Goal: Information Seeking & Learning: Learn about a topic

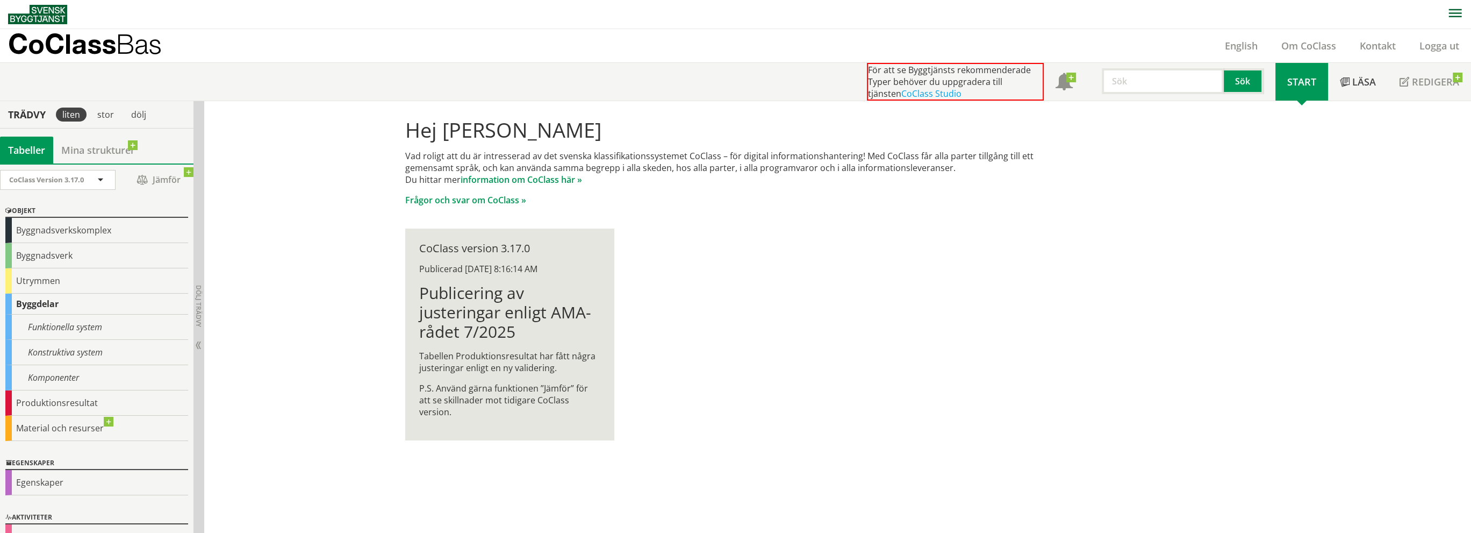
click at [796, 302] on div "Hej Nathalie Käppe Vad roligt att du är intresserad av det svenska klassifikati…" at bounding box center [736, 279] width 688 height 356
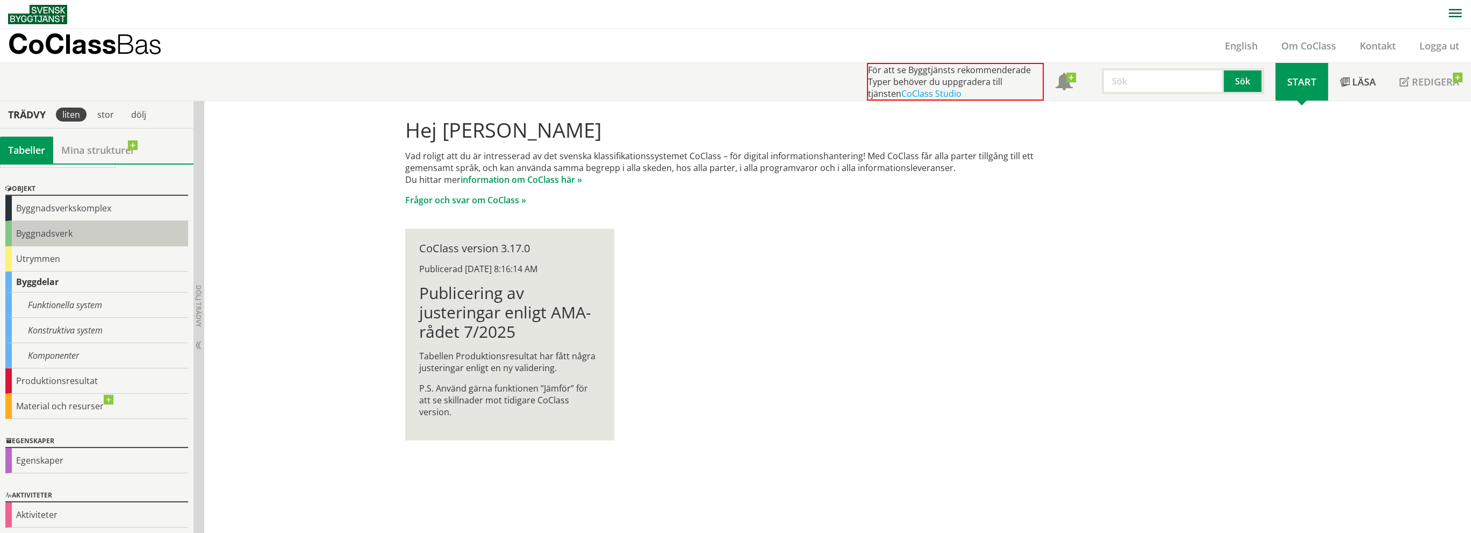
click at [9, 236] on div "Byggnadsverk" at bounding box center [96, 233] width 183 height 25
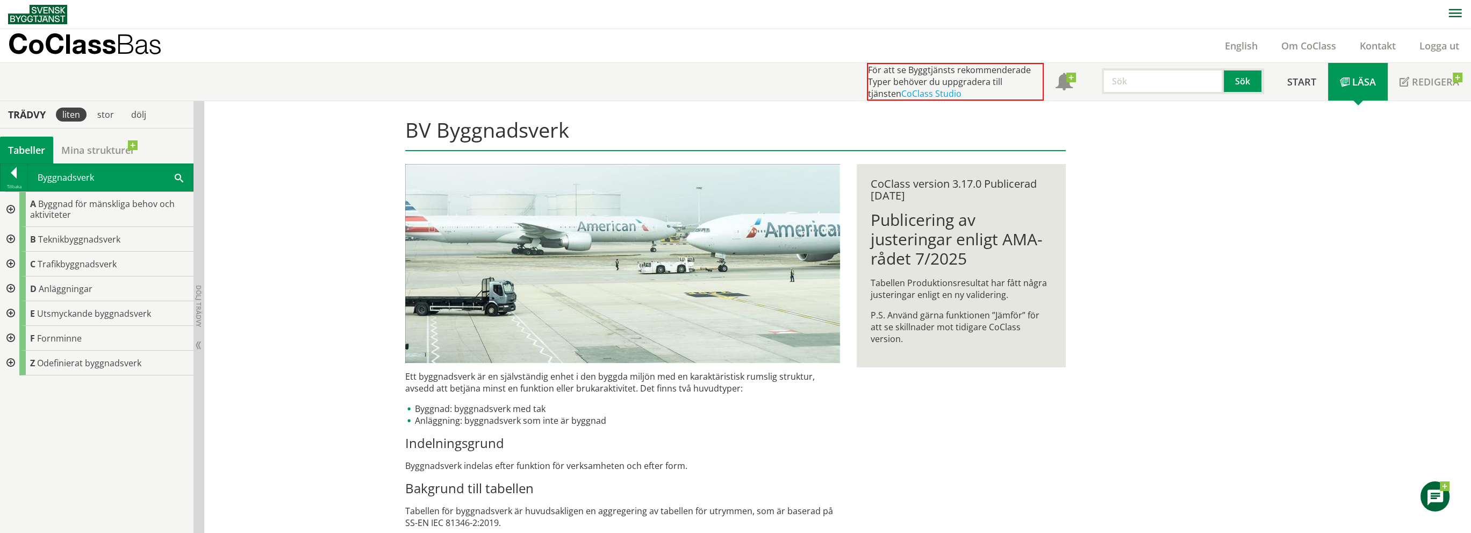
click at [8, 290] on div at bounding box center [9, 288] width 19 height 25
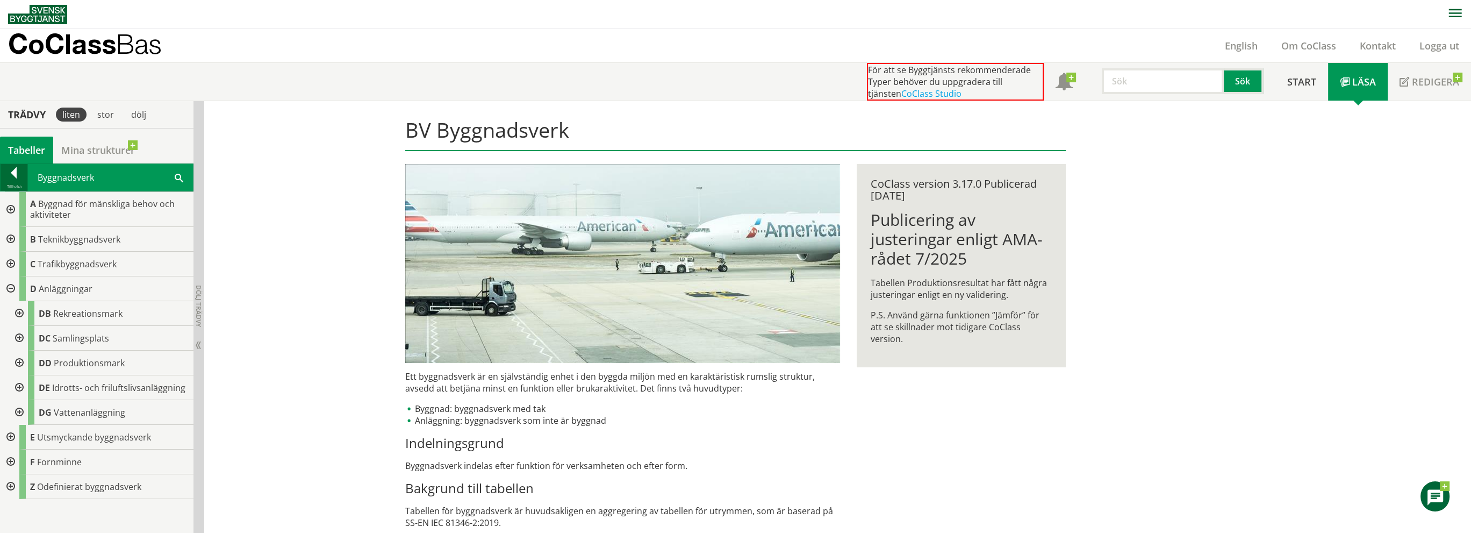
click at [14, 175] on div at bounding box center [14, 174] width 27 height 15
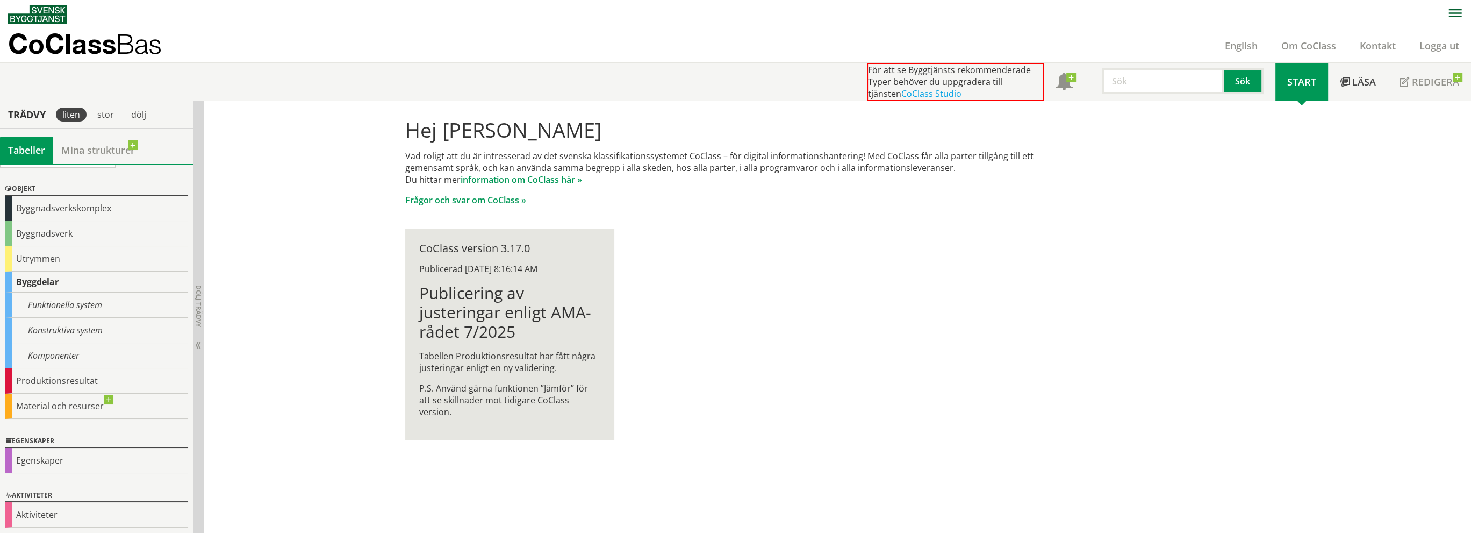
click at [10, 281] on div "Byggdelar" at bounding box center [96, 281] width 183 height 21
click at [8, 281] on div "Byggdelar" at bounding box center [96, 281] width 183 height 21
click at [32, 279] on div "Byggdelar" at bounding box center [96, 281] width 183 height 21
click at [39, 354] on div "Komponenter" at bounding box center [96, 355] width 183 height 25
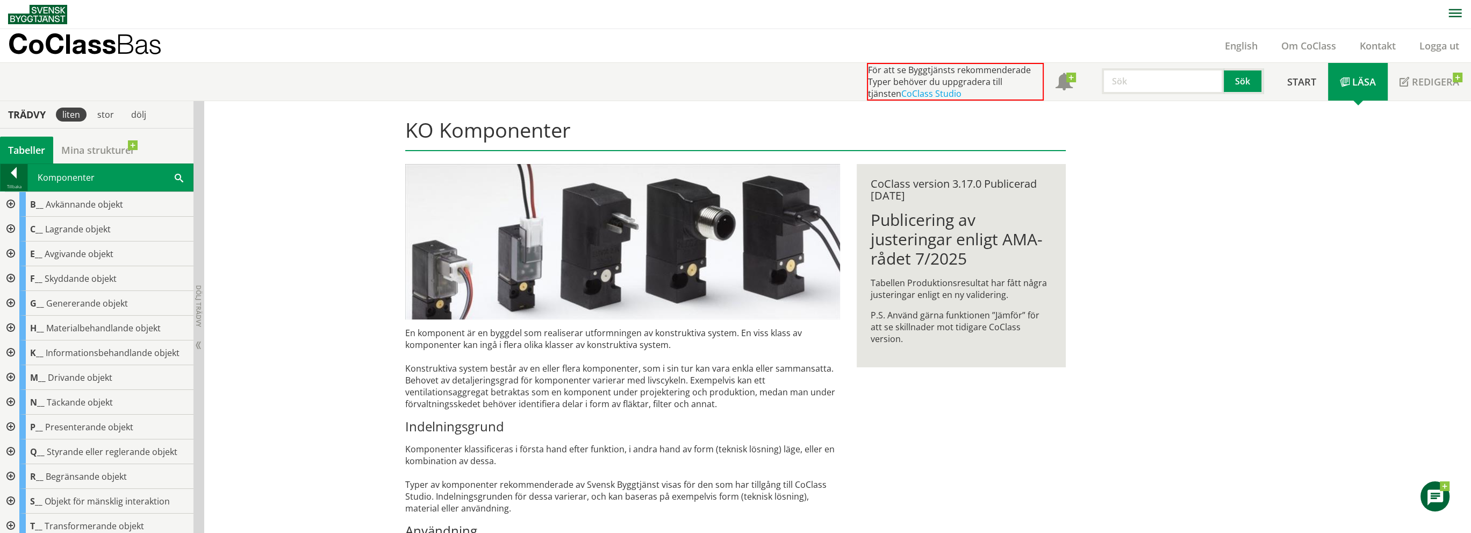
click at [16, 184] on div "Tillbaka" at bounding box center [14, 186] width 27 height 9
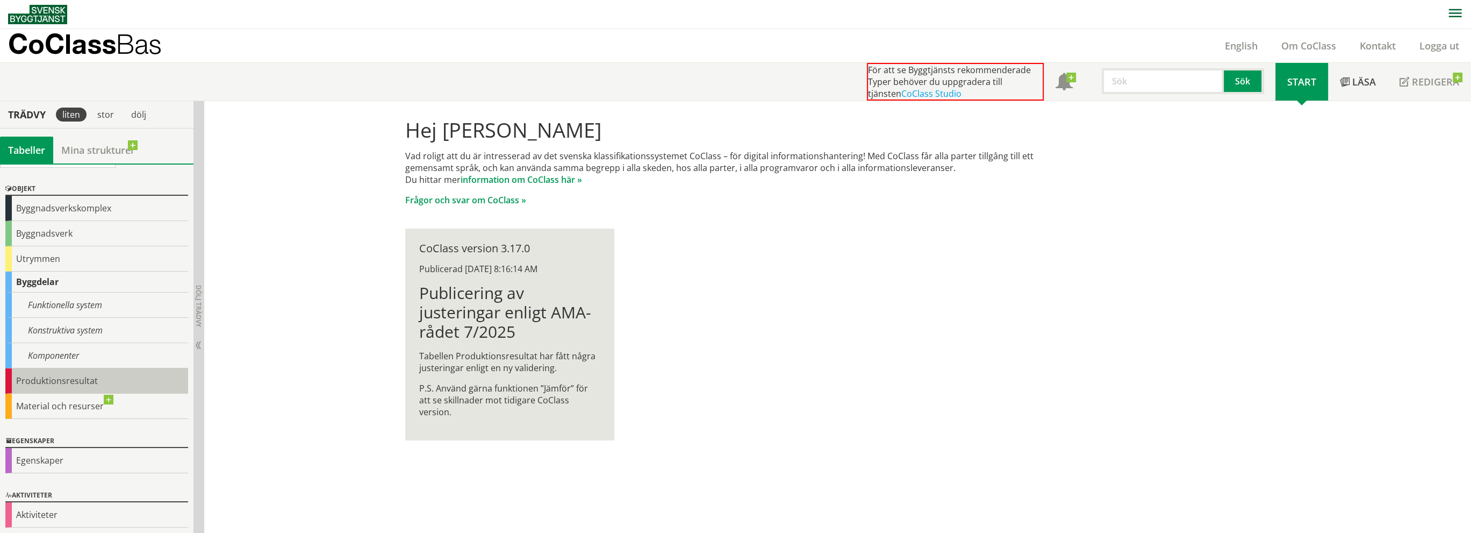
click at [8, 383] on div "Produktionsresultat" at bounding box center [96, 380] width 183 height 25
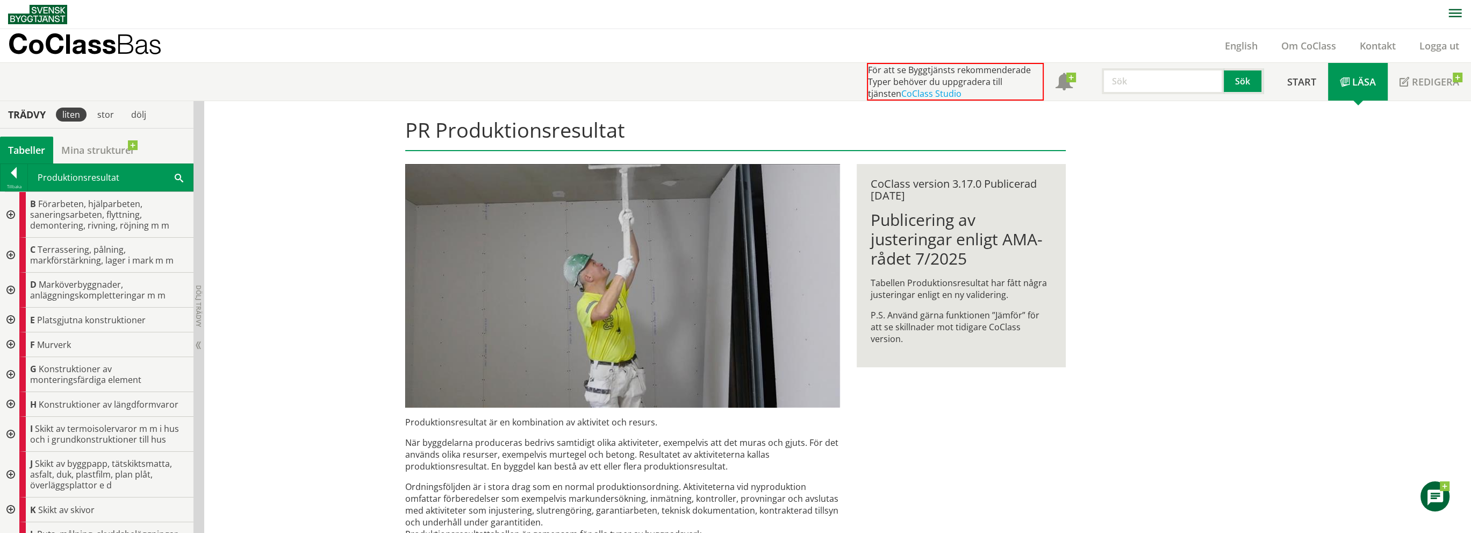
click at [10, 289] on div at bounding box center [9, 289] width 19 height 35
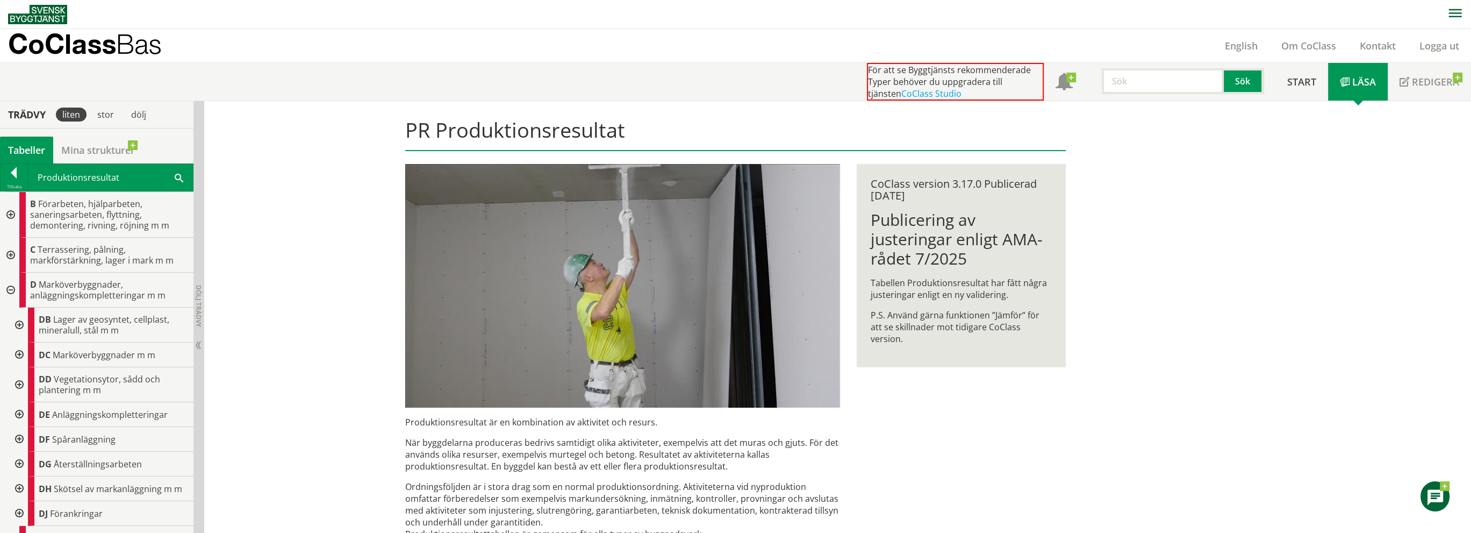
click at [10, 289] on div at bounding box center [9, 289] width 19 height 35
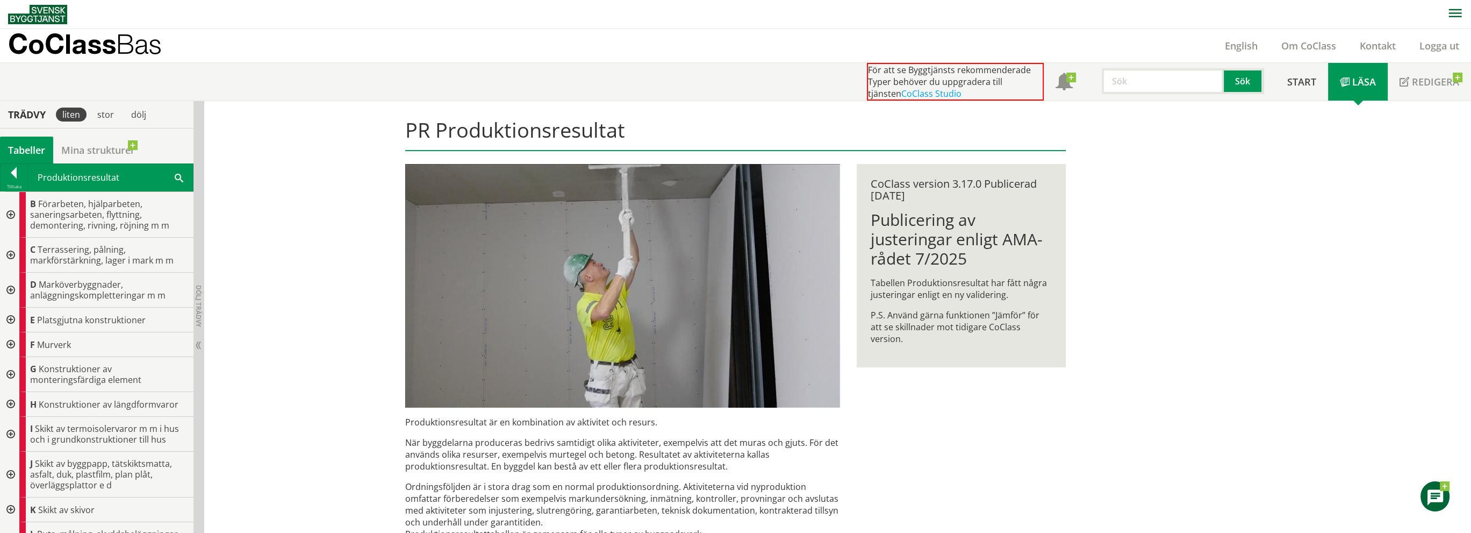
click at [9, 258] on div at bounding box center [9, 255] width 19 height 35
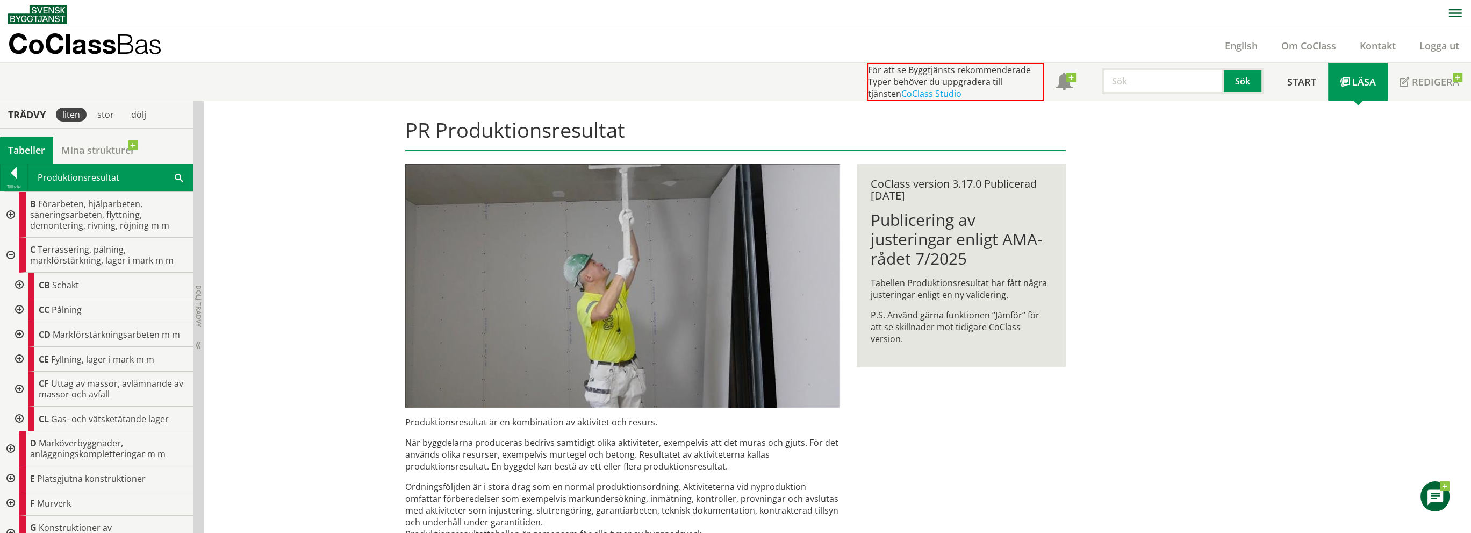
click at [20, 309] on div at bounding box center [18, 309] width 19 height 25
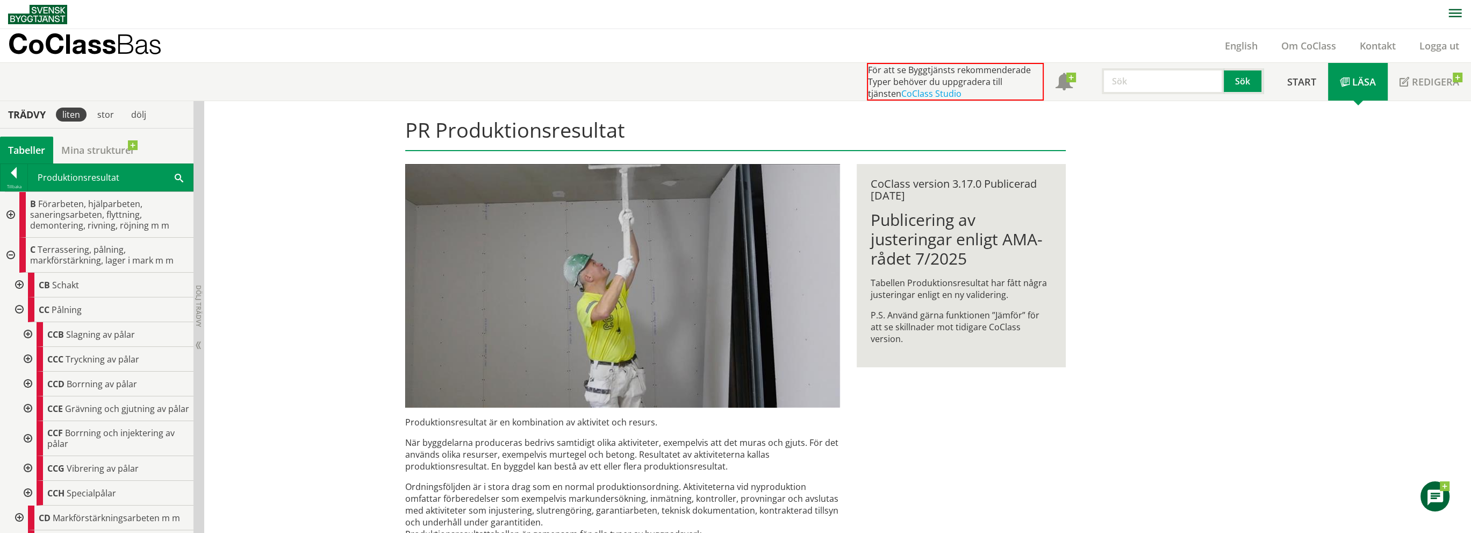
click at [28, 333] on div at bounding box center [26, 334] width 19 height 25
click at [34, 364] on div at bounding box center [35, 364] width 19 height 35
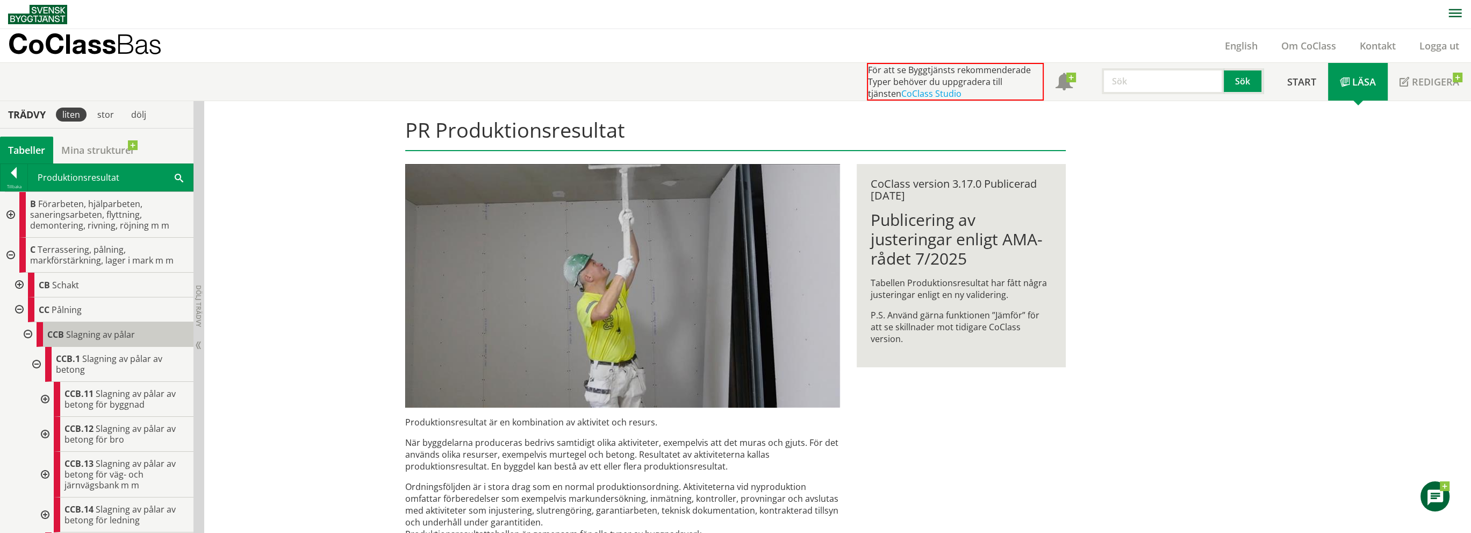
click at [110, 341] on div "CCB Slagning av pålar" at bounding box center [115, 334] width 157 height 25
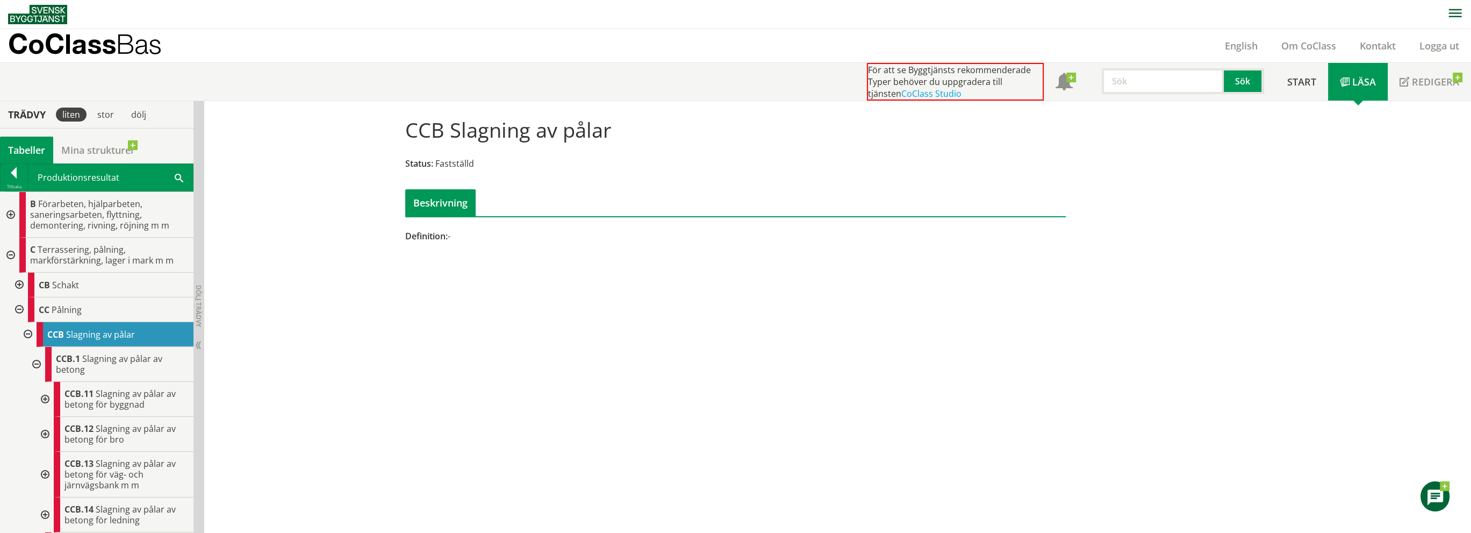
click at [856, 283] on div "CCB Slagning av pålar Status: Fastställd Beskrivning Definition: - Kontakta oss…" at bounding box center [837, 317] width 1267 height 433
click at [17, 311] on div at bounding box center [18, 309] width 19 height 25
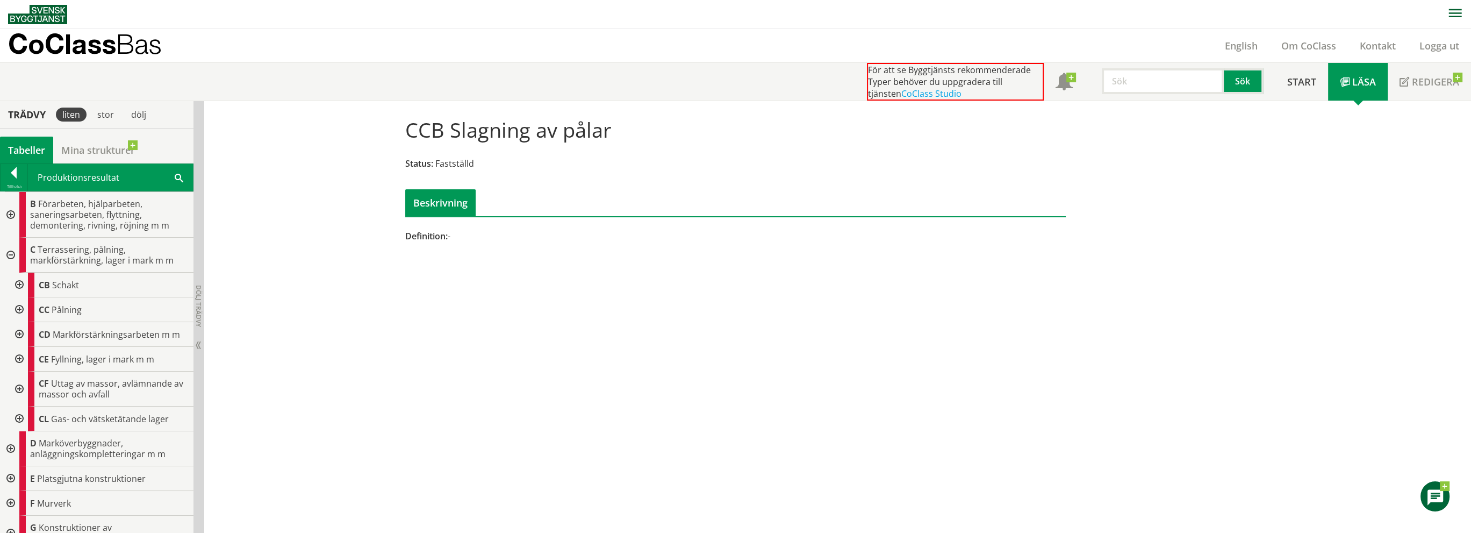
click at [17, 286] on div at bounding box center [18, 284] width 19 height 25
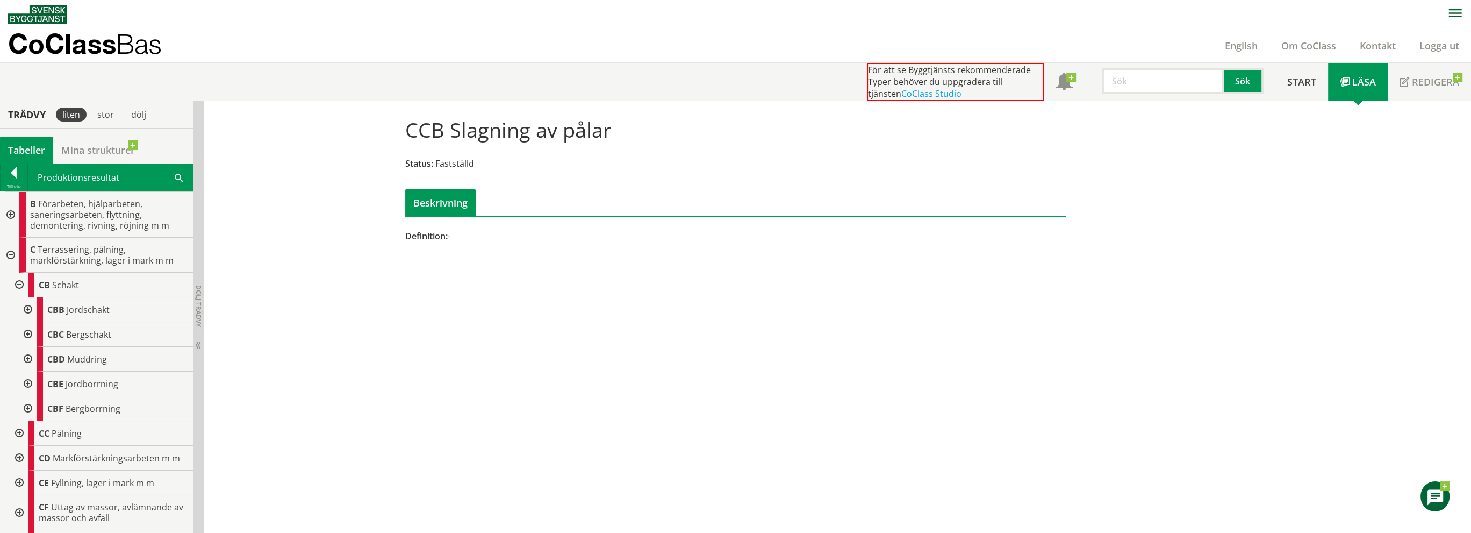
click at [28, 307] on div at bounding box center [26, 309] width 19 height 25
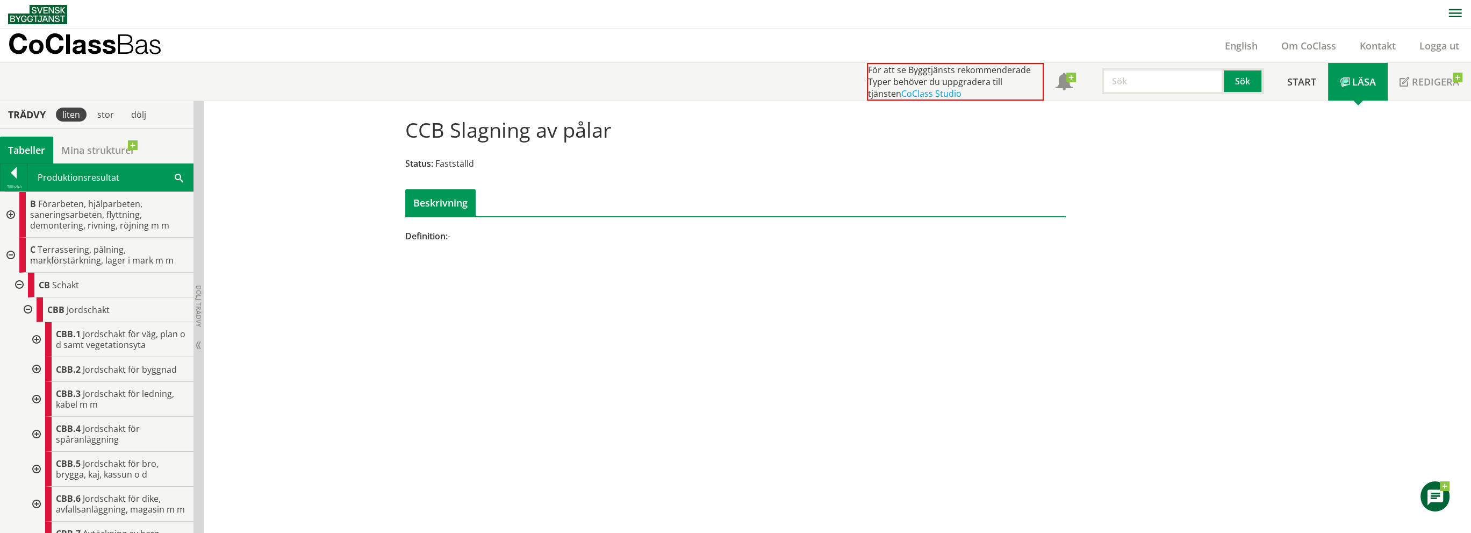
scroll to position [54, 0]
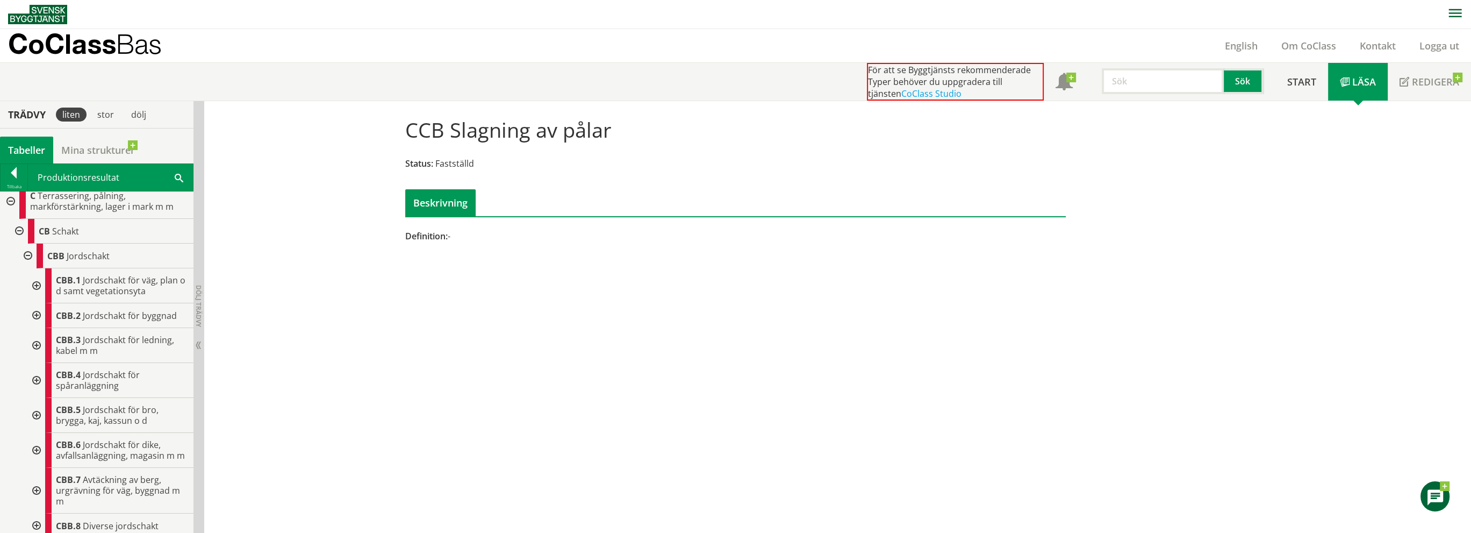
click at [39, 342] on div at bounding box center [35, 345] width 19 height 35
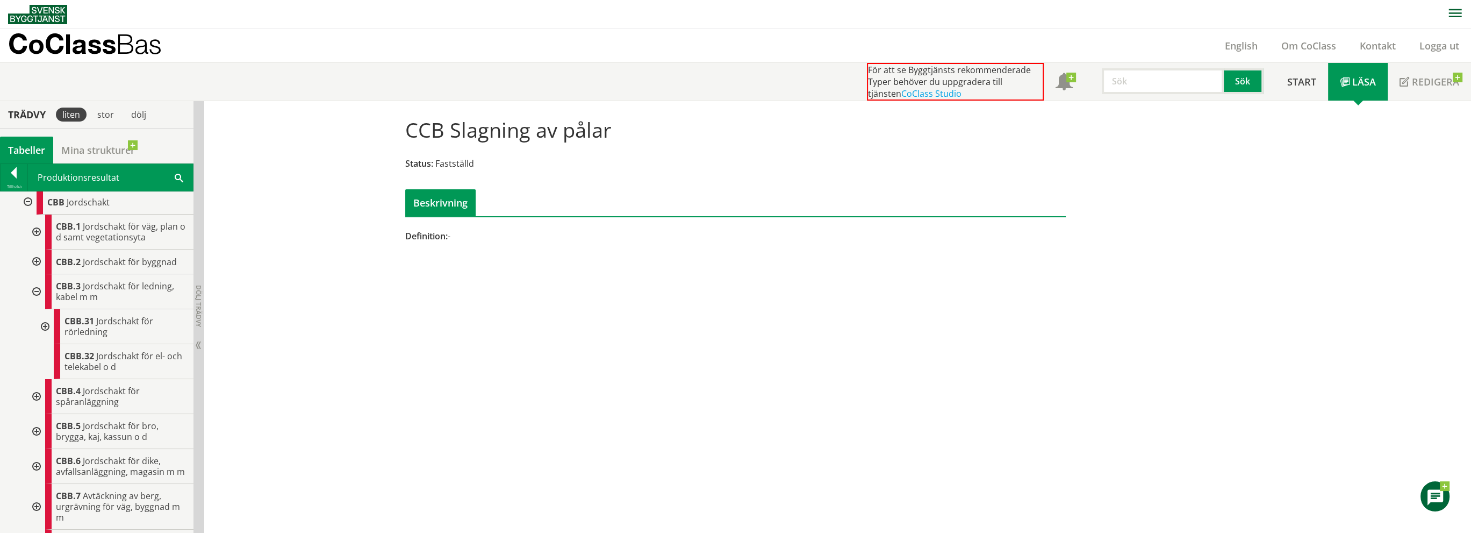
click at [41, 328] on div at bounding box center [43, 326] width 19 height 35
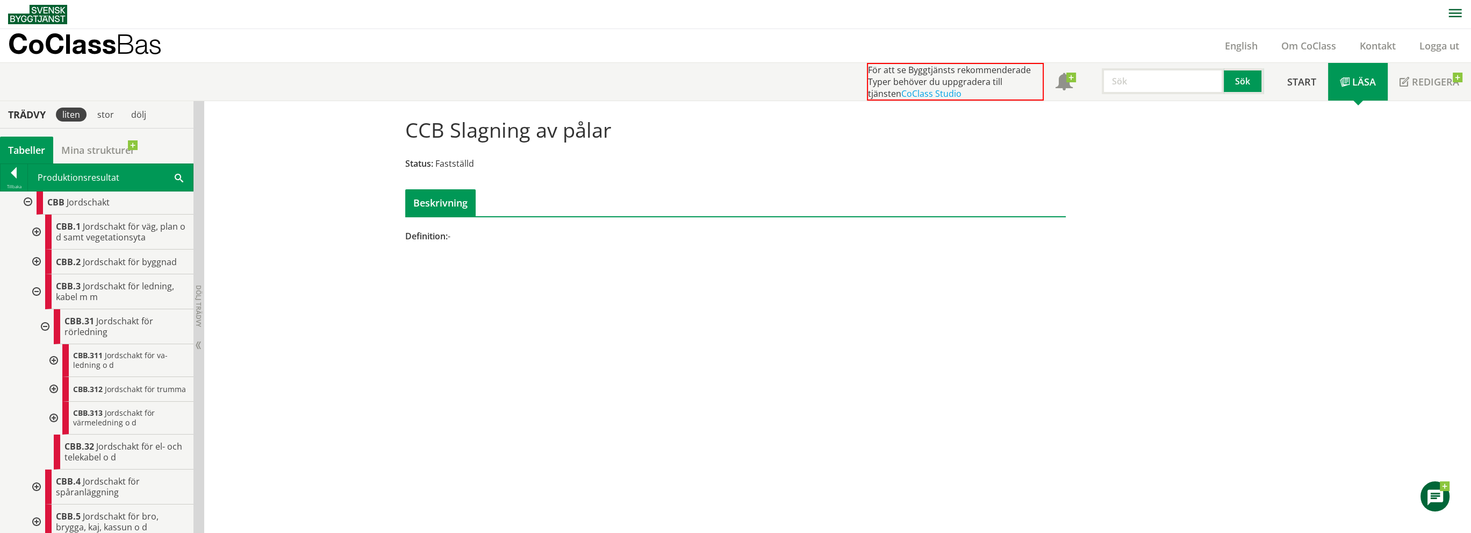
scroll to position [161, 0]
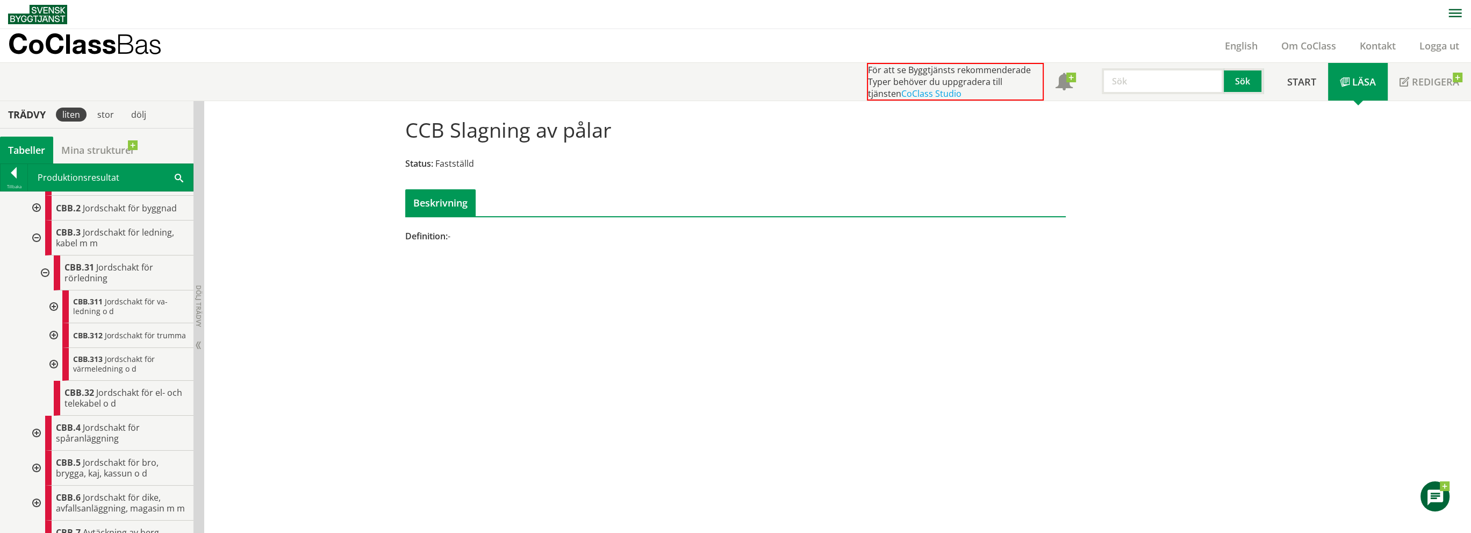
click at [53, 304] on div at bounding box center [52, 306] width 19 height 33
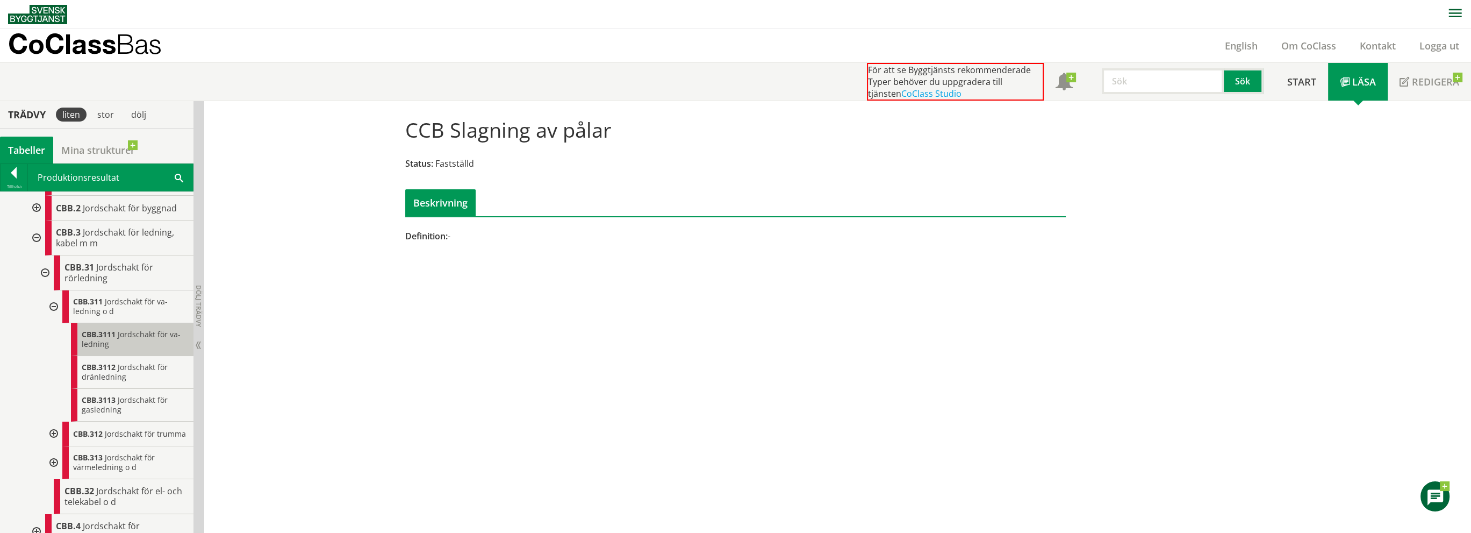
click at [142, 336] on span "Jordschakt för va-ledning" at bounding box center [131, 339] width 99 height 20
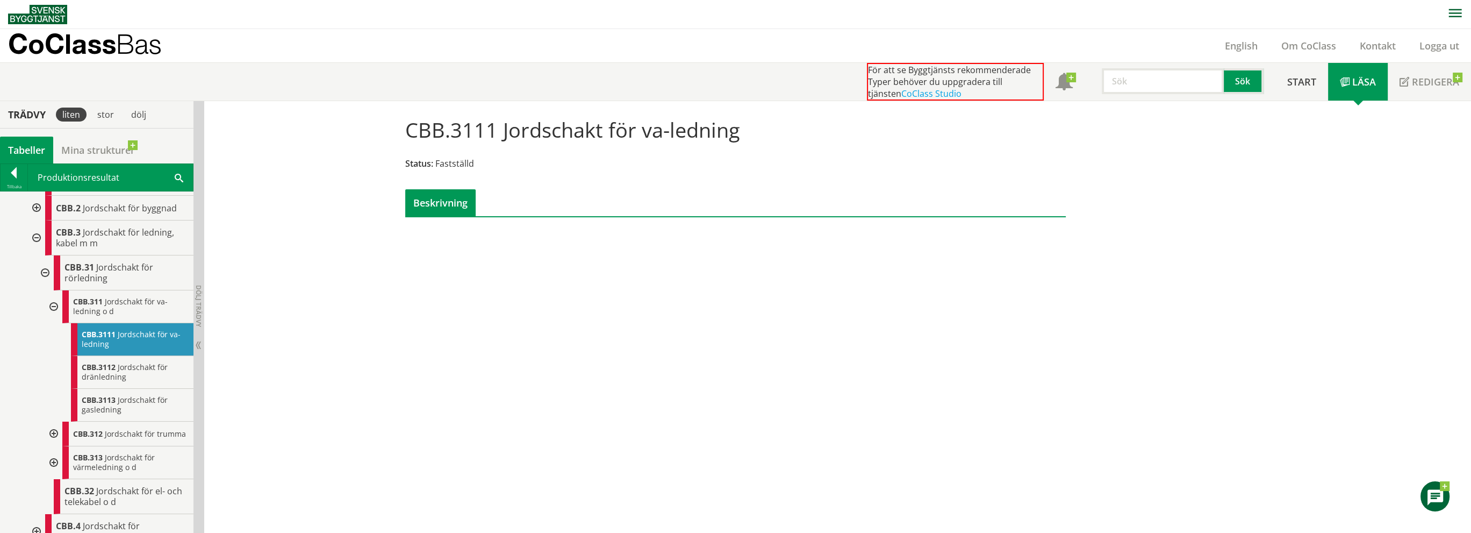
click at [451, 197] on div "Beskrivning" at bounding box center [440, 202] width 70 height 27
click at [1361, 88] on span "Läsa" at bounding box center [1364, 81] width 24 height 13
click at [1298, 85] on span "Start" at bounding box center [1301, 81] width 29 height 13
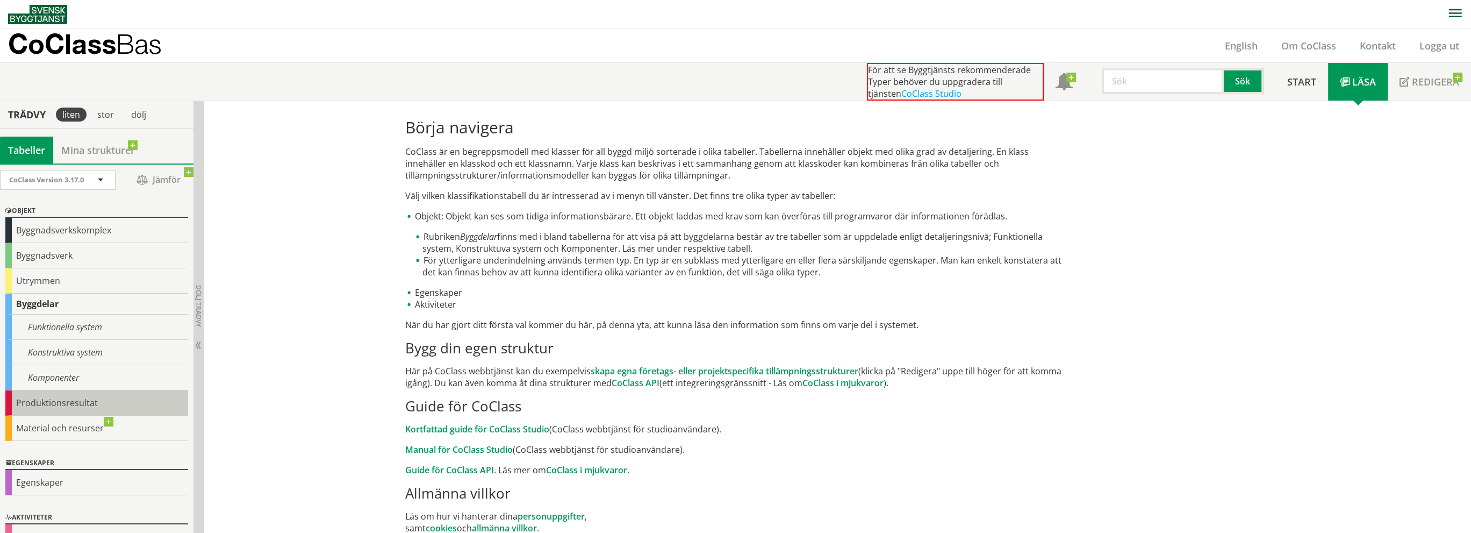
click at [11, 404] on div "Produktionsresultat" at bounding box center [96, 402] width 183 height 25
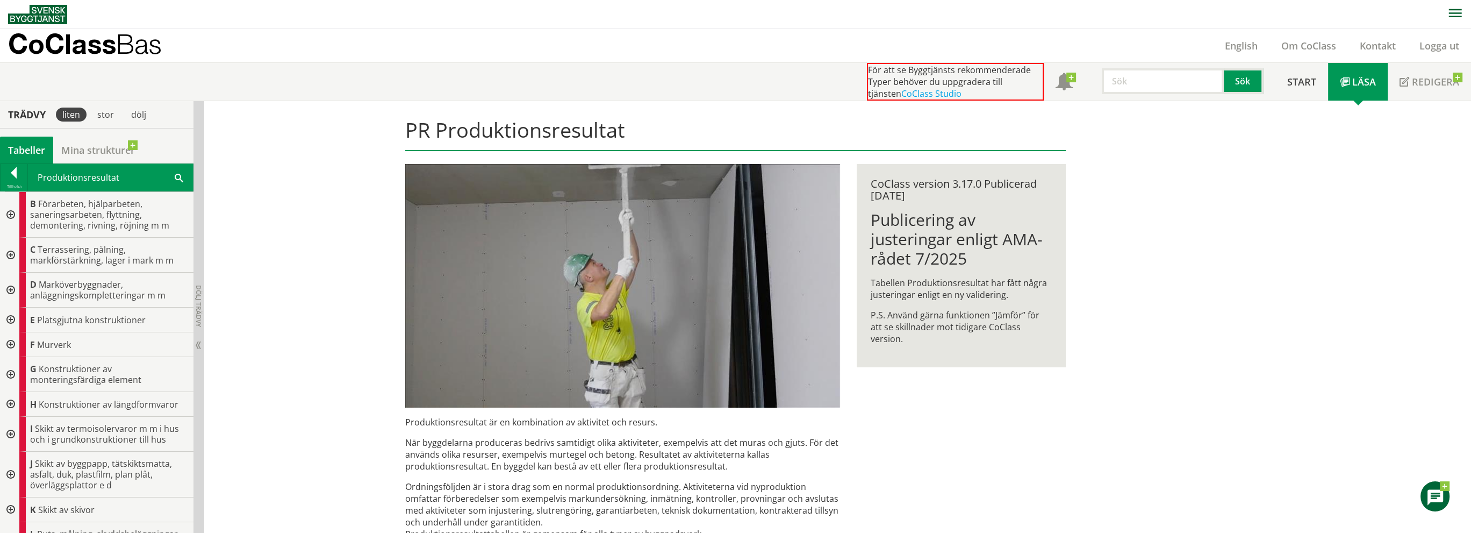
click at [10, 253] on div at bounding box center [9, 255] width 19 height 35
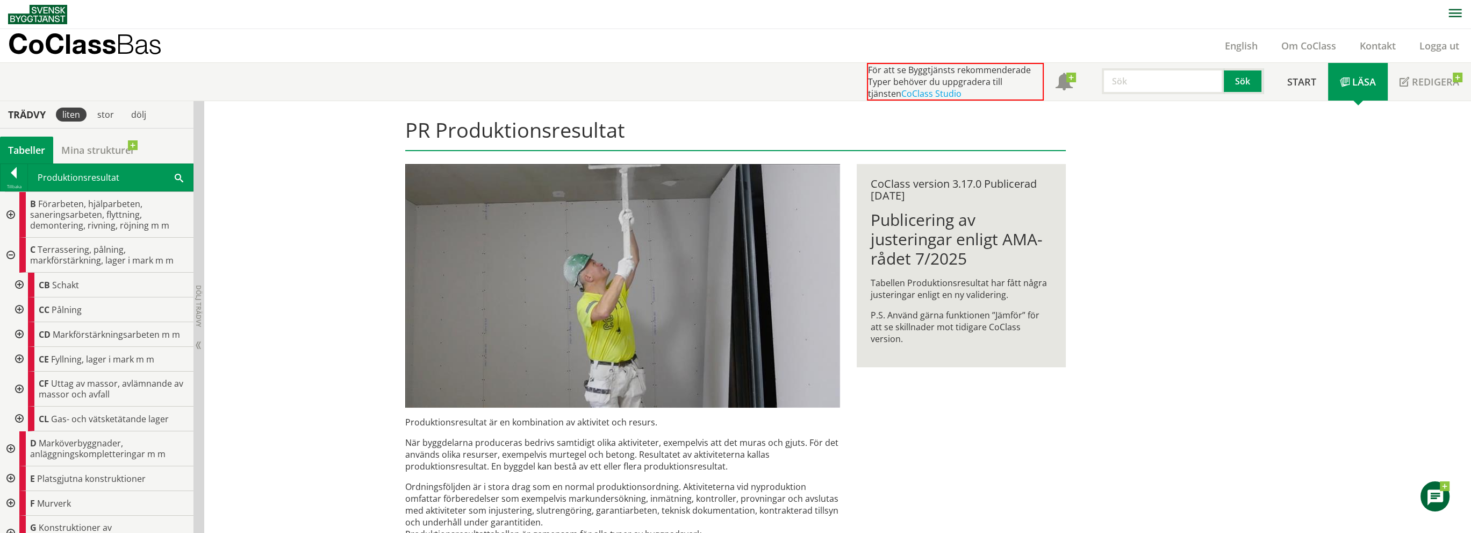
click at [18, 282] on div at bounding box center [18, 284] width 19 height 25
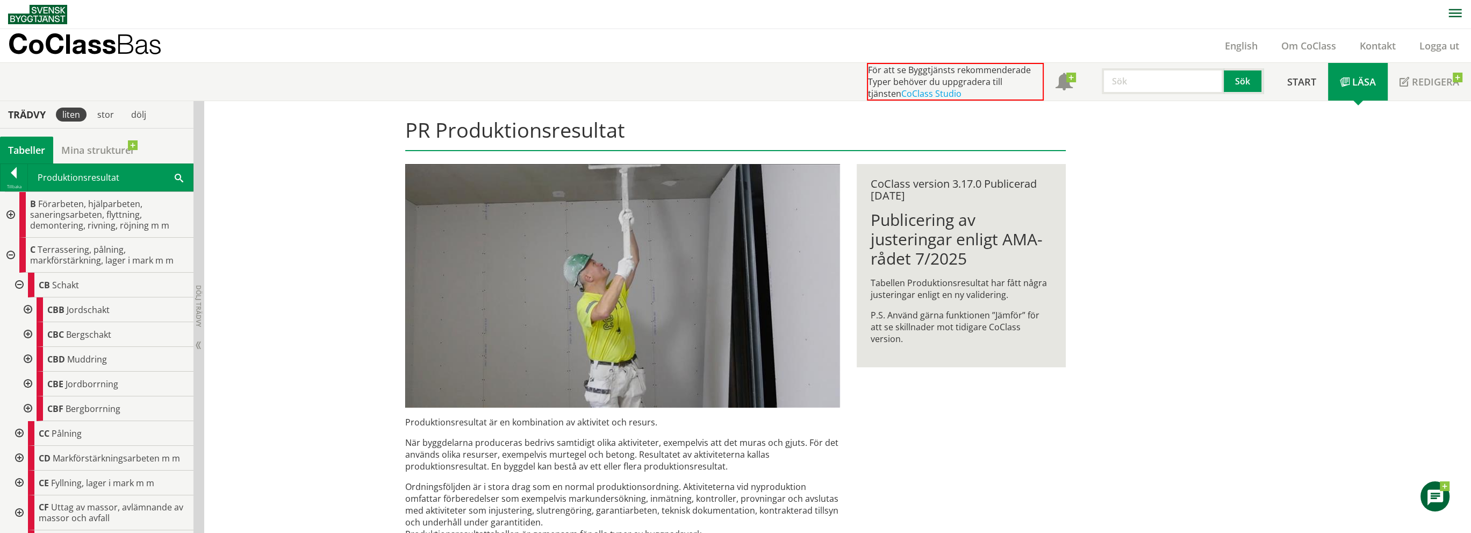
click at [24, 305] on div at bounding box center [26, 309] width 19 height 25
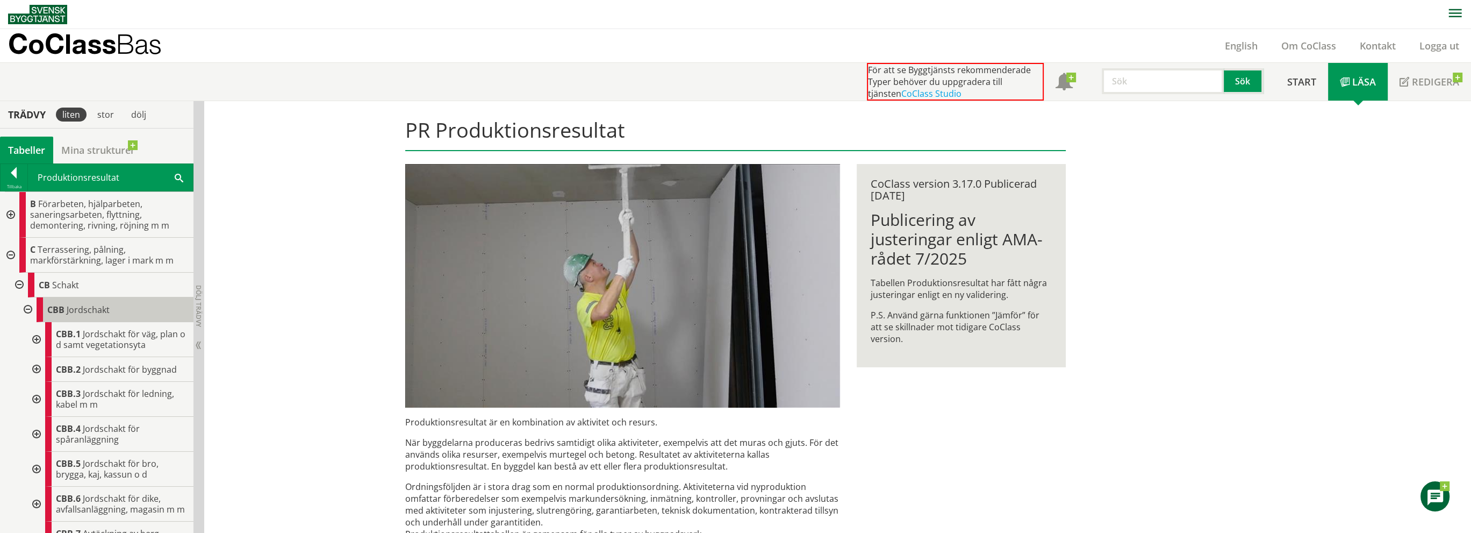
click at [65, 305] on div "CBB Jordschakt" at bounding box center [115, 309] width 157 height 25
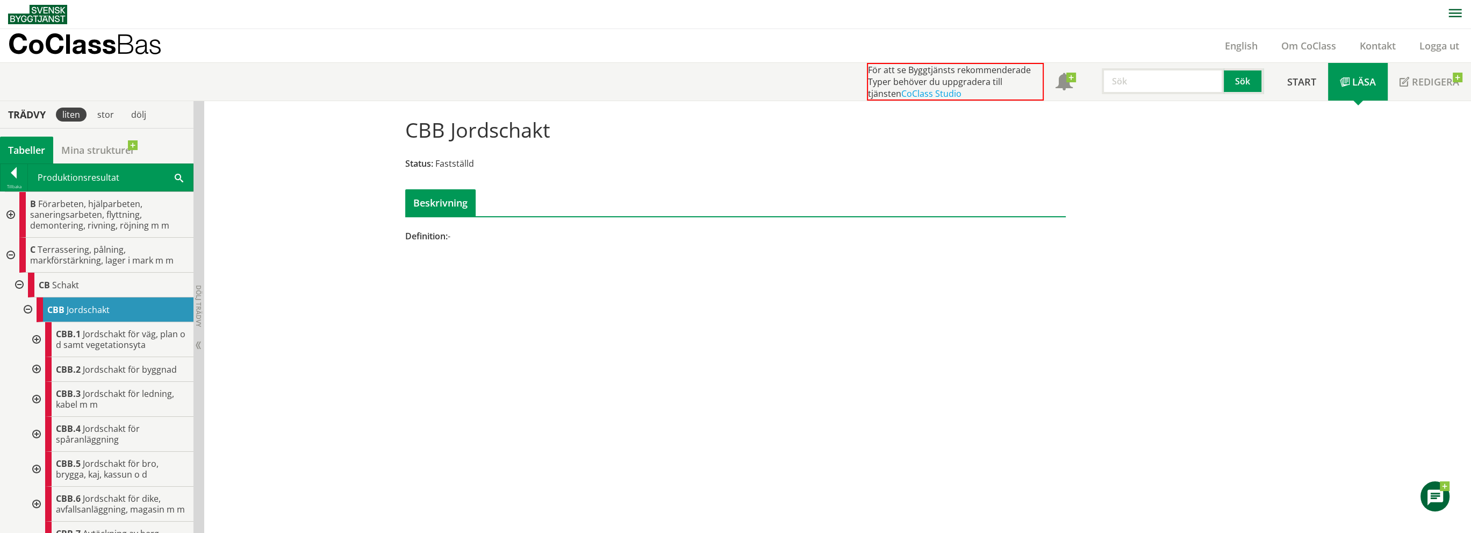
click at [432, 240] on span "Definition:" at bounding box center [426, 236] width 42 height 12
click at [436, 232] on span "Definition:" at bounding box center [426, 236] width 42 height 12
click at [460, 163] on span "Fastställd" at bounding box center [454, 163] width 39 height 12
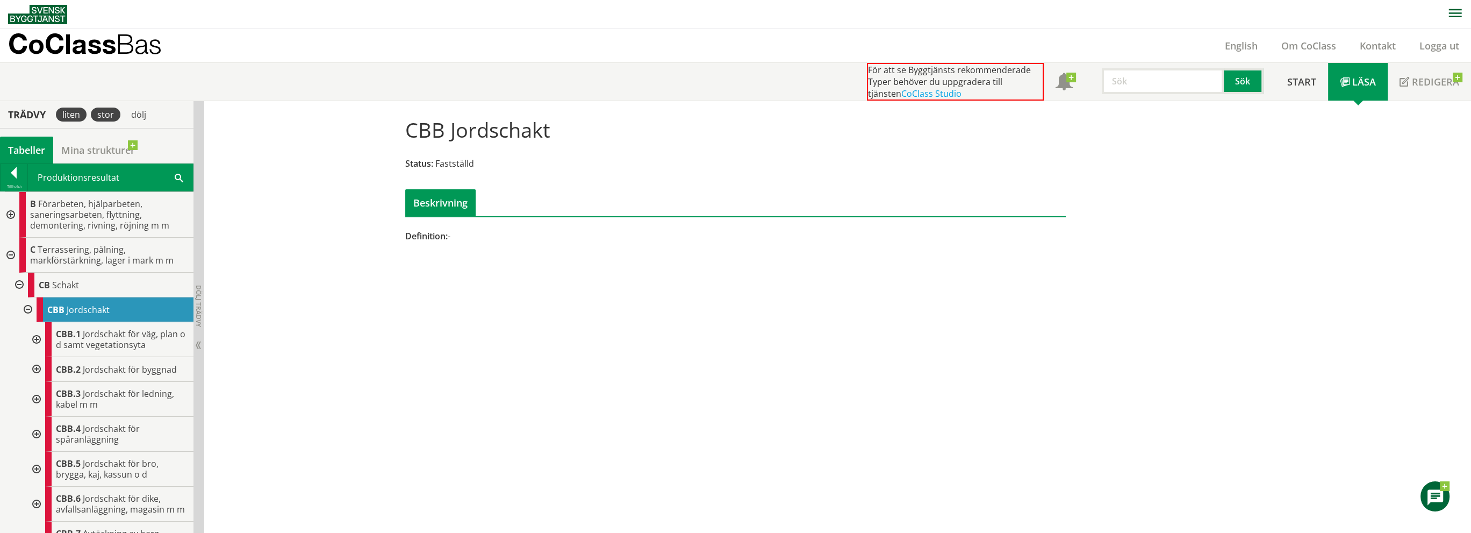
click at [102, 120] on div "stor" at bounding box center [106, 114] width 30 height 14
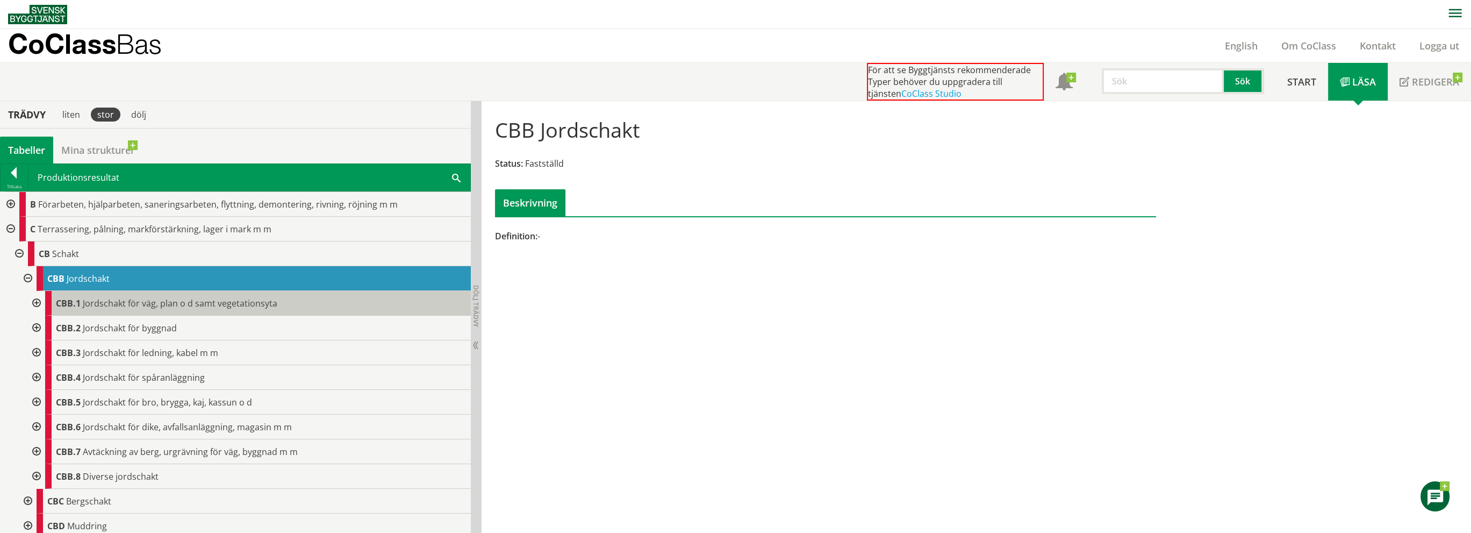
click at [204, 305] on span "Jordschakt för väg, plan o d samt vegetationsyta" at bounding box center [180, 303] width 195 height 12
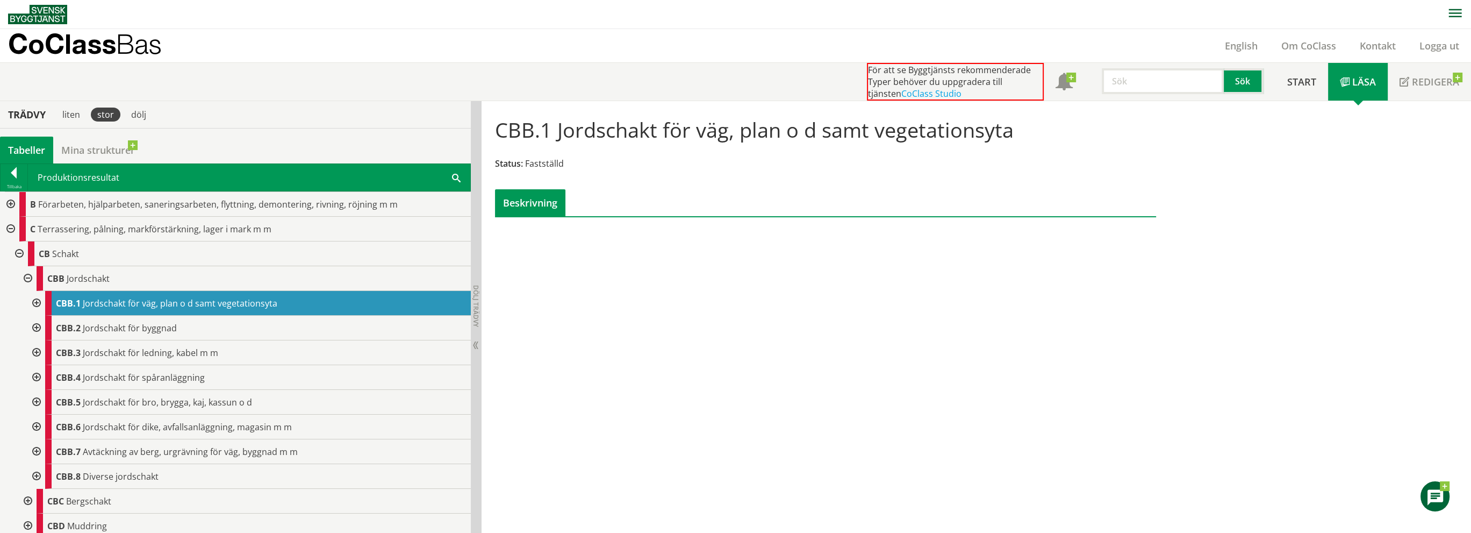
click at [37, 304] on div at bounding box center [35, 303] width 19 height 25
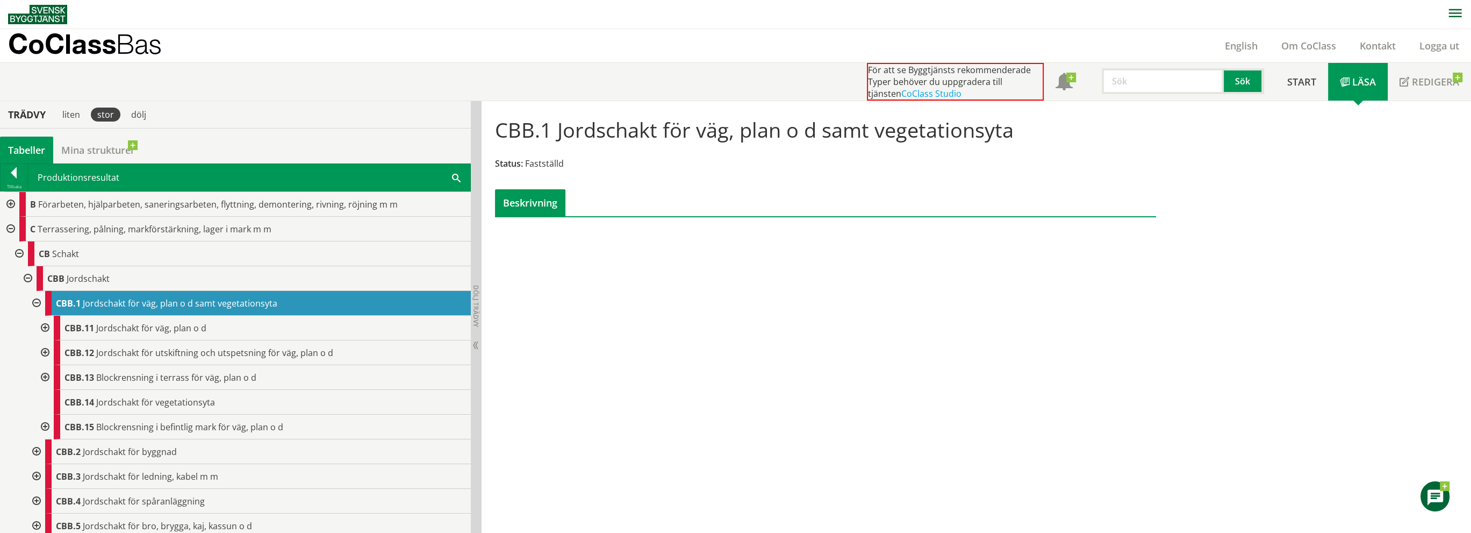
click at [45, 329] on div at bounding box center [43, 327] width 19 height 25
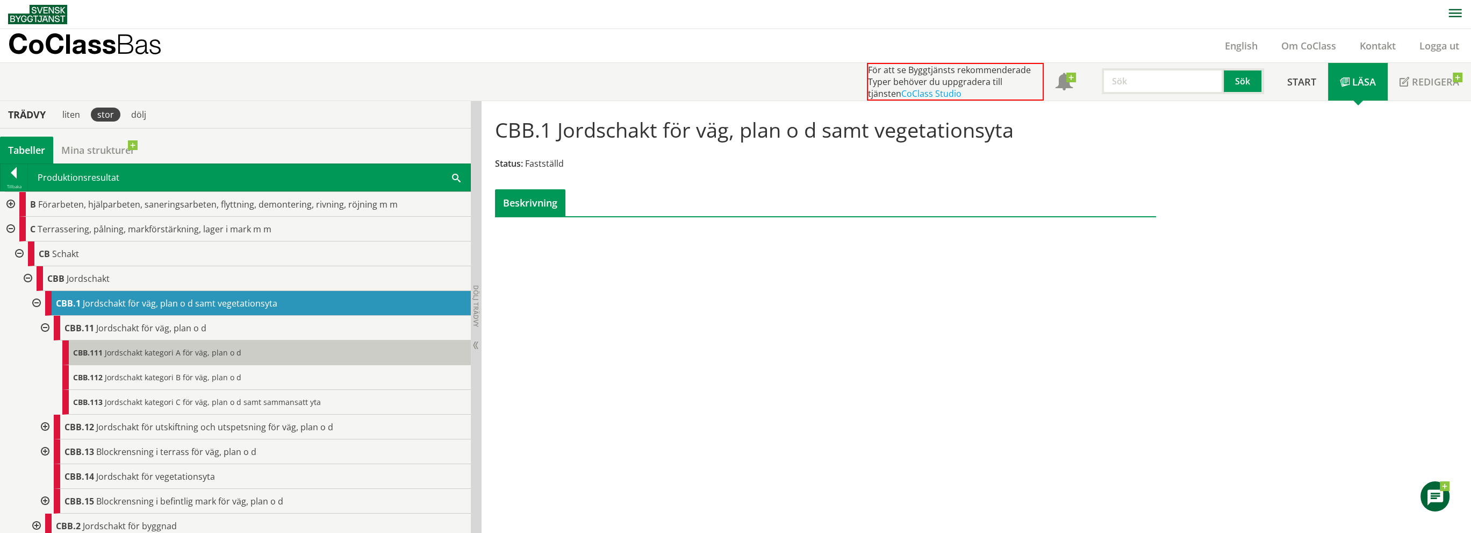
click at [105, 352] on span "Jordschakt kategori A för väg, plan o d" at bounding box center [173, 352] width 137 height 10
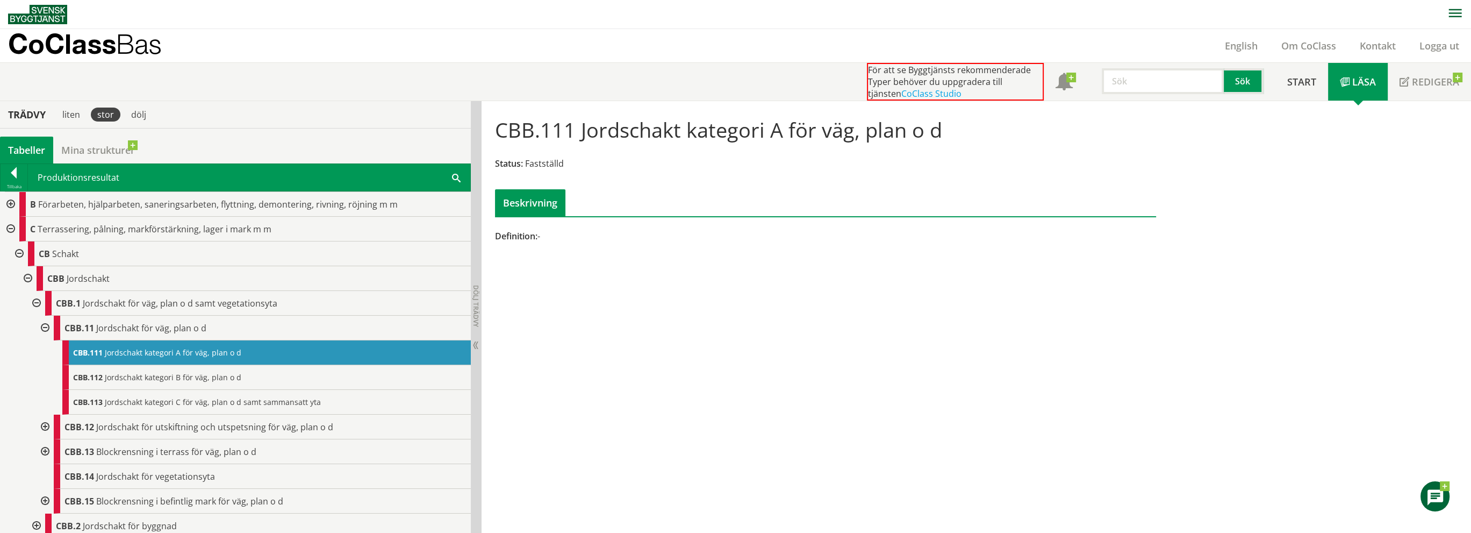
click at [454, 177] on span at bounding box center [456, 176] width 9 height 11
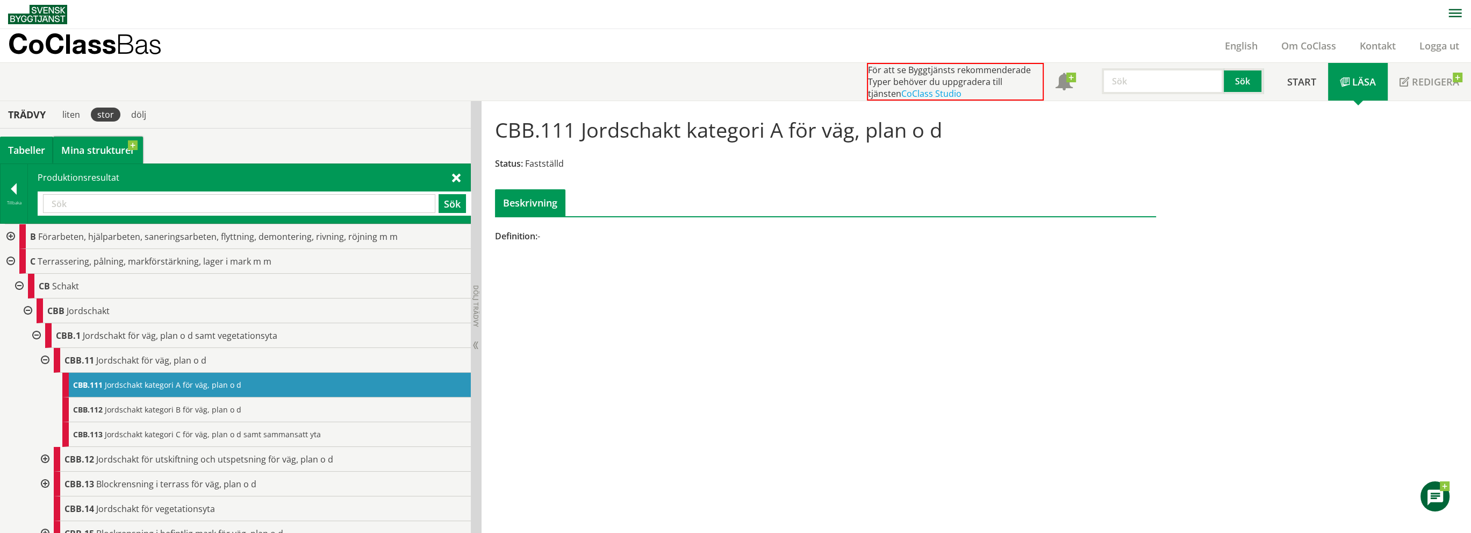
click at [82, 145] on link "Mina strukturer" at bounding box center [98, 150] width 90 height 27
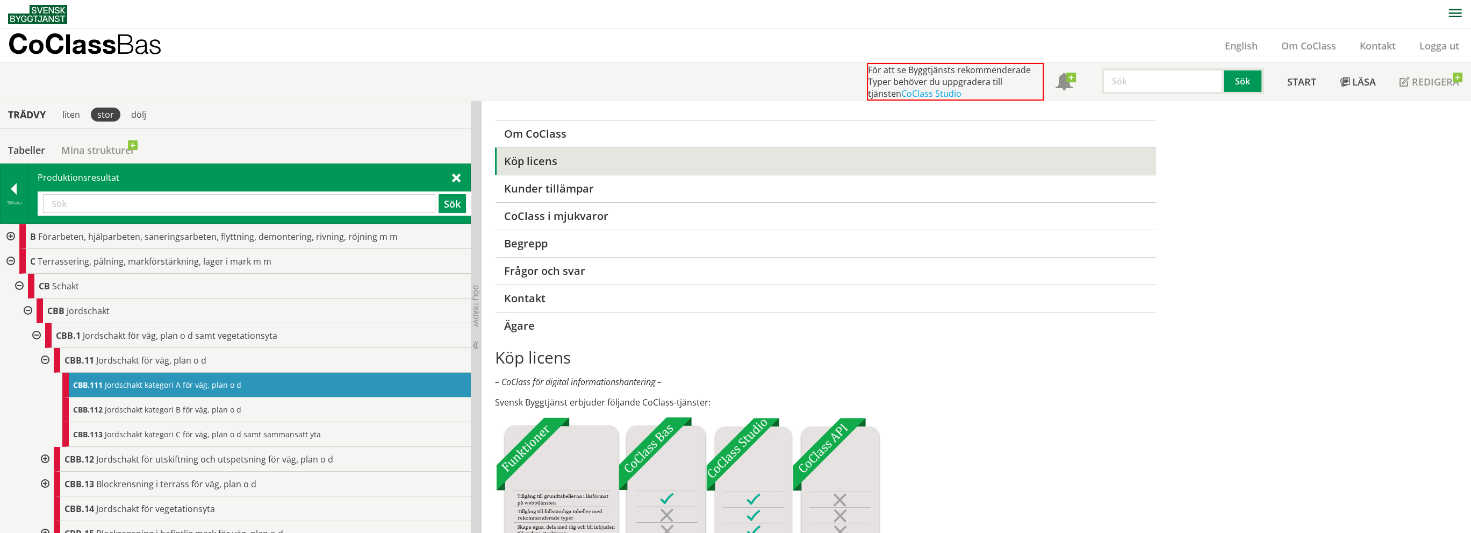
click at [51, 17] on img at bounding box center [37, 14] width 59 height 19
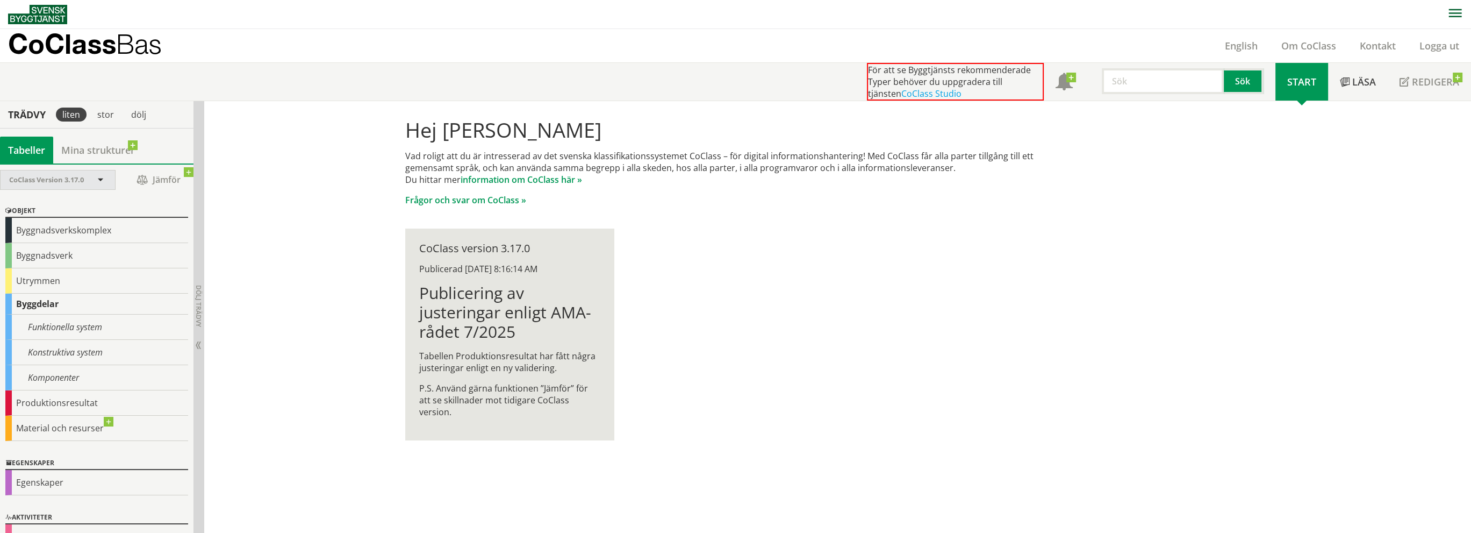
click at [101, 178] on span at bounding box center [101, 181] width 10 height 10
click at [88, 193] on span "CoClass Version 3.16.0" at bounding box center [49, 198] width 81 height 12
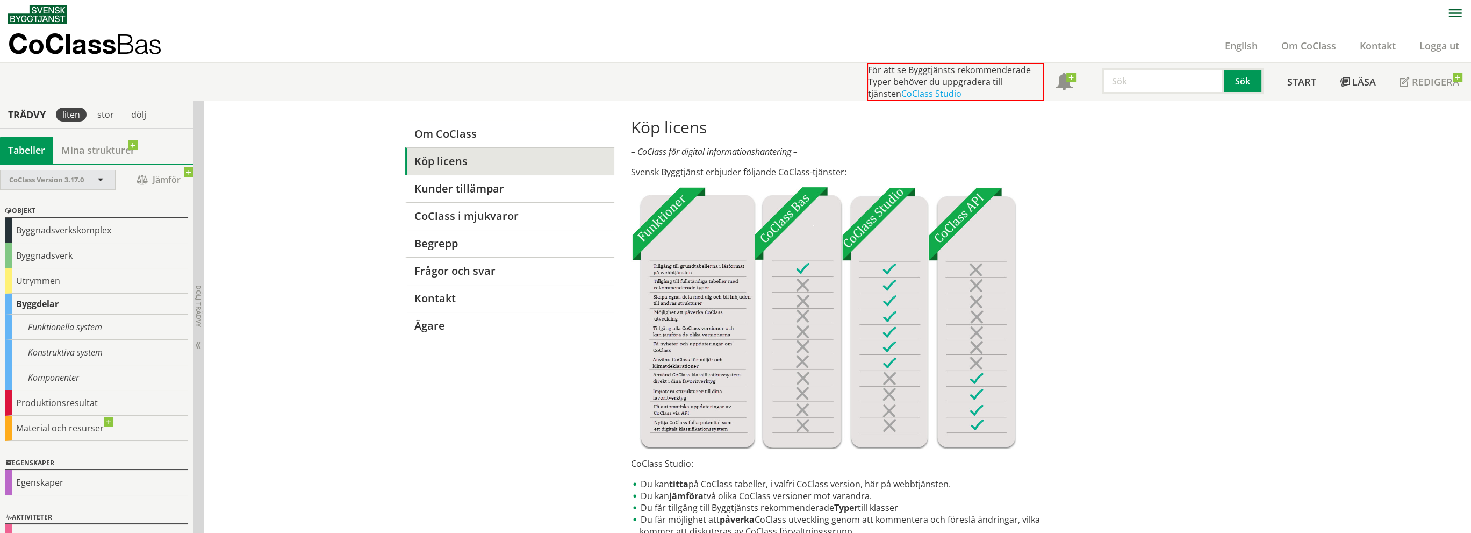
click at [103, 183] on span at bounding box center [101, 181] width 10 height 10
click at [132, 195] on div at bounding box center [96, 183] width 193 height 27
click at [148, 175] on span "Jämför" at bounding box center [158, 179] width 64 height 19
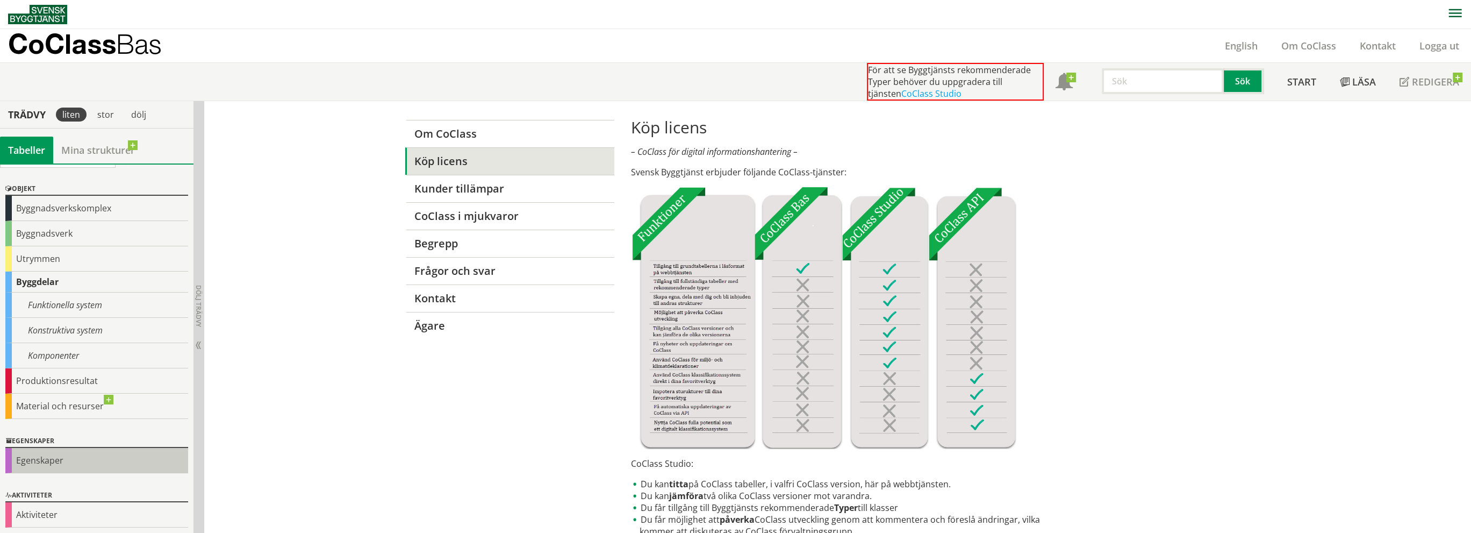
click at [9, 461] on div "Egenskaper" at bounding box center [96, 460] width 183 height 25
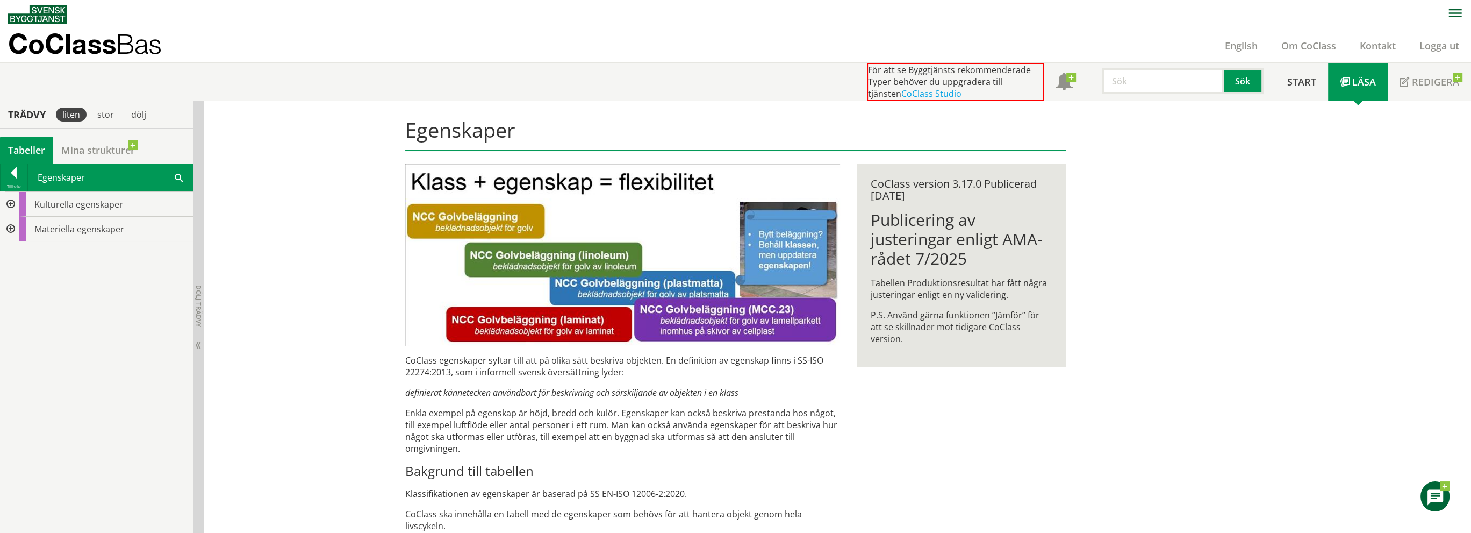
click at [9, 229] on div at bounding box center [9, 229] width 19 height 25
click at [21, 254] on div at bounding box center [18, 253] width 19 height 25
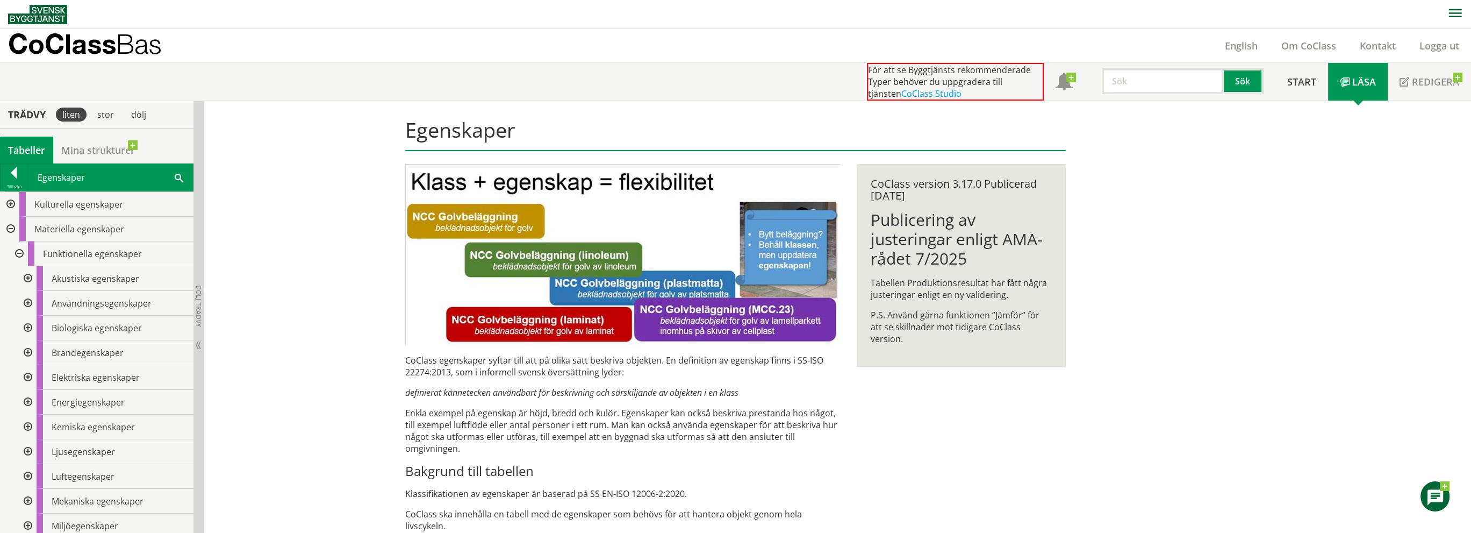
click at [28, 277] on div at bounding box center [26, 278] width 19 height 25
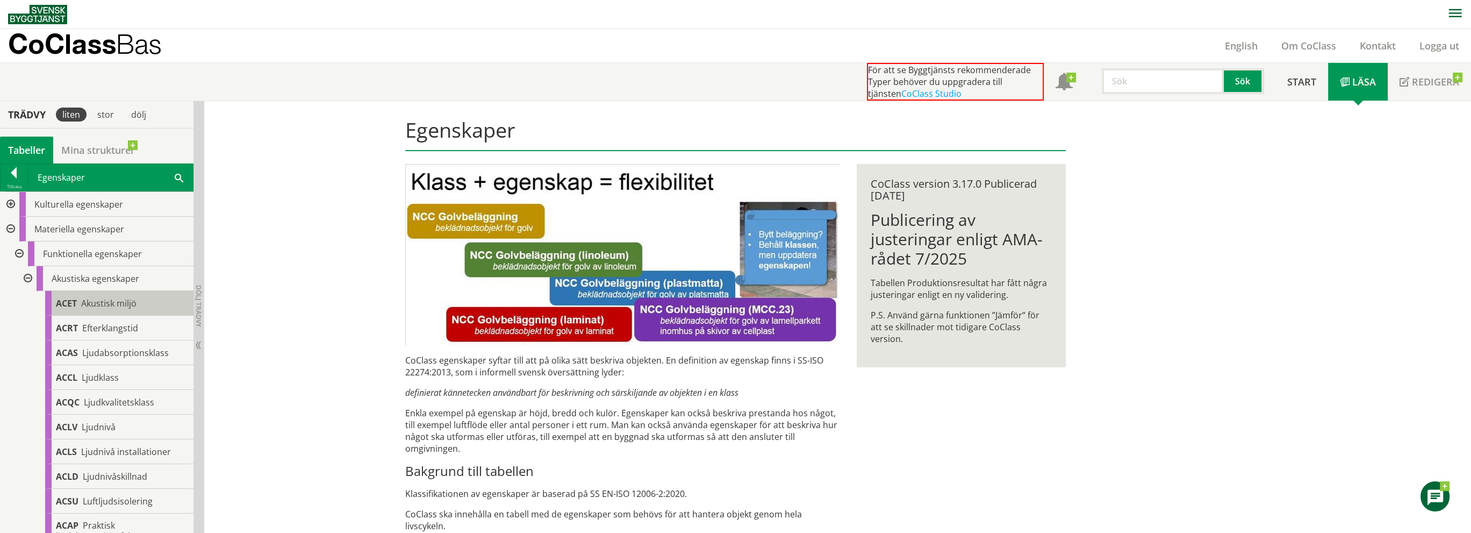
click at [107, 304] on span "Akustisk miljö" at bounding box center [108, 303] width 55 height 12
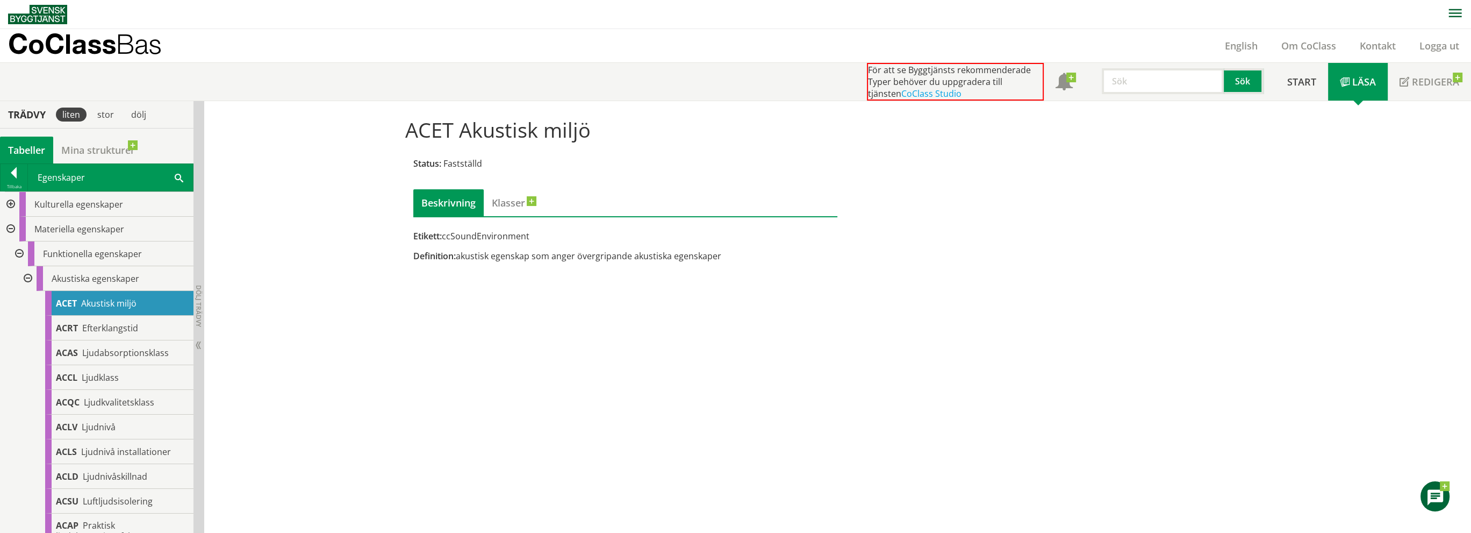
click at [626, 253] on div "Definition: akustisk egenskap som anger övergripande akustiska egenskaper" at bounding box center [625, 256] width 425 height 12
click at [494, 232] on div "Etikett: ccSoundEnvironment" at bounding box center [625, 236] width 425 height 12
click at [429, 246] on div "Etikett: ccSoundEnvironment Definition: akustisk egenskap som anger övergripand…" at bounding box center [625, 246] width 425 height 32
click at [419, 234] on span "Etikett:" at bounding box center [427, 236] width 28 height 12
click at [14, 178] on div at bounding box center [14, 174] width 27 height 15
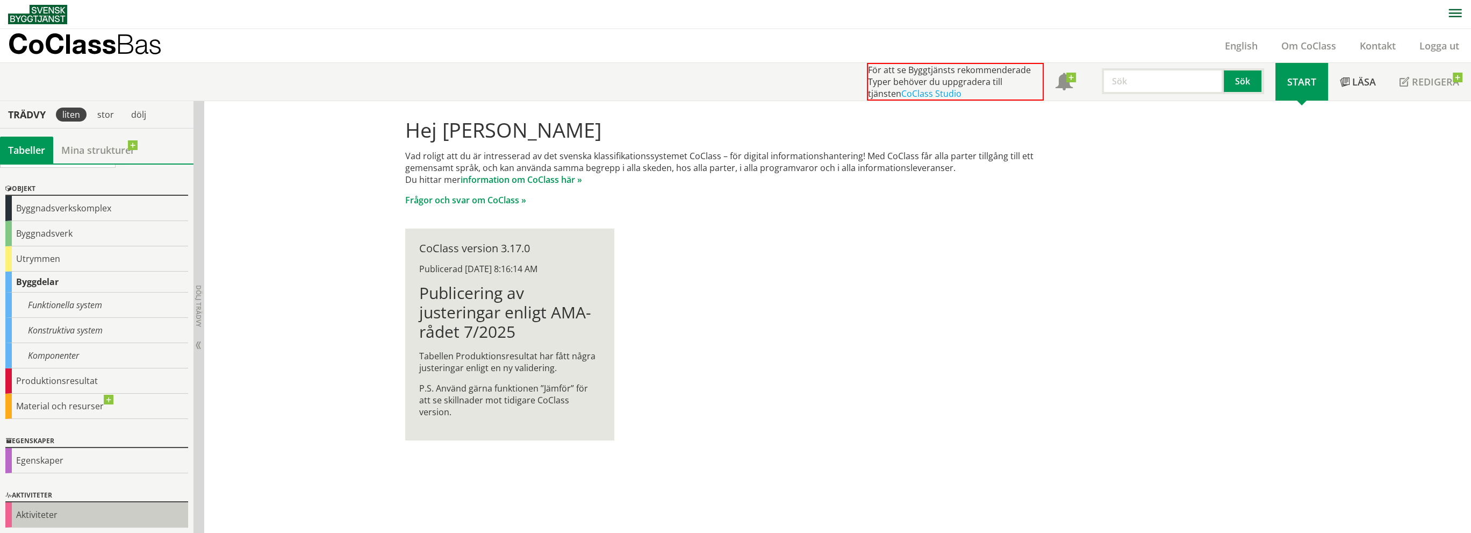
click at [38, 513] on div "Aktiviteter" at bounding box center [96, 514] width 183 height 25
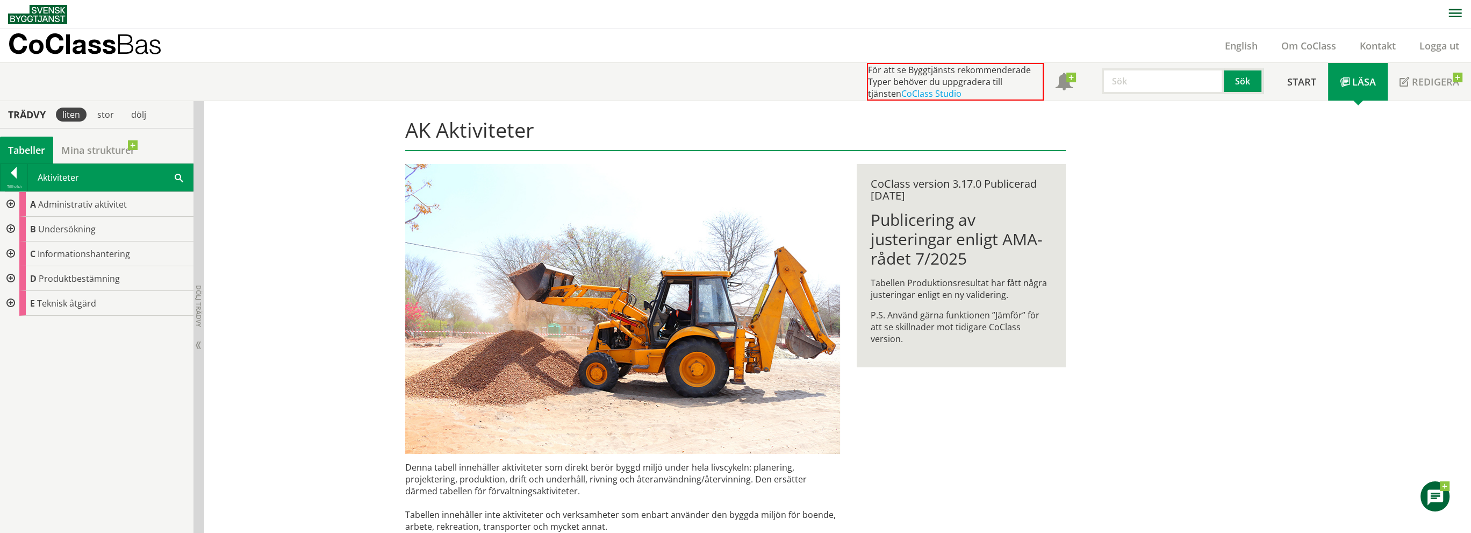
click at [10, 277] on div at bounding box center [9, 278] width 19 height 25
click at [20, 327] on div at bounding box center [18, 327] width 19 height 25
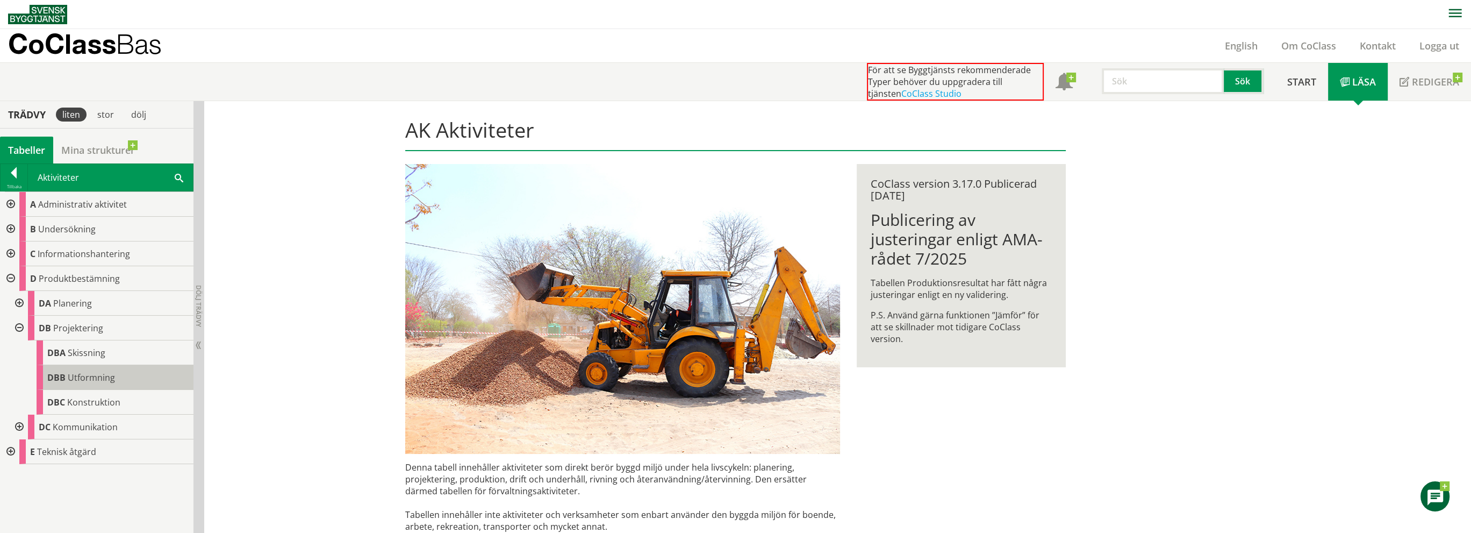
click at [83, 381] on span "Utformning" at bounding box center [91, 377] width 47 height 12
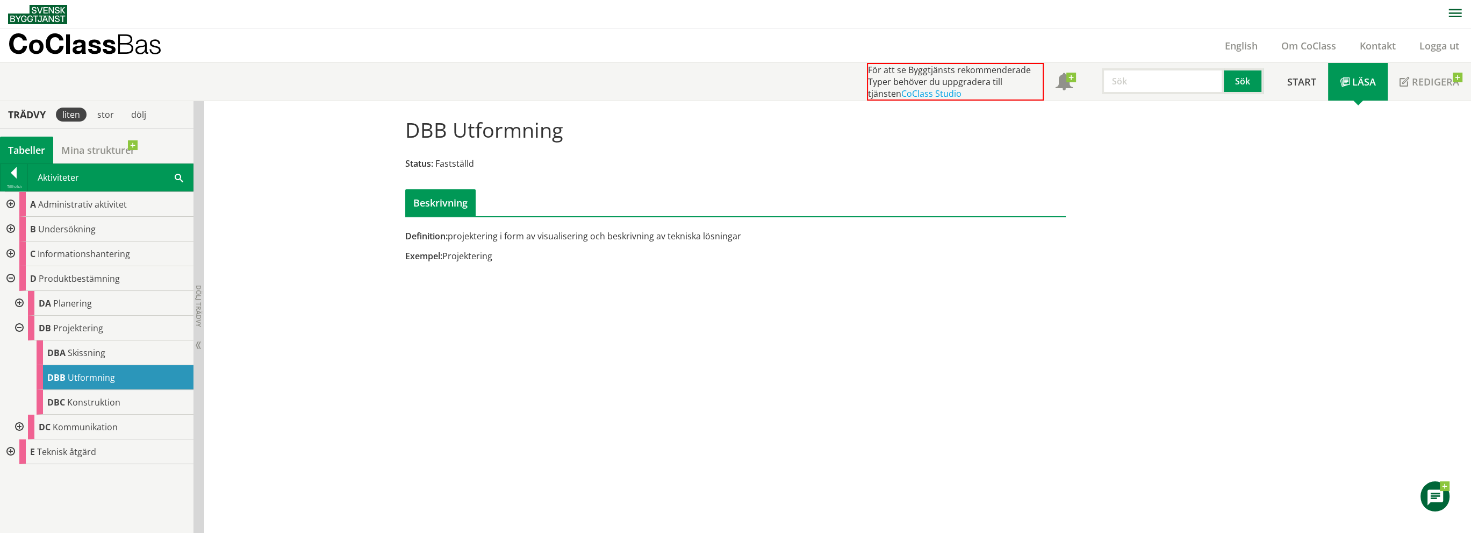
click at [20, 328] on div at bounding box center [18, 327] width 19 height 25
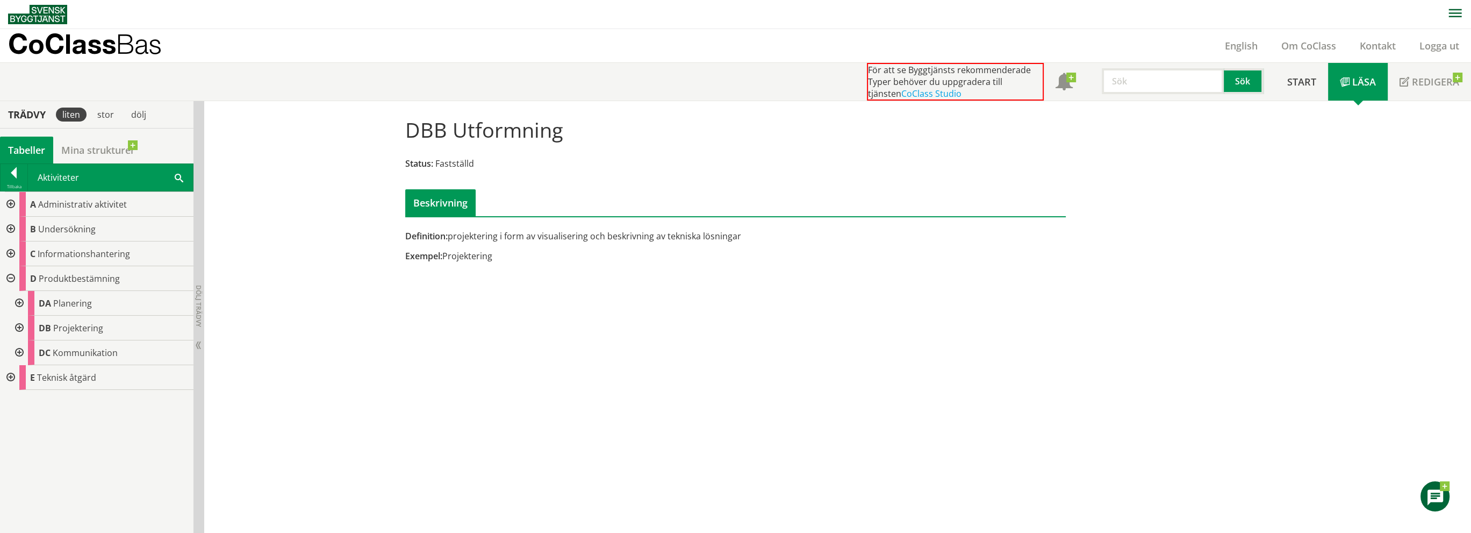
click at [12, 278] on div at bounding box center [9, 278] width 19 height 25
click at [9, 256] on div at bounding box center [9, 253] width 19 height 25
click at [19, 300] on div at bounding box center [18, 303] width 19 height 25
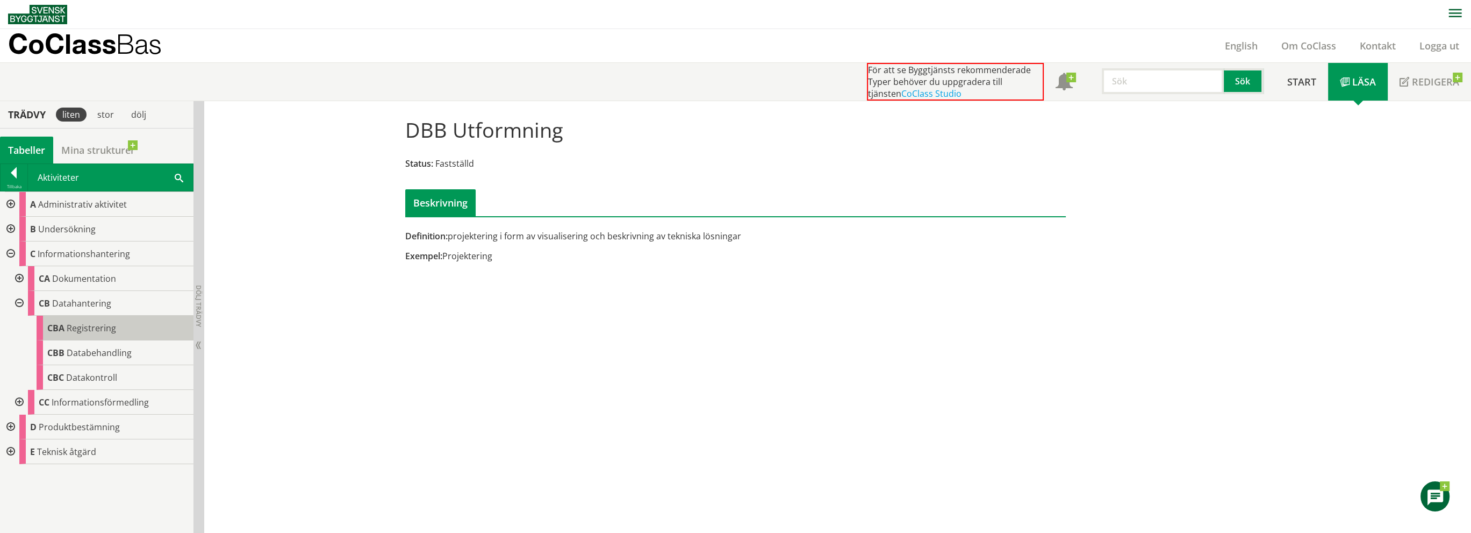
click at [86, 329] on span "Registrering" at bounding box center [91, 328] width 49 height 12
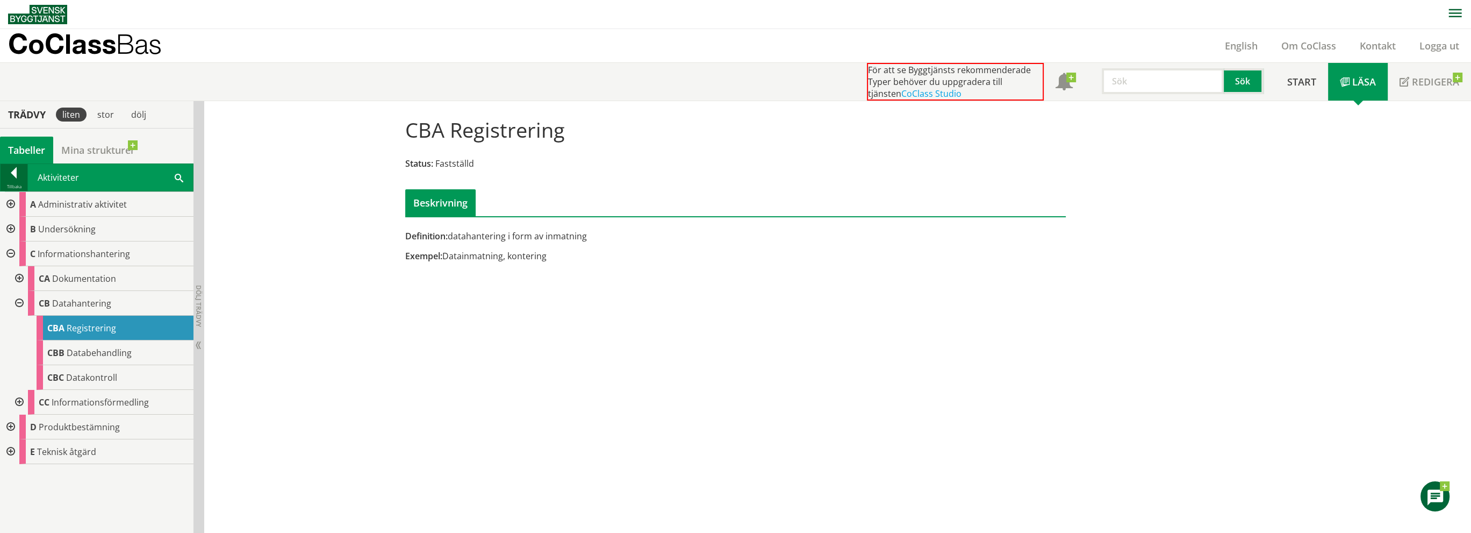
click at [15, 174] on div at bounding box center [14, 174] width 27 height 15
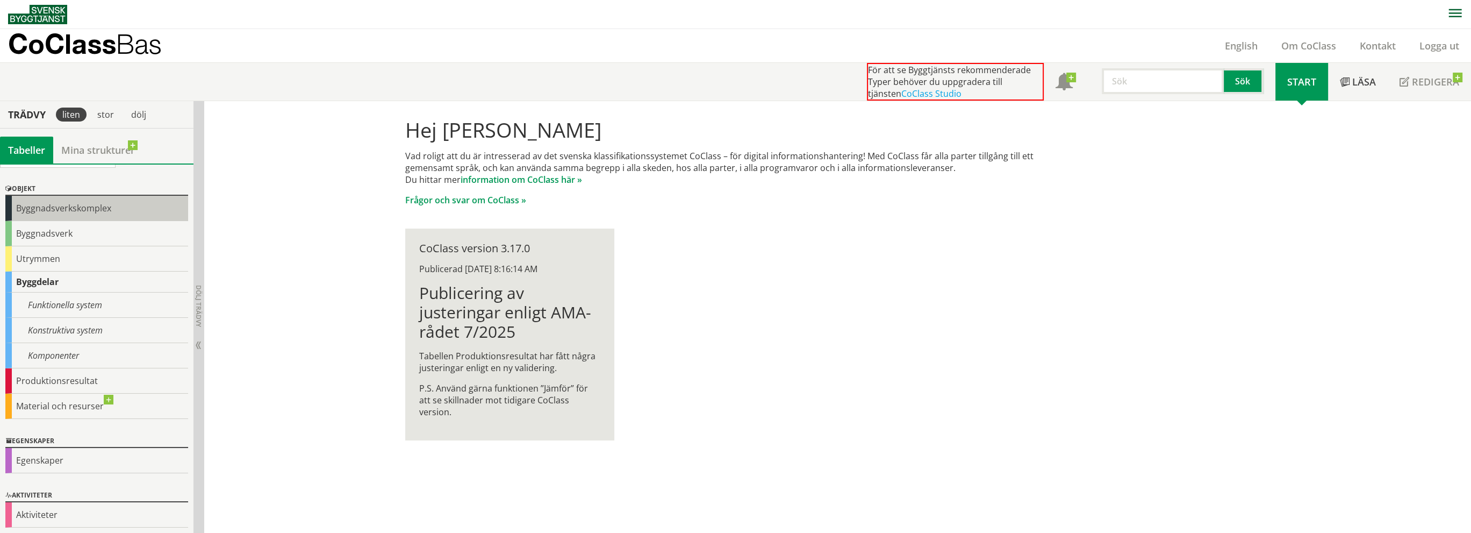
click at [8, 202] on div "Byggnadsverkskomplex" at bounding box center [96, 208] width 183 height 25
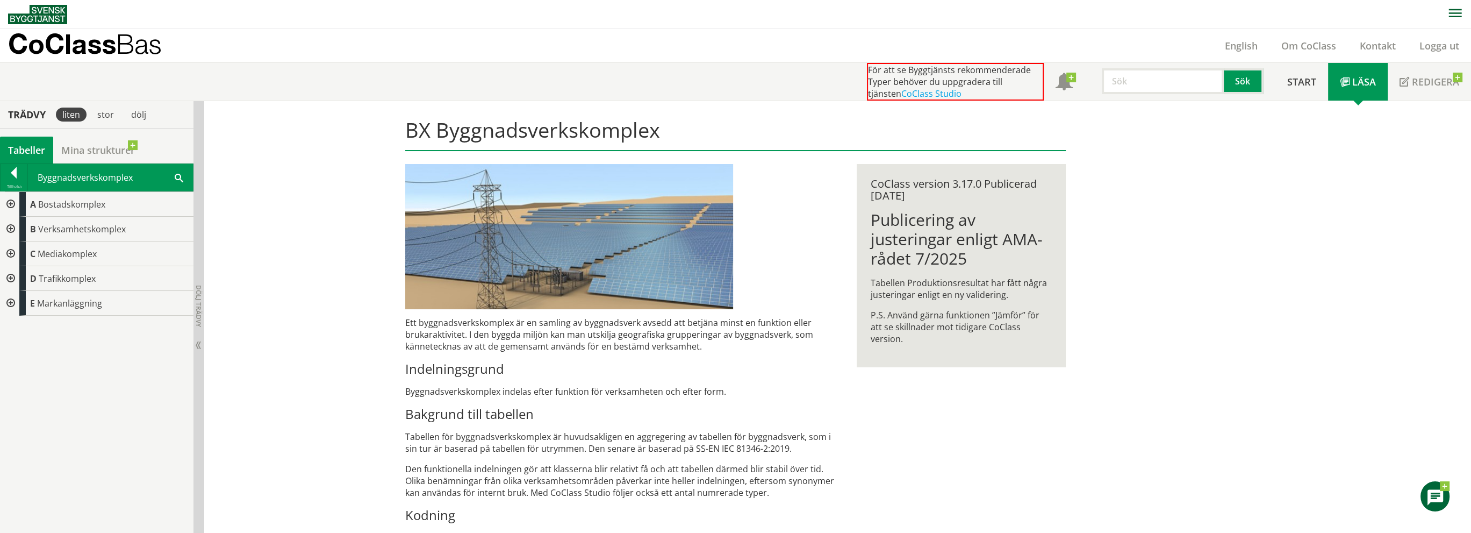
click at [9, 255] on div at bounding box center [9, 253] width 19 height 25
click at [19, 303] on div at bounding box center [18, 303] width 19 height 25
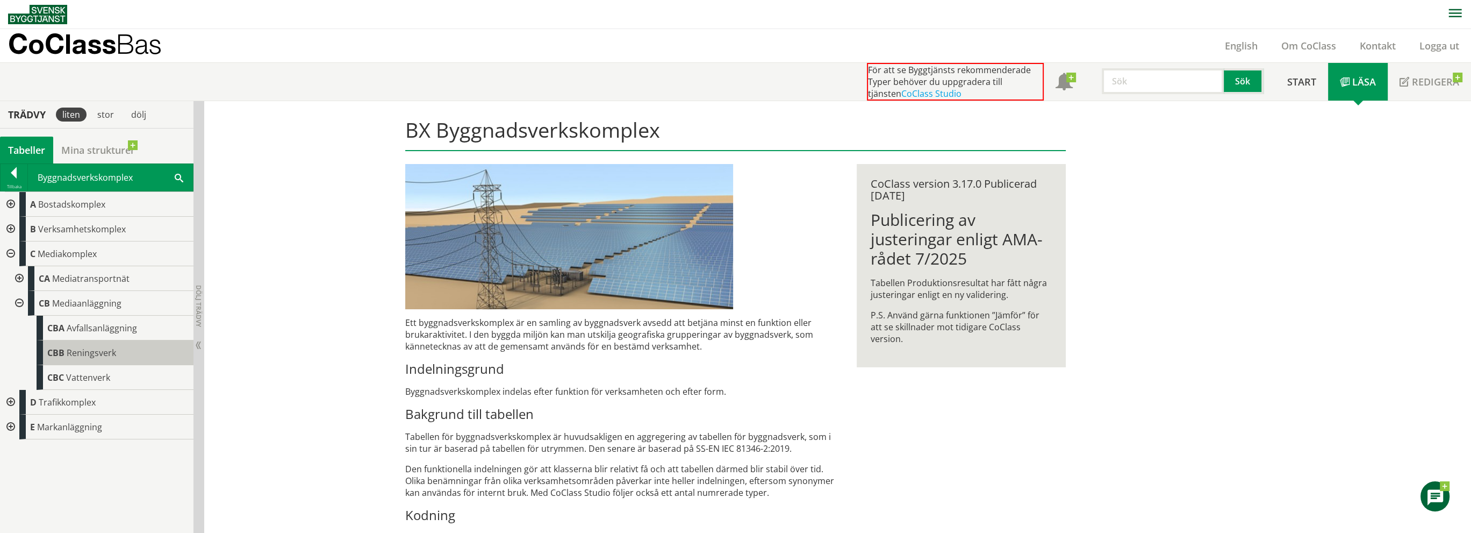
click at [77, 352] on span "Reningsverk" at bounding box center [91, 353] width 49 height 12
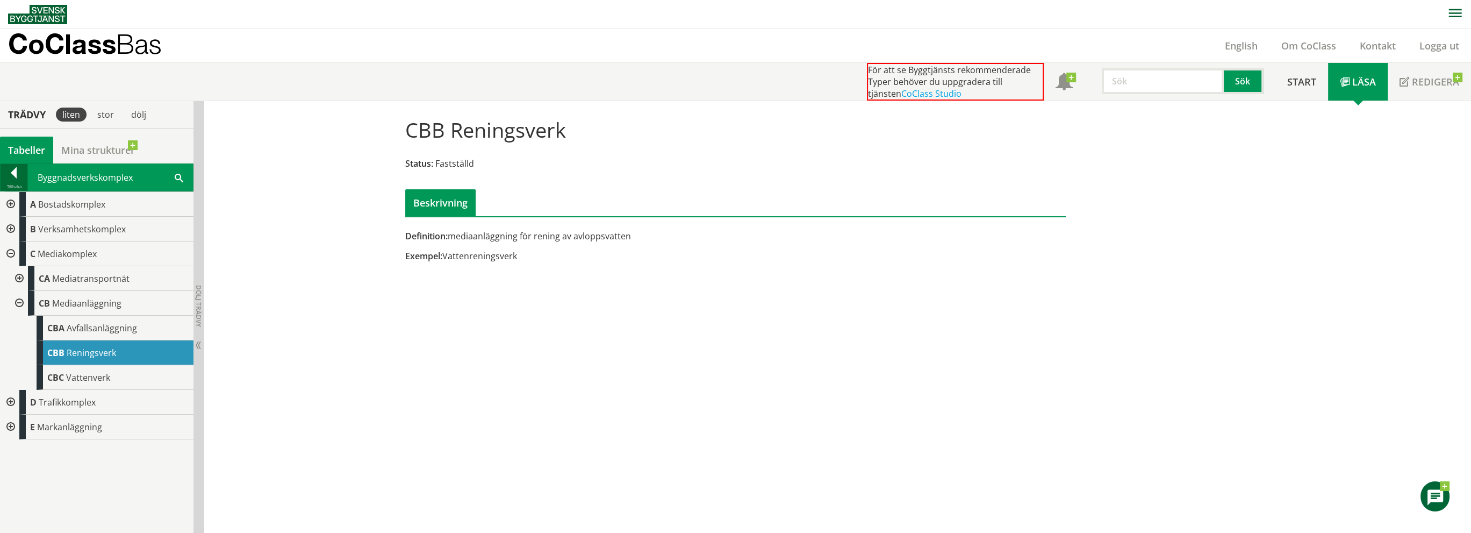
click at [16, 180] on div at bounding box center [14, 174] width 27 height 15
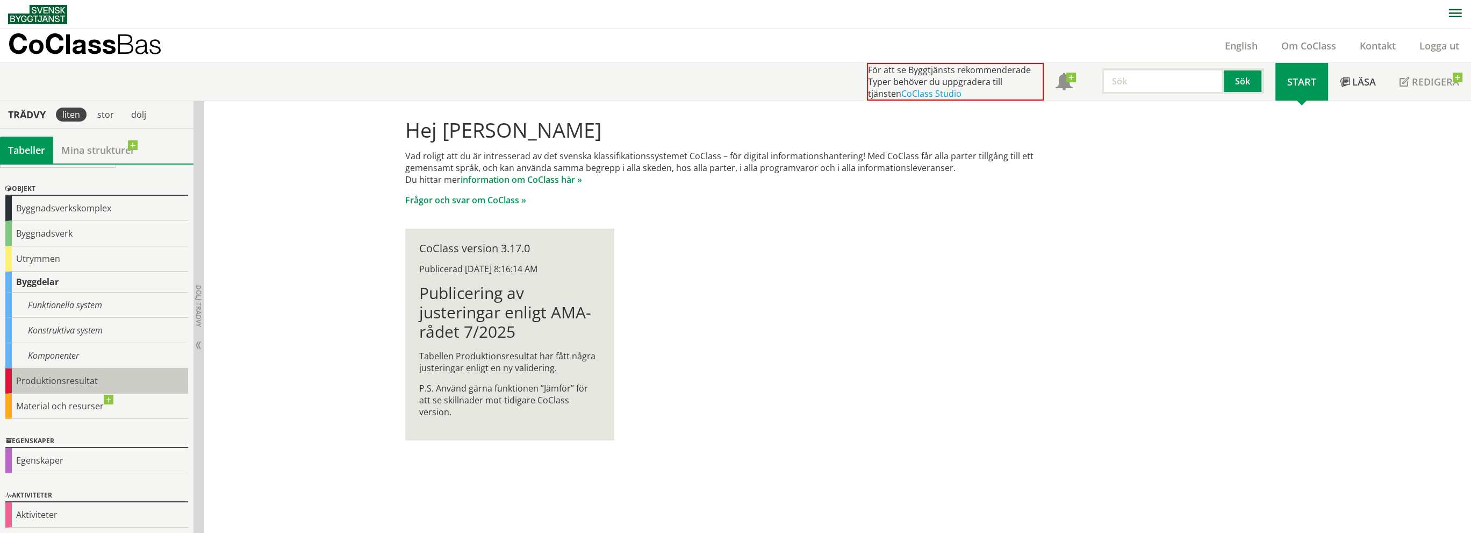
click at [11, 378] on div "Produktionsresultat" at bounding box center [96, 380] width 183 height 25
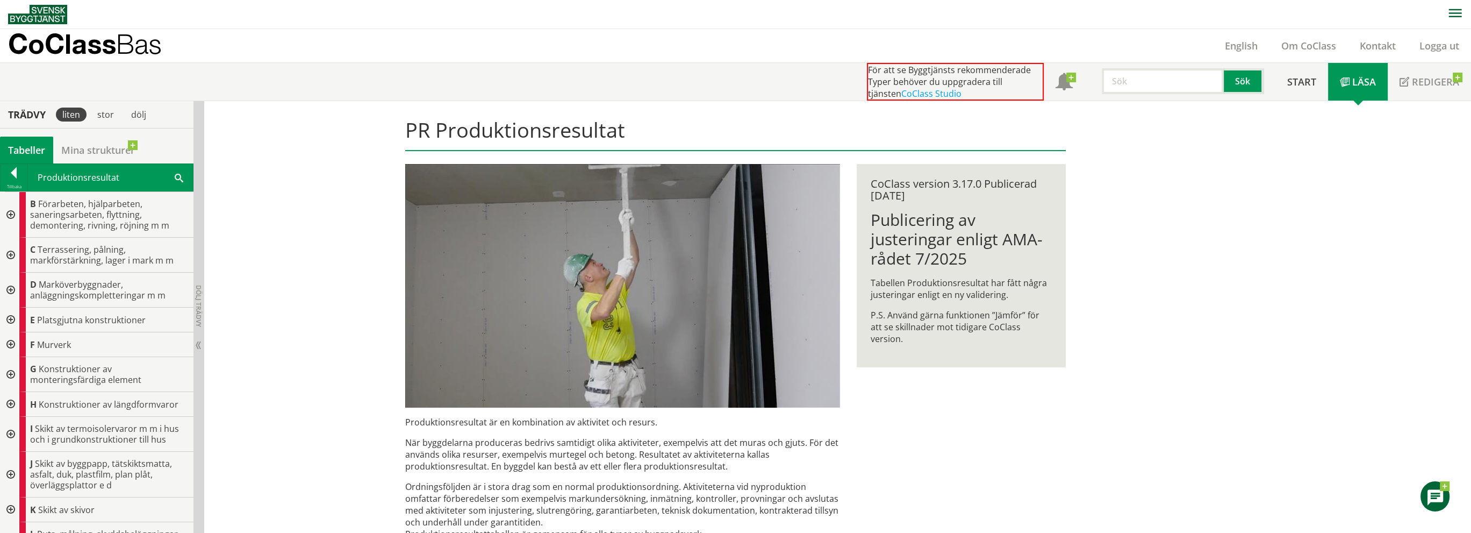
click at [11, 254] on div at bounding box center [9, 255] width 19 height 35
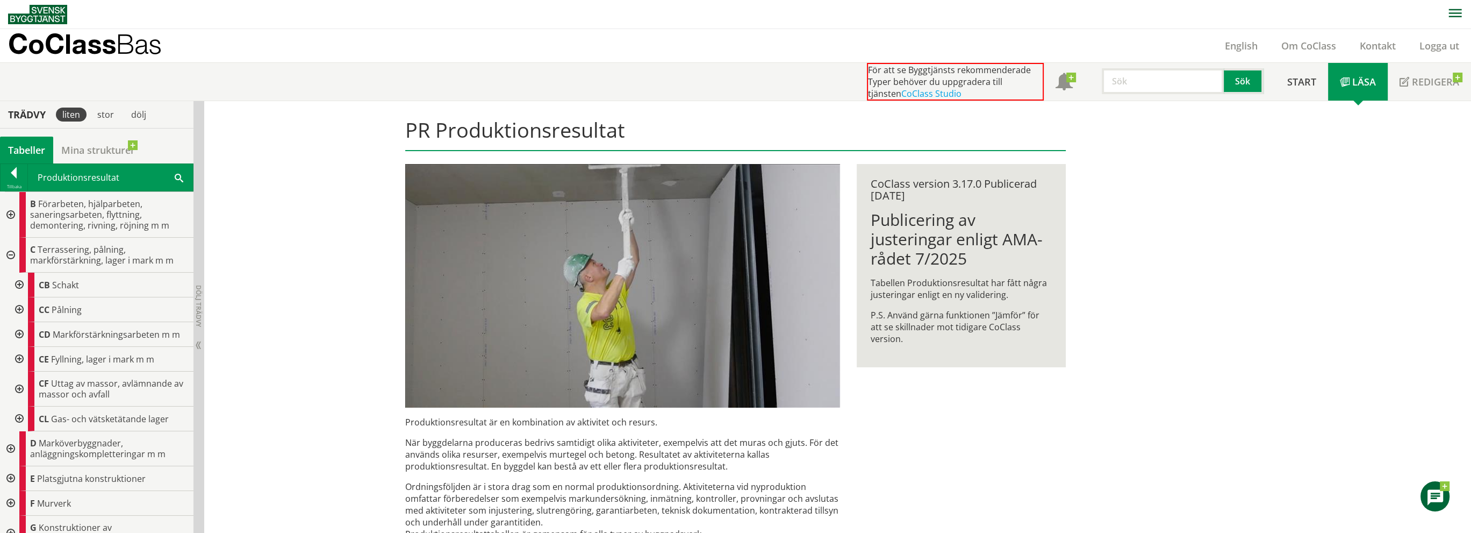
click at [21, 284] on div at bounding box center [18, 284] width 19 height 25
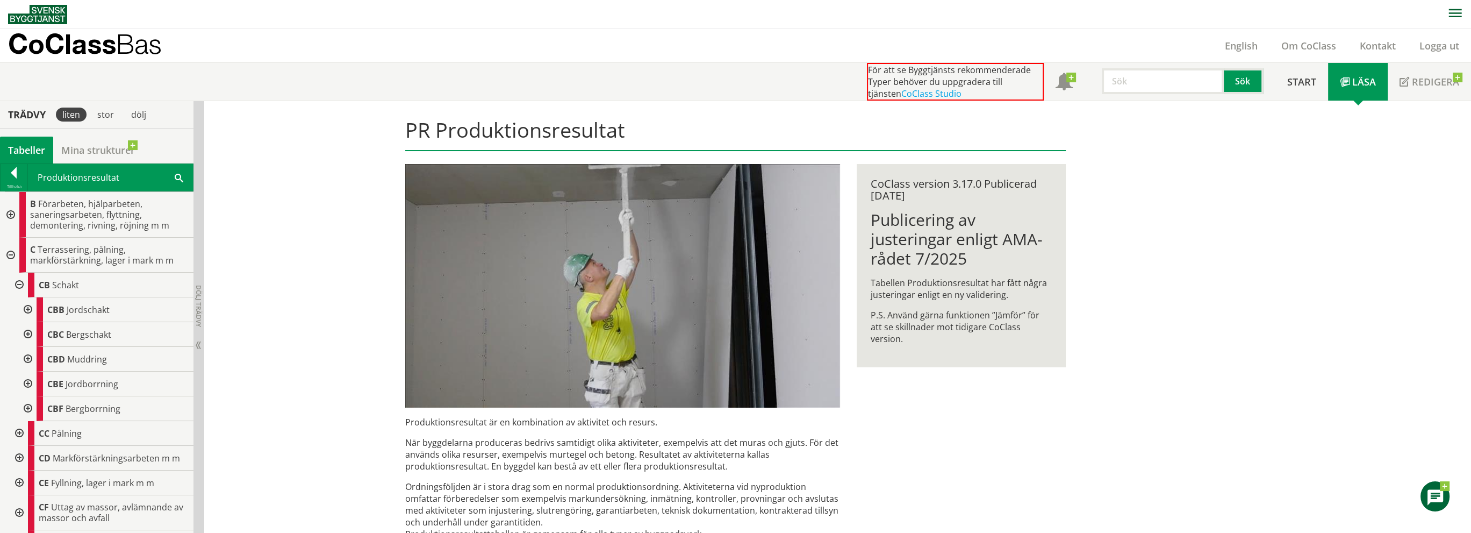
click at [30, 309] on div at bounding box center [26, 309] width 19 height 25
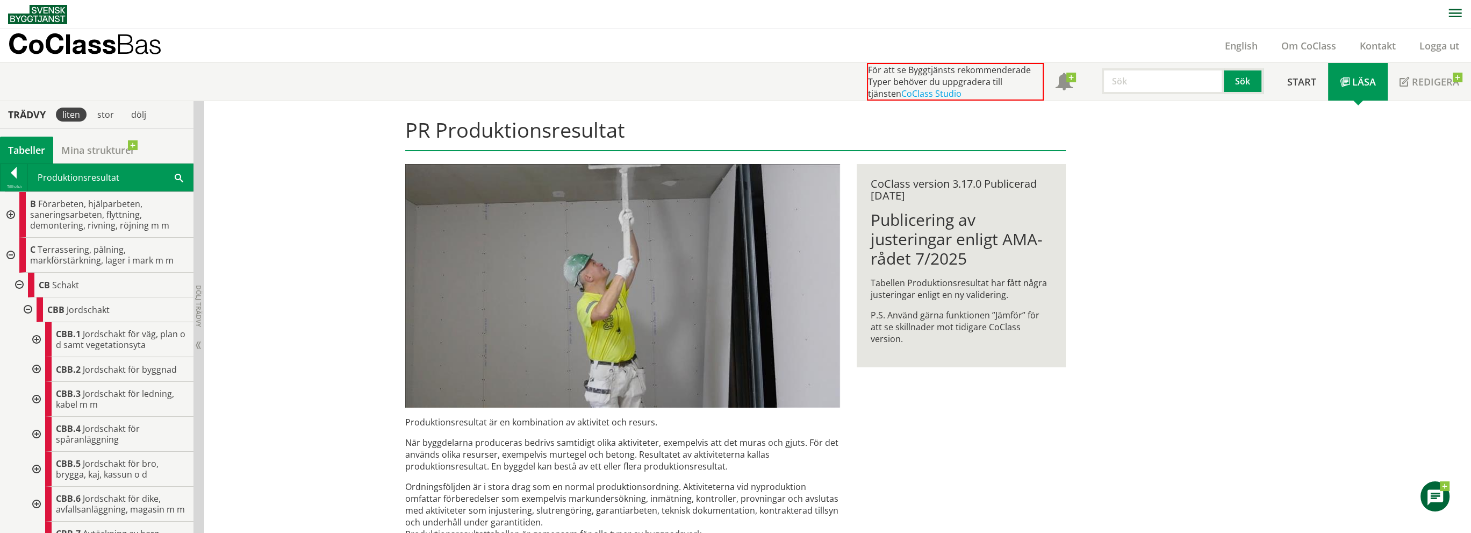
scroll to position [54, 0]
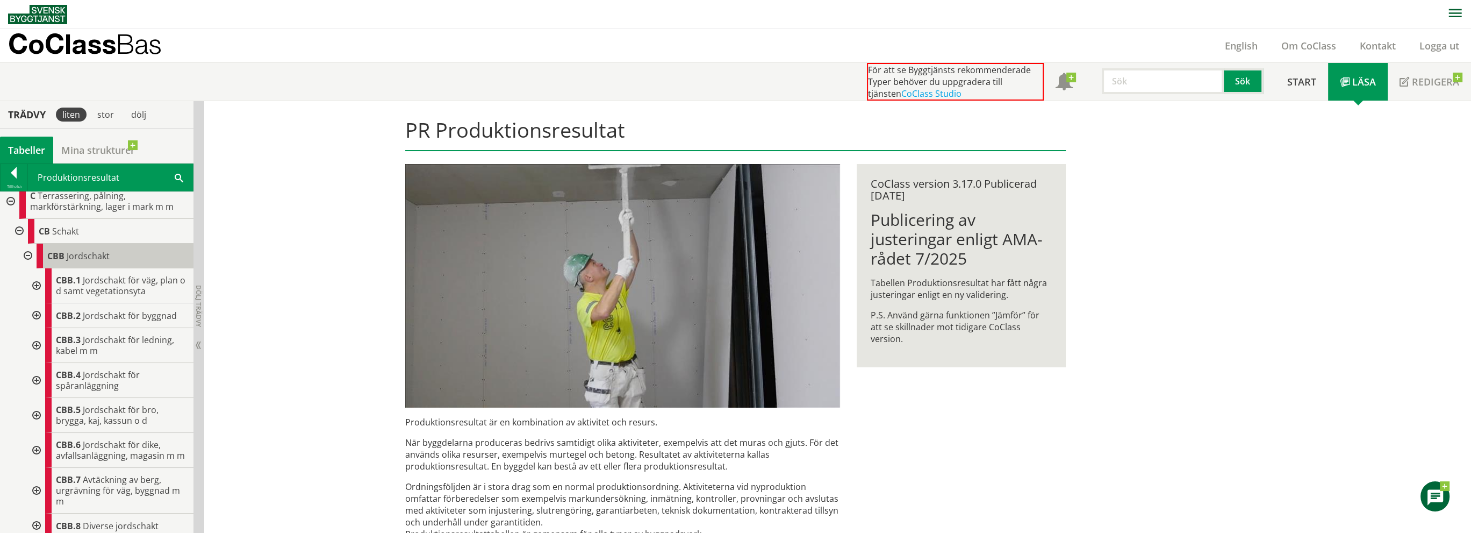
click at [78, 255] on span "Jordschakt" at bounding box center [88, 256] width 43 height 12
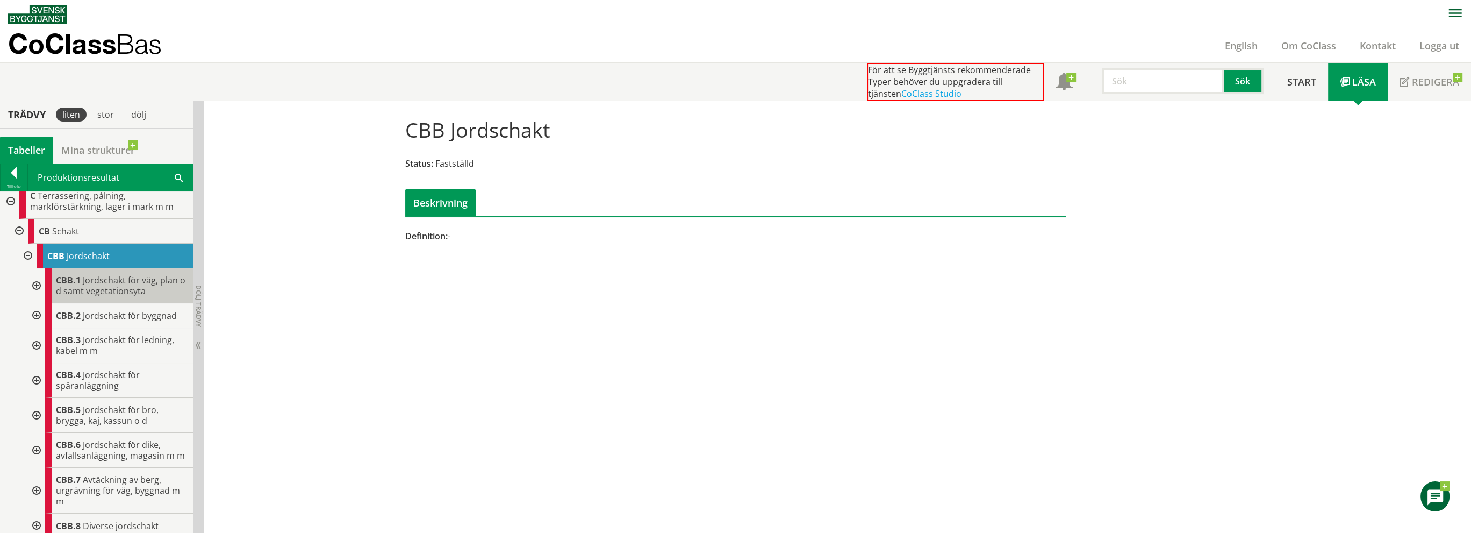
click at [82, 282] on span "Jordschakt för väg, plan o d samt vegetationsyta" at bounding box center [121, 285] width 130 height 23
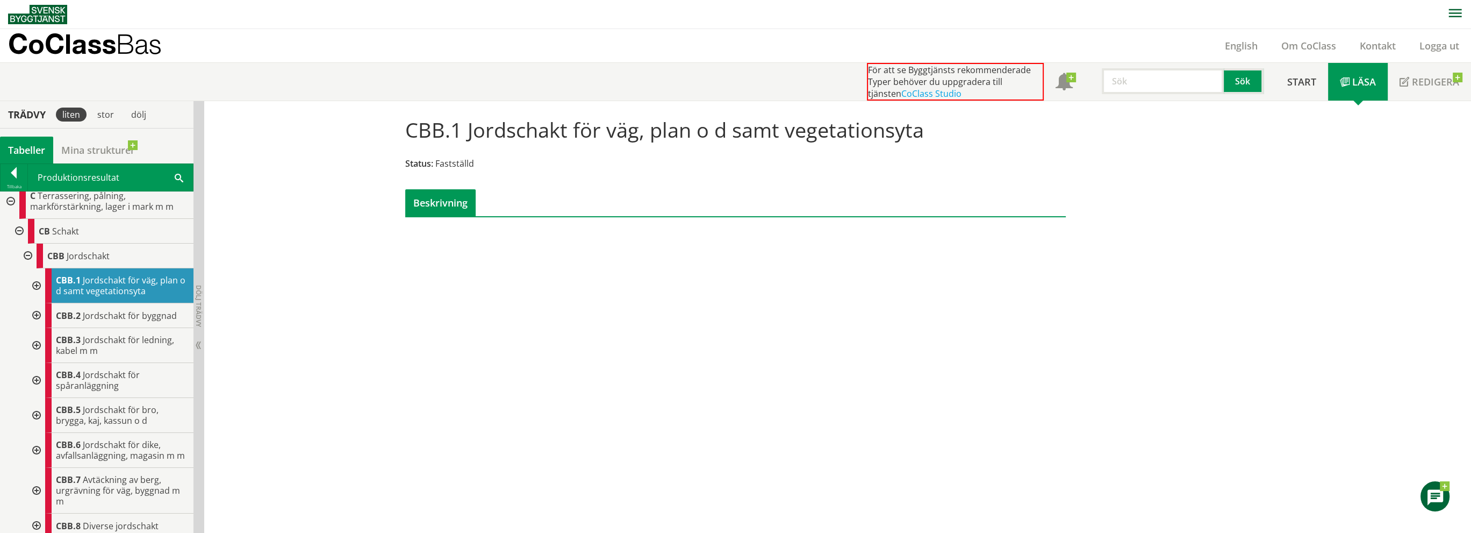
click at [39, 282] on div at bounding box center [35, 285] width 19 height 35
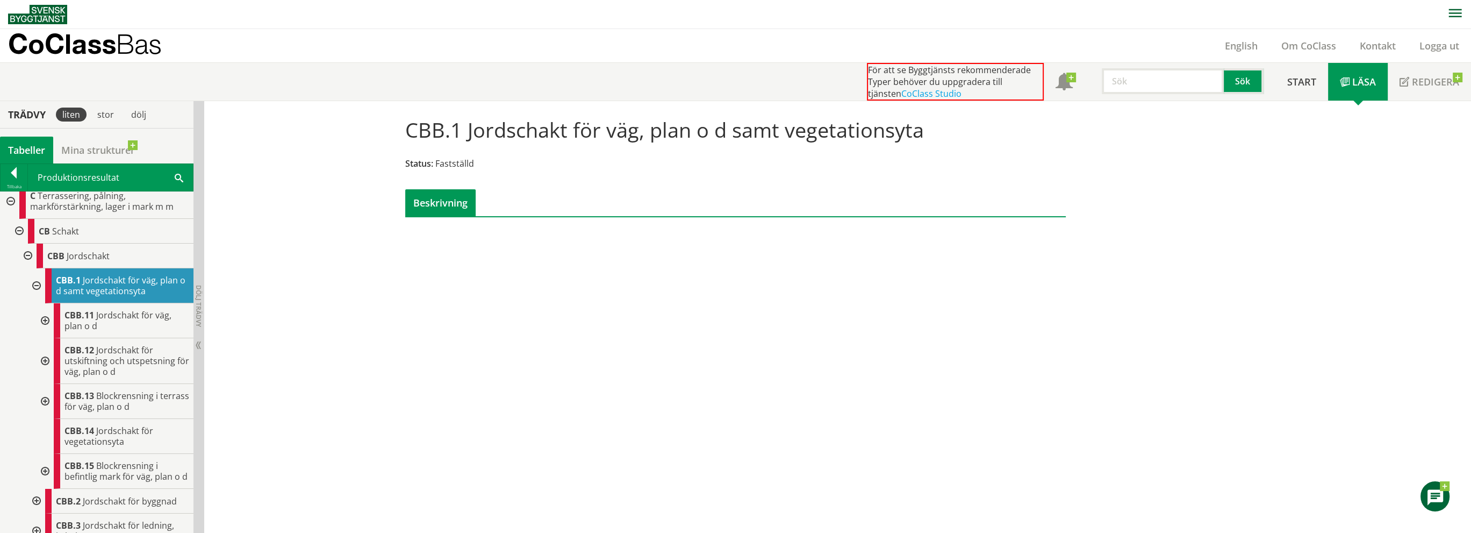
click at [45, 318] on div at bounding box center [43, 320] width 19 height 35
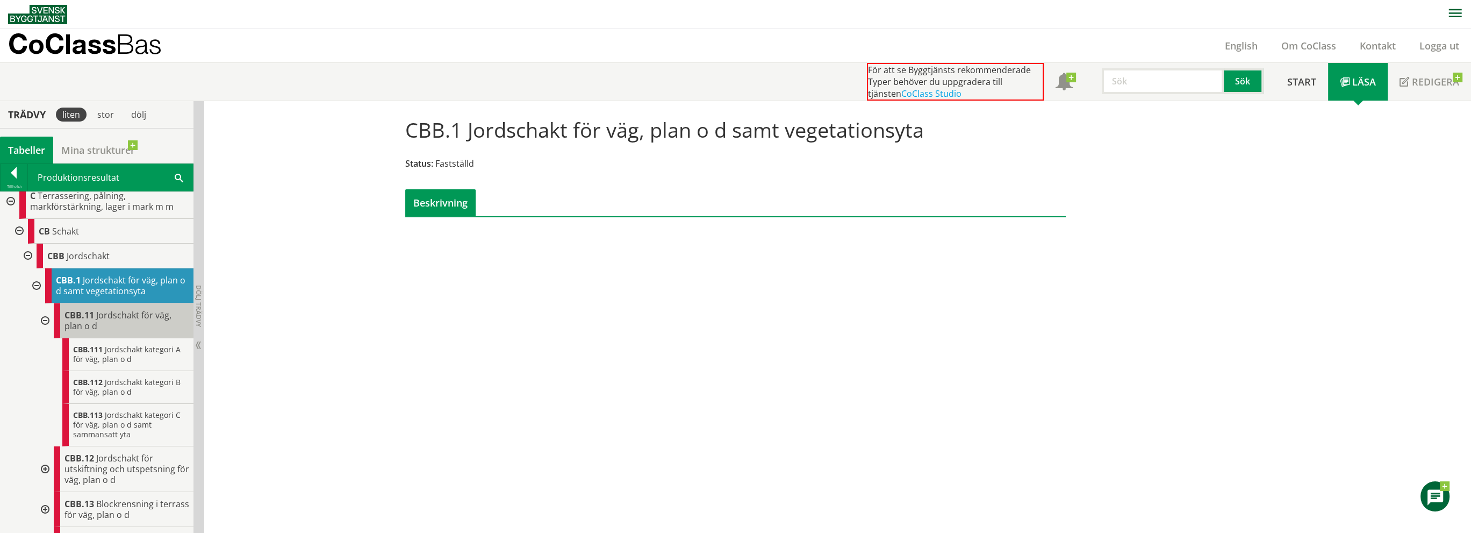
click at [80, 321] on span "Jordschakt för väg, plan o d" at bounding box center [117, 320] width 107 height 23
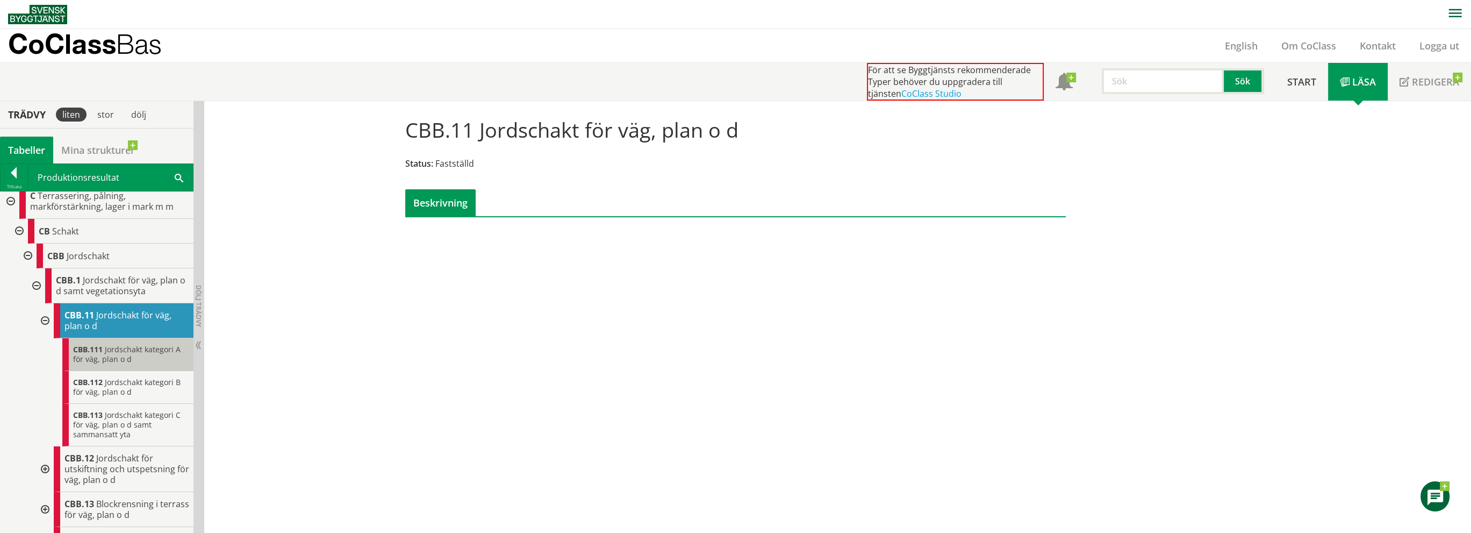
click at [97, 353] on span "Jordschakt kategori A för väg, plan o d" at bounding box center [126, 354] width 107 height 20
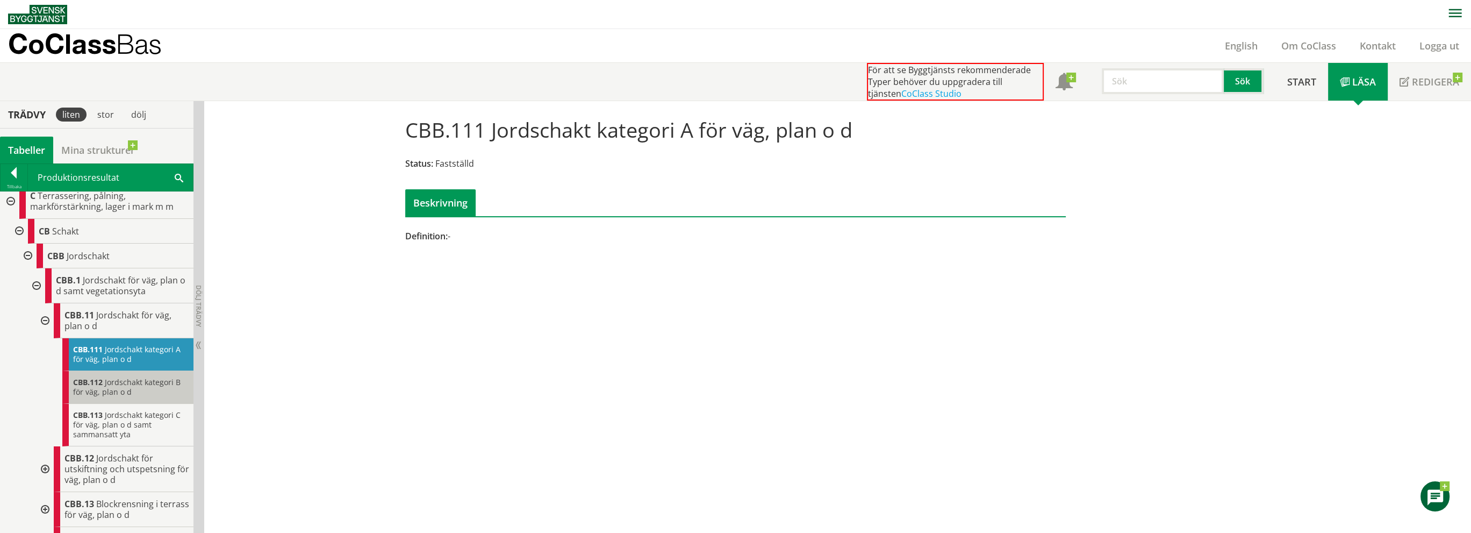
click at [102, 395] on span "Jordschakt kategori B för väg, plan o d" at bounding box center [126, 387] width 107 height 20
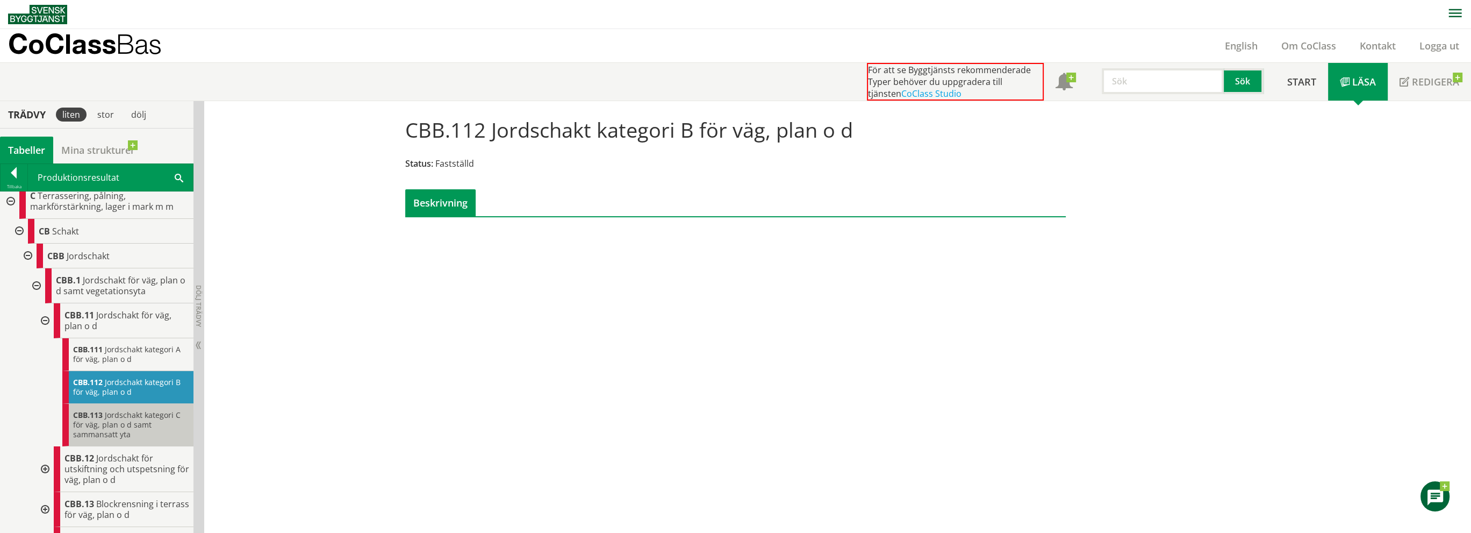
click at [106, 422] on span "Jordschakt kategori C för väg, plan o d samt sammansatt yta" at bounding box center [126, 425] width 107 height 30
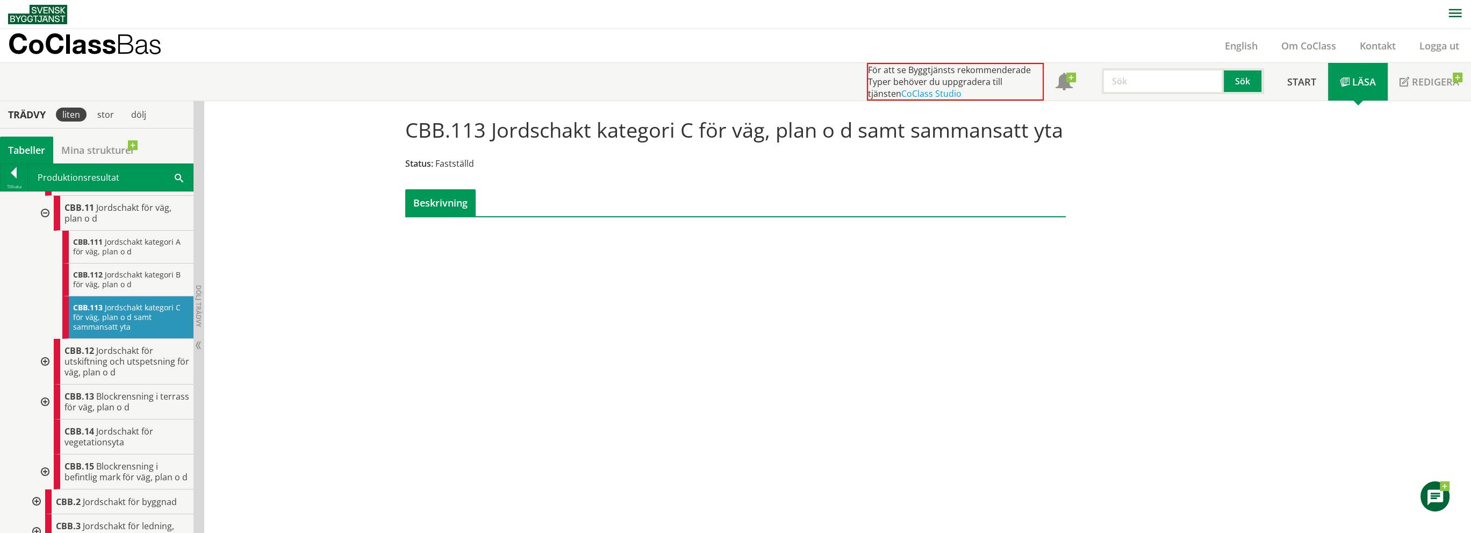
scroll to position [215, 0]
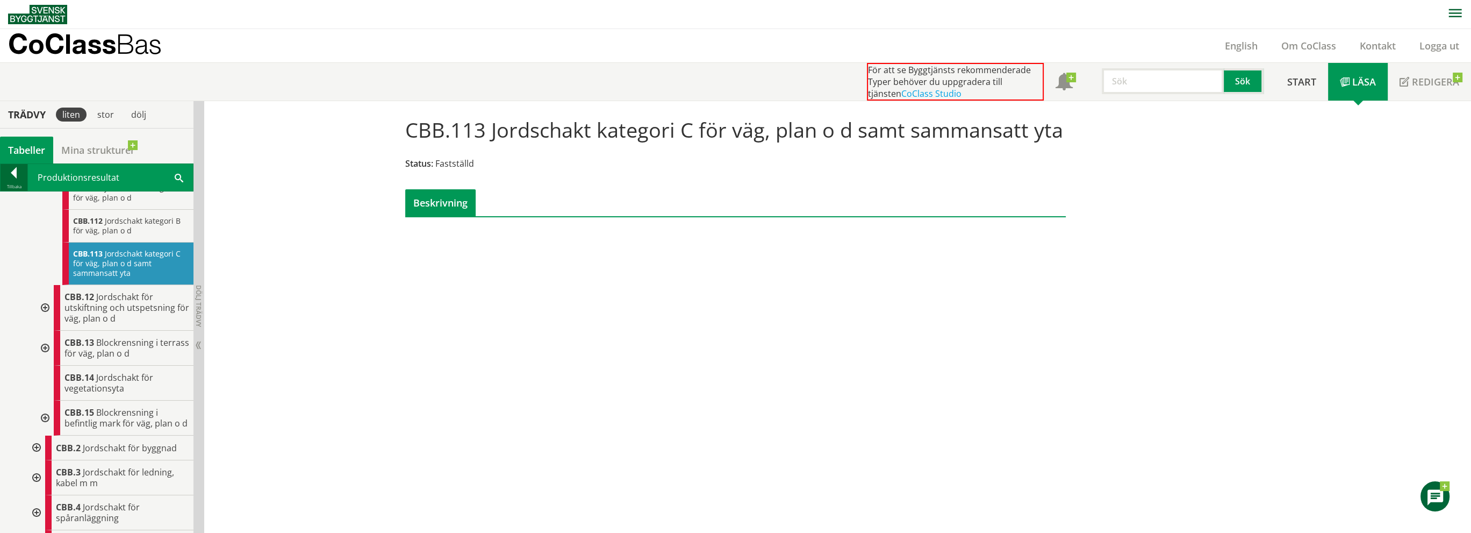
click at [11, 174] on div at bounding box center [14, 174] width 27 height 15
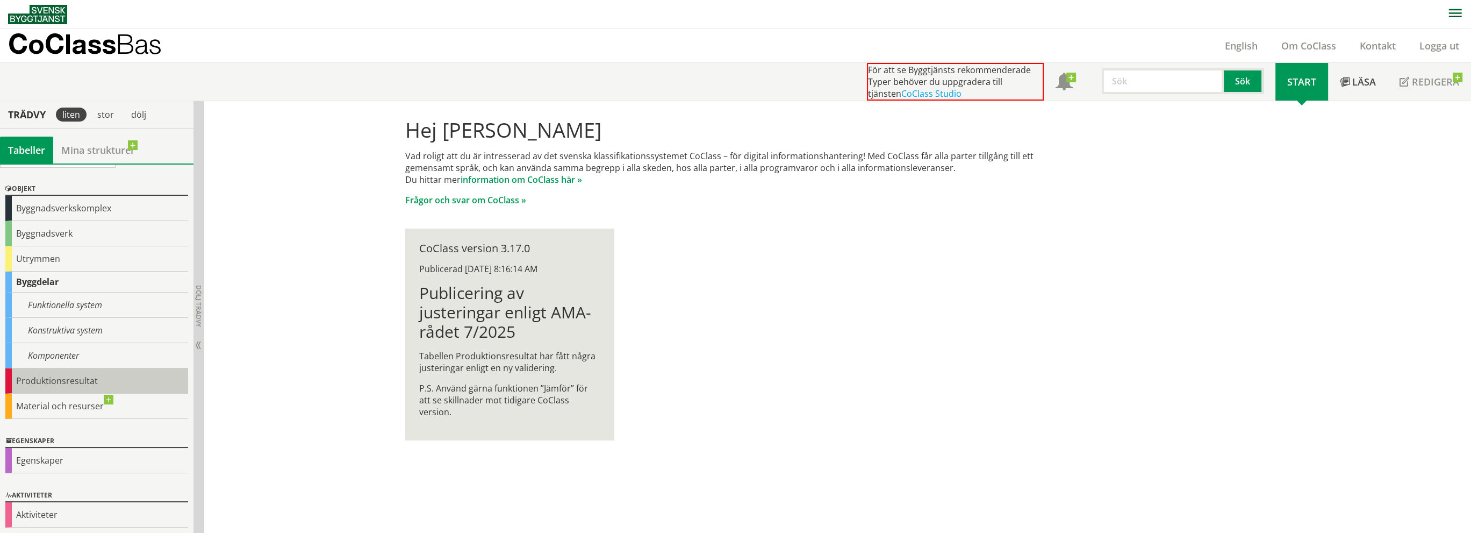
click at [24, 382] on div "Produktionsresultat" at bounding box center [96, 380] width 183 height 25
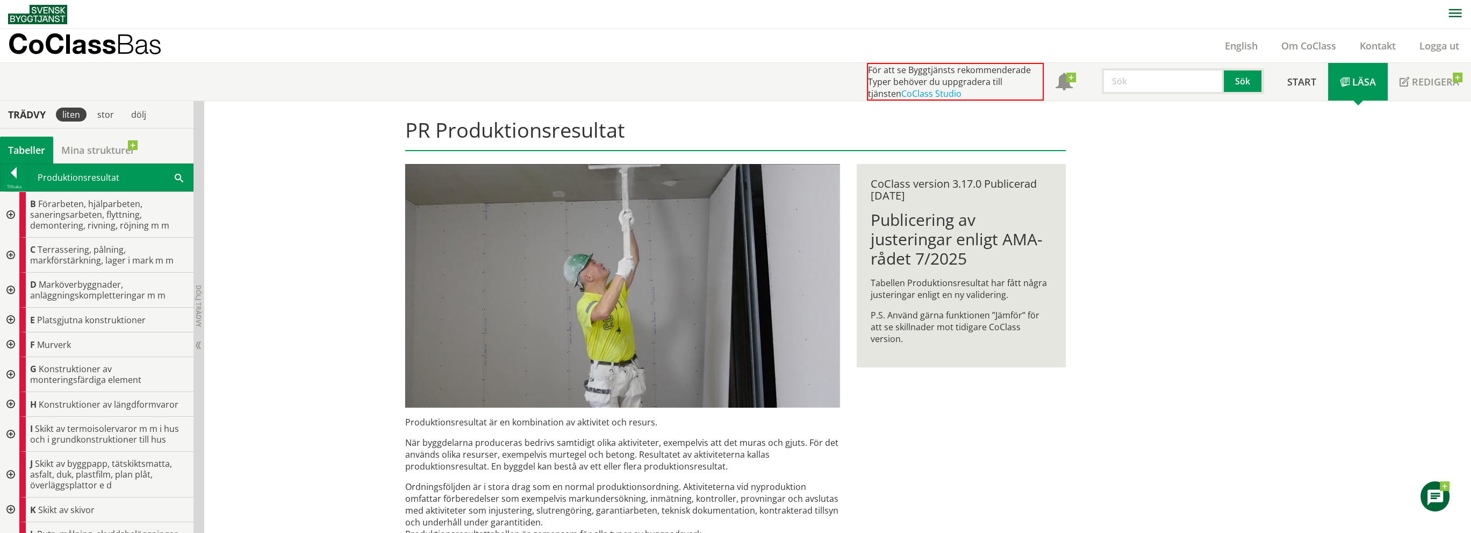
click at [291, 246] on div "PR Produktionsresultat Produktionsresultat är en kombination av aktivitet och r…" at bounding box center [837, 516] width 1267 height 831
click at [1309, 47] on link "Om CoClass" at bounding box center [1308, 45] width 78 height 13
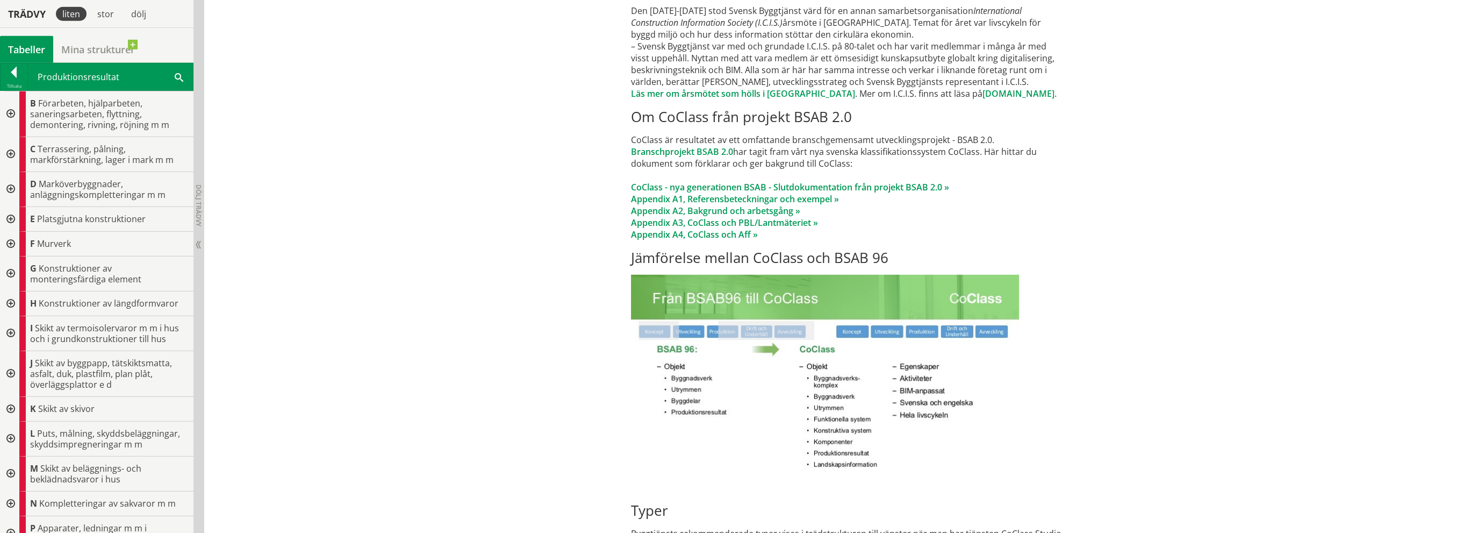
scroll to position [5589, 0]
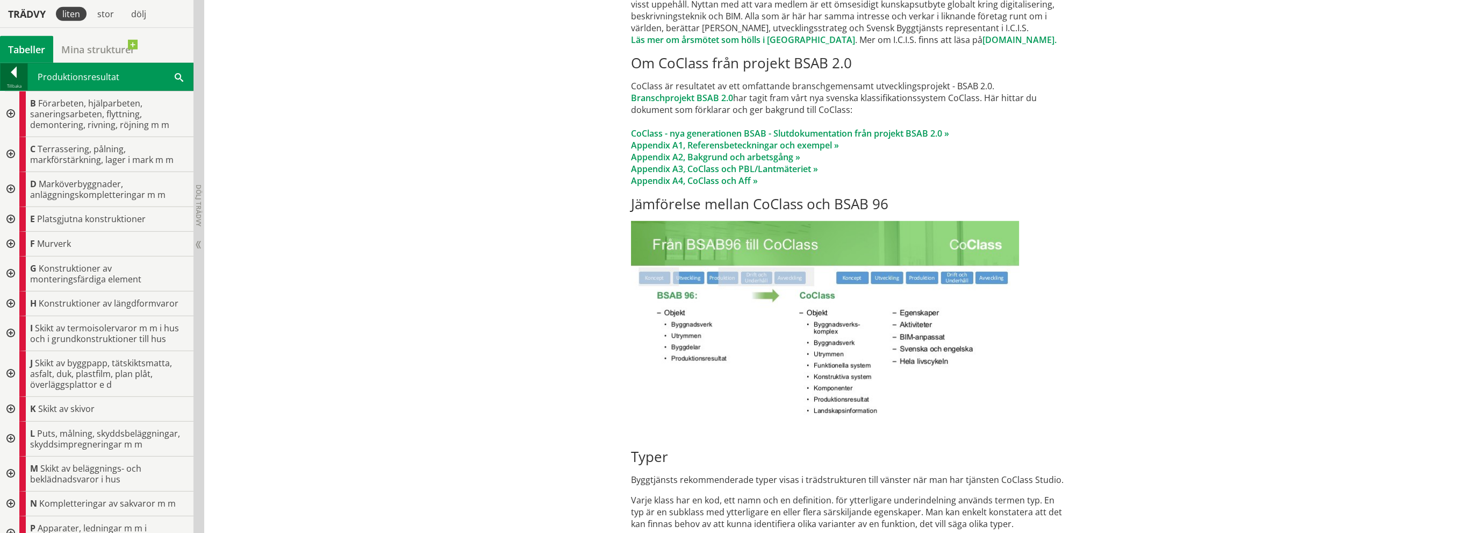
click at [9, 77] on div at bounding box center [14, 74] width 27 height 15
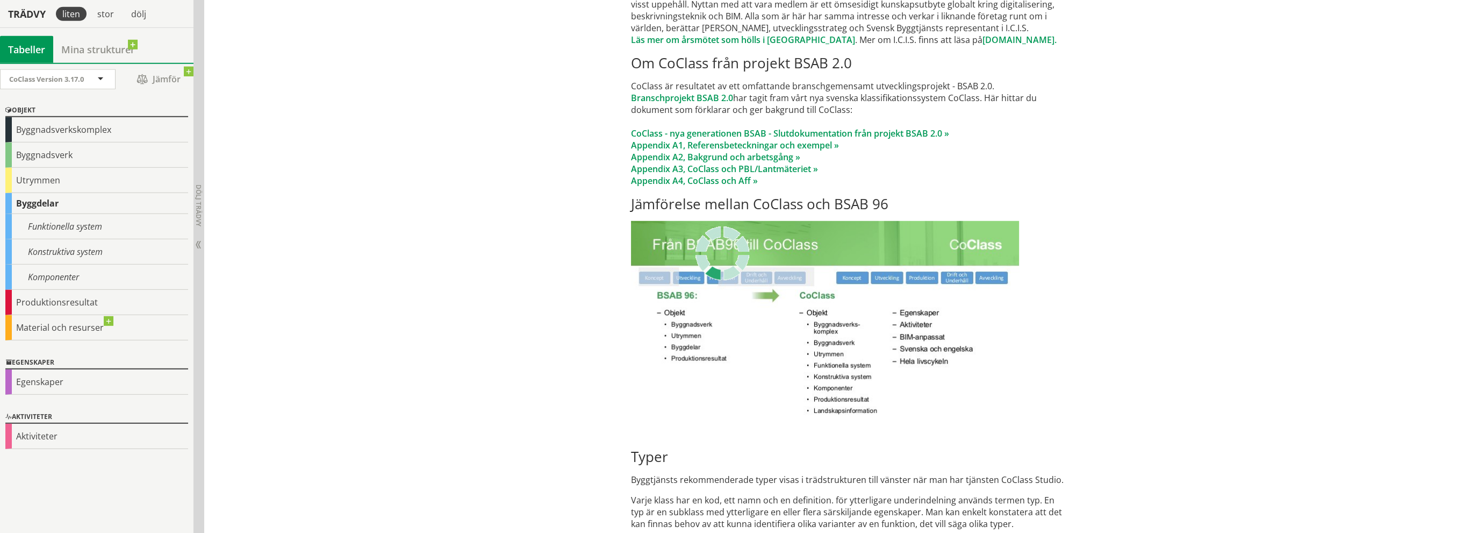
scroll to position [0, 0]
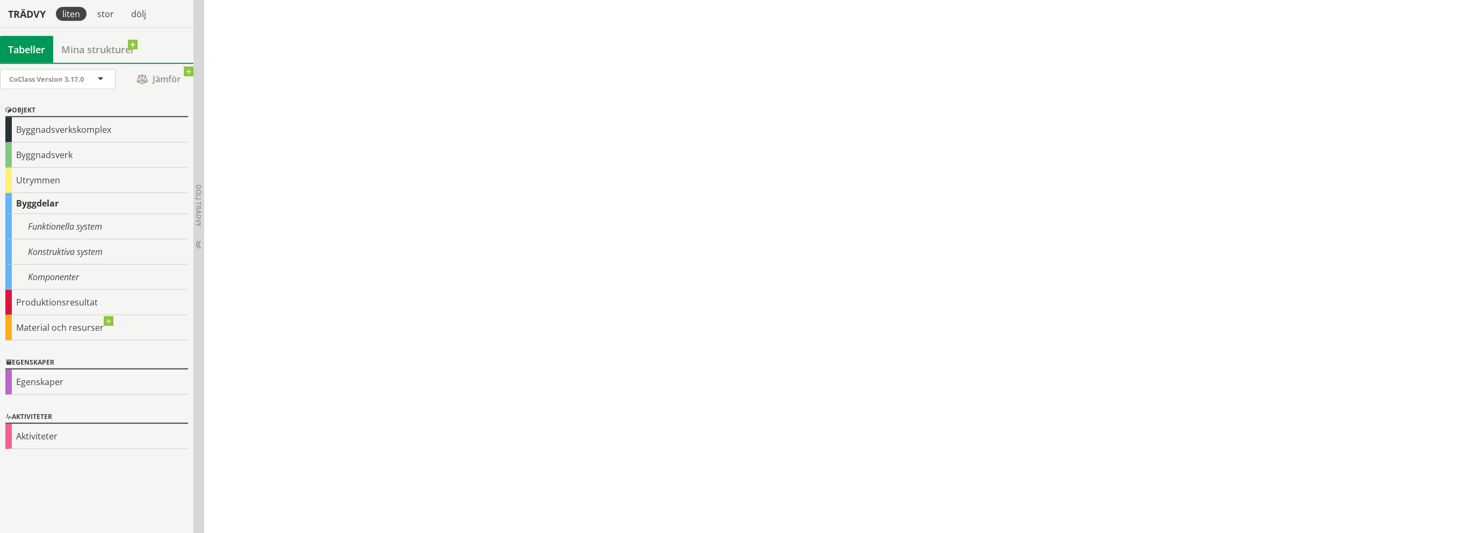
click at [26, 109] on div "Objekt" at bounding box center [96, 110] width 183 height 13
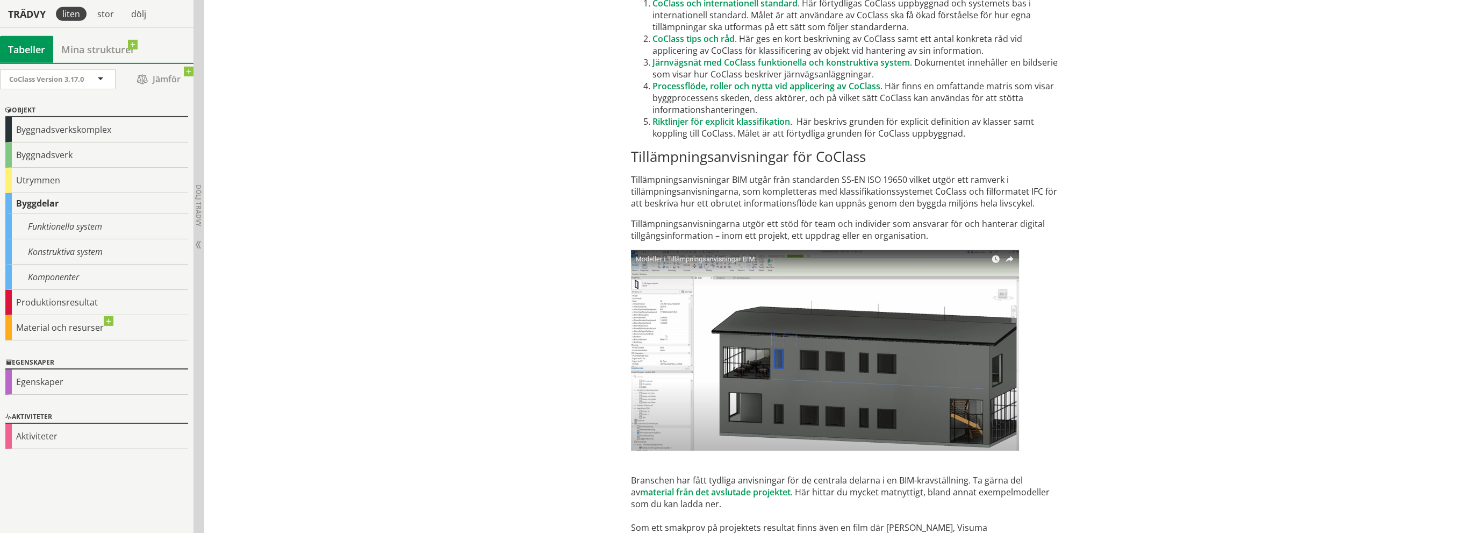
scroll to position [6331, 0]
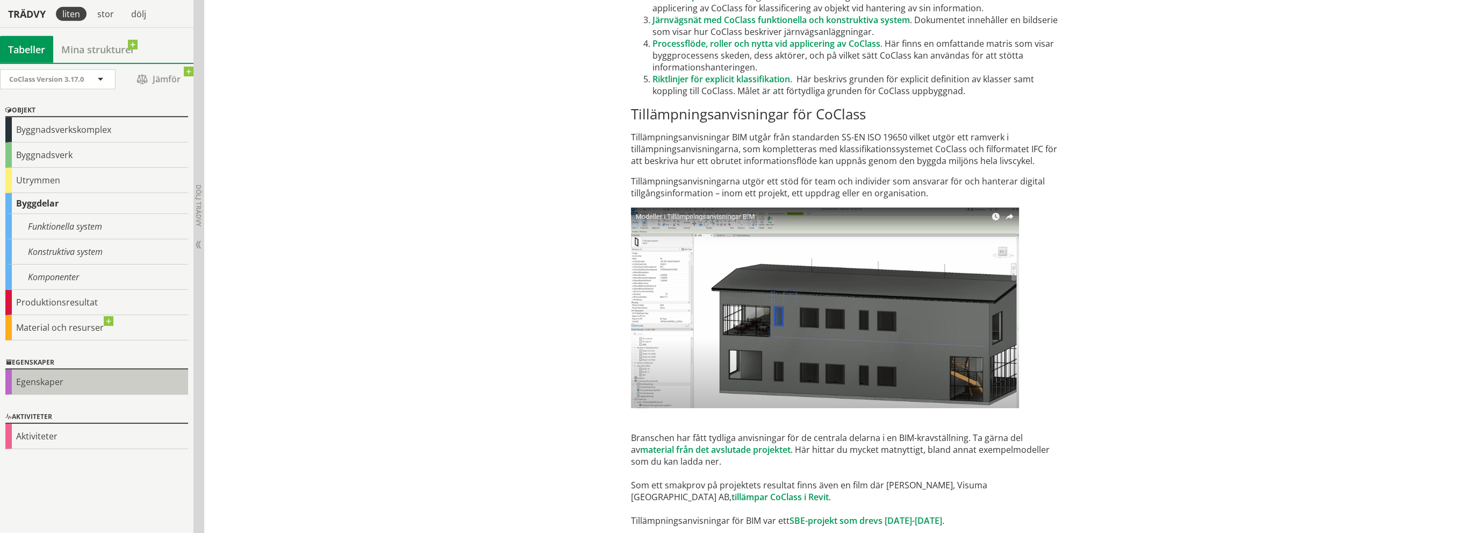
click at [41, 380] on div "Egenskaper" at bounding box center [96, 381] width 183 height 25
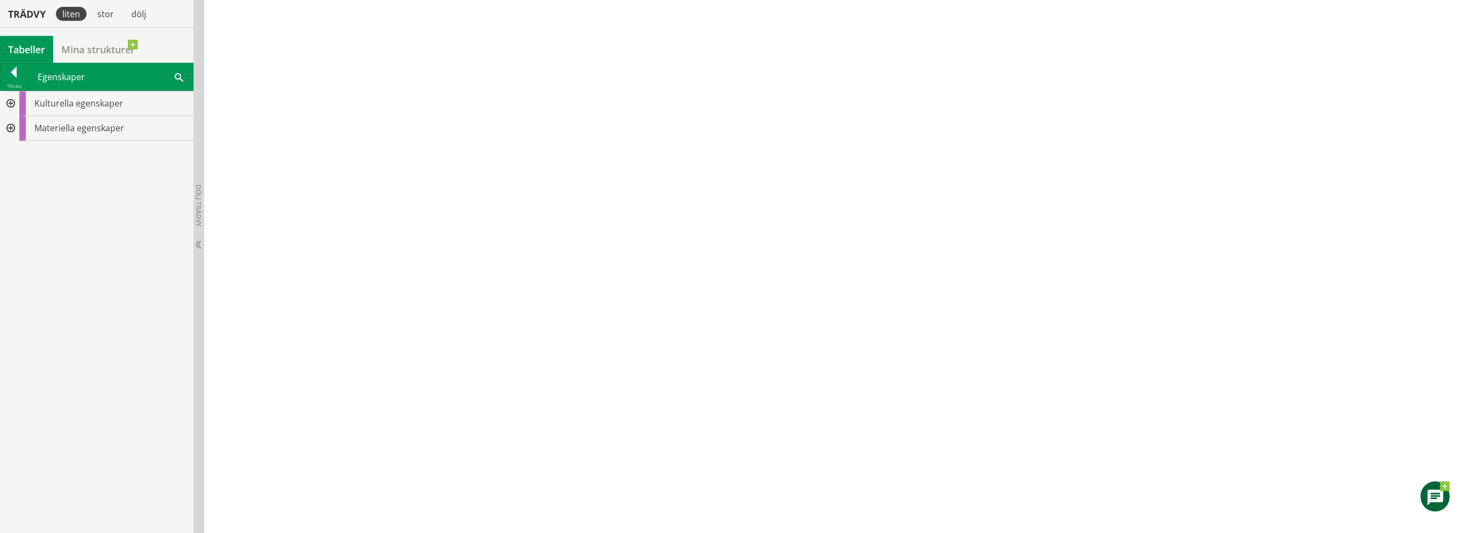
click at [4, 126] on div at bounding box center [9, 128] width 19 height 25
click at [19, 150] on div at bounding box center [18, 153] width 19 height 25
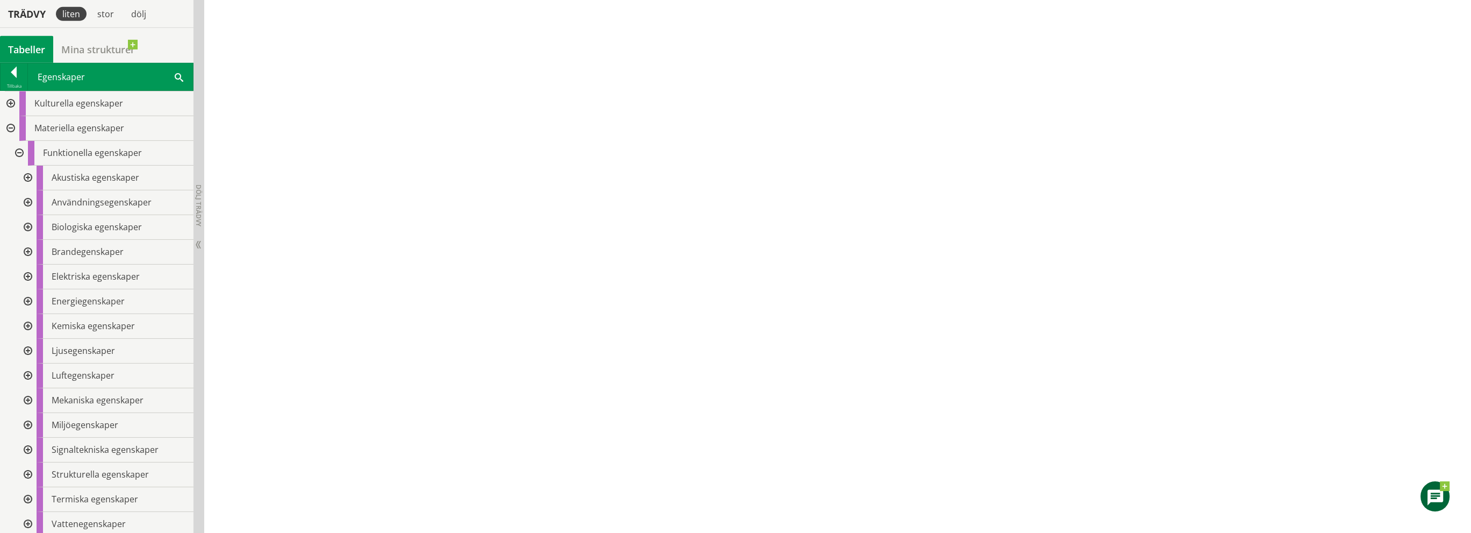
click at [28, 202] on div at bounding box center [26, 202] width 19 height 25
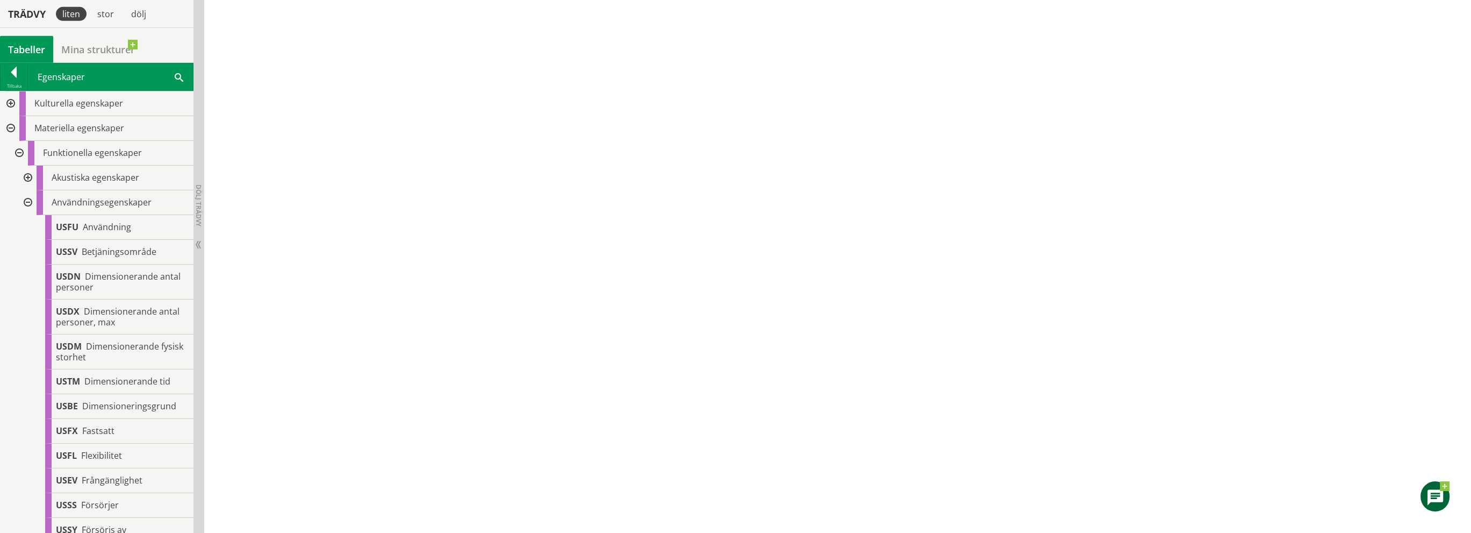
click at [28, 203] on div at bounding box center [26, 202] width 19 height 25
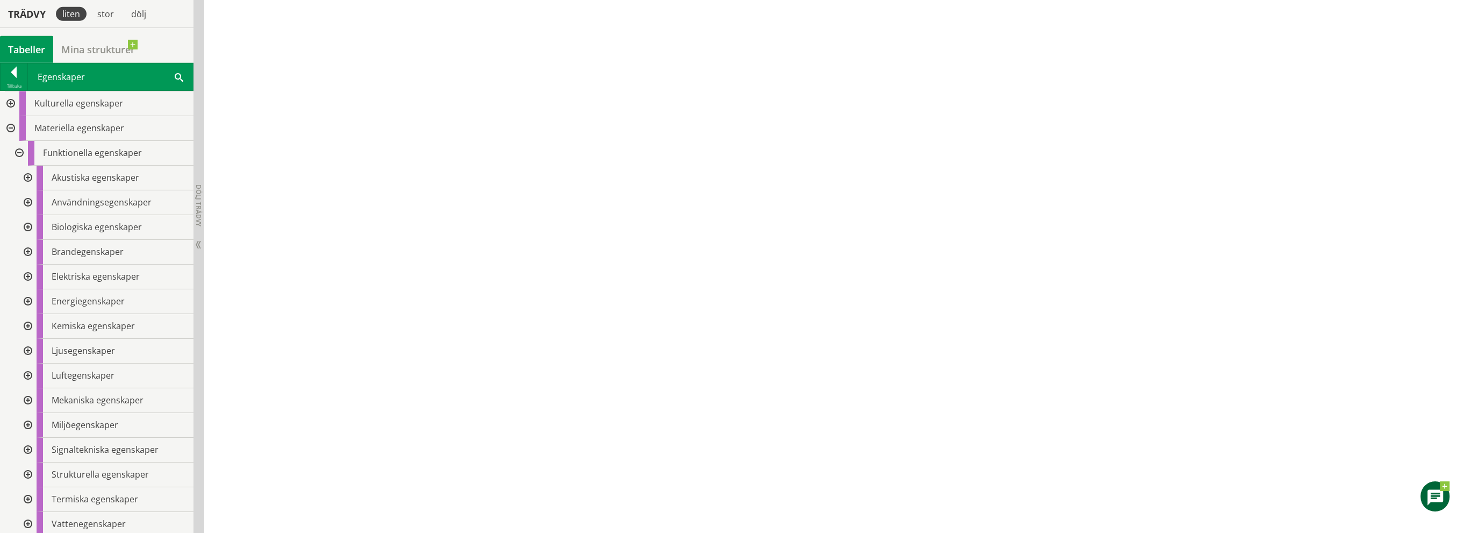
click at [178, 75] on span at bounding box center [179, 76] width 9 height 11
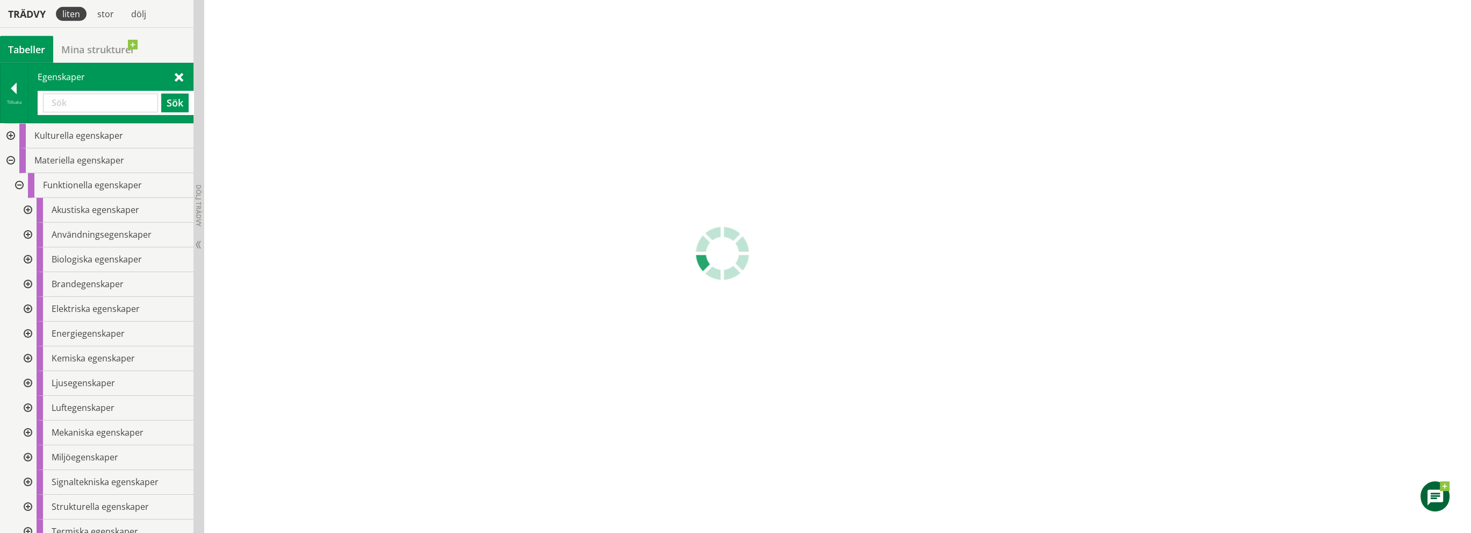
click at [82, 109] on input "text" at bounding box center [100, 103] width 115 height 19
type input "CBB"
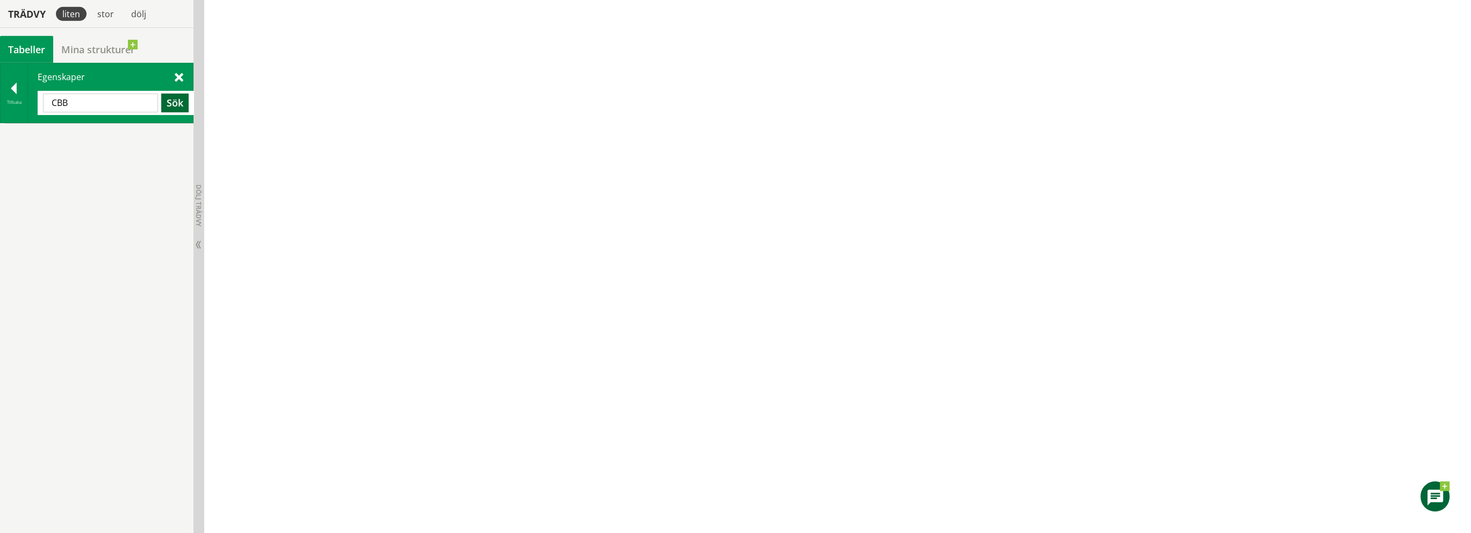
click at [173, 104] on button "Sök" at bounding box center [174, 103] width 27 height 19
click at [178, 81] on span at bounding box center [179, 76] width 9 height 11
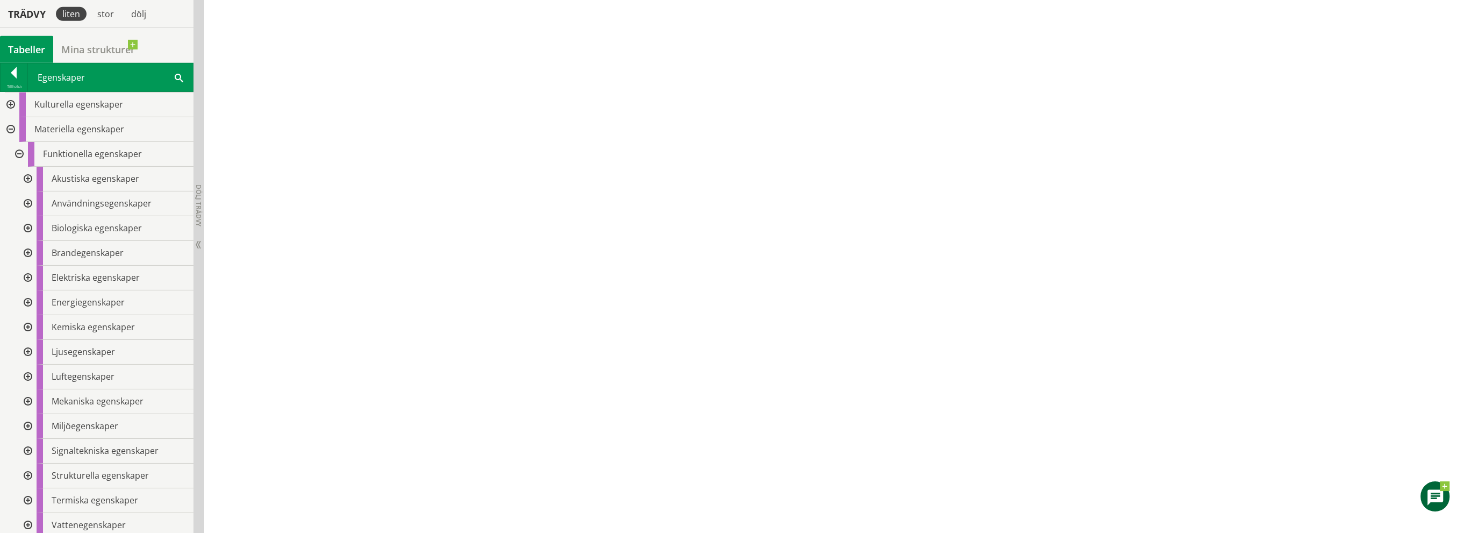
click at [28, 178] on div at bounding box center [26, 179] width 19 height 25
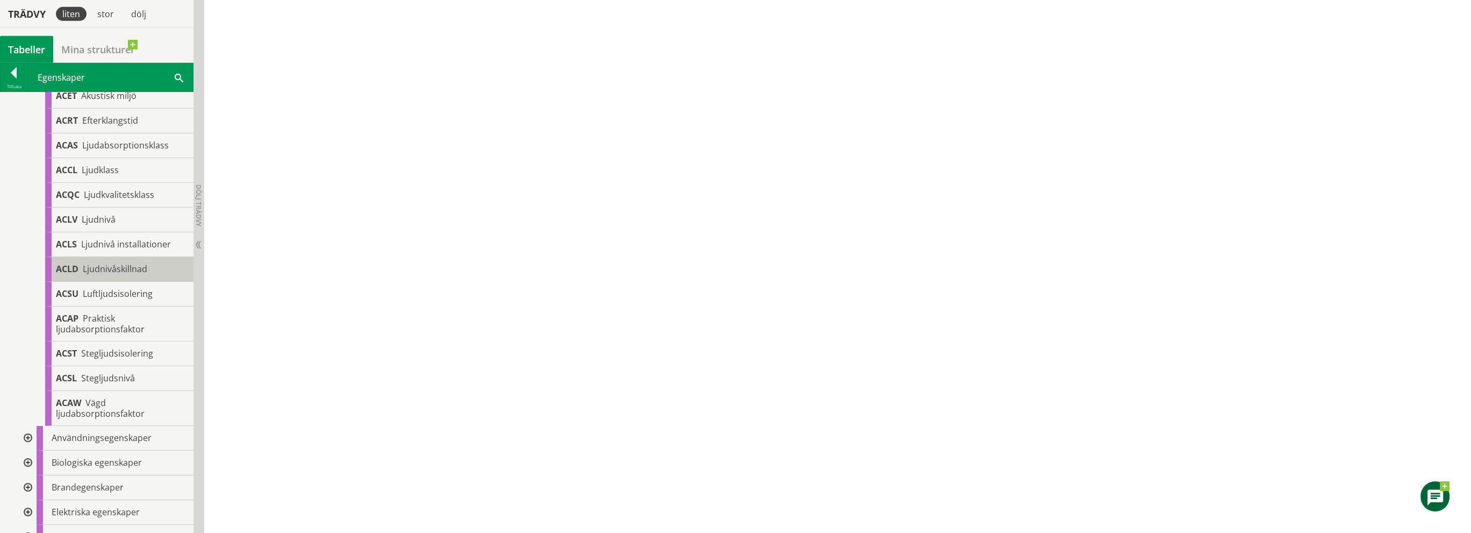
scroll to position [215, 0]
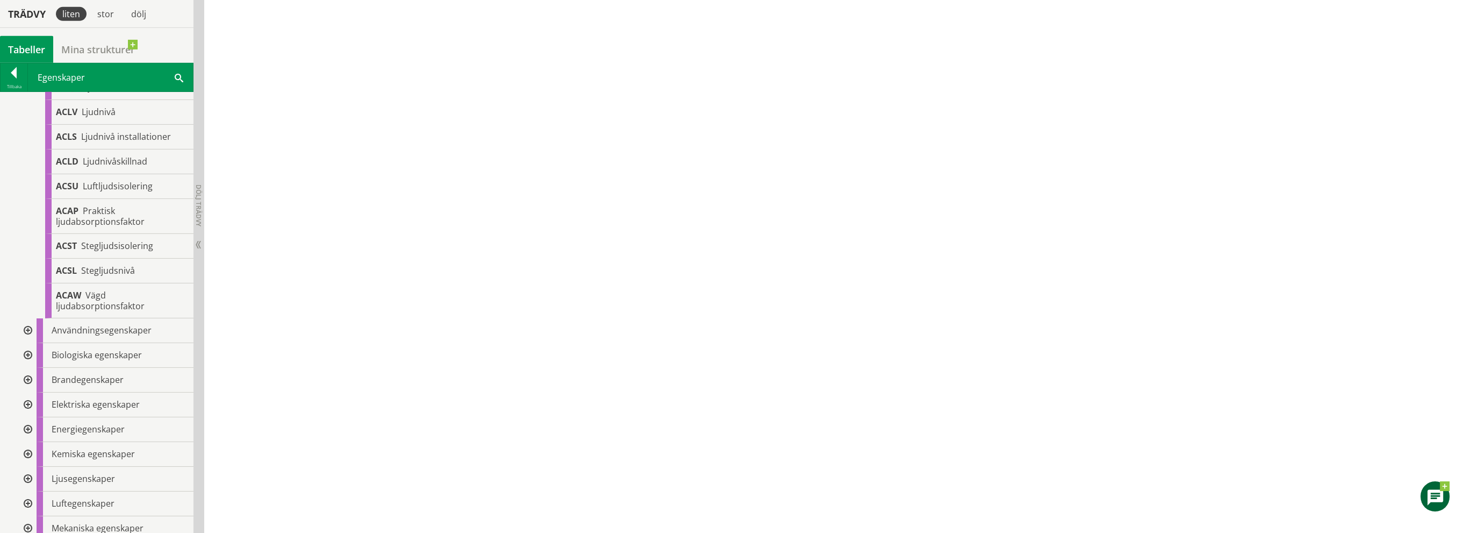
click at [27, 332] on div at bounding box center [26, 330] width 19 height 25
click at [28, 285] on div at bounding box center [26, 275] width 19 height 25
click at [27, 286] on div at bounding box center [26, 276] width 19 height 25
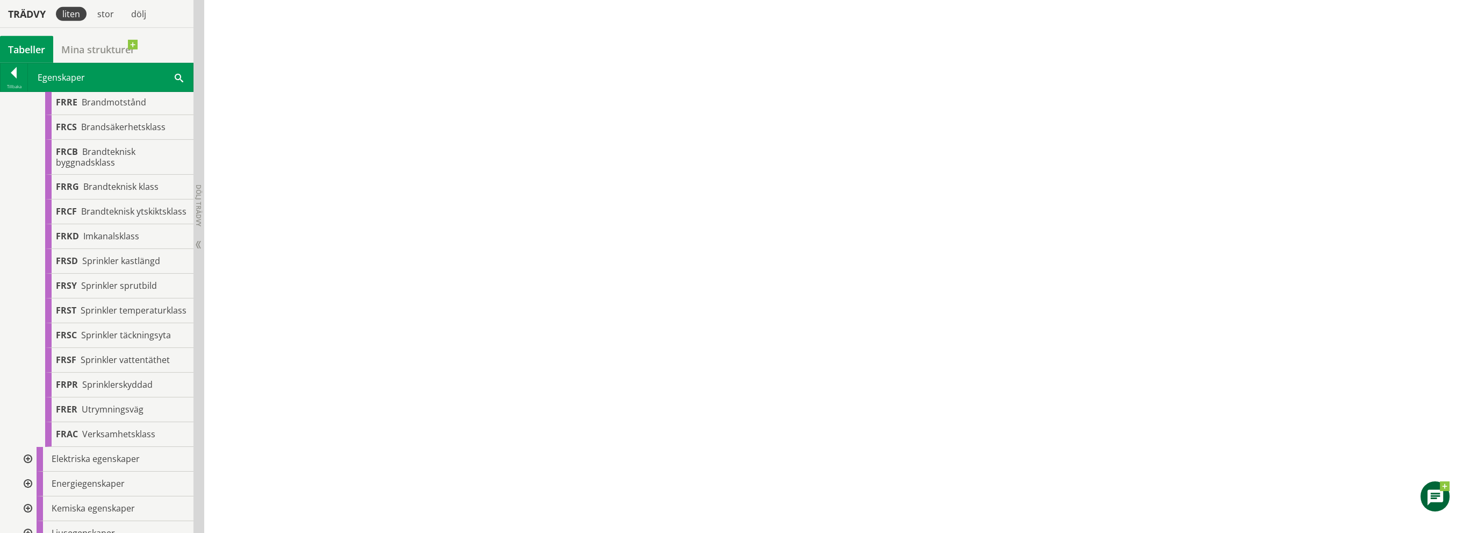
scroll to position [1881, 0]
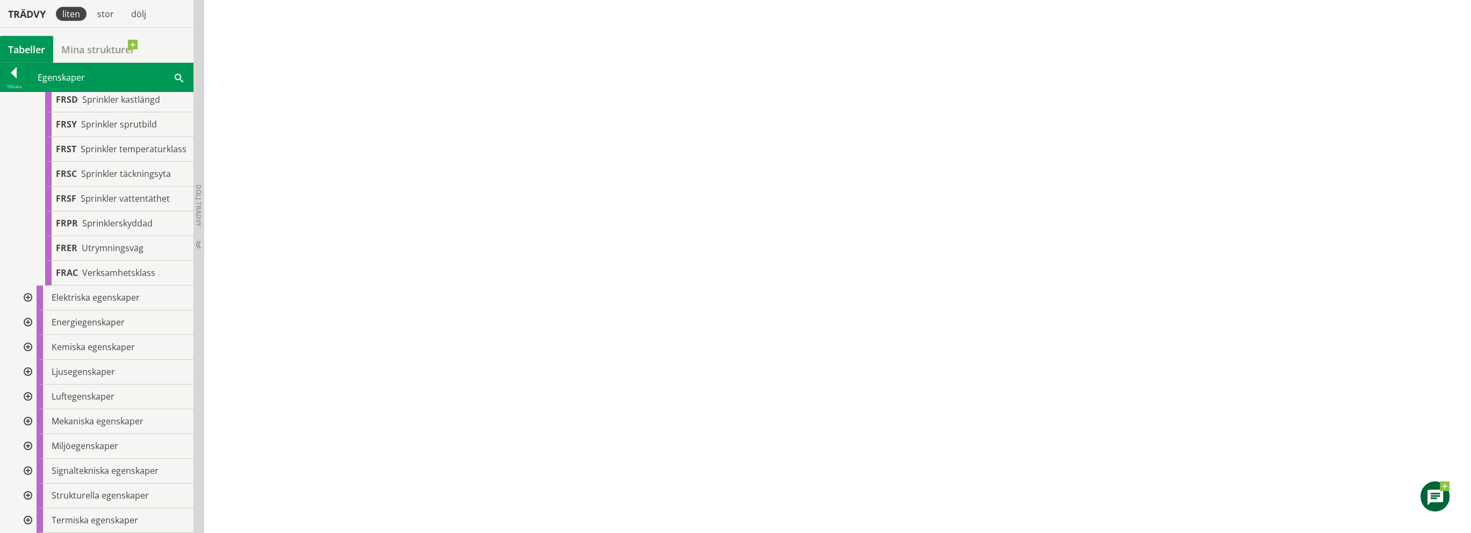
click at [28, 310] on div at bounding box center [26, 297] width 19 height 25
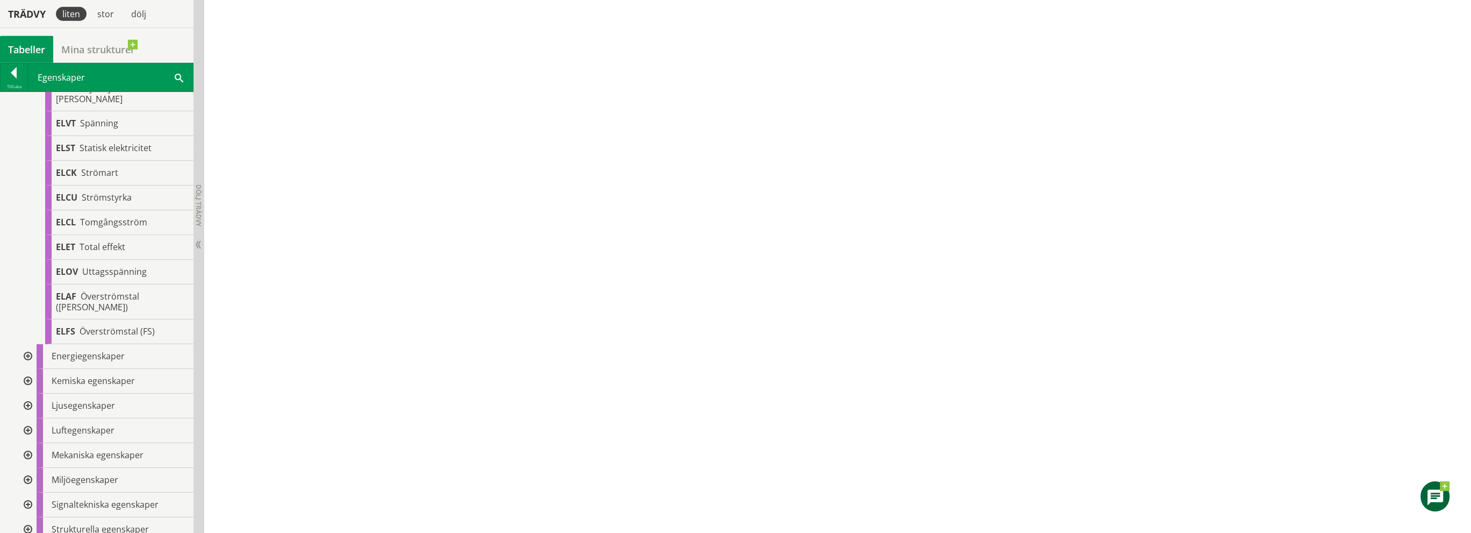
scroll to position [3440, 0]
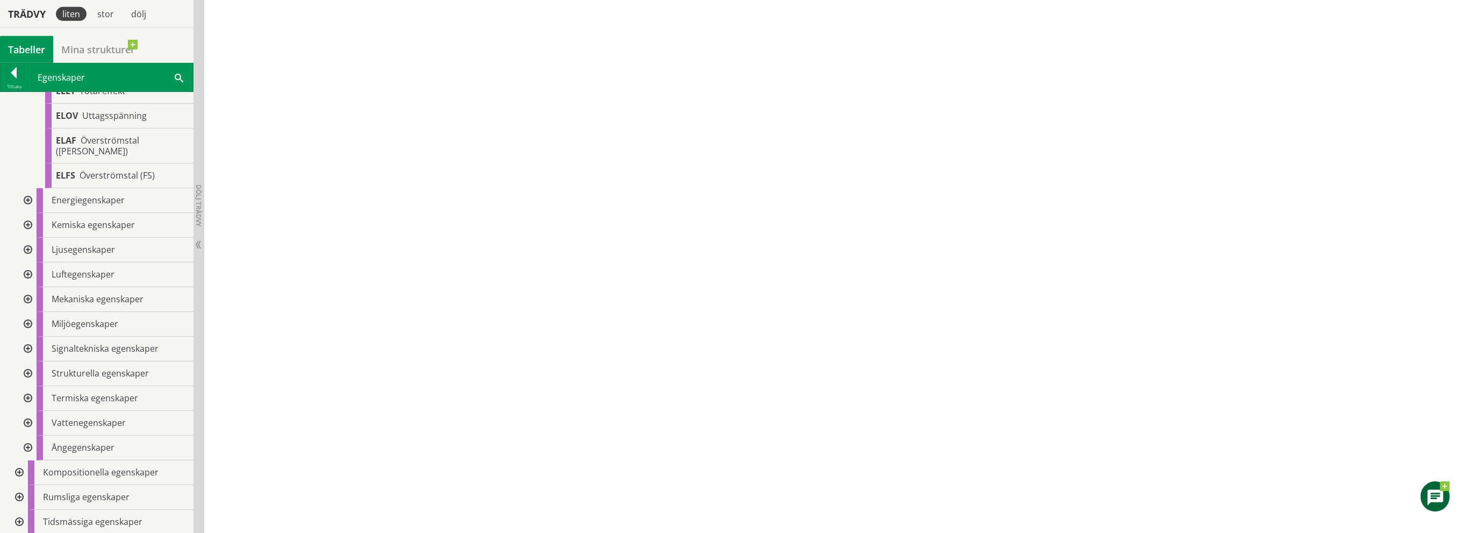
click at [26, 209] on div at bounding box center [26, 200] width 19 height 25
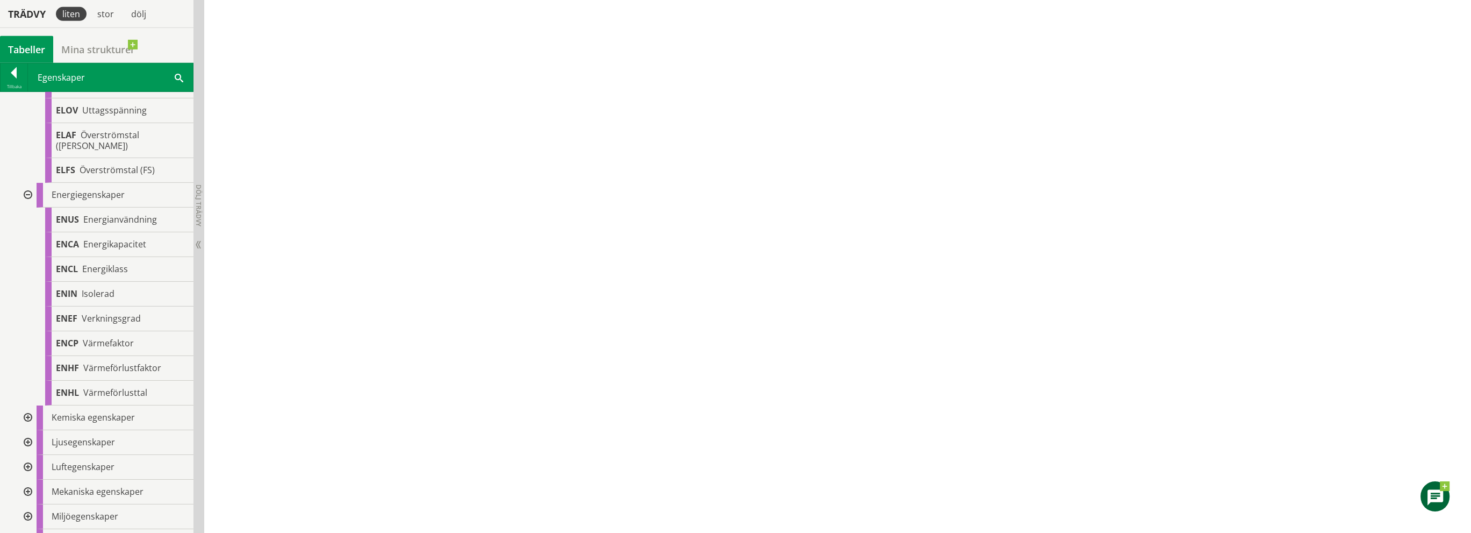
scroll to position [3547, 0]
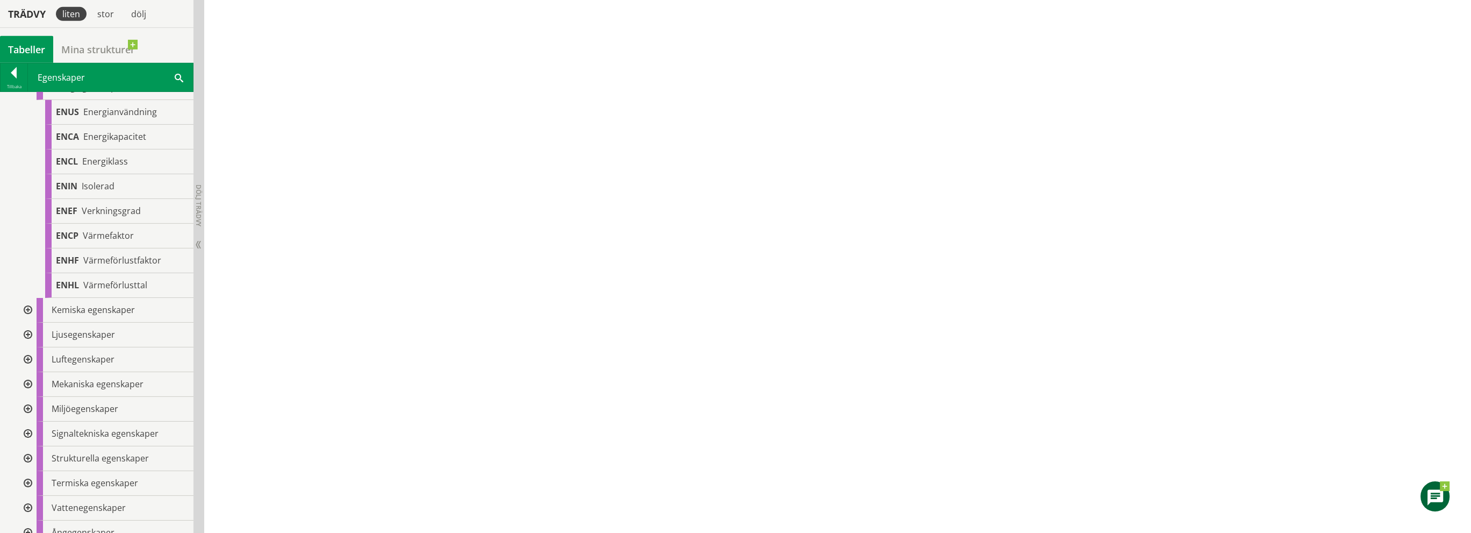
click at [28, 322] on div at bounding box center [26, 310] width 19 height 25
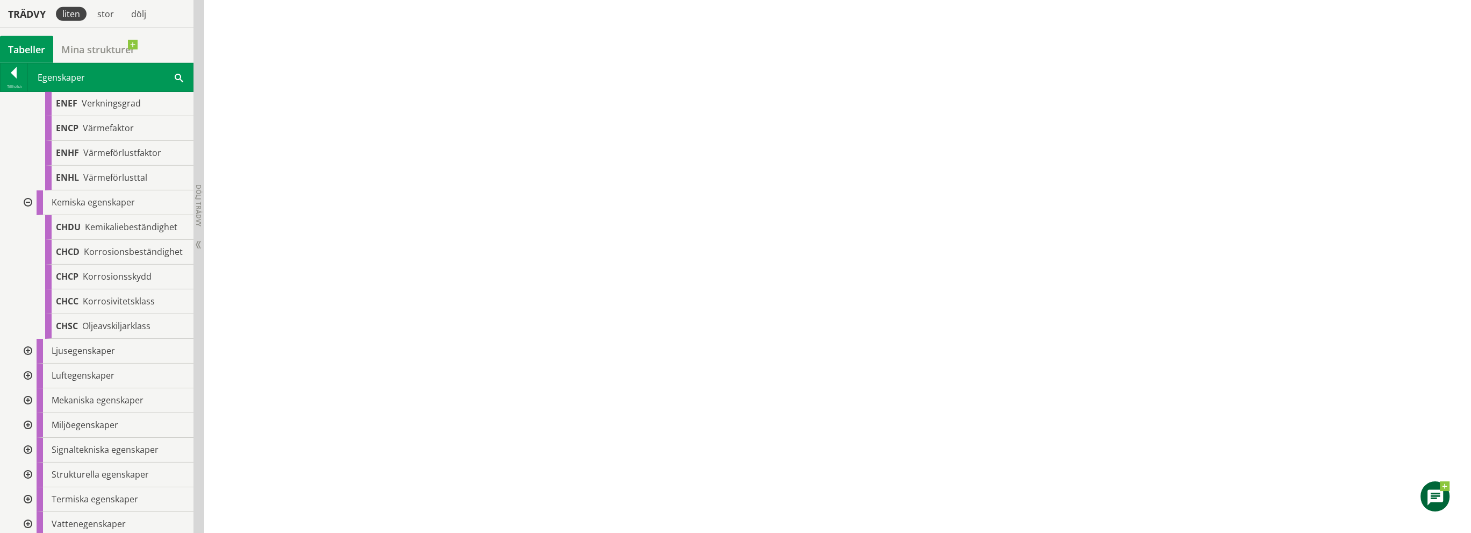
scroll to position [3708, 0]
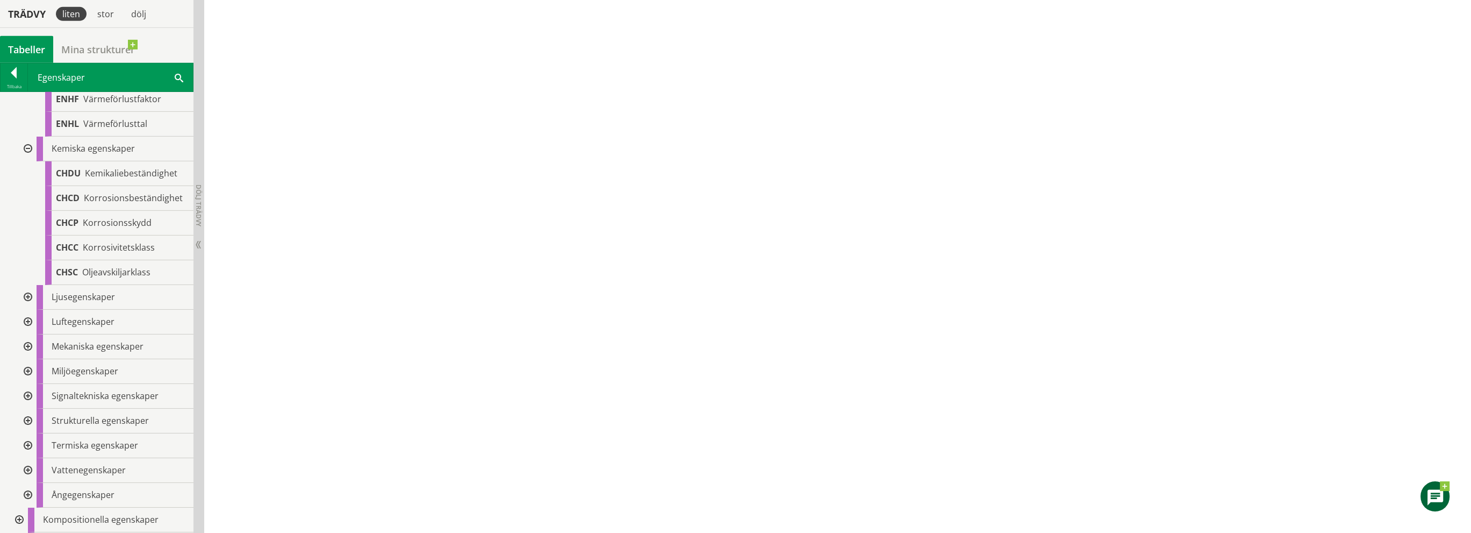
click at [30, 310] on div at bounding box center [26, 297] width 19 height 25
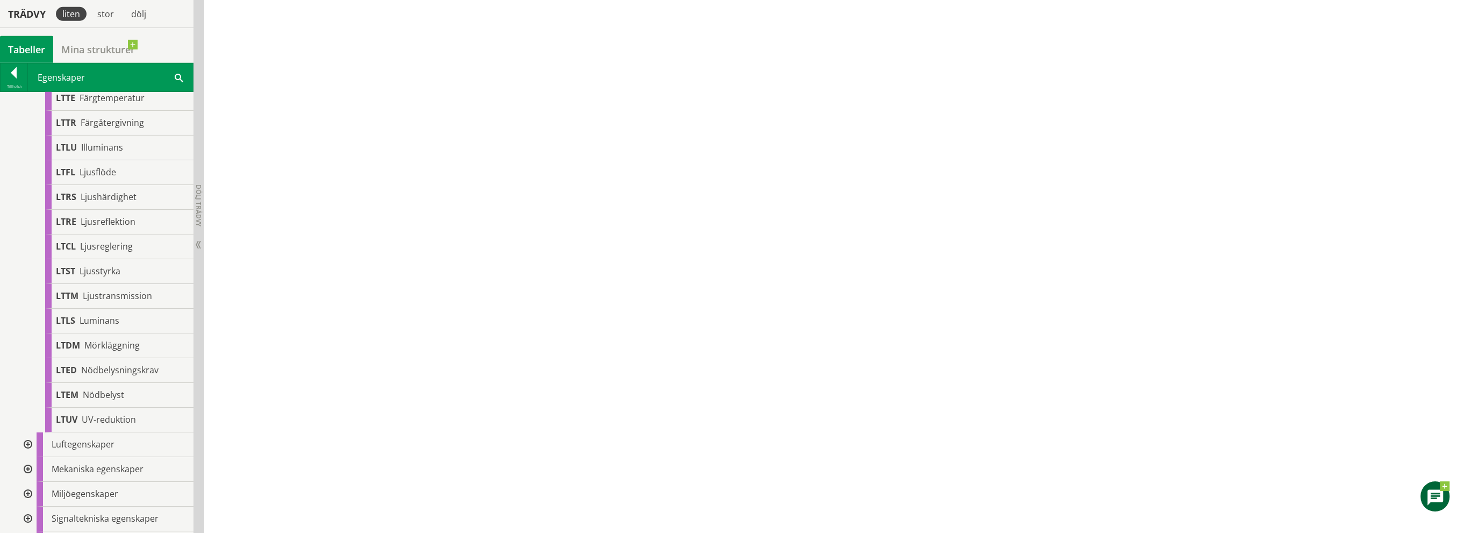
scroll to position [4219, 0]
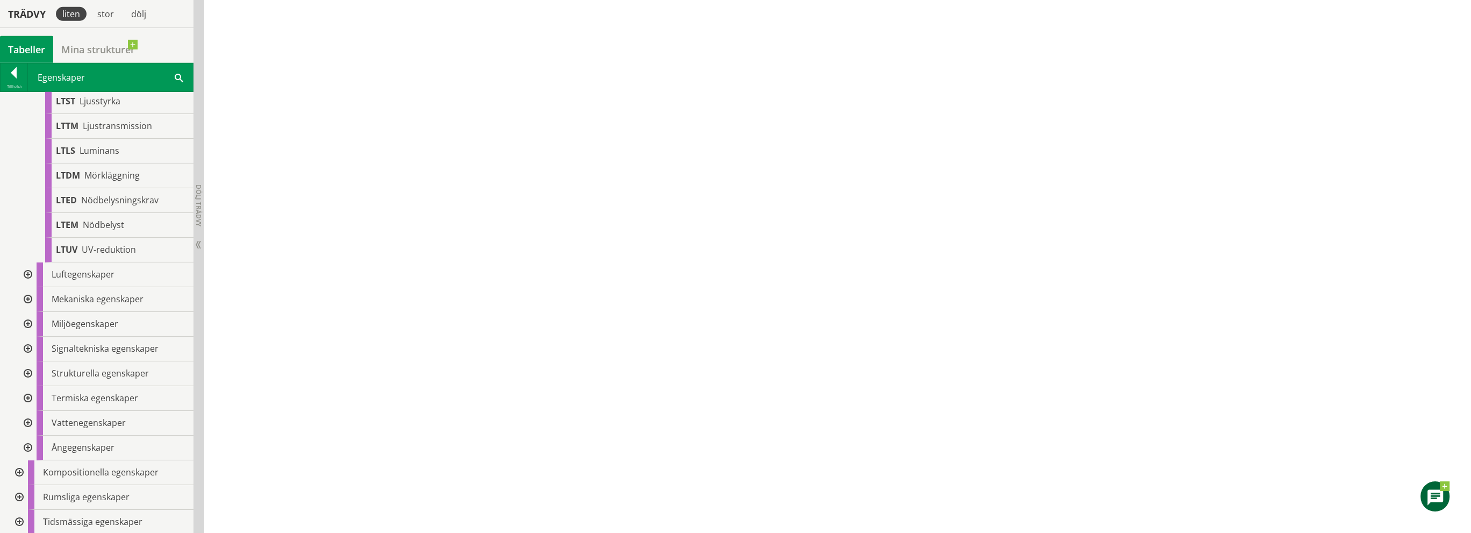
click at [27, 270] on div at bounding box center [26, 274] width 19 height 25
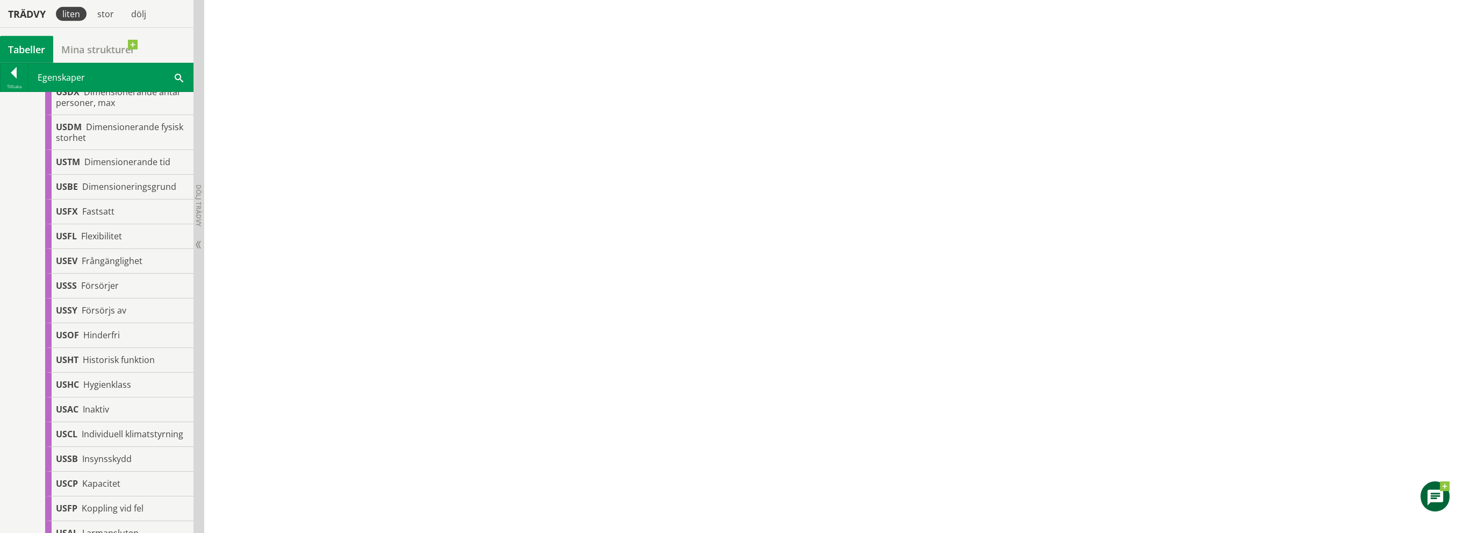
scroll to position [0, 0]
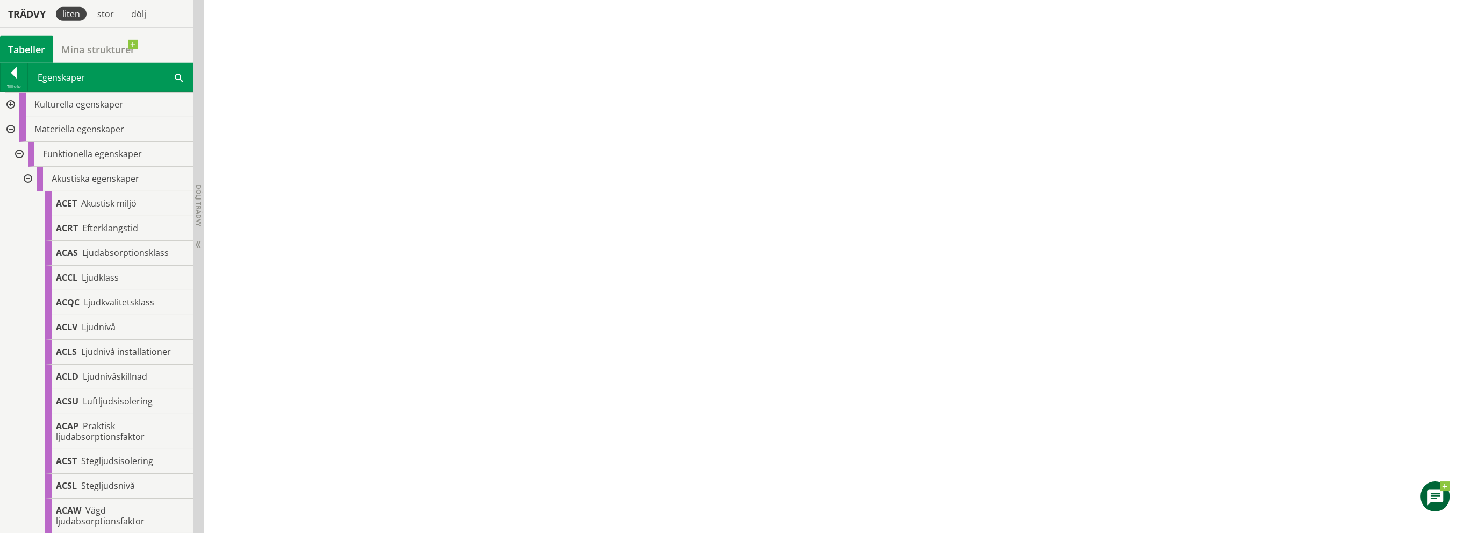
click at [9, 107] on div at bounding box center [9, 104] width 19 height 25
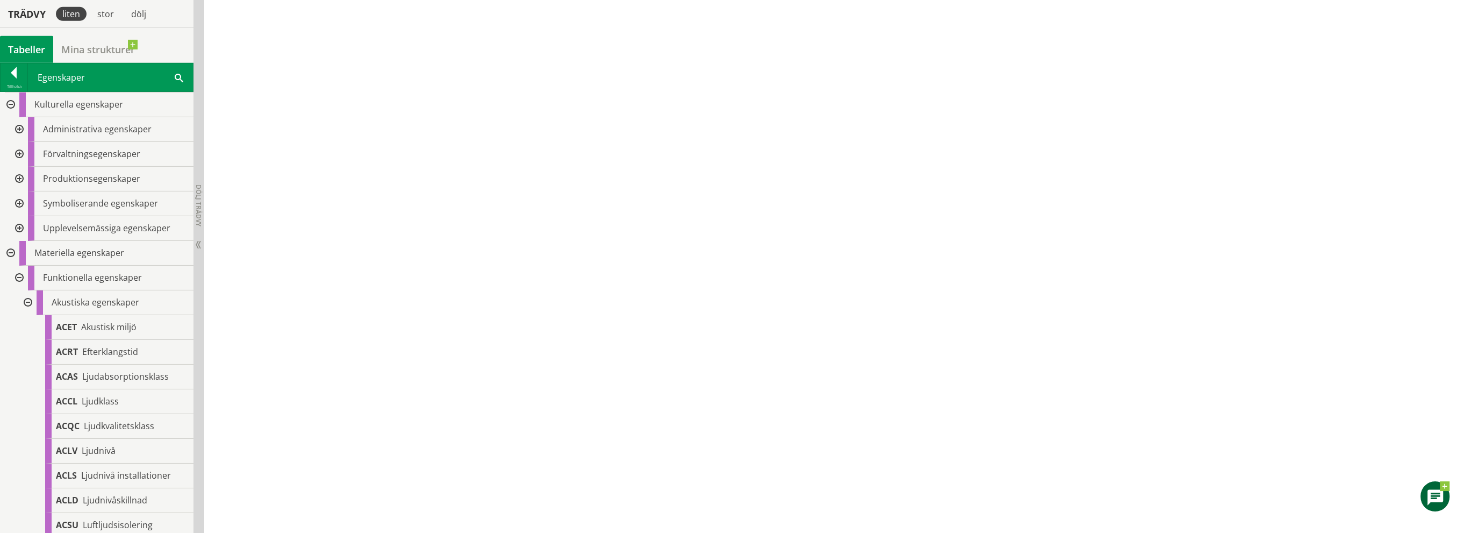
click at [19, 180] on div at bounding box center [18, 179] width 19 height 25
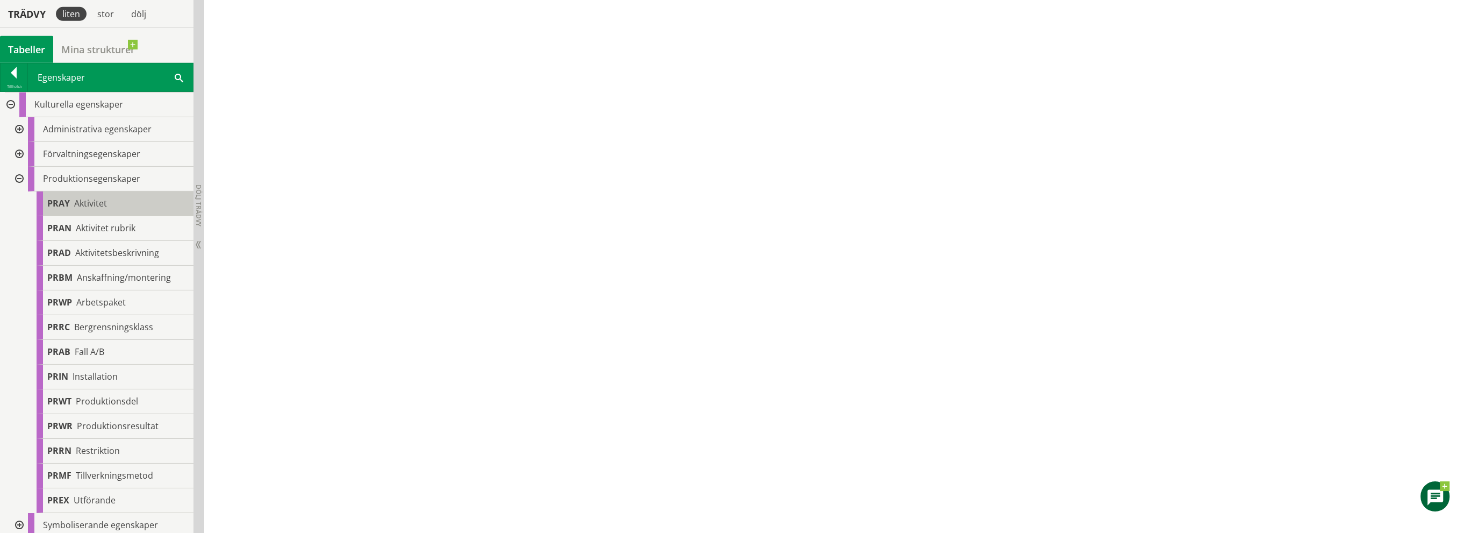
click at [88, 203] on span "Aktivitet" at bounding box center [90, 203] width 33 height 12
click at [18, 131] on div at bounding box center [18, 129] width 19 height 25
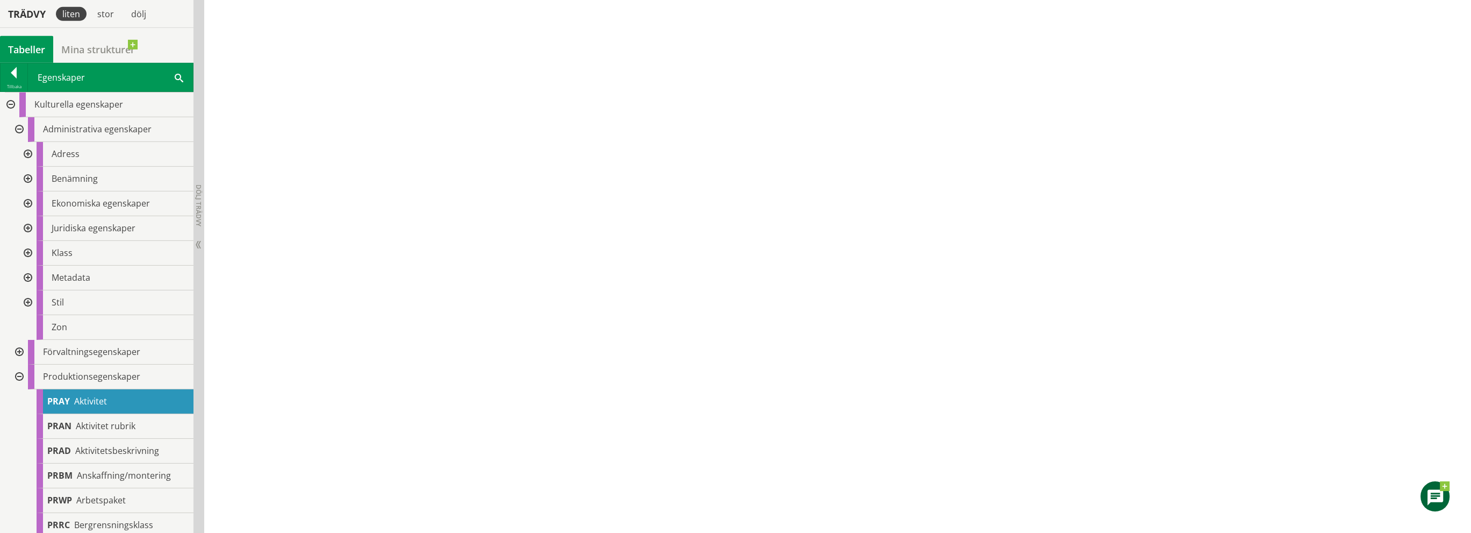
click at [28, 255] on div at bounding box center [26, 253] width 19 height 25
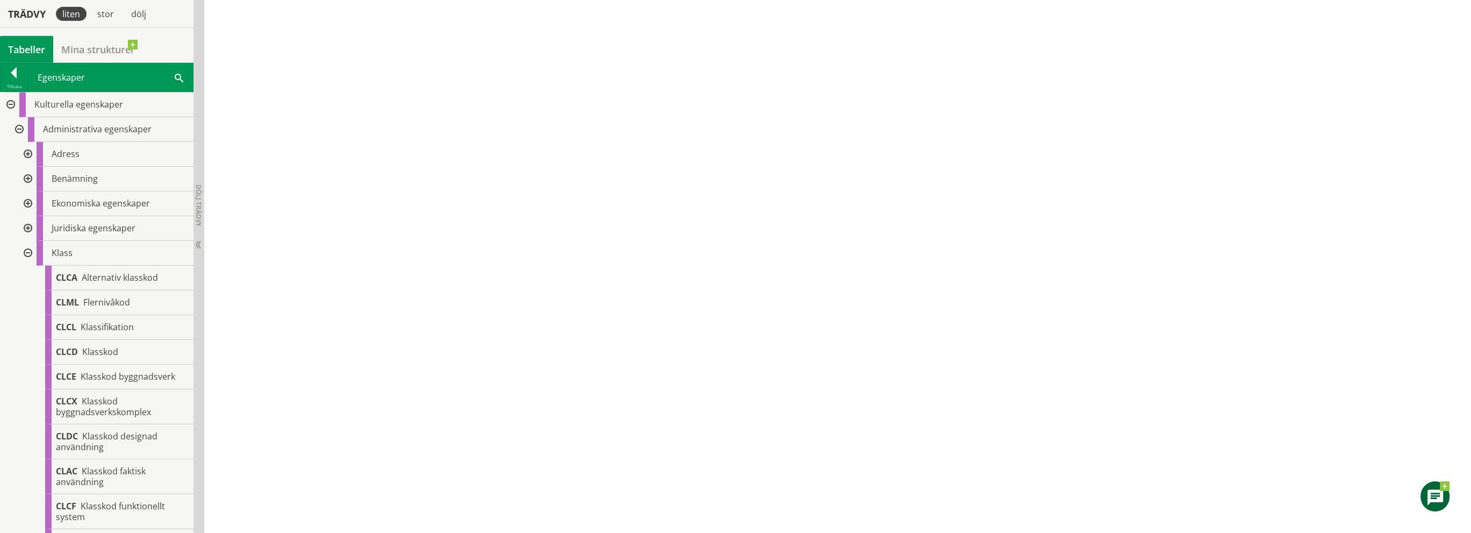
scroll to position [54, 0]
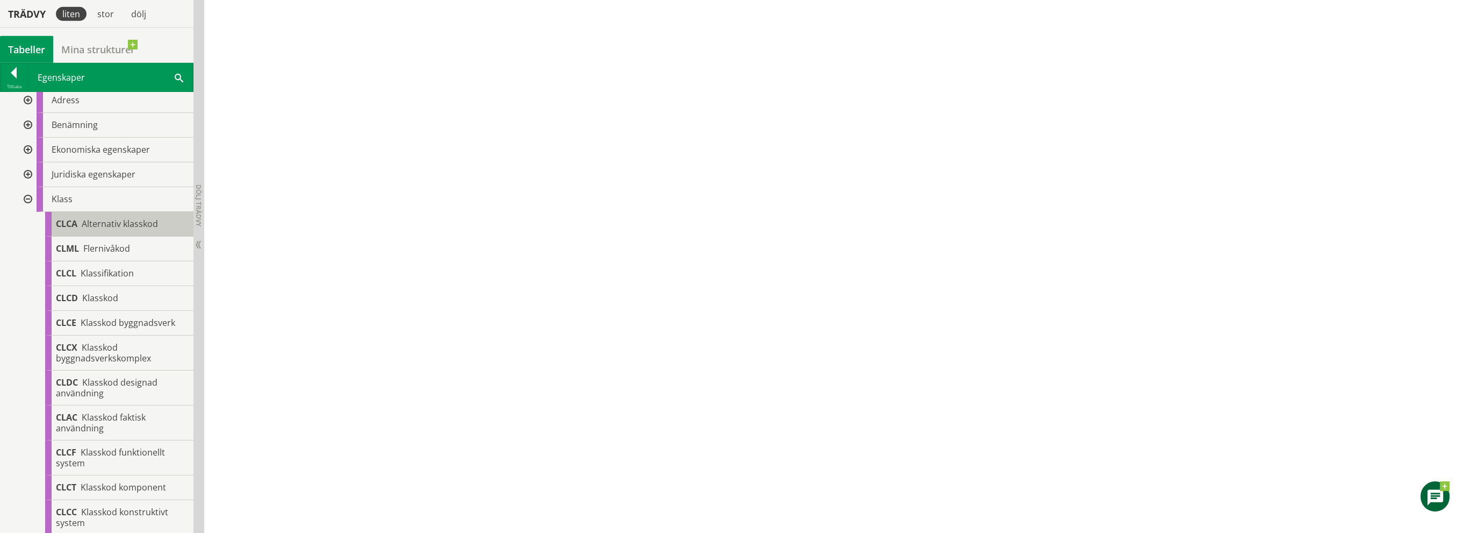
click at [103, 220] on span "Alternativ klasskod" at bounding box center [120, 224] width 76 height 12
click at [101, 247] on span "Flernivåkod" at bounding box center [106, 248] width 47 height 12
click at [108, 15] on div "stor" at bounding box center [106, 14] width 30 height 14
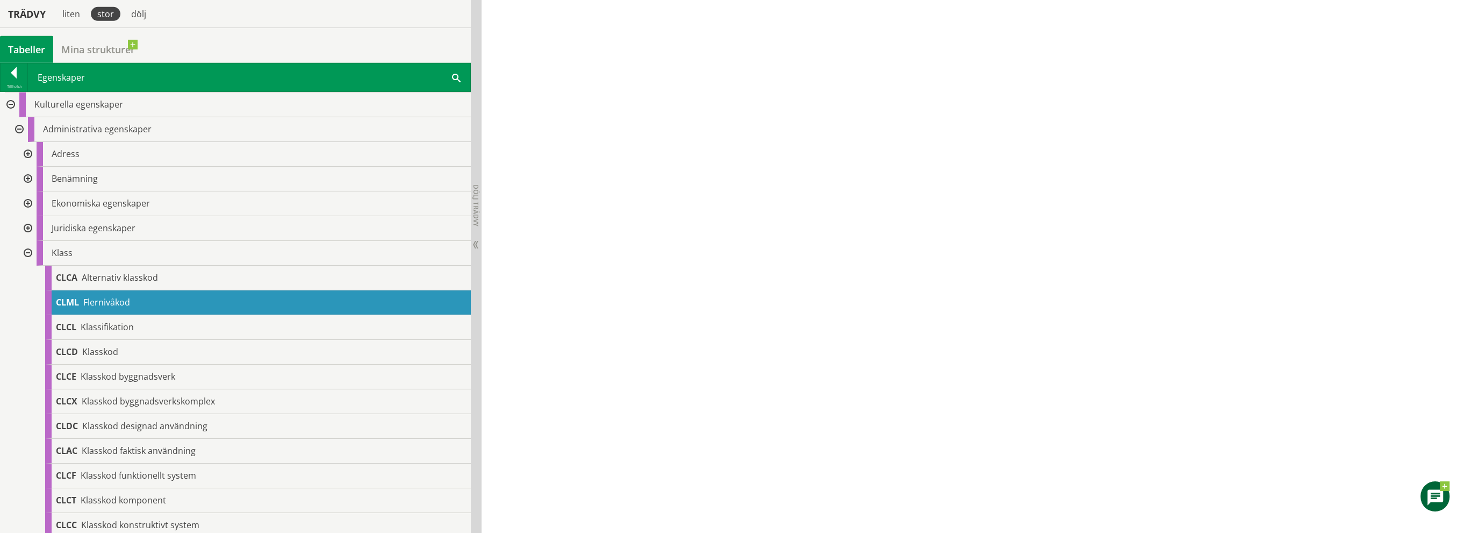
click at [28, 154] on div at bounding box center [26, 154] width 19 height 25
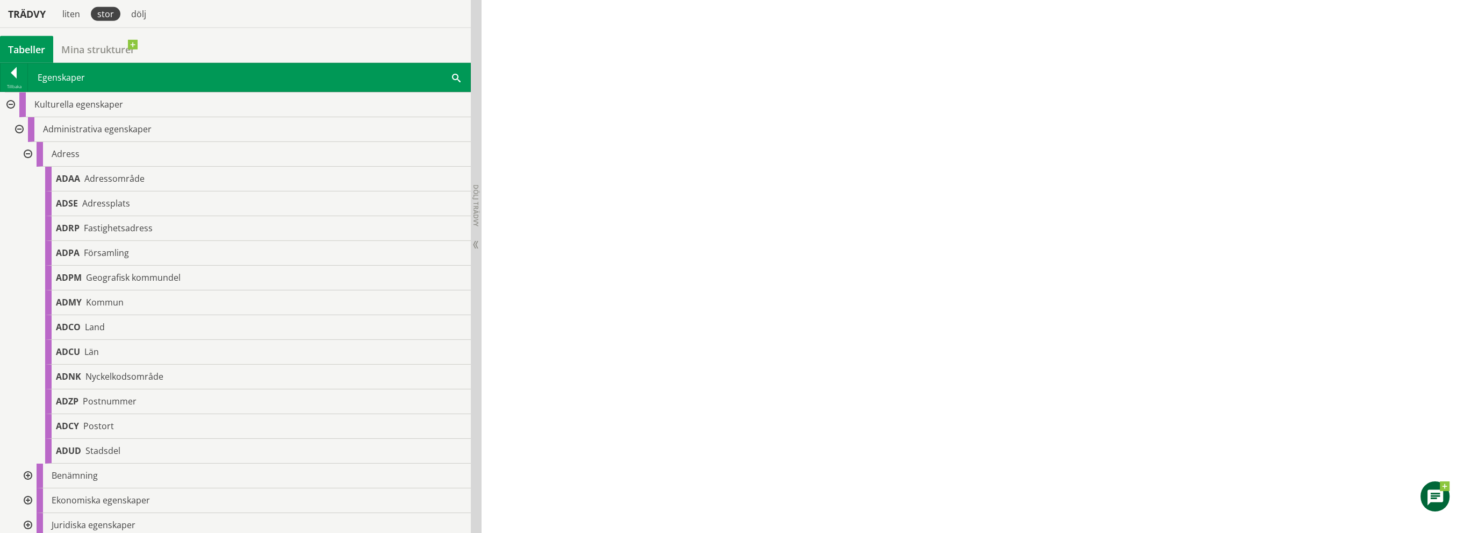
click at [28, 154] on div at bounding box center [26, 154] width 19 height 25
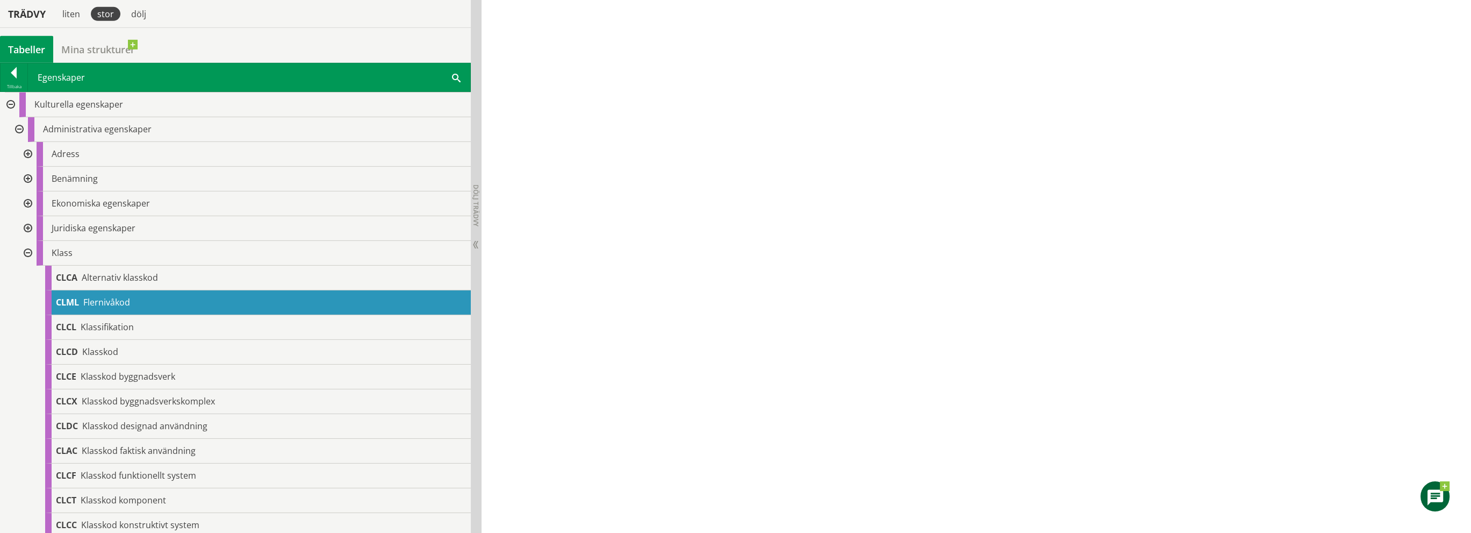
click at [29, 178] on div at bounding box center [26, 179] width 19 height 25
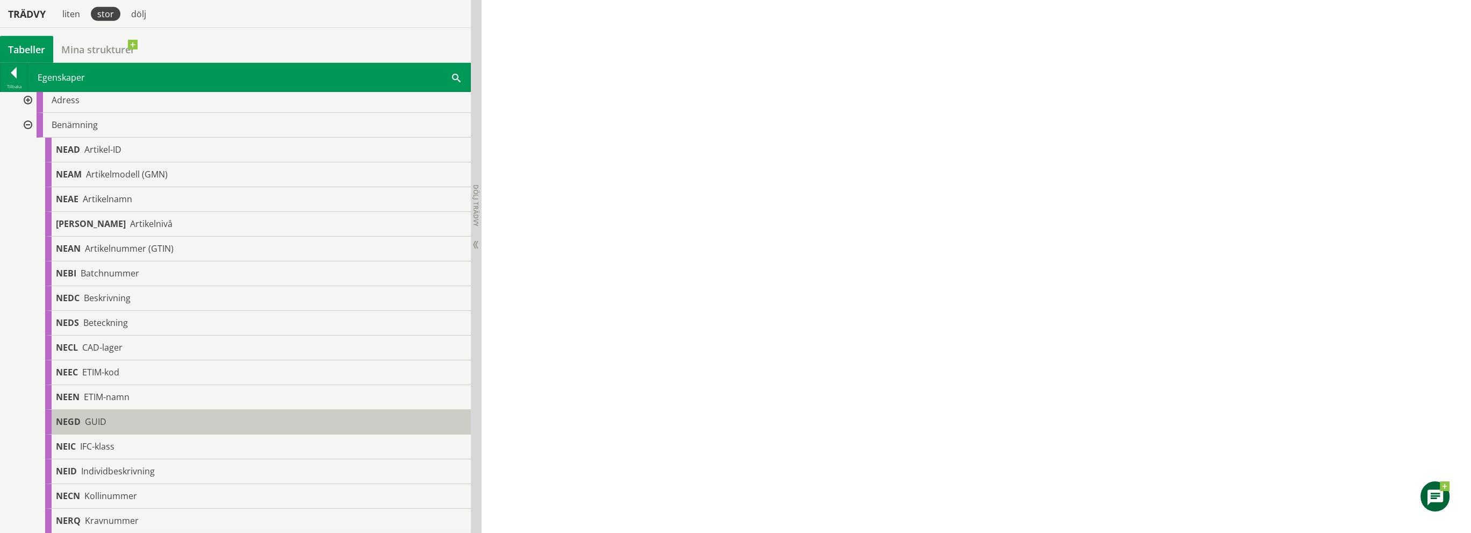
scroll to position [161, 0]
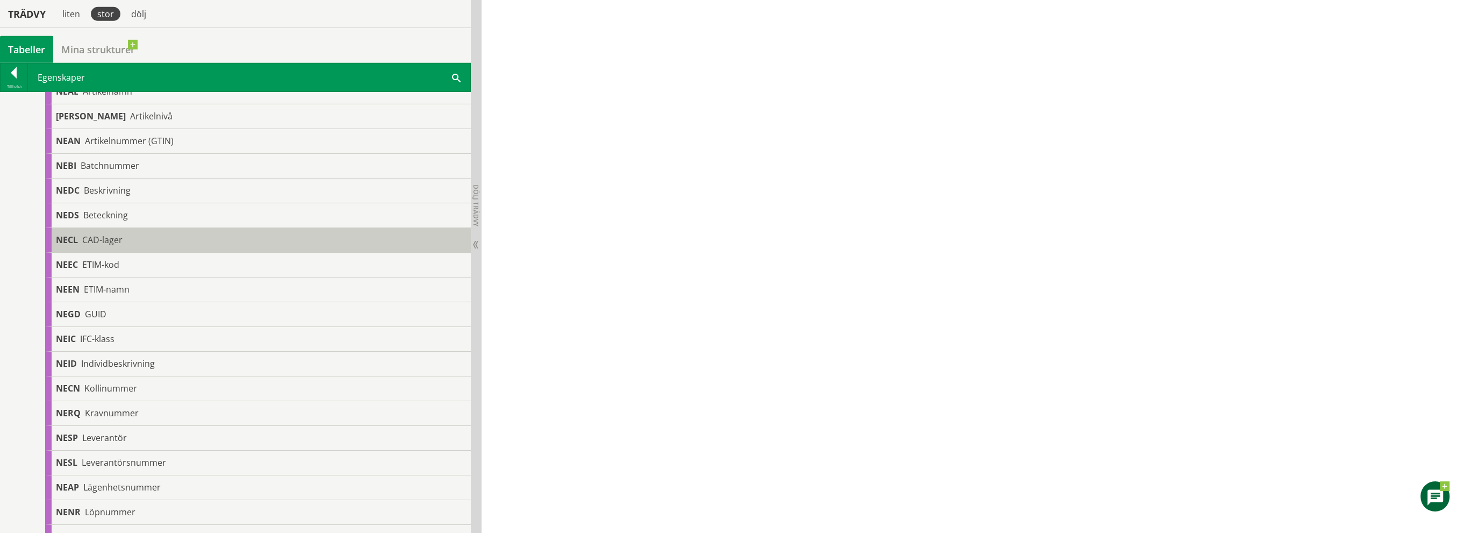
click at [104, 241] on span "CAD-lager" at bounding box center [102, 240] width 40 height 12
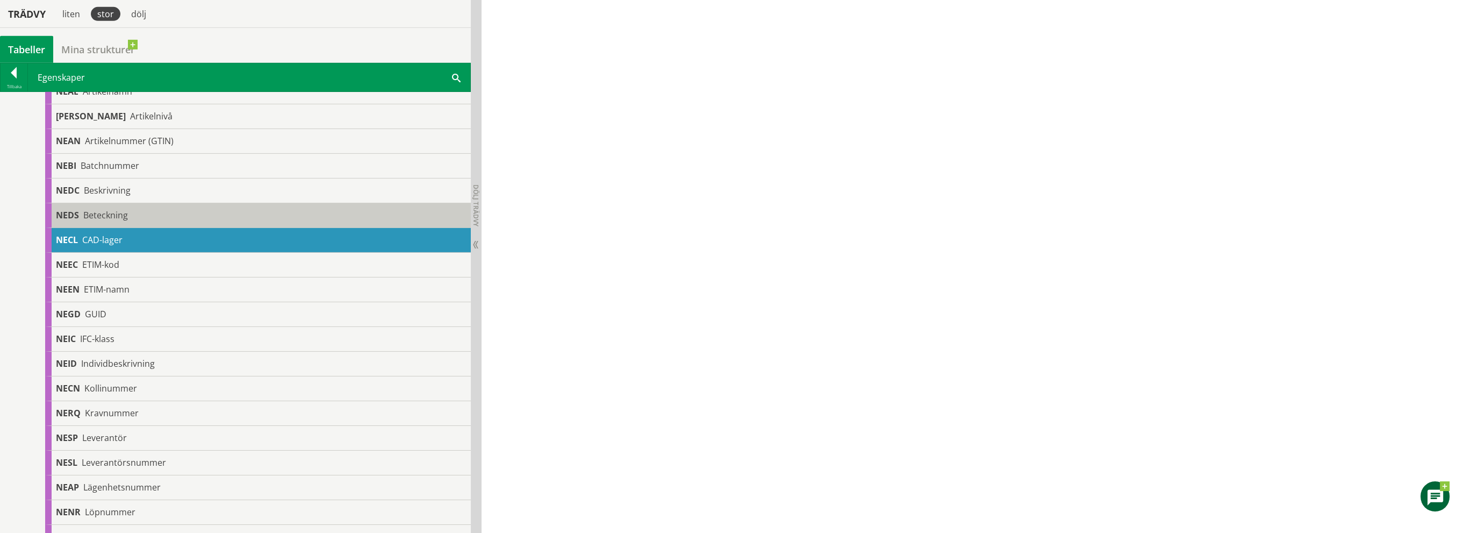
click at [106, 217] on span "Beteckning" at bounding box center [105, 215] width 45 height 12
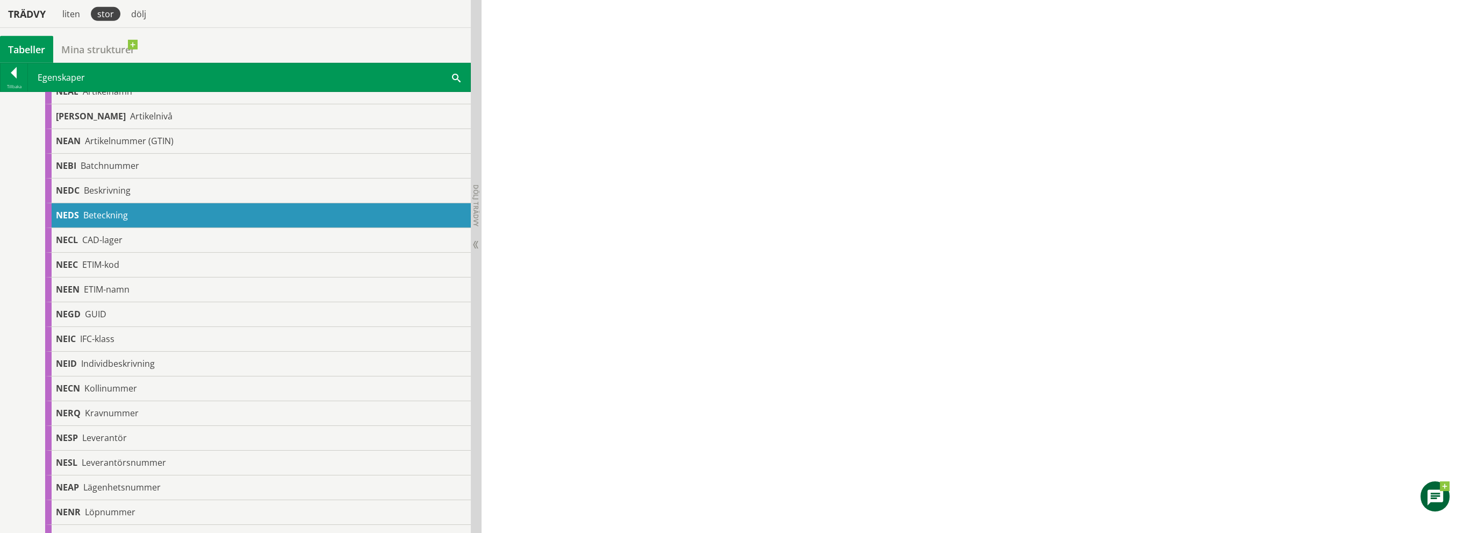
click at [106, 217] on span "Beteckning" at bounding box center [105, 215] width 45 height 12
drag, startPoint x: 97, startPoint y: 216, endPoint x: 673, endPoint y: 220, distance: 575.6
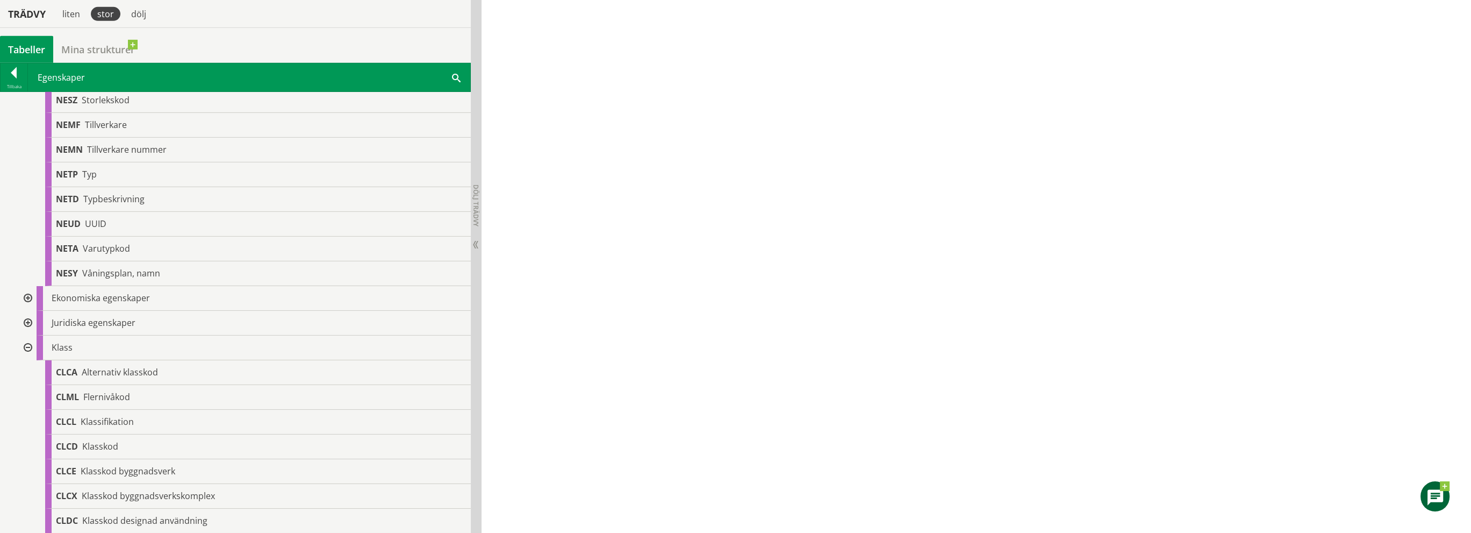
scroll to position [1451, 0]
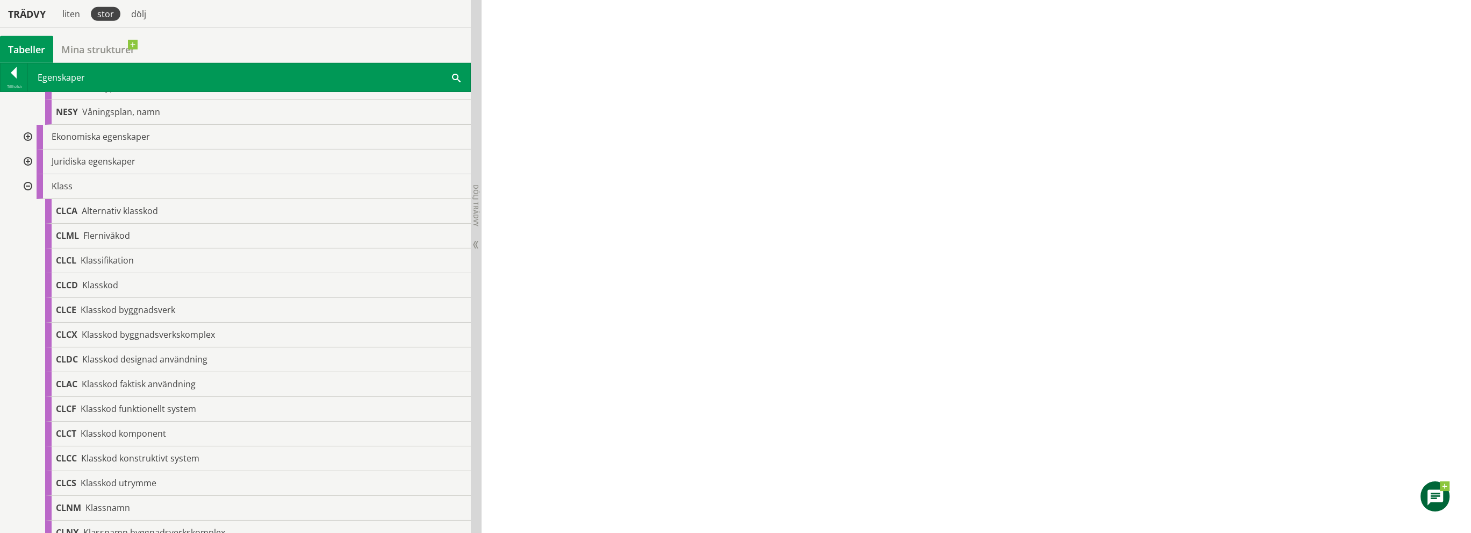
click at [27, 182] on div at bounding box center [26, 186] width 19 height 25
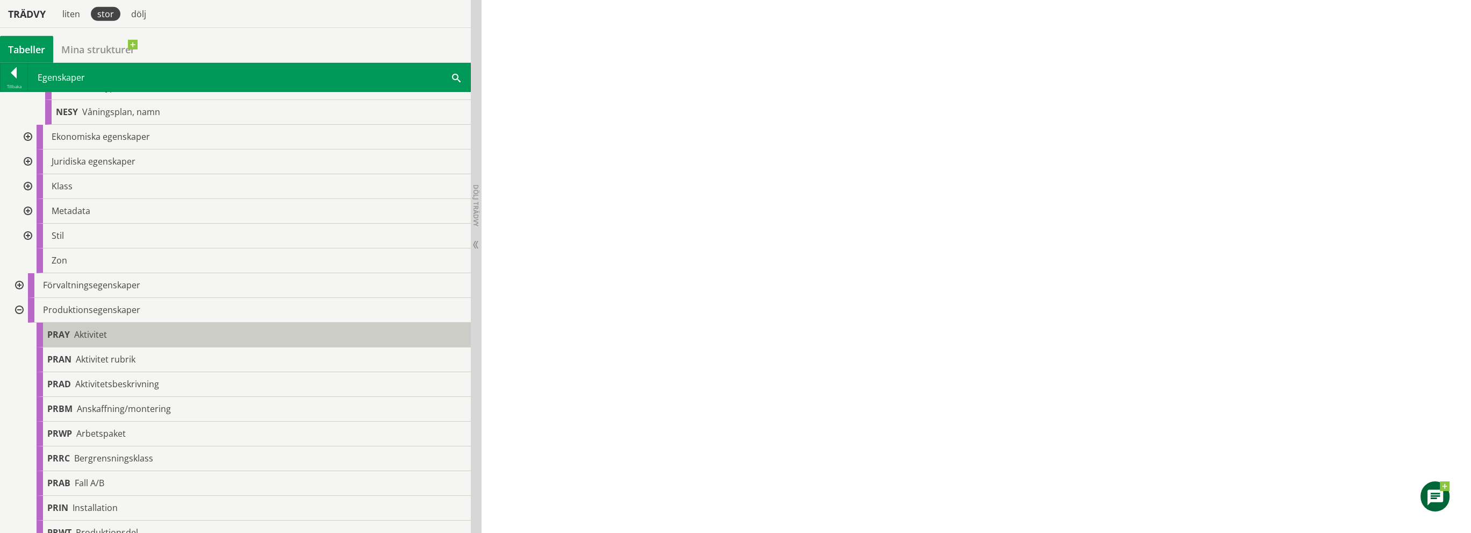
click at [126, 337] on div "PRAY Aktivitet" at bounding box center [254, 334] width 434 height 25
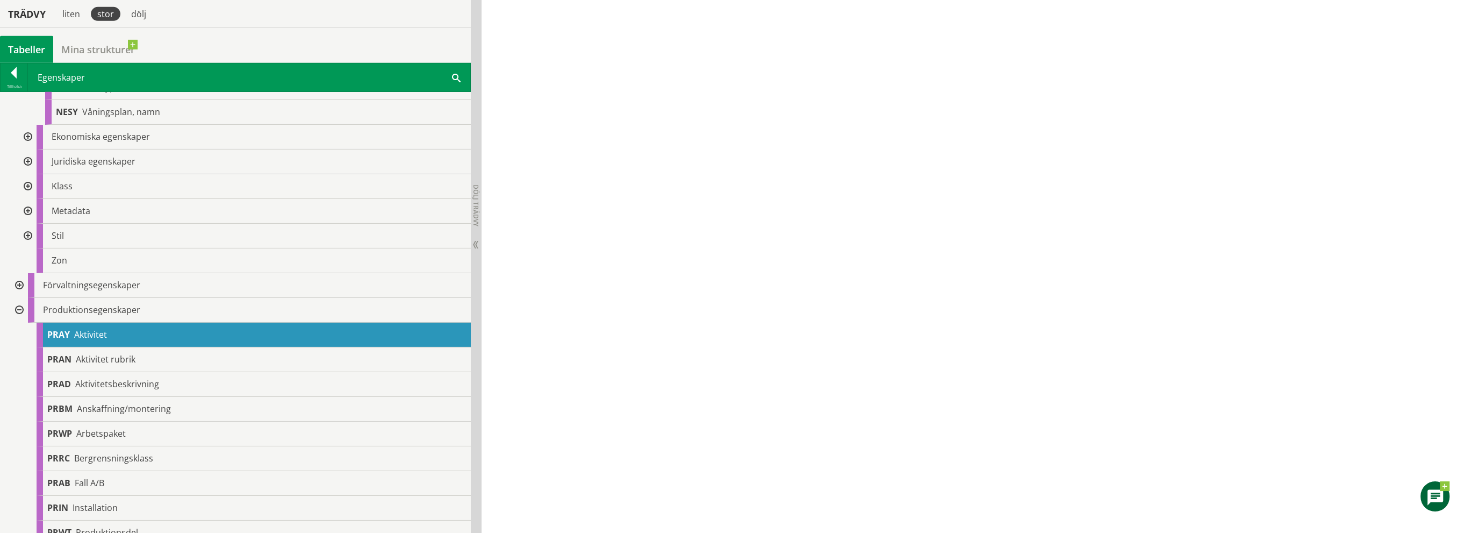
scroll to position [1505, 0]
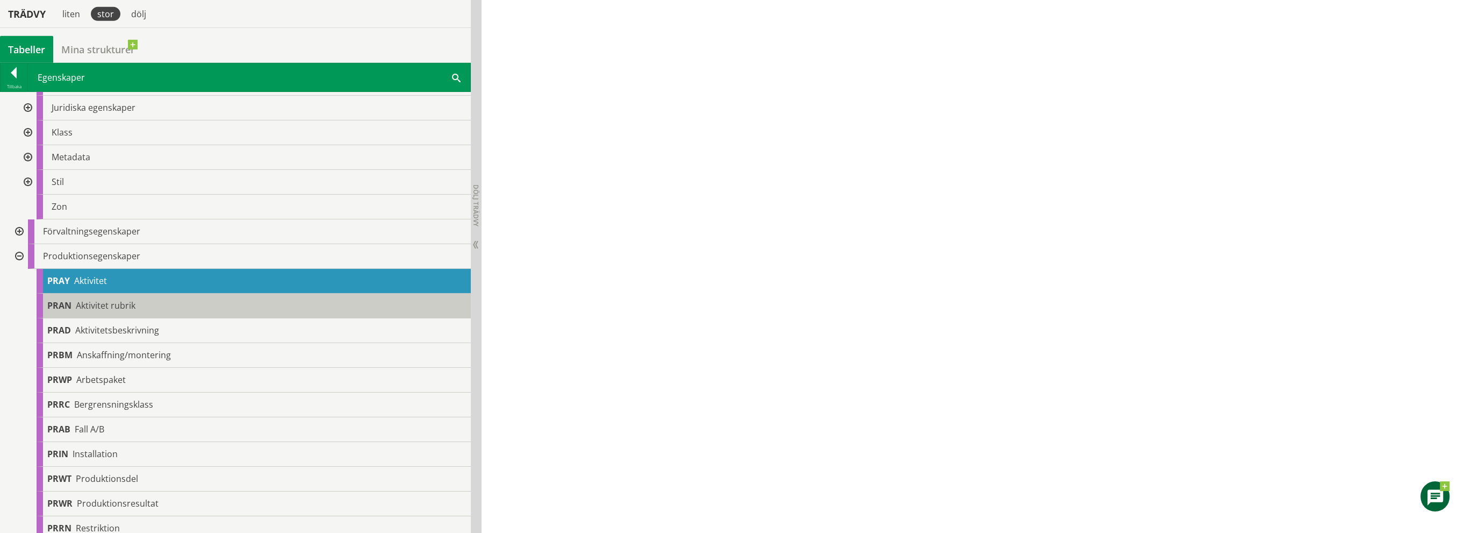
click at [139, 308] on div "PRAN Aktivitet rubrik" at bounding box center [254, 305] width 434 height 25
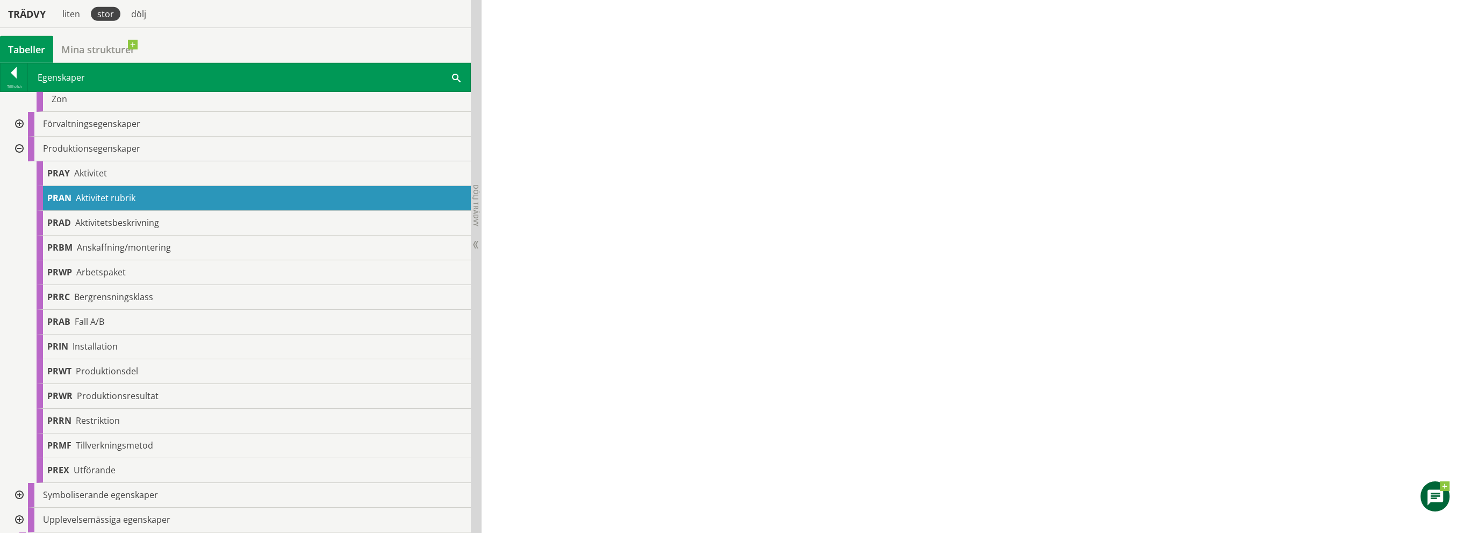
scroll to position [1666, 0]
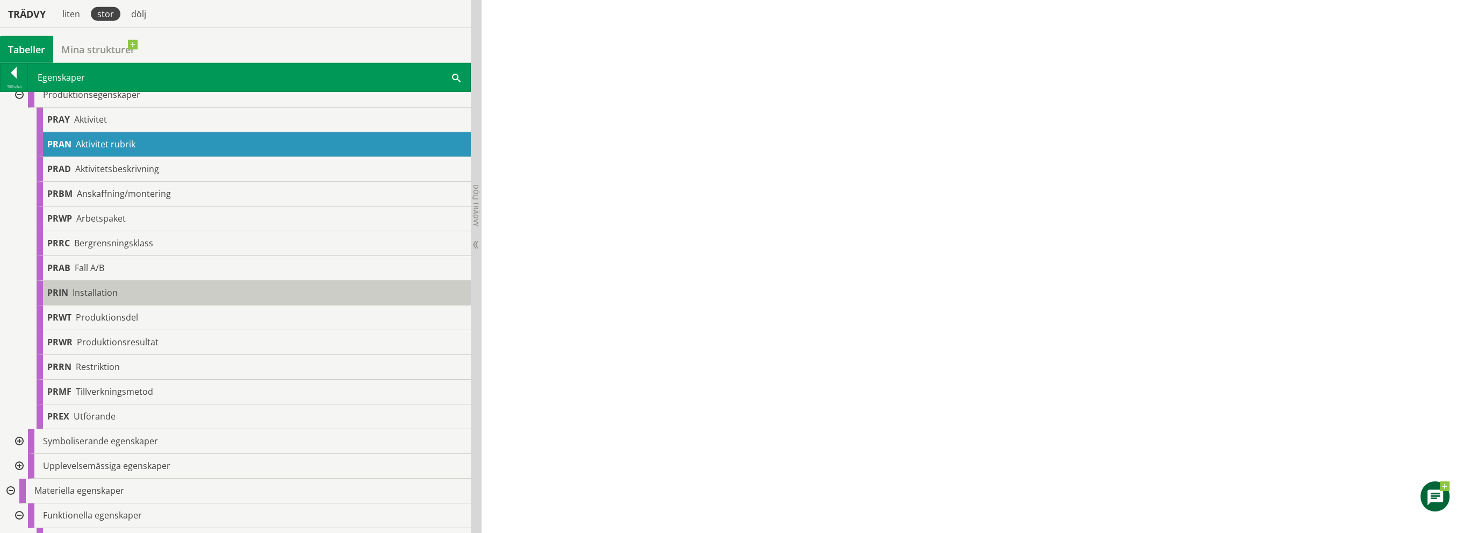
click at [149, 293] on div "PRIN Installation" at bounding box center [254, 293] width 434 height 25
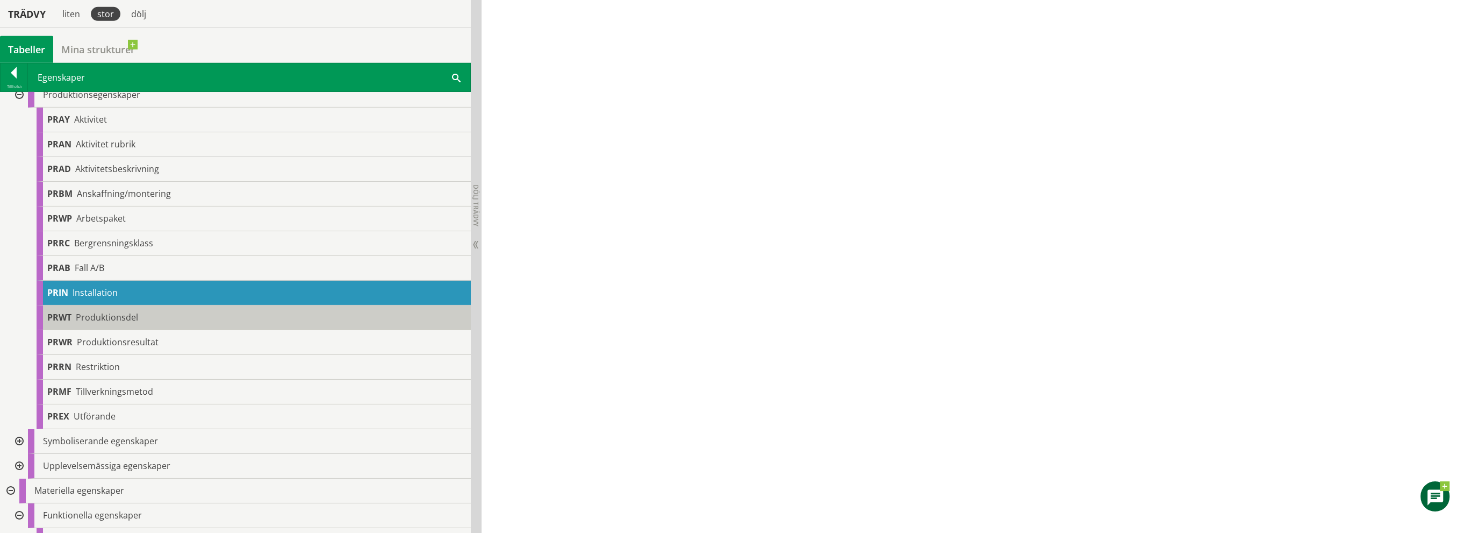
click at [159, 318] on div "PRWT Produktionsdel" at bounding box center [254, 317] width 434 height 25
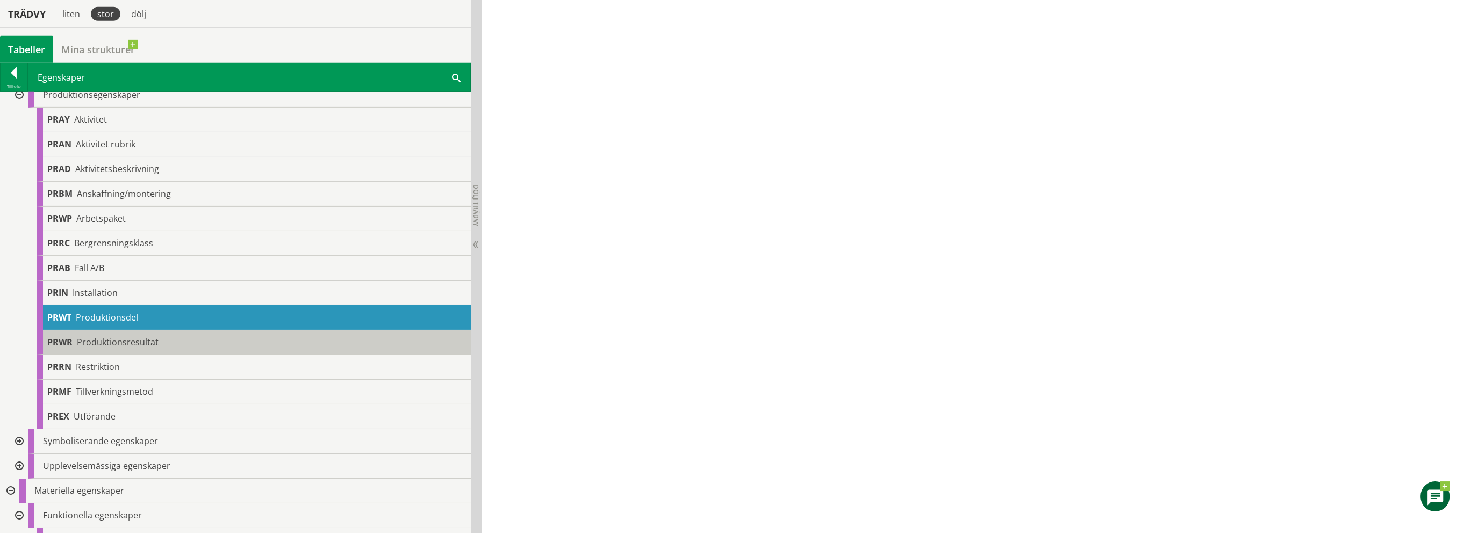
click at [164, 342] on div "PRWR Produktionsresultat" at bounding box center [254, 342] width 434 height 25
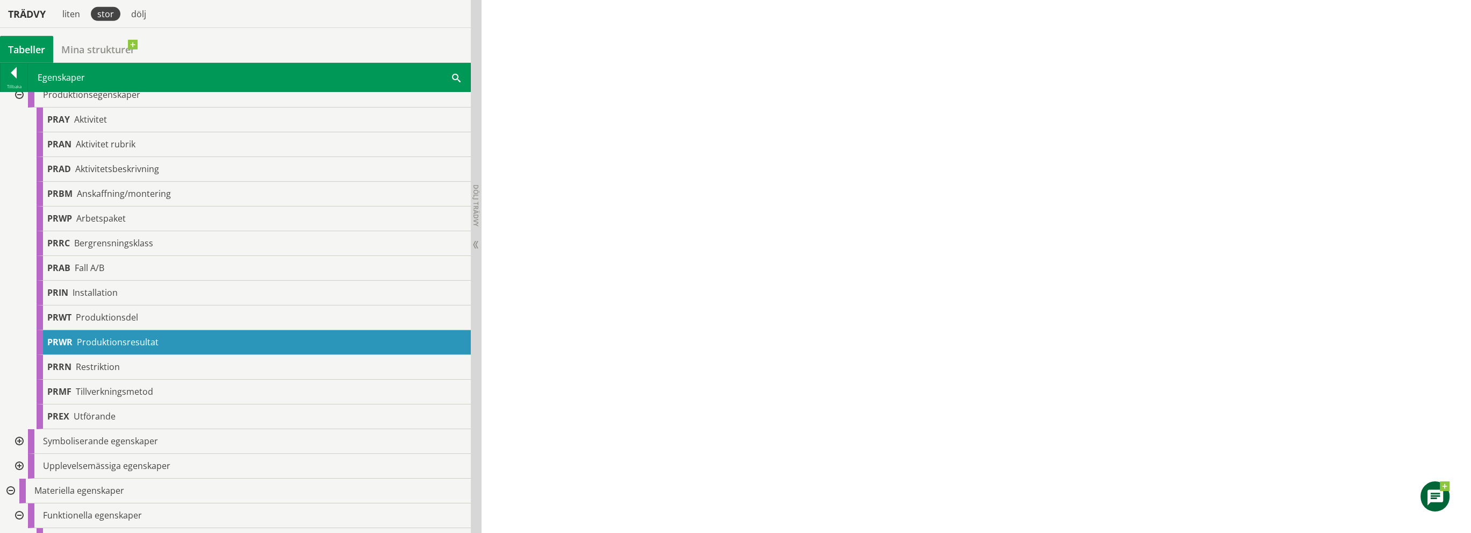
click at [19, 514] on div at bounding box center [18, 515] width 19 height 25
click at [9, 490] on div at bounding box center [9, 490] width 19 height 25
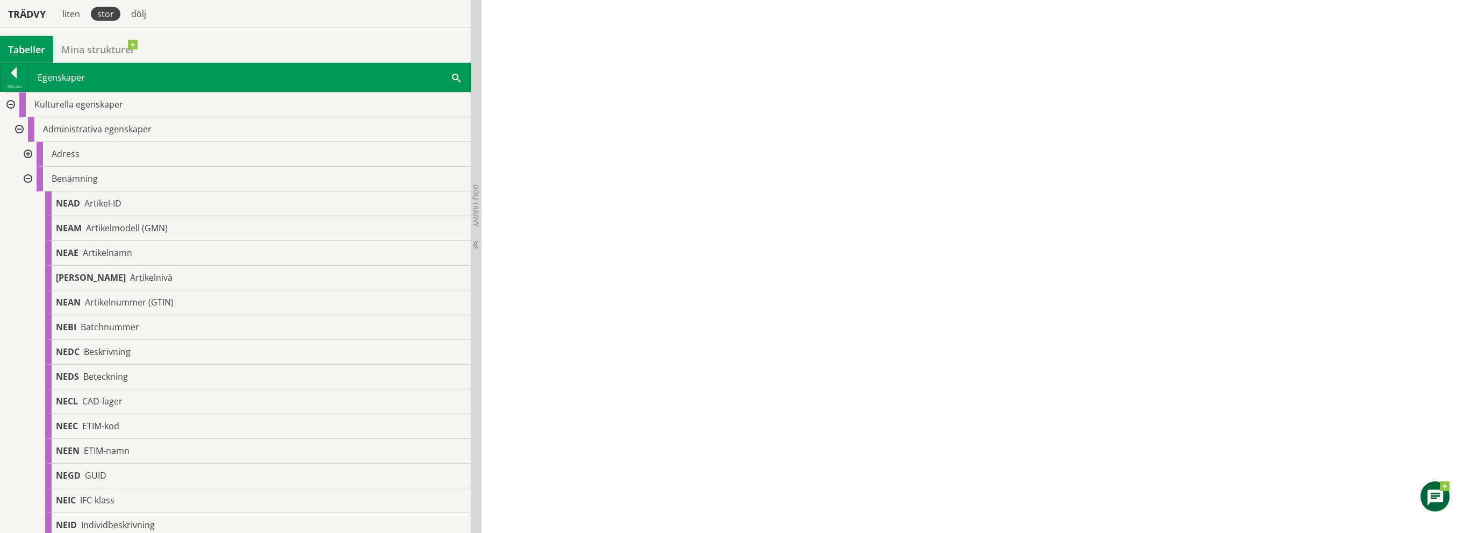
click at [27, 180] on div at bounding box center [26, 179] width 19 height 25
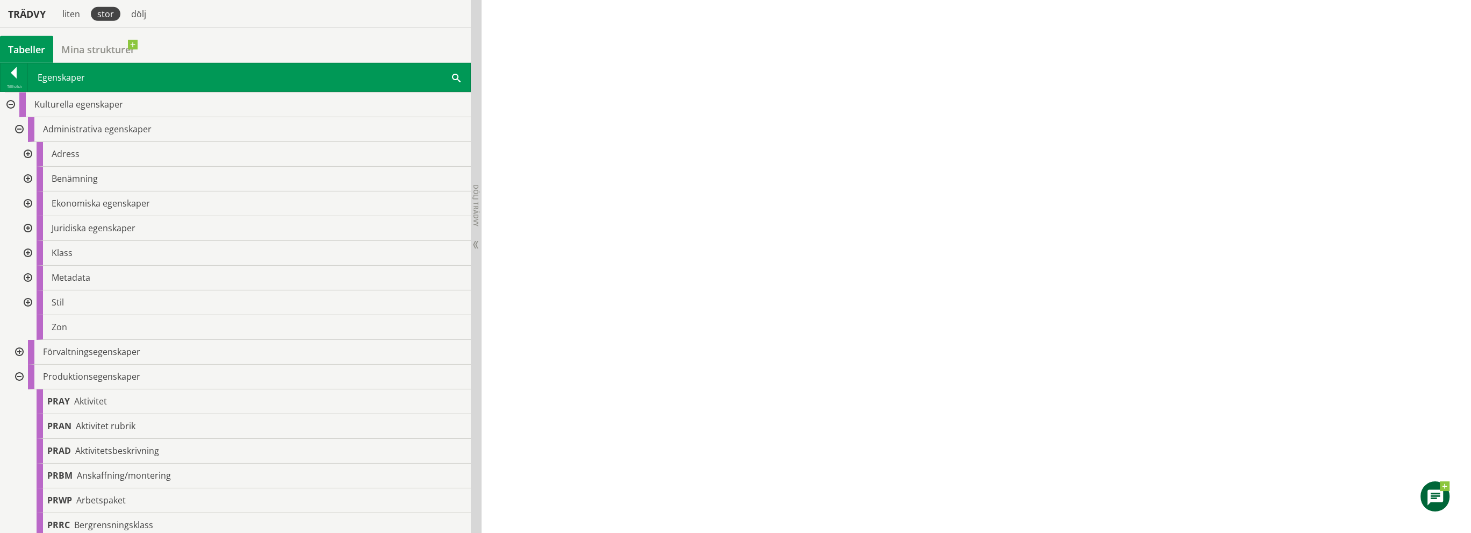
click at [20, 130] on div at bounding box center [18, 129] width 19 height 25
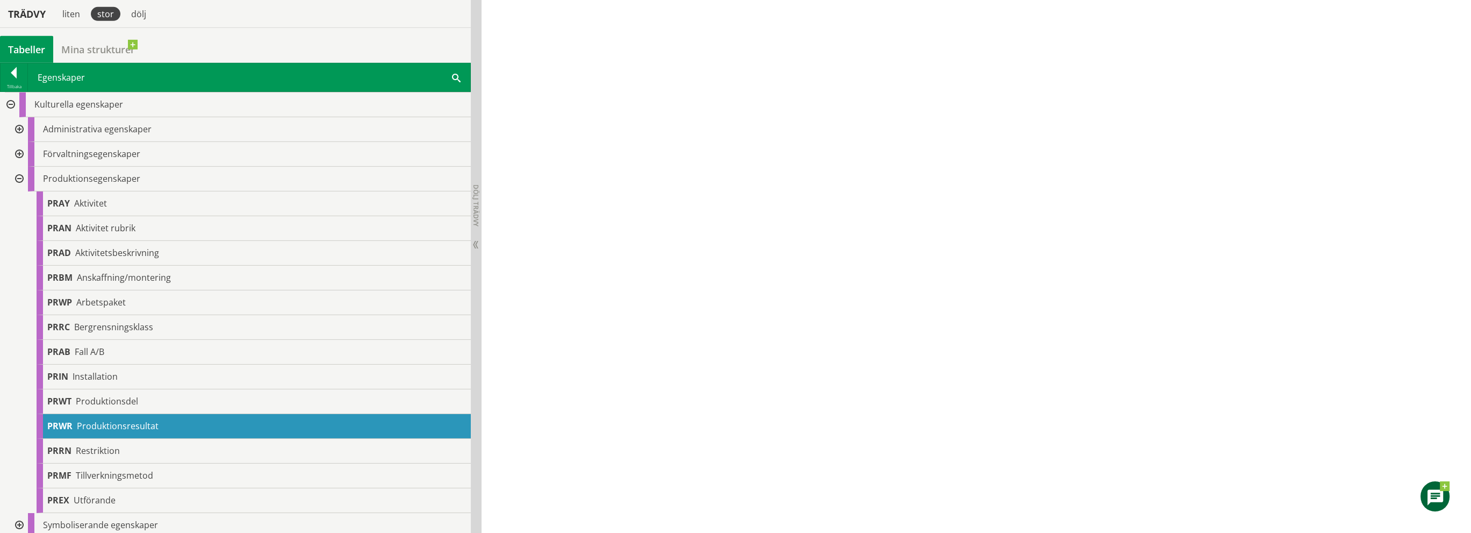
click at [12, 71] on div at bounding box center [14, 74] width 27 height 15
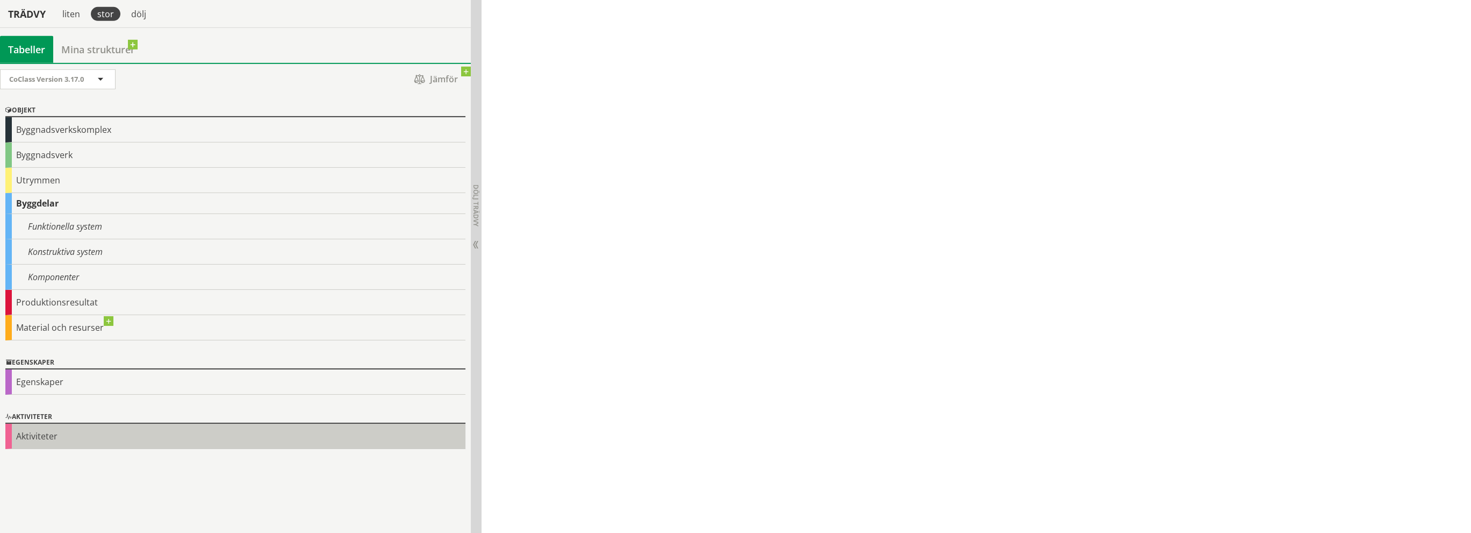
click at [37, 436] on div "Aktiviteter" at bounding box center [235, 436] width 460 height 25
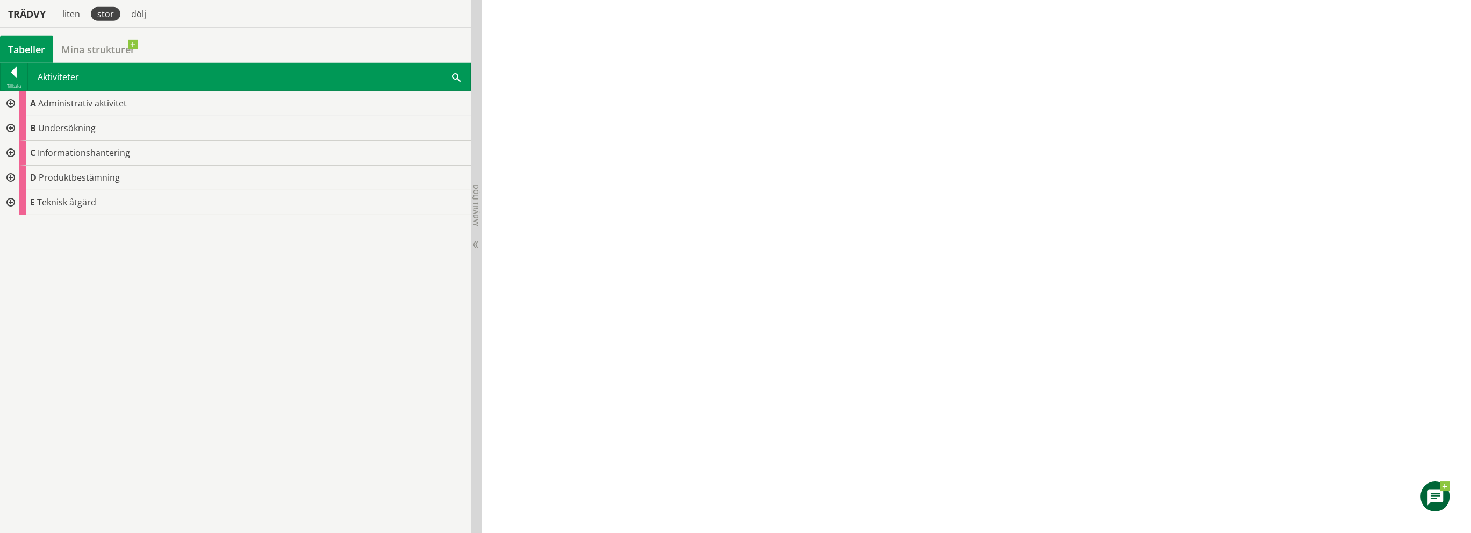
click at [9, 180] on div at bounding box center [9, 178] width 19 height 25
click at [11, 129] on div at bounding box center [9, 128] width 19 height 25
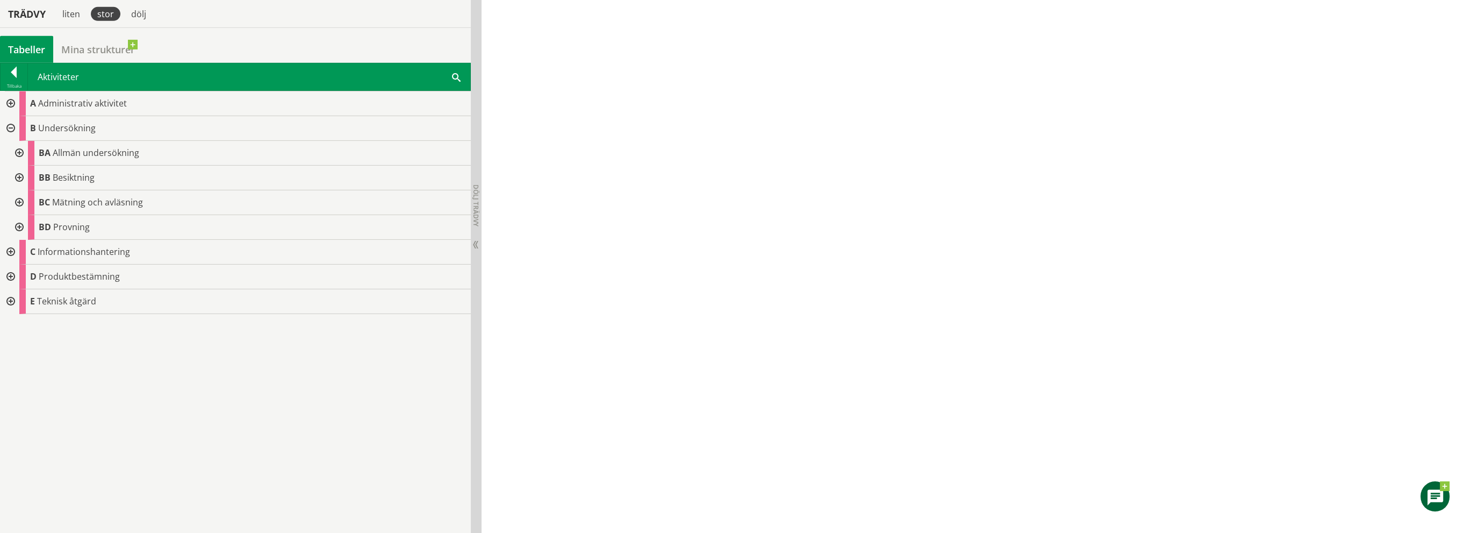
click at [11, 129] on div at bounding box center [9, 128] width 19 height 25
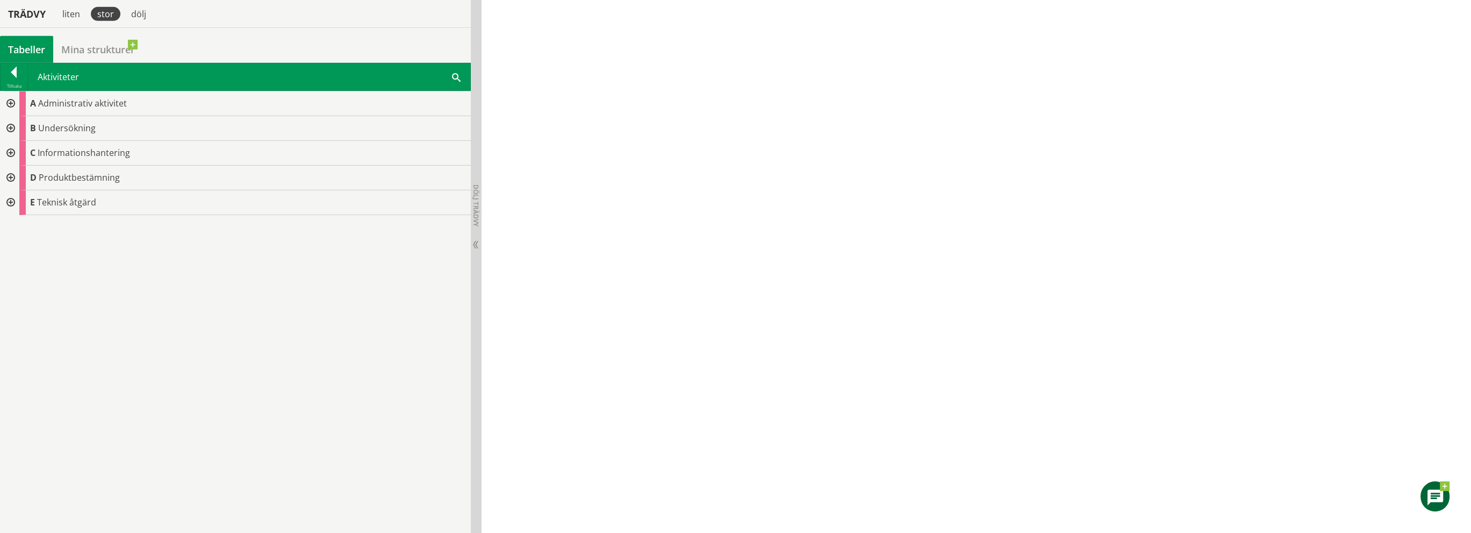
click at [10, 99] on div at bounding box center [9, 103] width 19 height 25
click at [12, 103] on div at bounding box center [9, 103] width 19 height 25
click at [11, 150] on div at bounding box center [9, 153] width 19 height 25
click at [17, 178] on div at bounding box center [18, 178] width 19 height 25
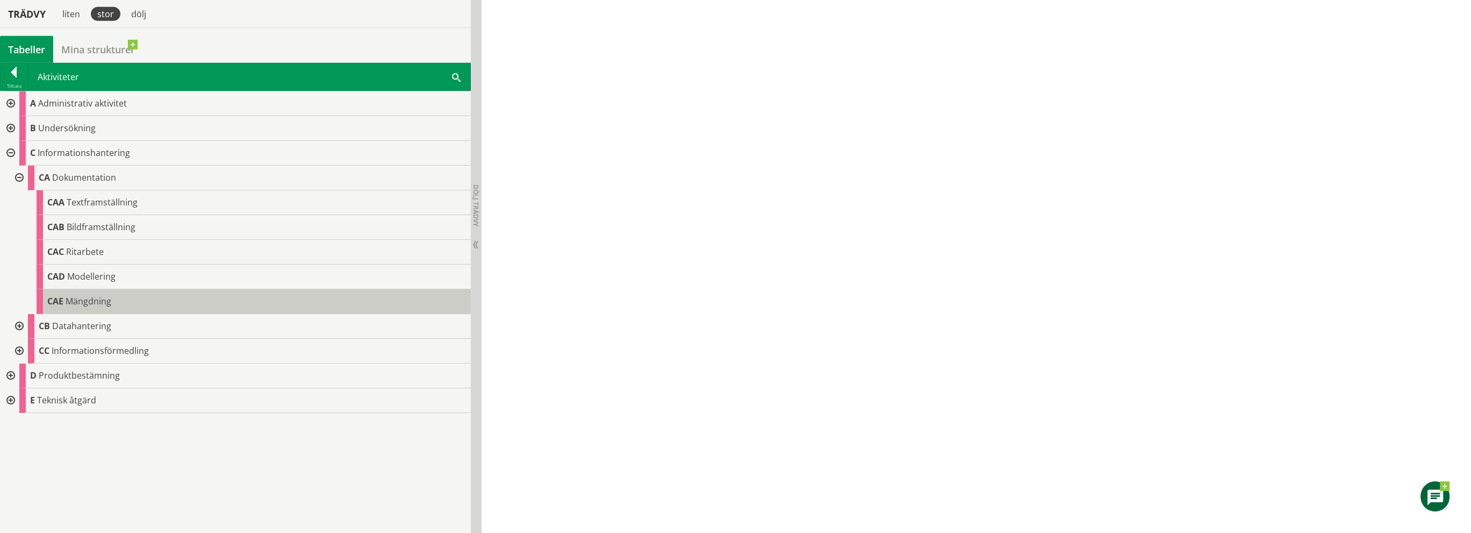
click at [93, 296] on span "Mängdning" at bounding box center [89, 301] width 46 height 12
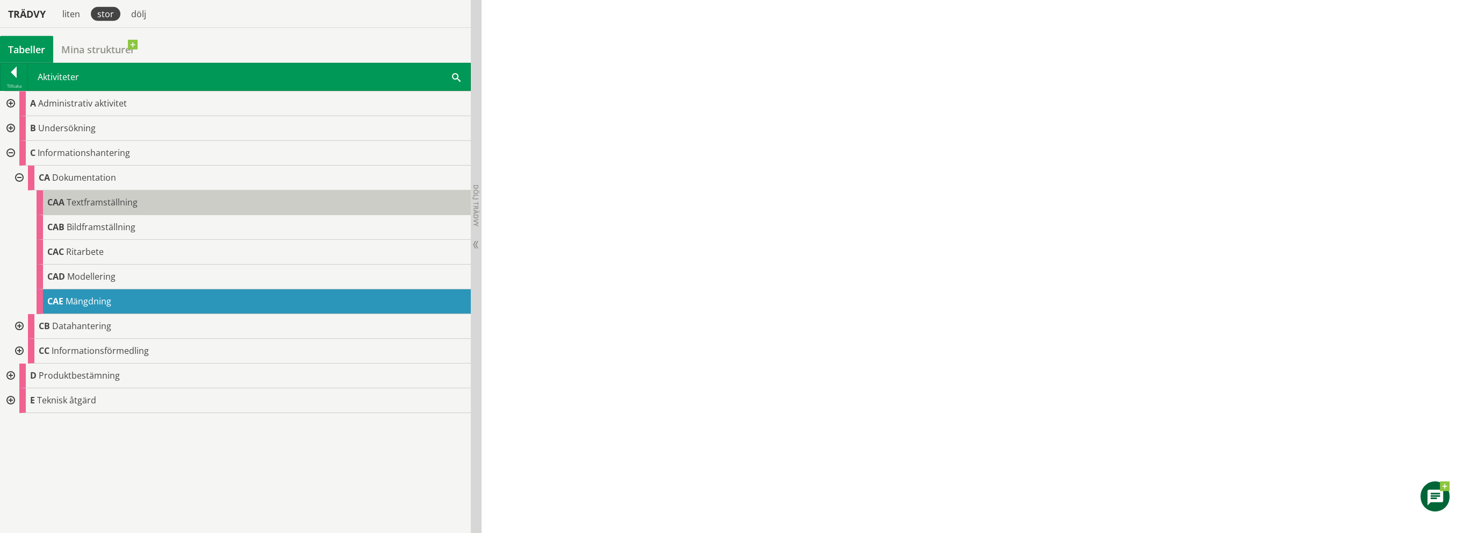
click at [96, 198] on span "Textframställning" at bounding box center [102, 202] width 71 height 12
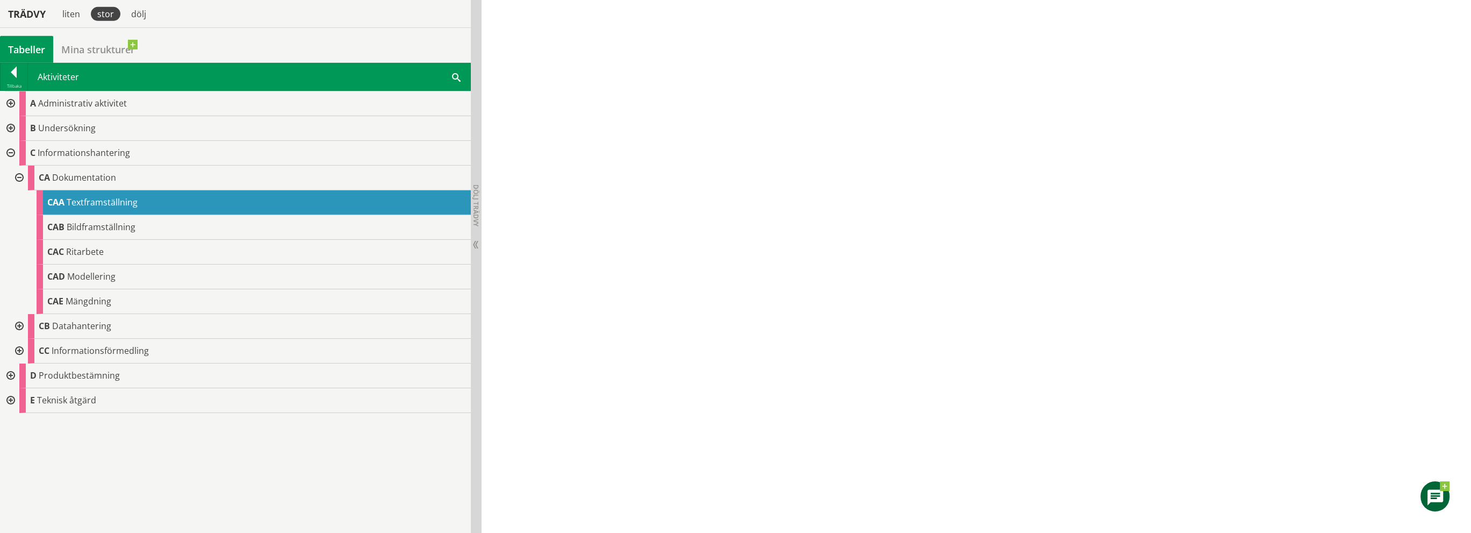
click at [20, 176] on div at bounding box center [18, 178] width 19 height 25
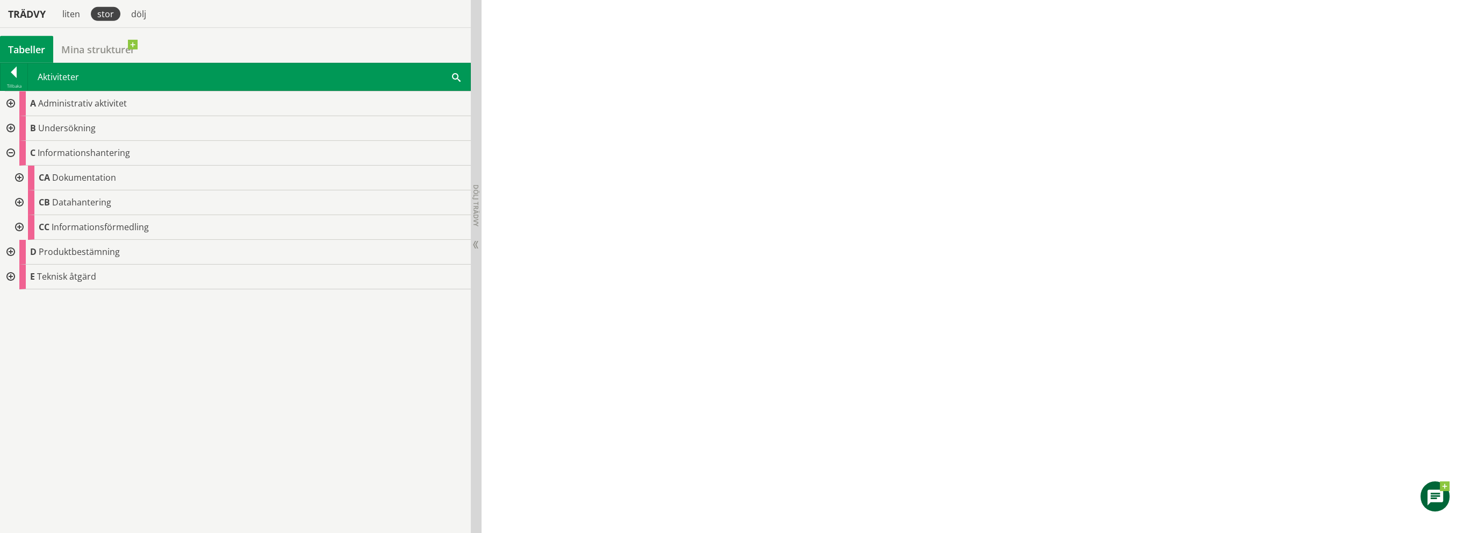
click at [10, 151] on div at bounding box center [9, 153] width 19 height 25
click at [14, 73] on div at bounding box center [14, 74] width 27 height 15
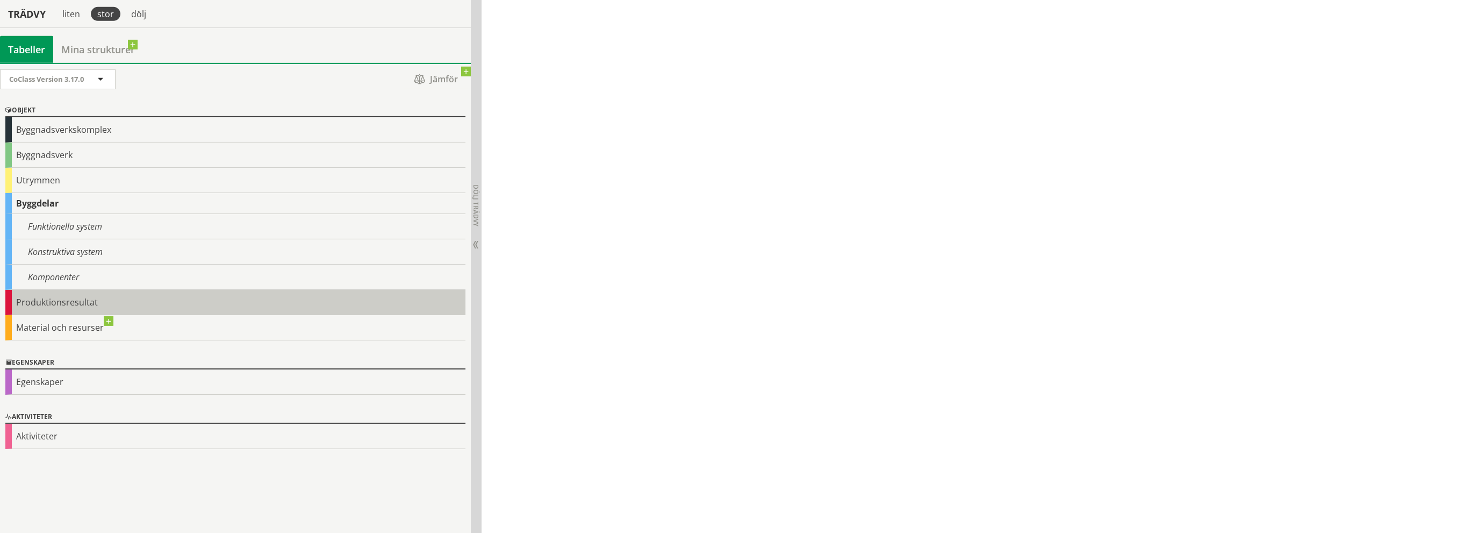
click at [33, 295] on div "Produktionsresultat" at bounding box center [235, 302] width 460 height 25
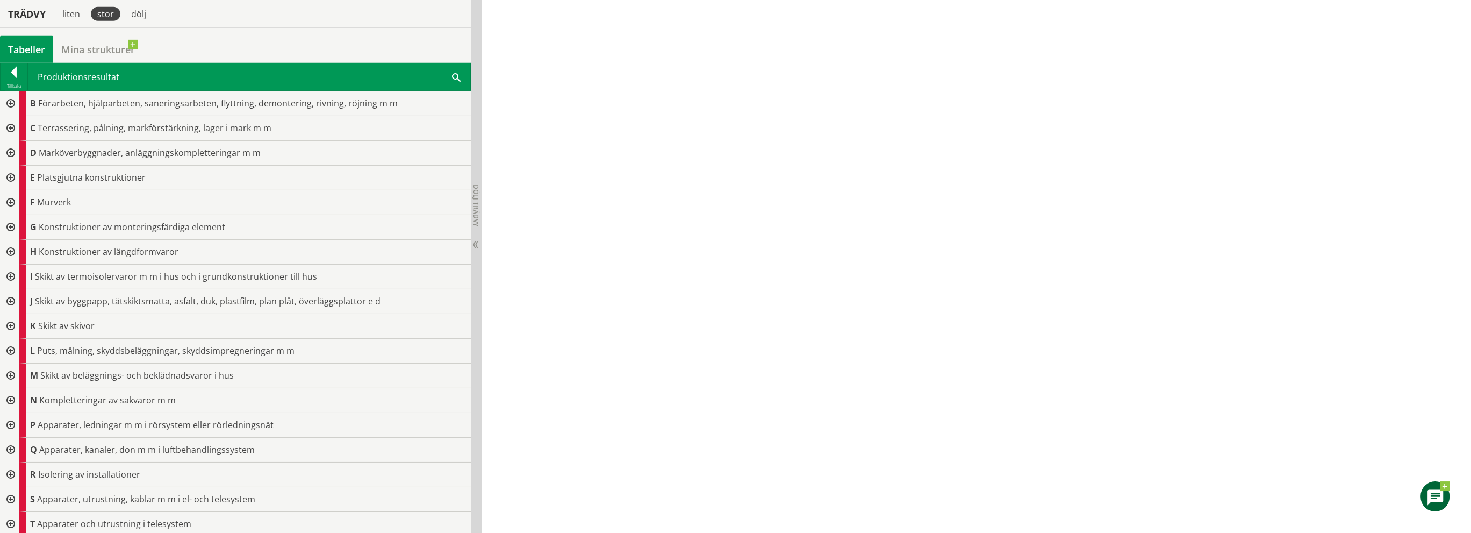
click at [458, 76] on span at bounding box center [456, 76] width 9 height 11
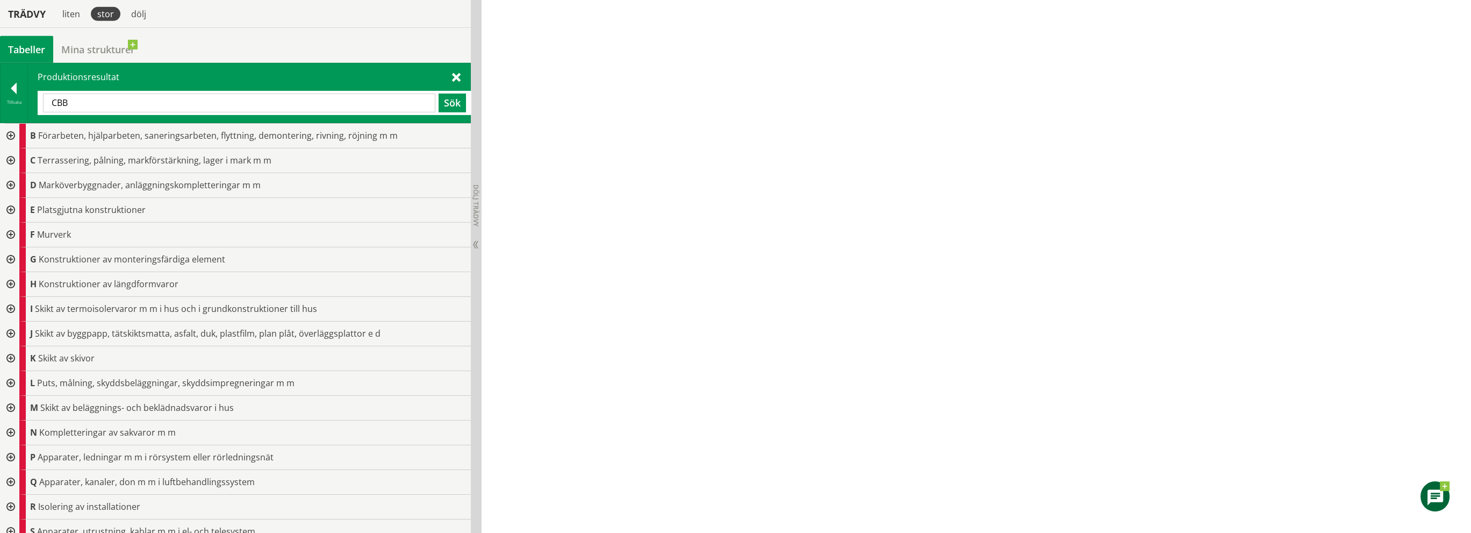
type input "CBB"
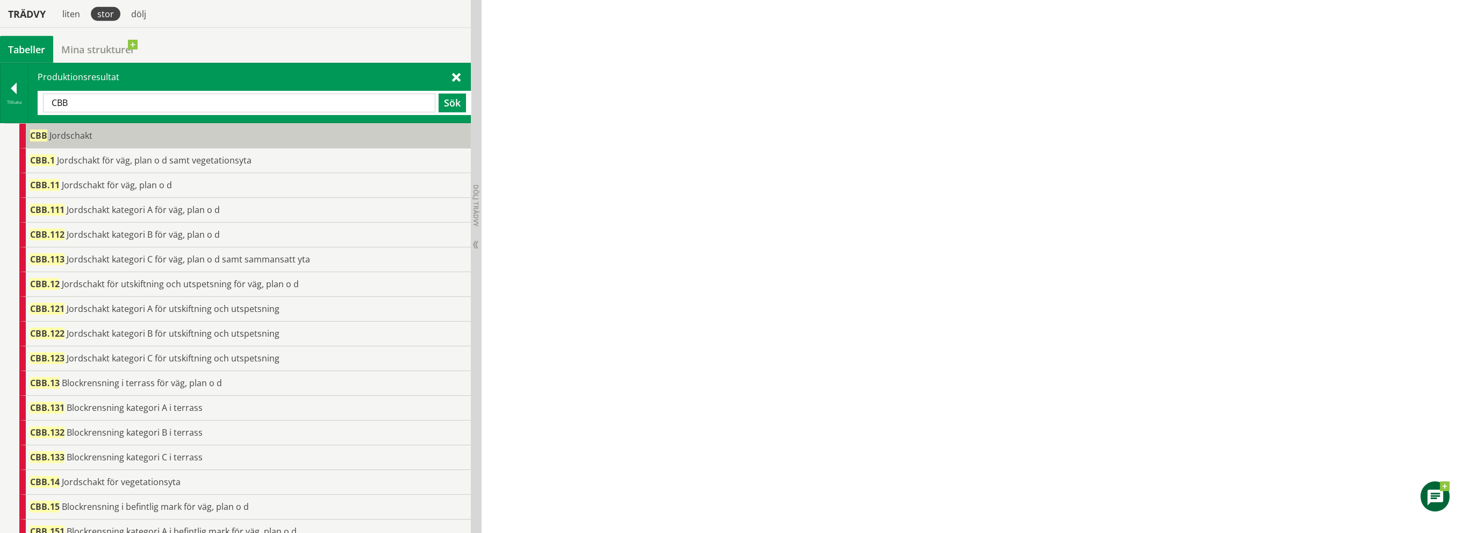
click at [110, 138] on div "CBB Jordschakt" at bounding box center [244, 136] width 451 height 25
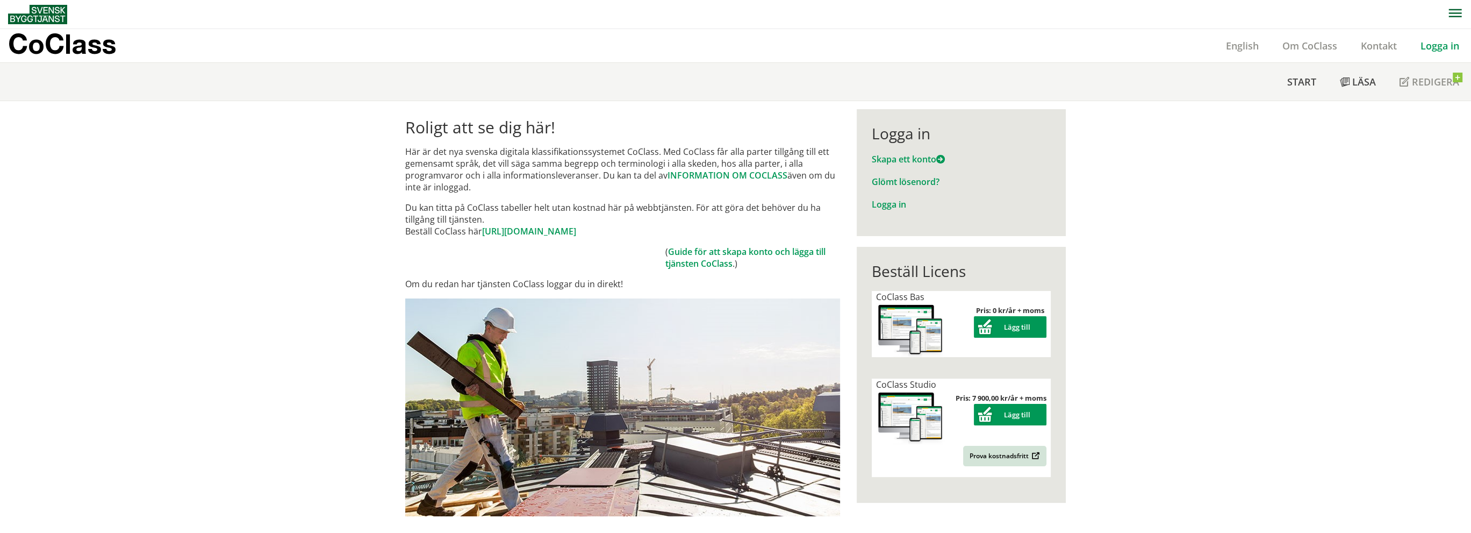
click at [1432, 48] on link "Logga in" at bounding box center [1440, 45] width 62 height 13
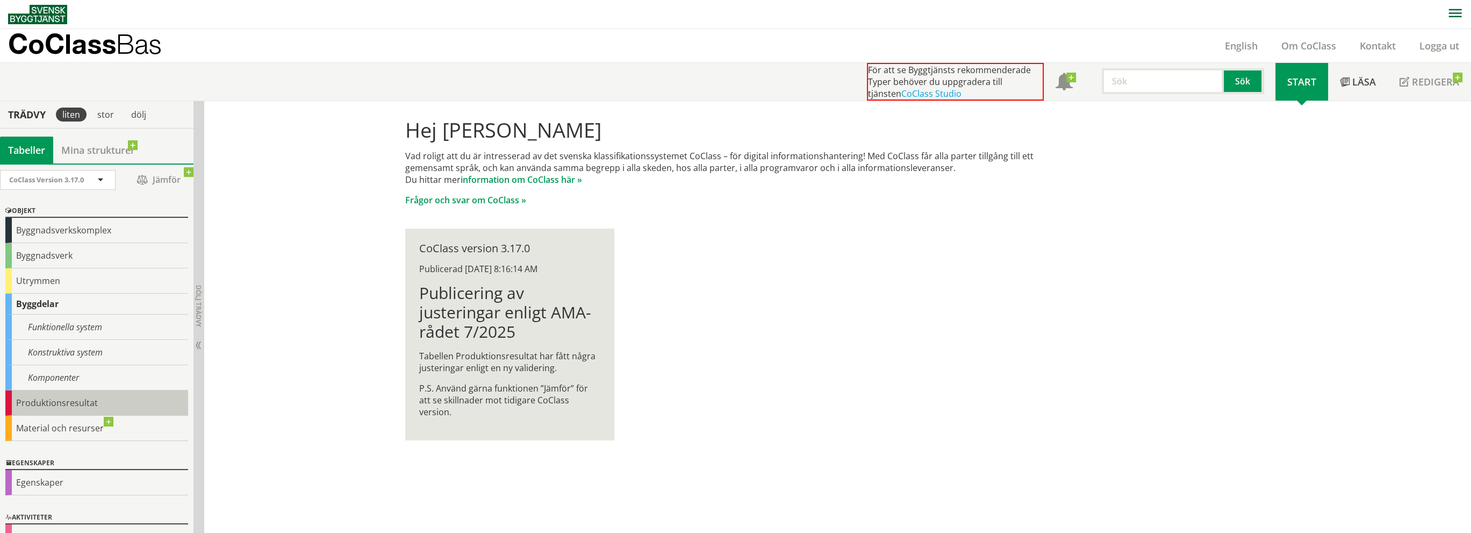
click at [68, 400] on div "Produktionsresultat" at bounding box center [96, 402] width 183 height 25
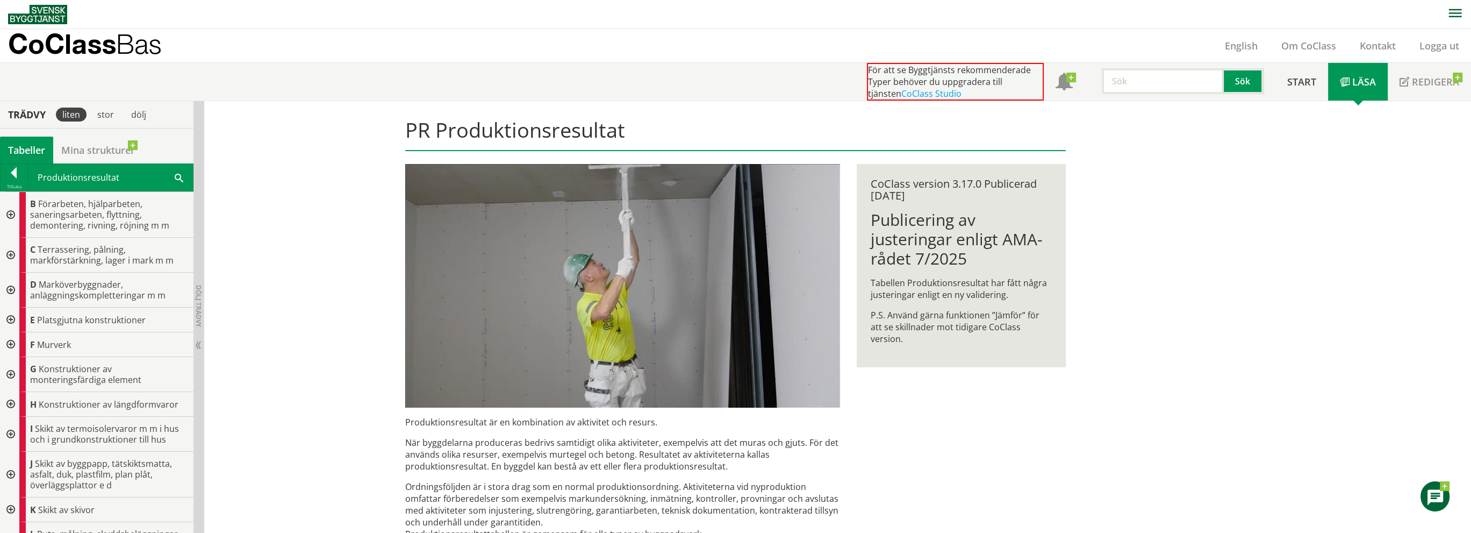
click at [177, 177] on span at bounding box center [179, 176] width 9 height 11
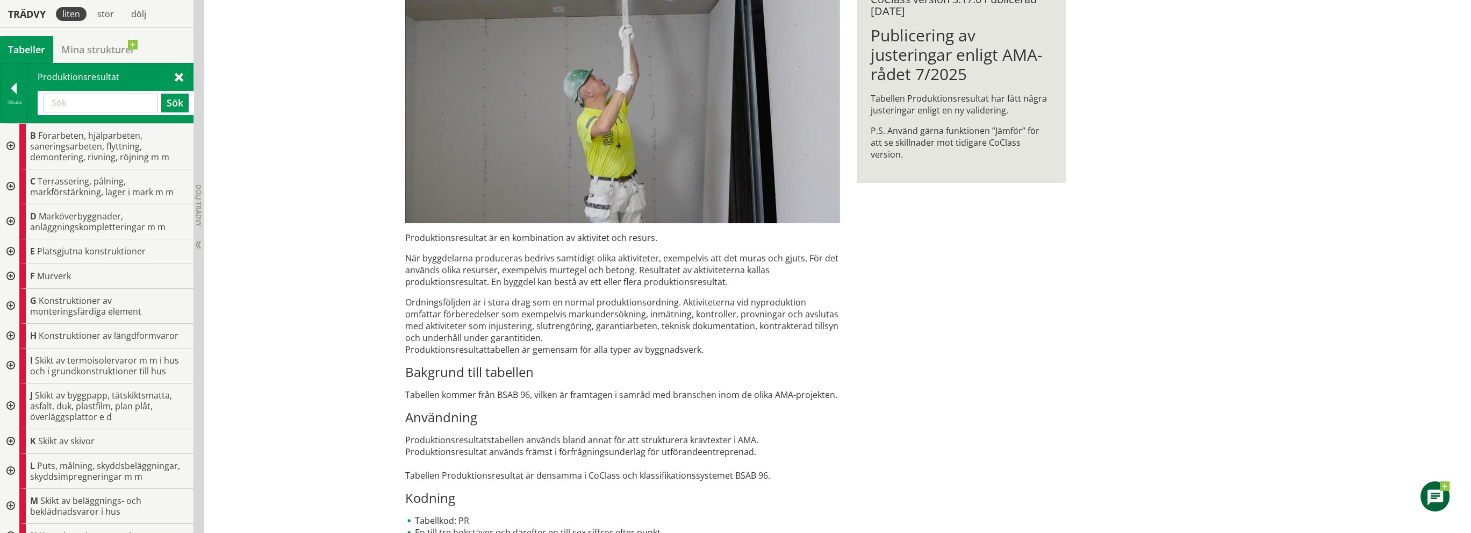
scroll to position [131, 0]
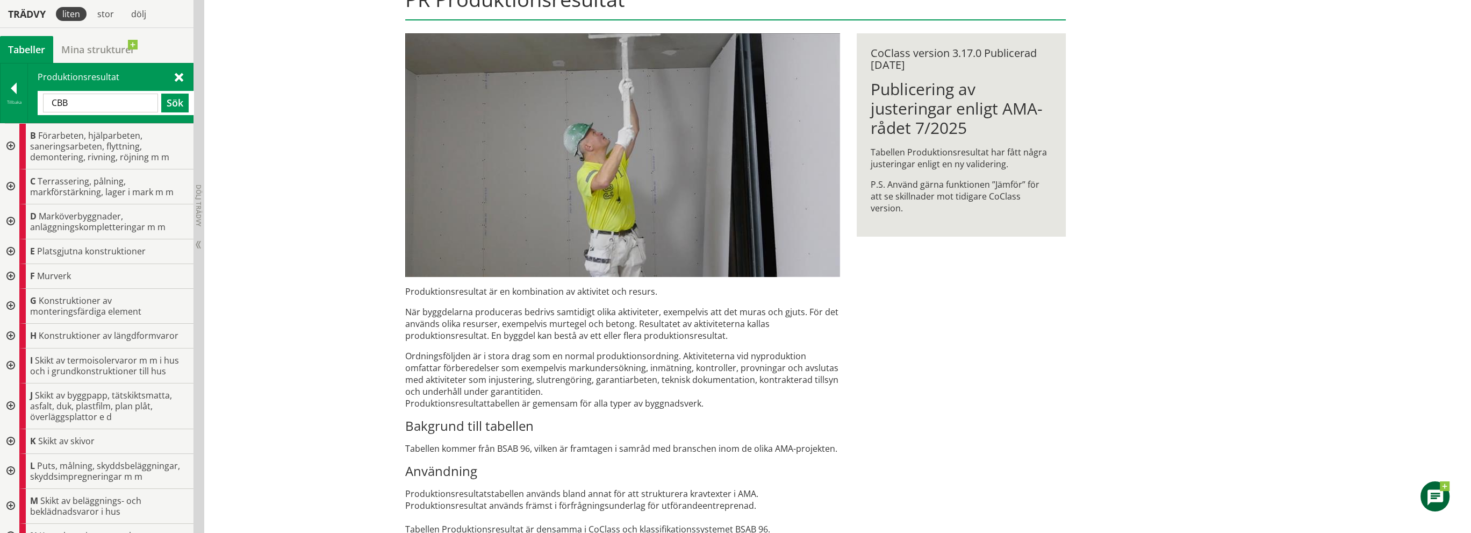
type input "CBB"
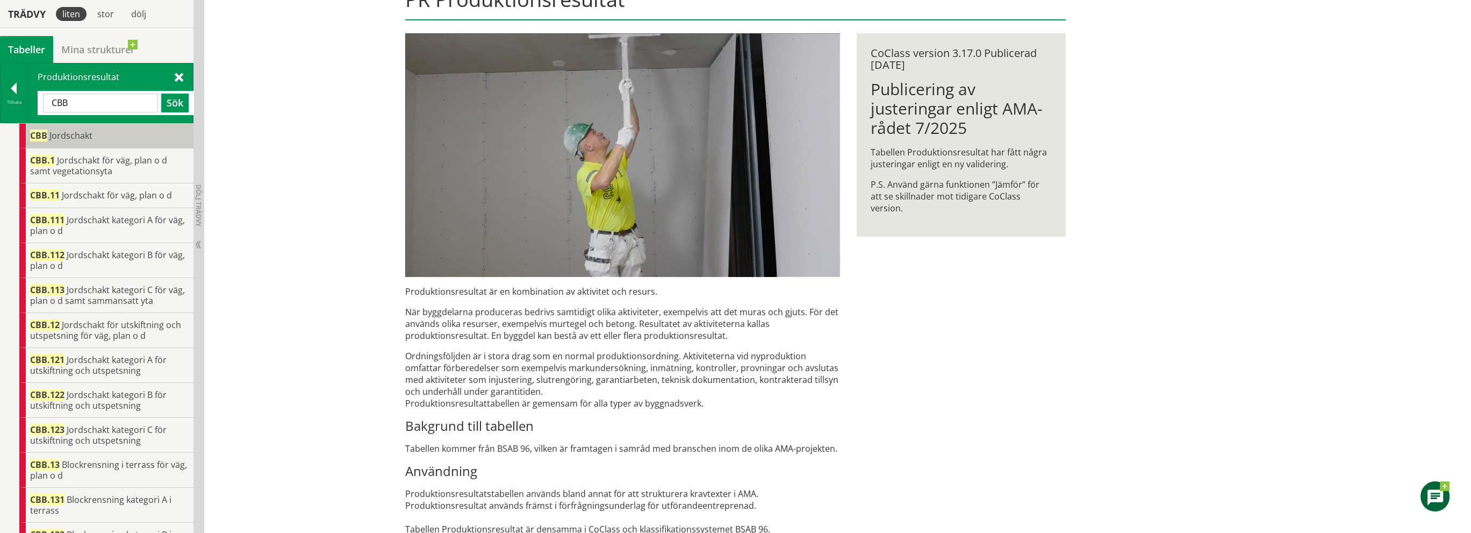
click at [59, 133] on span "Jordschakt" at bounding box center [70, 136] width 43 height 12
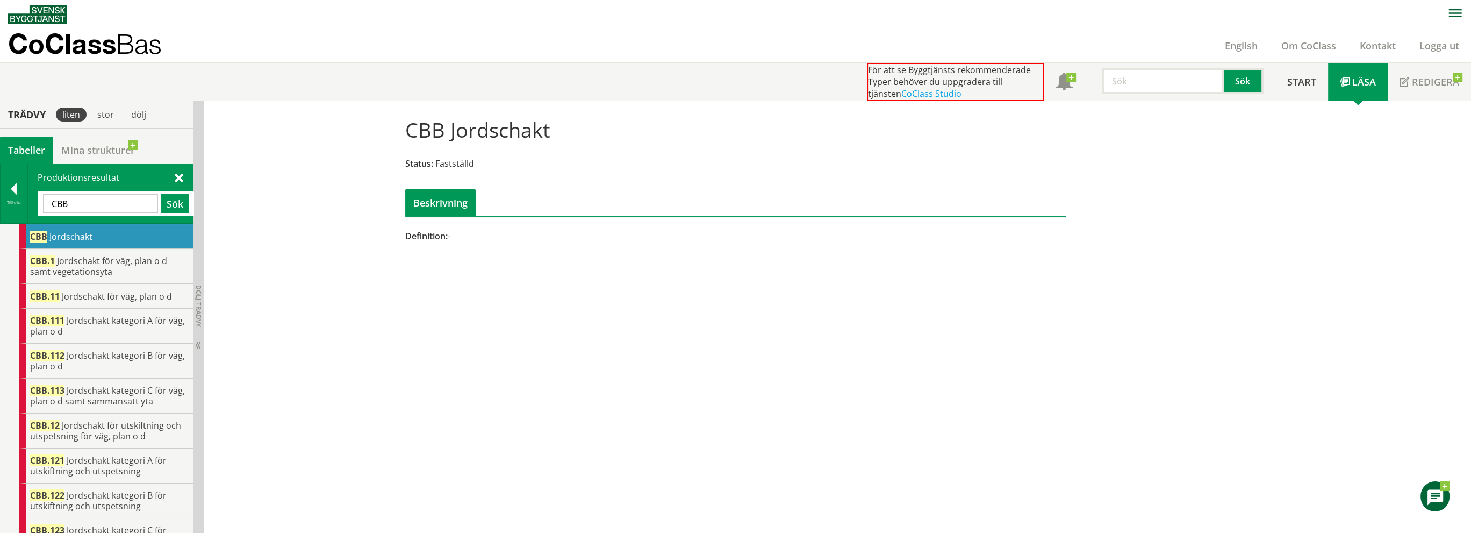
click at [437, 202] on div "Beskrivning" at bounding box center [440, 202] width 70 height 27
click at [442, 236] on span "Definition:" at bounding box center [426, 236] width 42 height 12
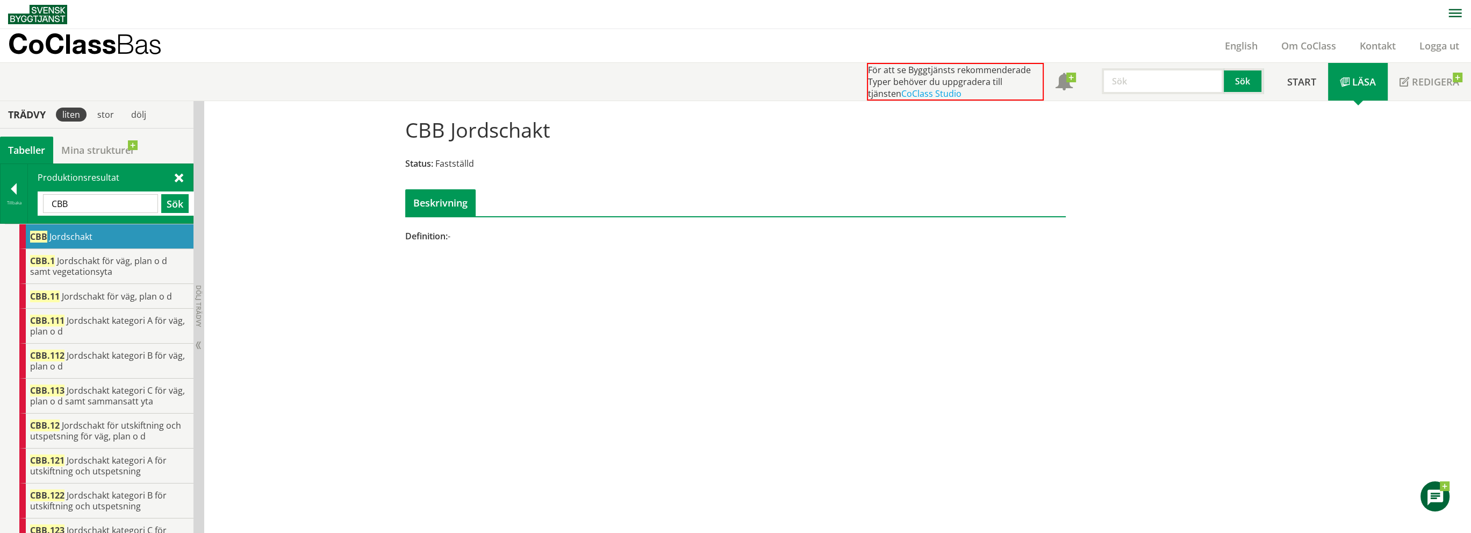
click at [442, 236] on span "Definition:" at bounding box center [426, 236] width 42 height 12
click at [441, 208] on div "Beskrivning" at bounding box center [440, 202] width 70 height 27
drag, startPoint x: 441, startPoint y: 208, endPoint x: 356, endPoint y: 214, distance: 85.1
click at [345, 216] on div "CBB Jordschakt Status: Fastställd Beskrivning Definition: - Kontakta oss! I den…" at bounding box center [837, 317] width 1267 height 432
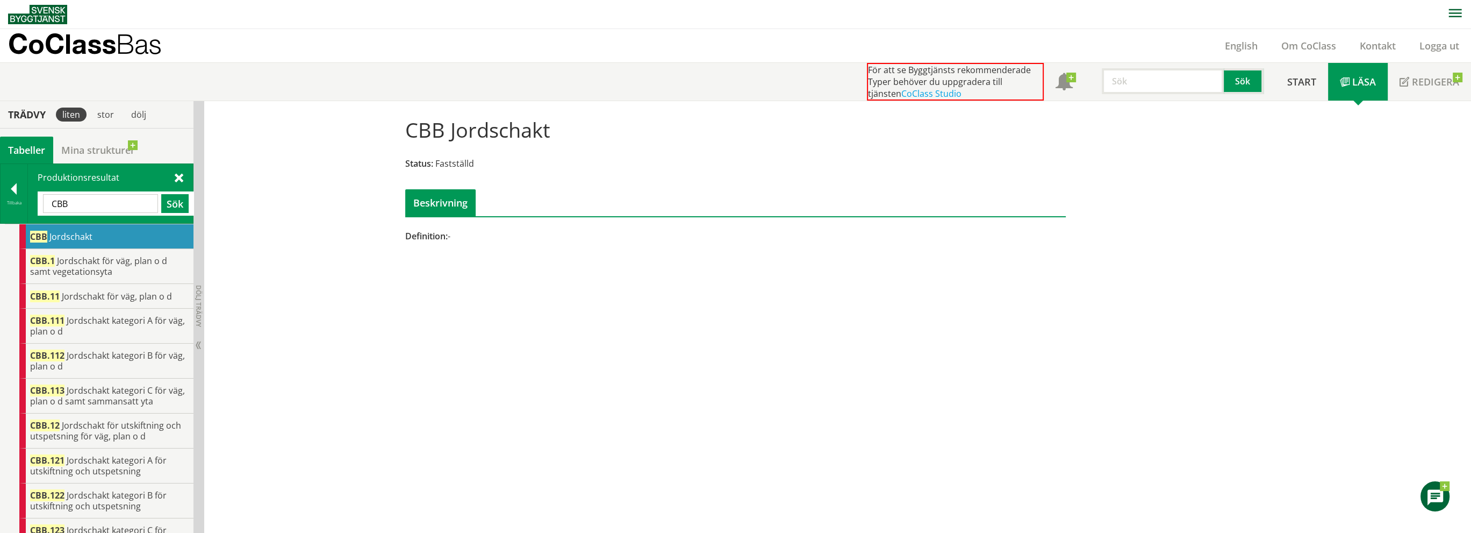
click at [421, 200] on div "Beskrivning" at bounding box center [440, 202] width 70 height 27
click at [442, 127] on h1 "CBB Jordschakt" at bounding box center [477, 130] width 145 height 24
click at [12, 186] on div at bounding box center [14, 190] width 27 height 15
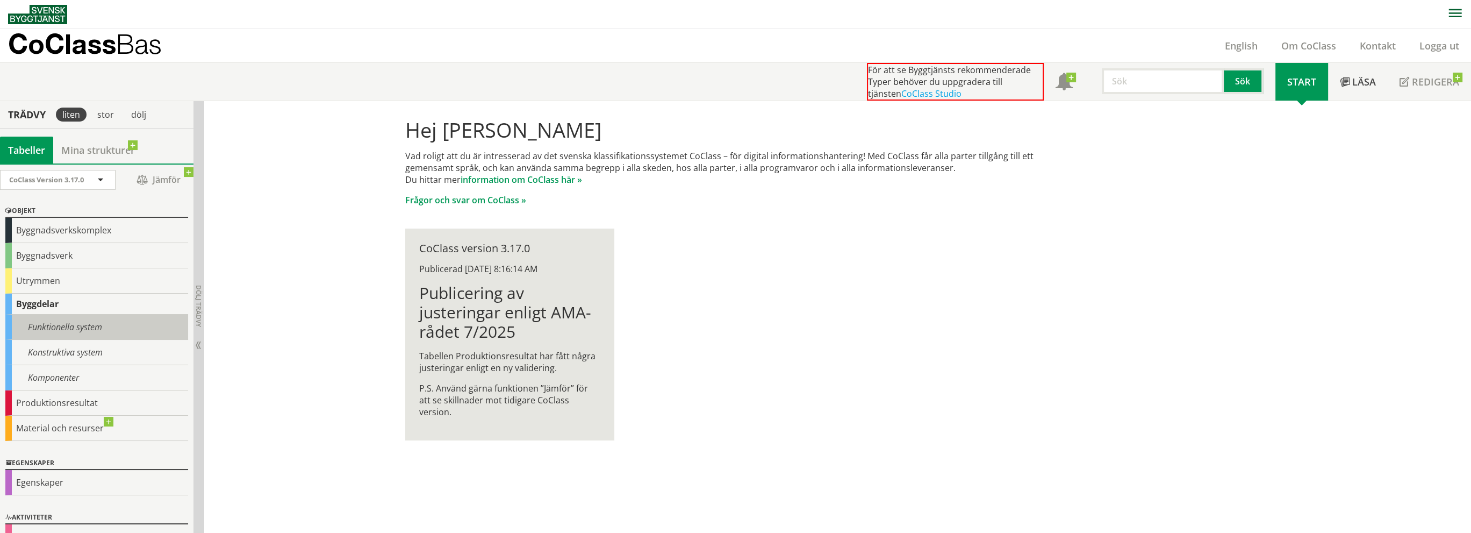
click at [64, 322] on div "Funktionella system" at bounding box center [96, 326] width 183 height 25
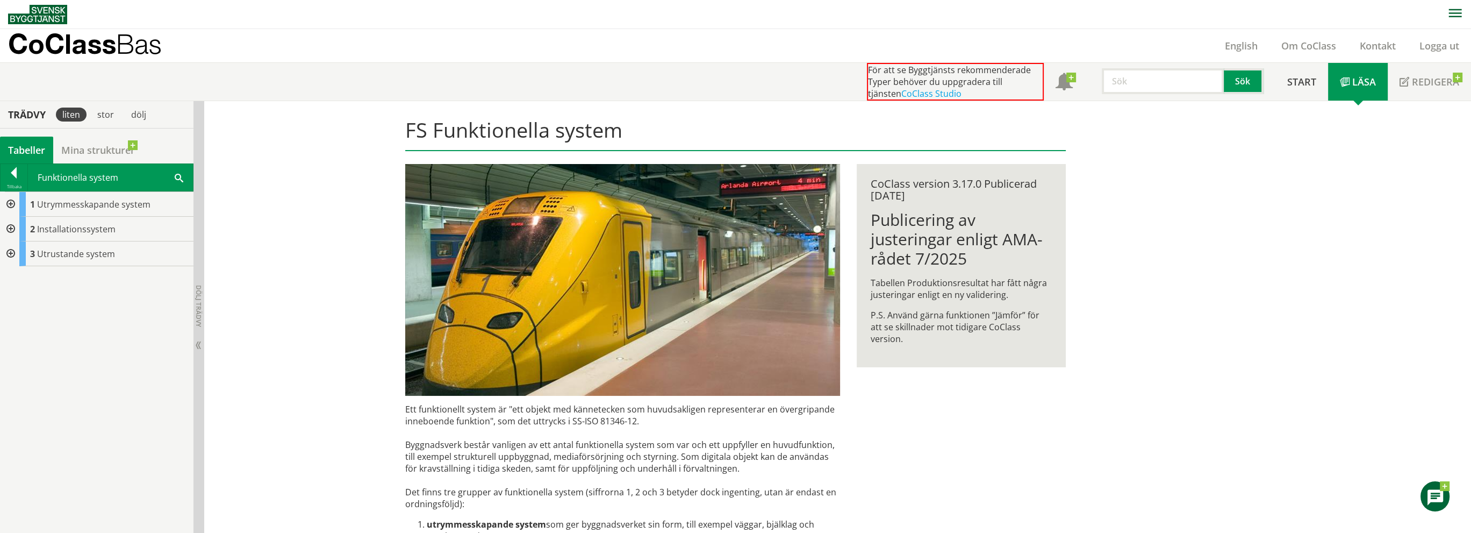
click at [8, 229] on div at bounding box center [9, 229] width 19 height 25
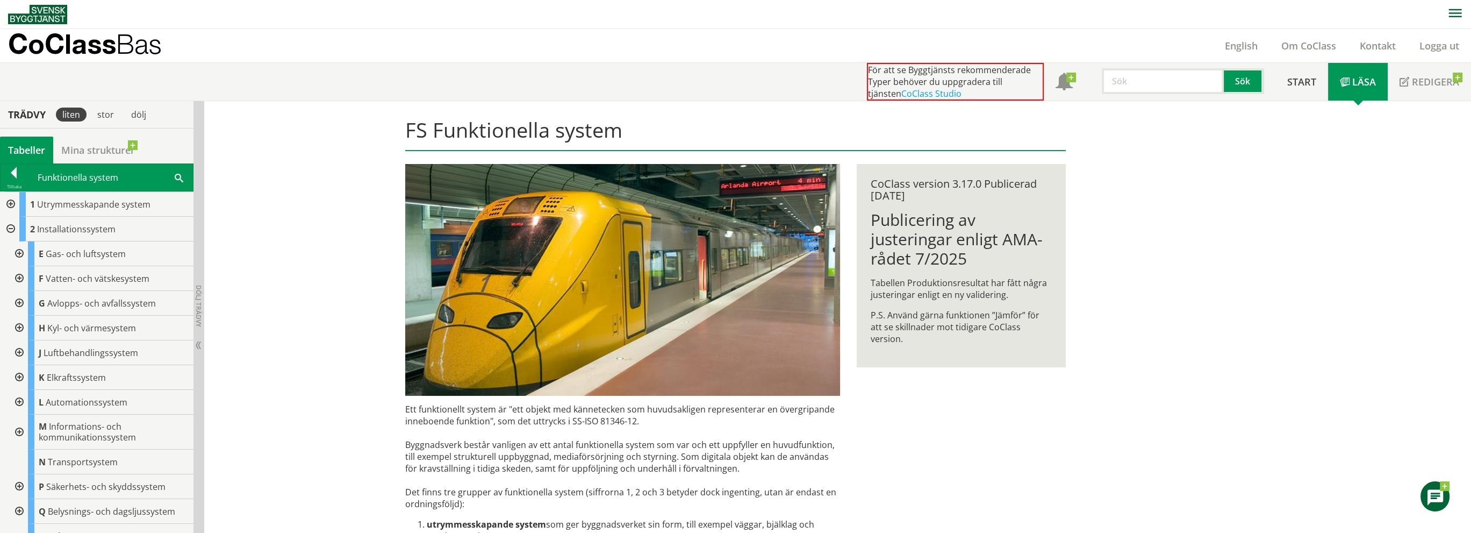
click at [8, 229] on div at bounding box center [9, 229] width 19 height 25
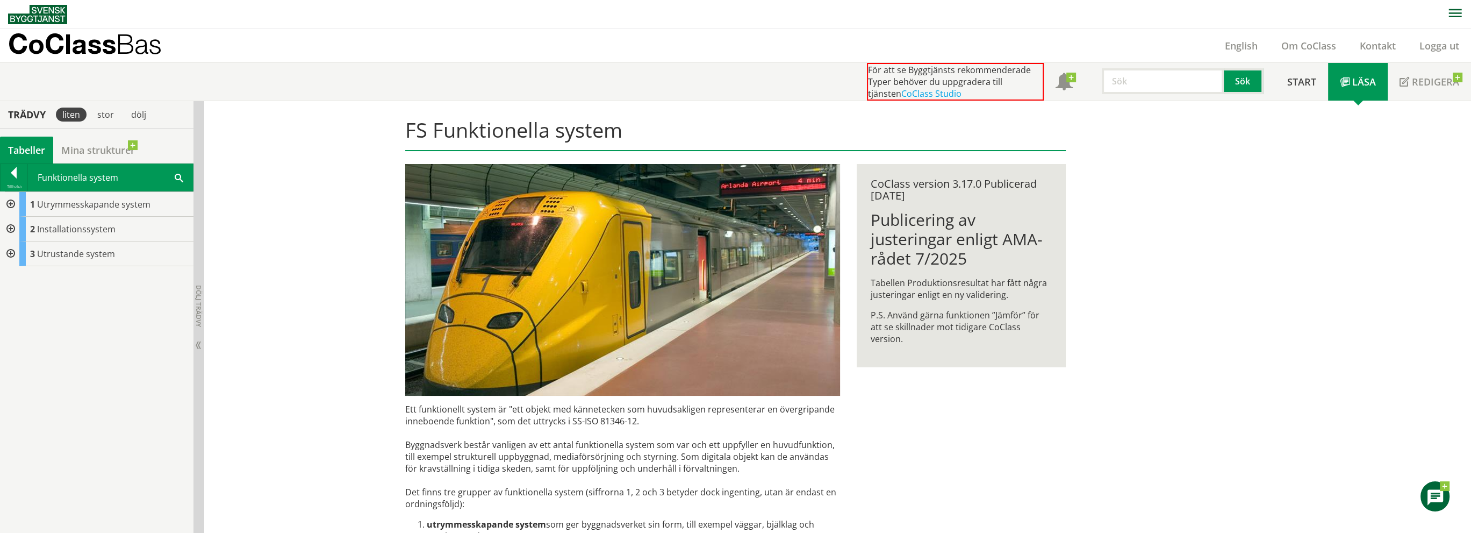
click at [9, 206] on div at bounding box center [9, 204] width 19 height 25
click at [18, 281] on div at bounding box center [18, 278] width 19 height 25
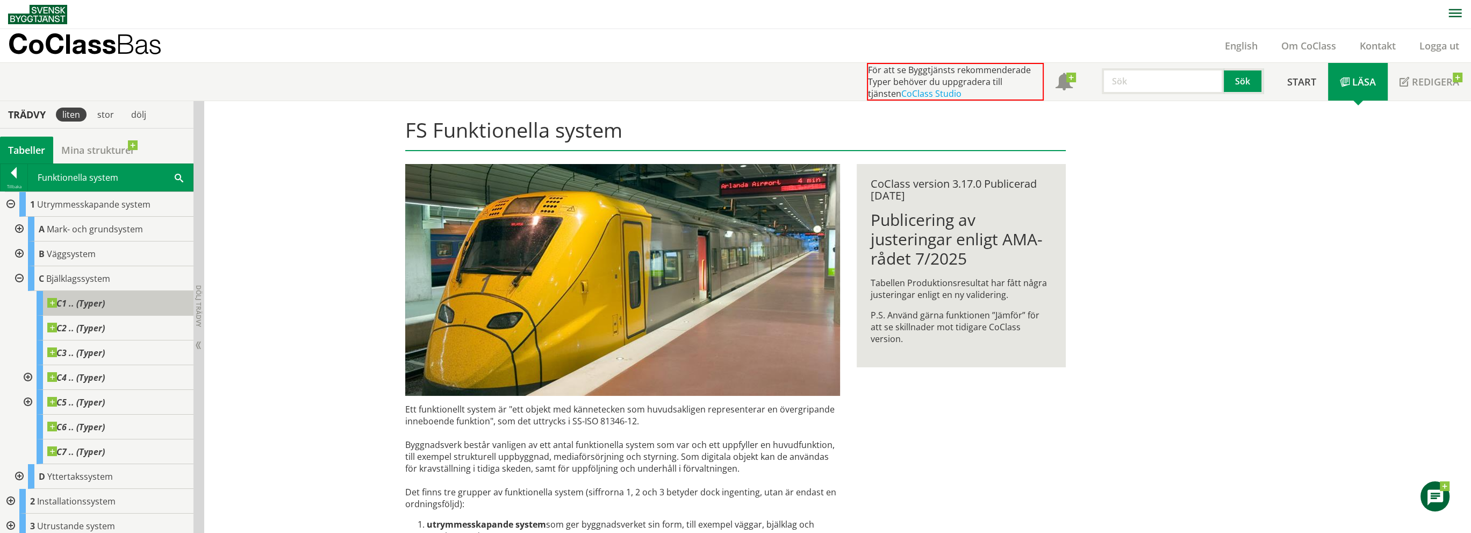
click at [70, 300] on span "C1 .. (Typer)" at bounding box center [76, 303] width 58 height 11
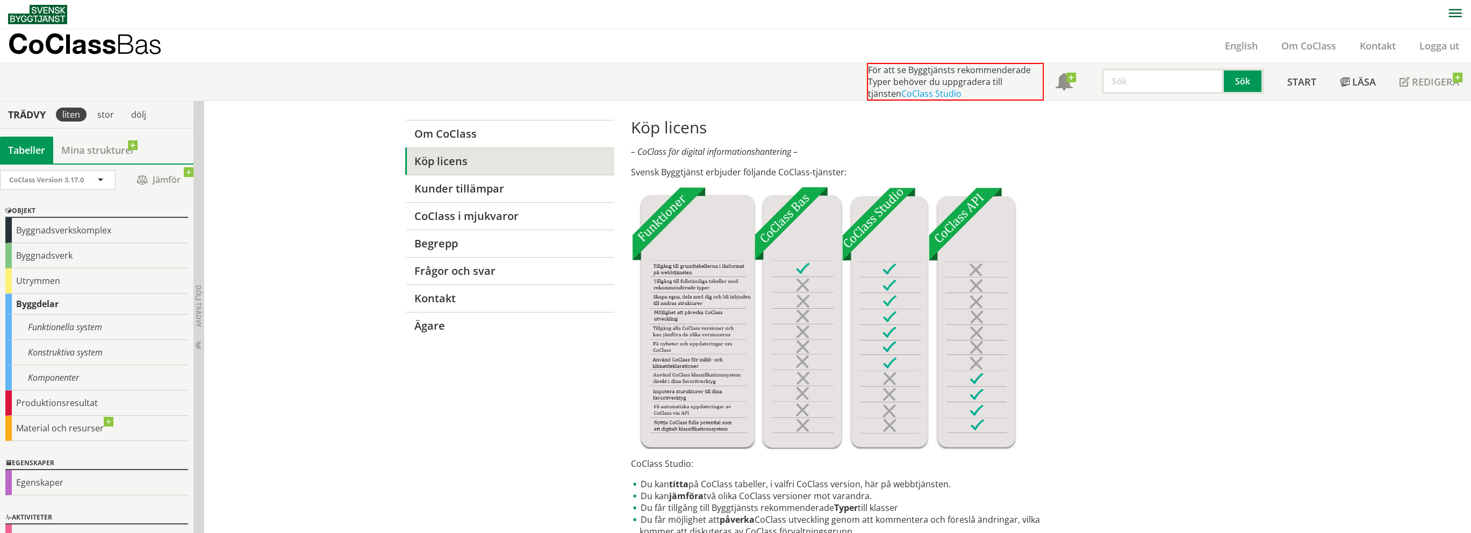
click at [45, 404] on div "Produktionsresultat" at bounding box center [96, 402] width 183 height 25
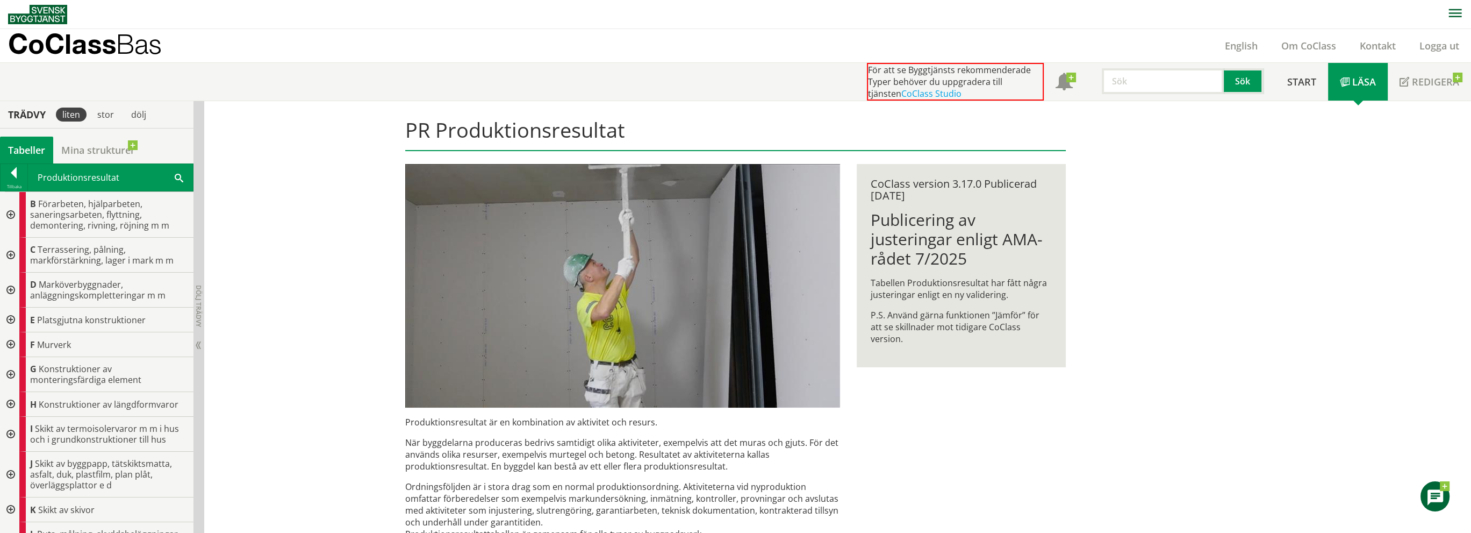
click at [9, 253] on div at bounding box center [9, 255] width 19 height 35
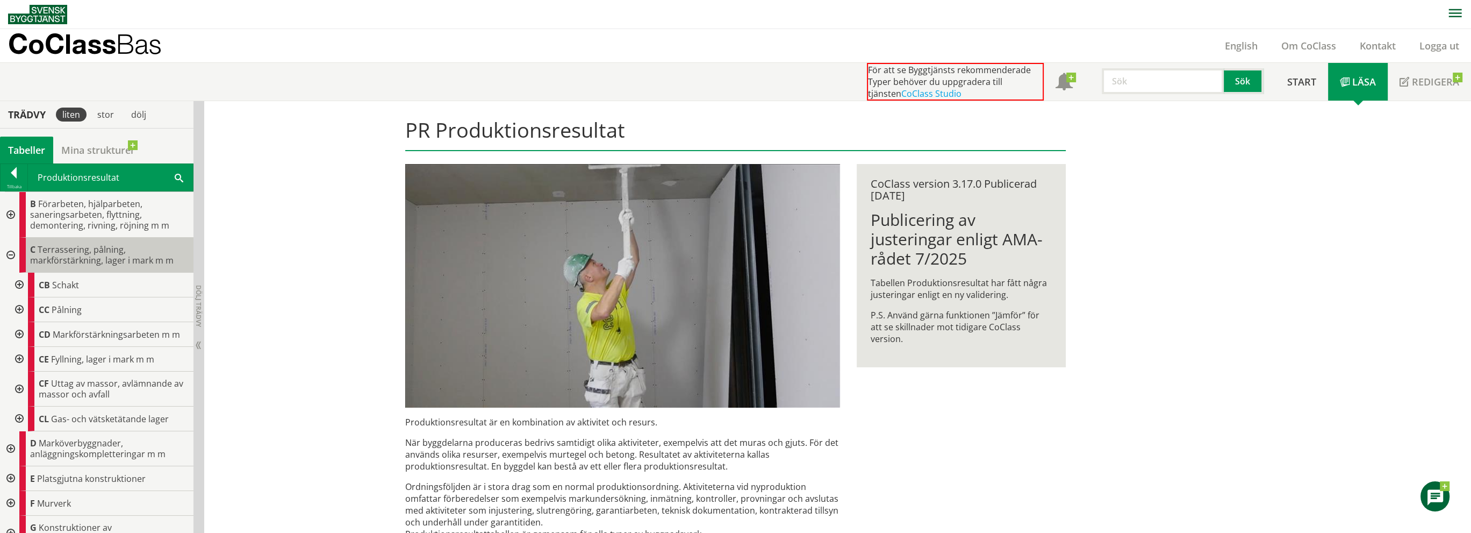
click at [91, 253] on span "Terrassering, pålning, markförstärkning, lager i mark m m" at bounding box center [101, 254] width 143 height 23
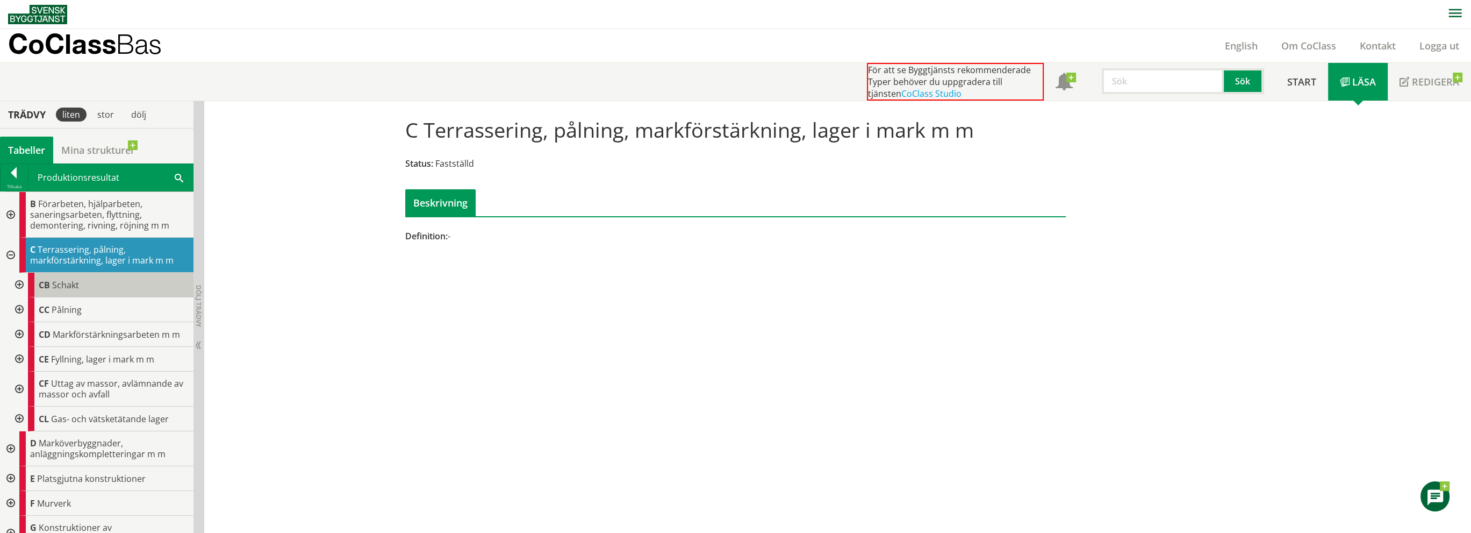
click at [53, 285] on span "Schakt" at bounding box center [65, 285] width 27 height 12
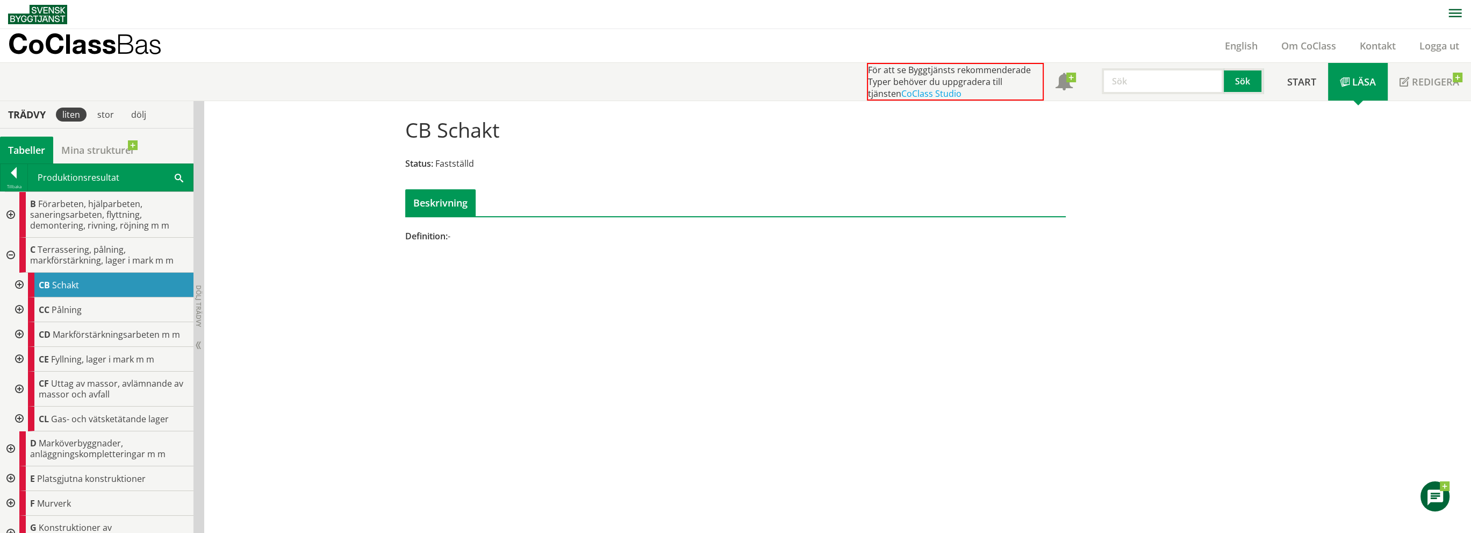
click at [20, 284] on div at bounding box center [18, 284] width 19 height 25
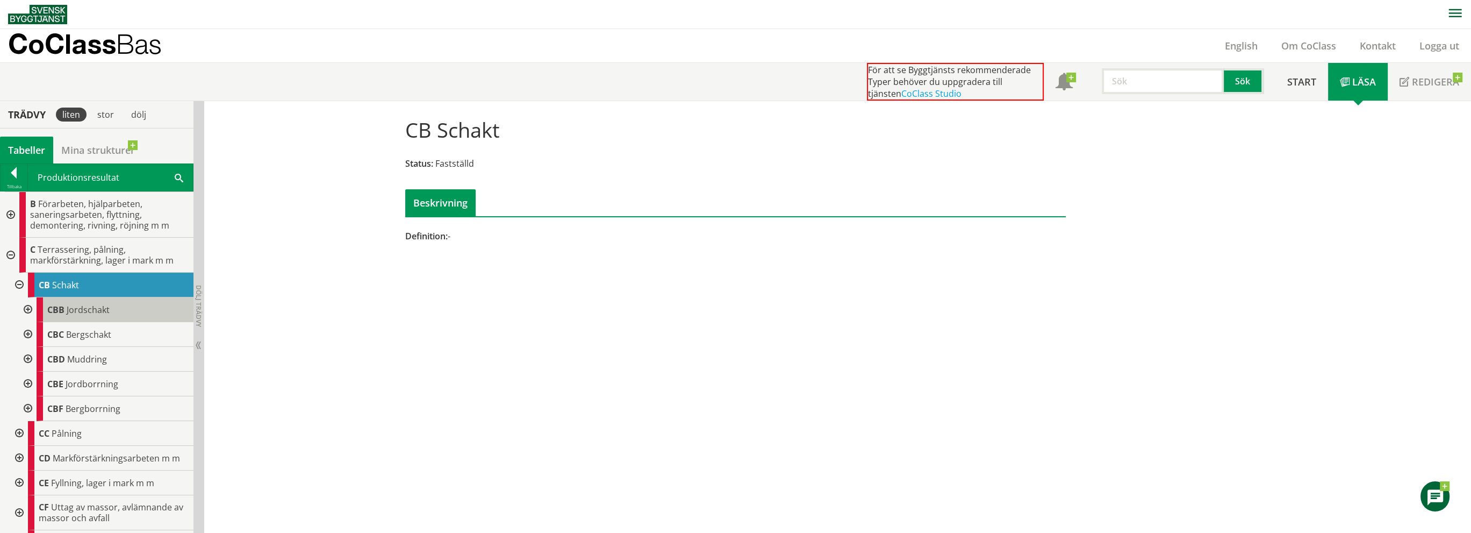
click at [60, 310] on span "CBB" at bounding box center [55, 310] width 17 height 12
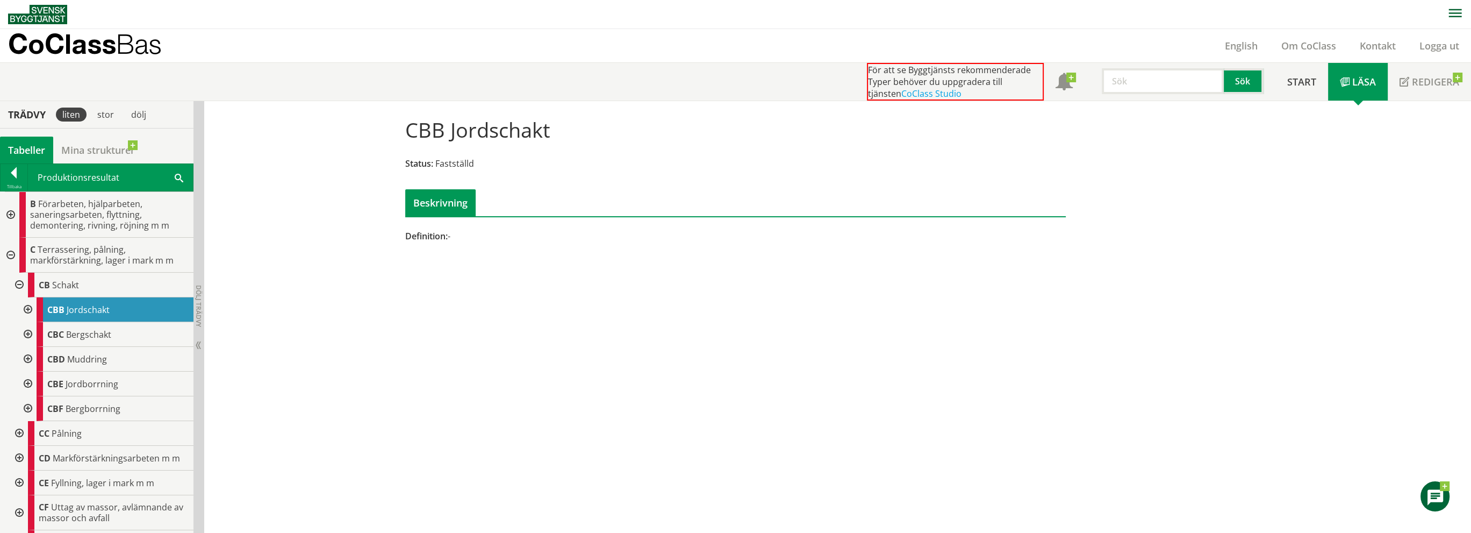
click at [26, 309] on div at bounding box center [26, 309] width 19 height 25
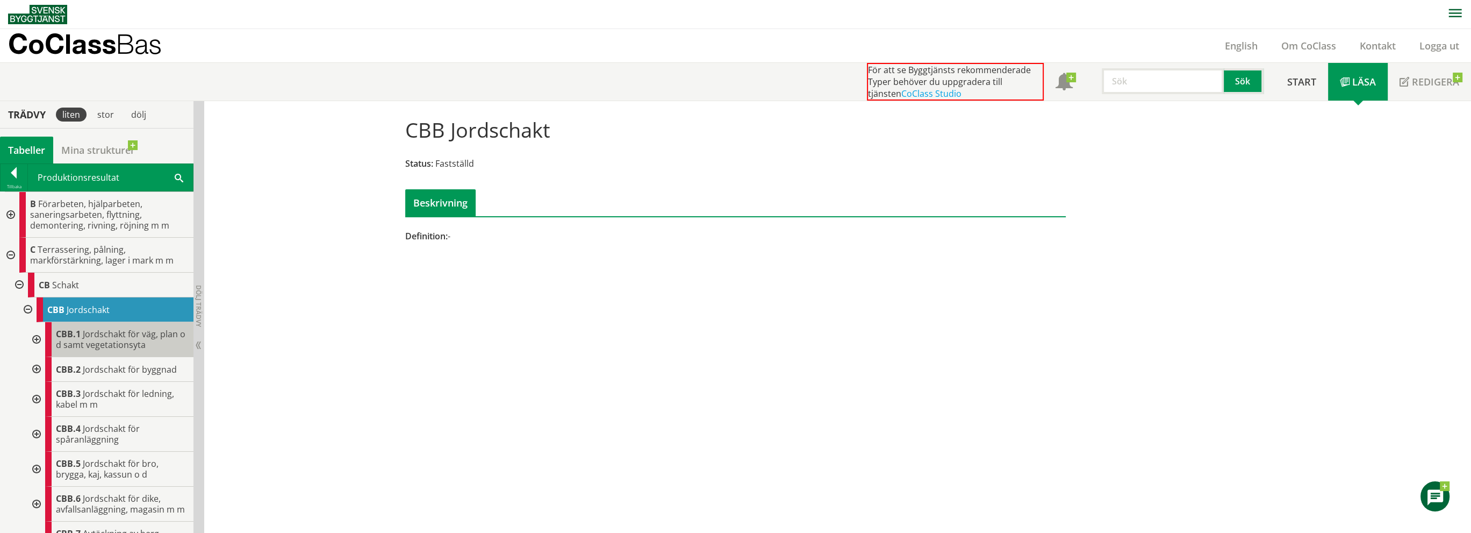
click at [65, 338] on span "Jordschakt för väg, plan o d samt vegetationsyta" at bounding box center [121, 339] width 130 height 23
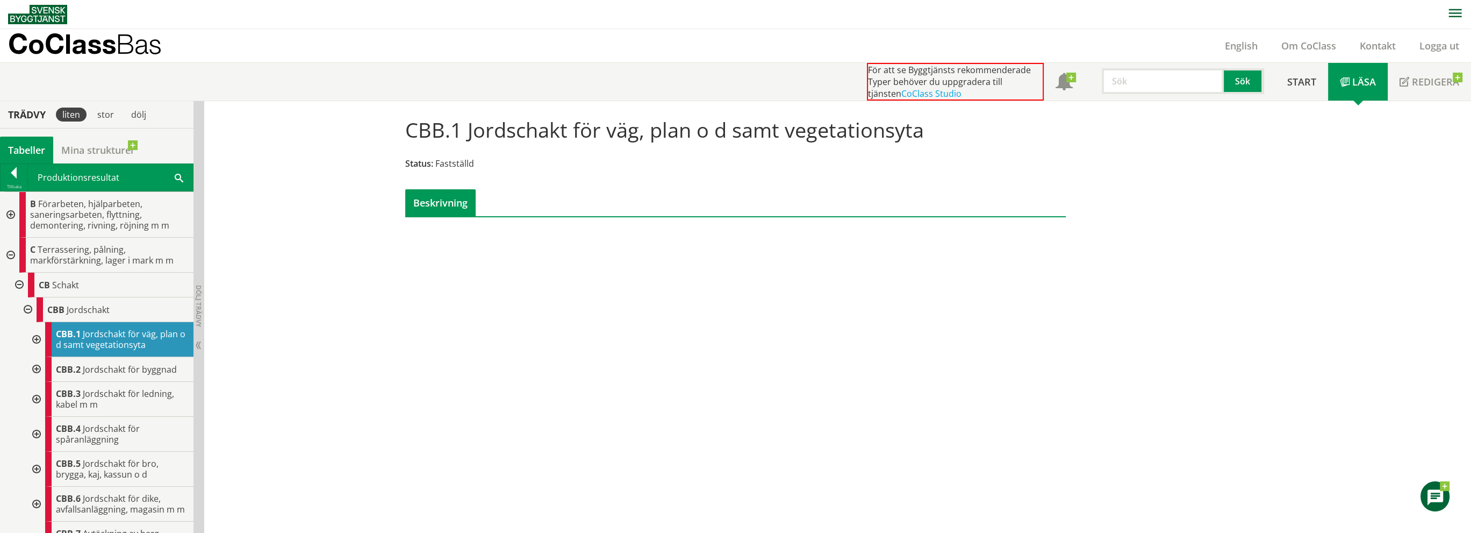
click at [37, 339] on div at bounding box center [35, 339] width 19 height 35
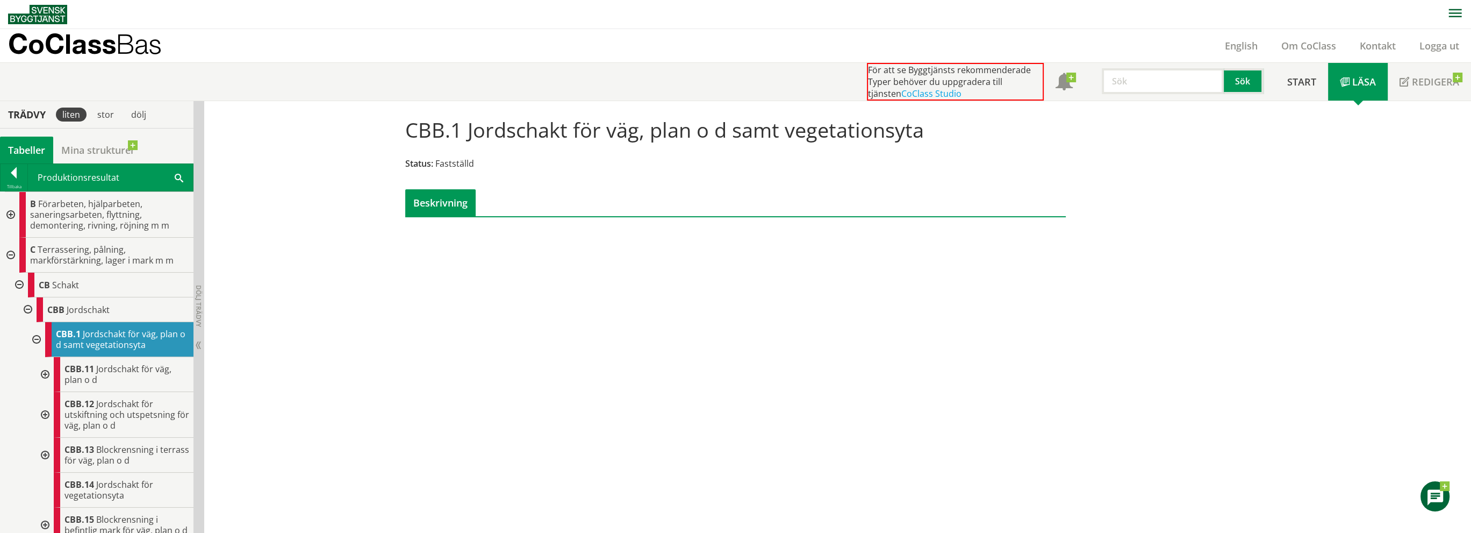
scroll to position [54, 0]
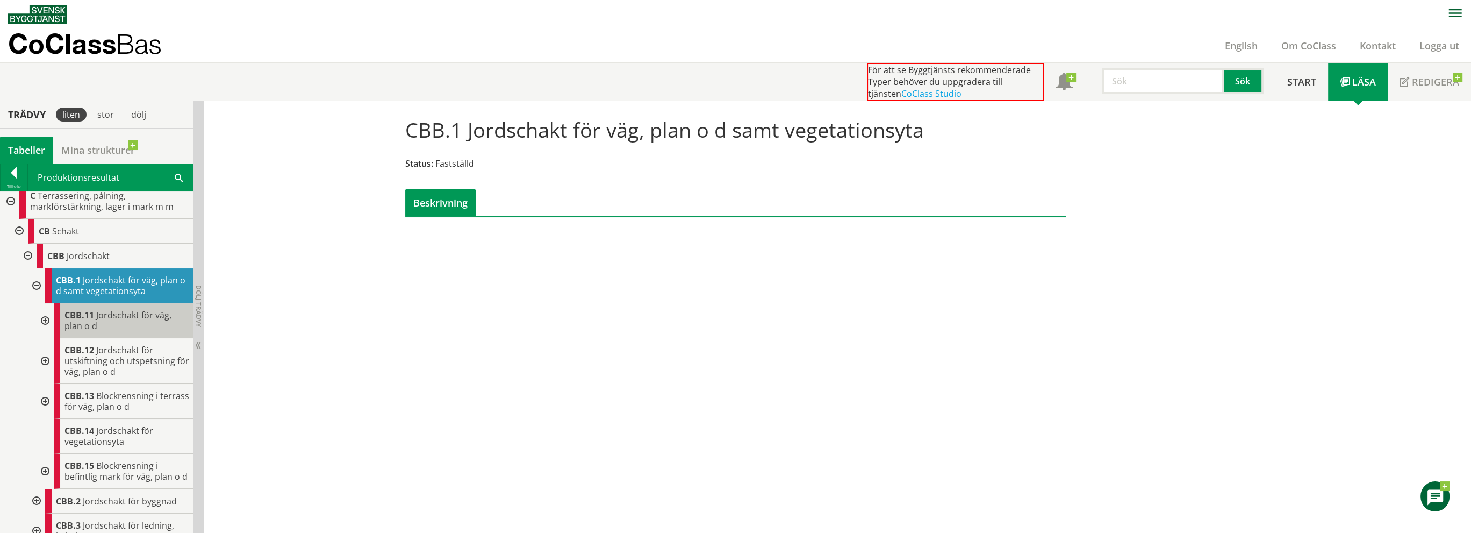
click at [76, 320] on span "Jordschakt för väg, plan o d" at bounding box center [117, 320] width 107 height 23
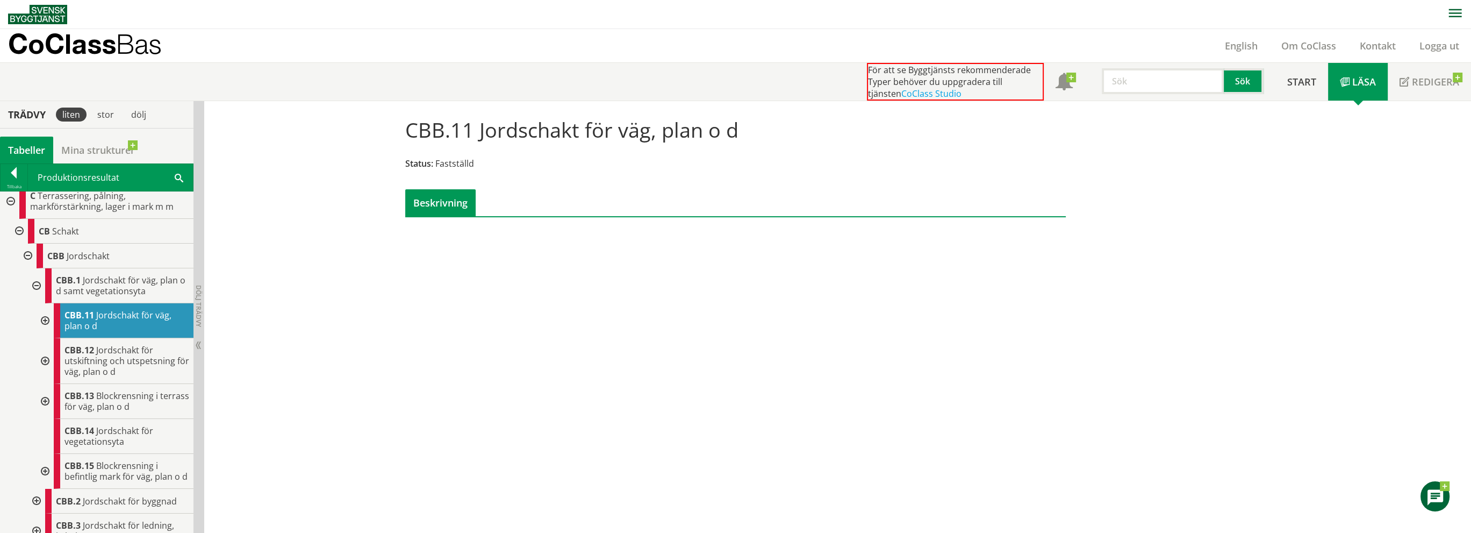
click at [47, 320] on div at bounding box center [43, 320] width 19 height 35
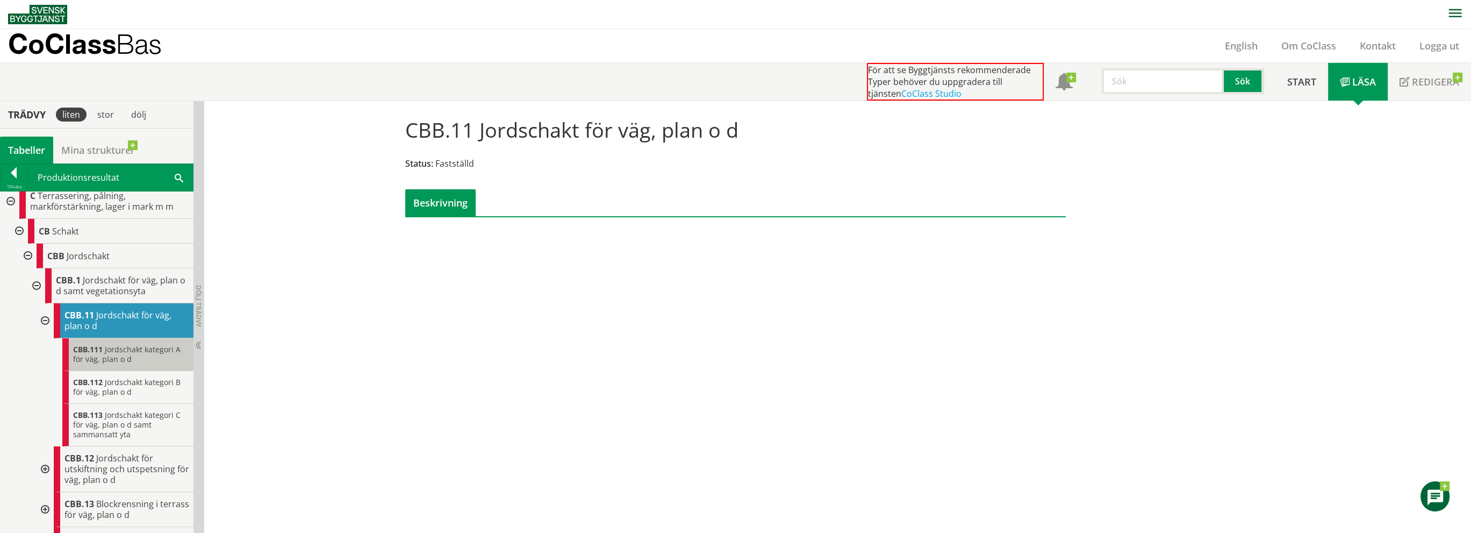
click at [91, 351] on span "CBB.111" at bounding box center [88, 349] width 30 height 10
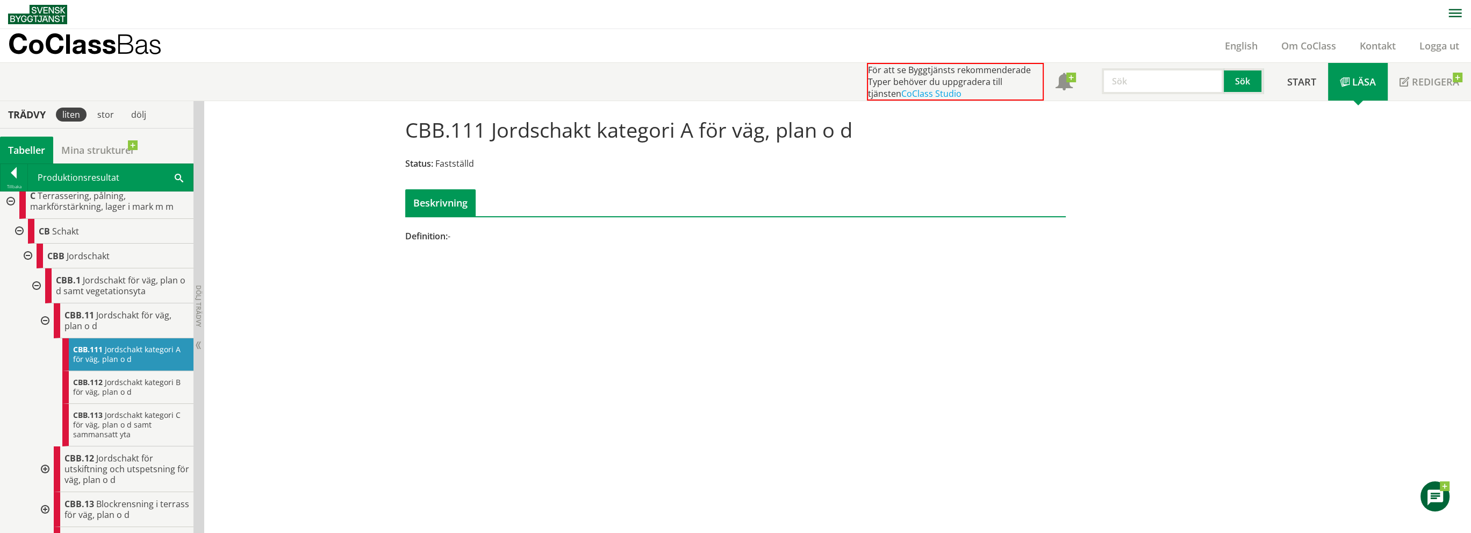
scroll to position [107, 0]
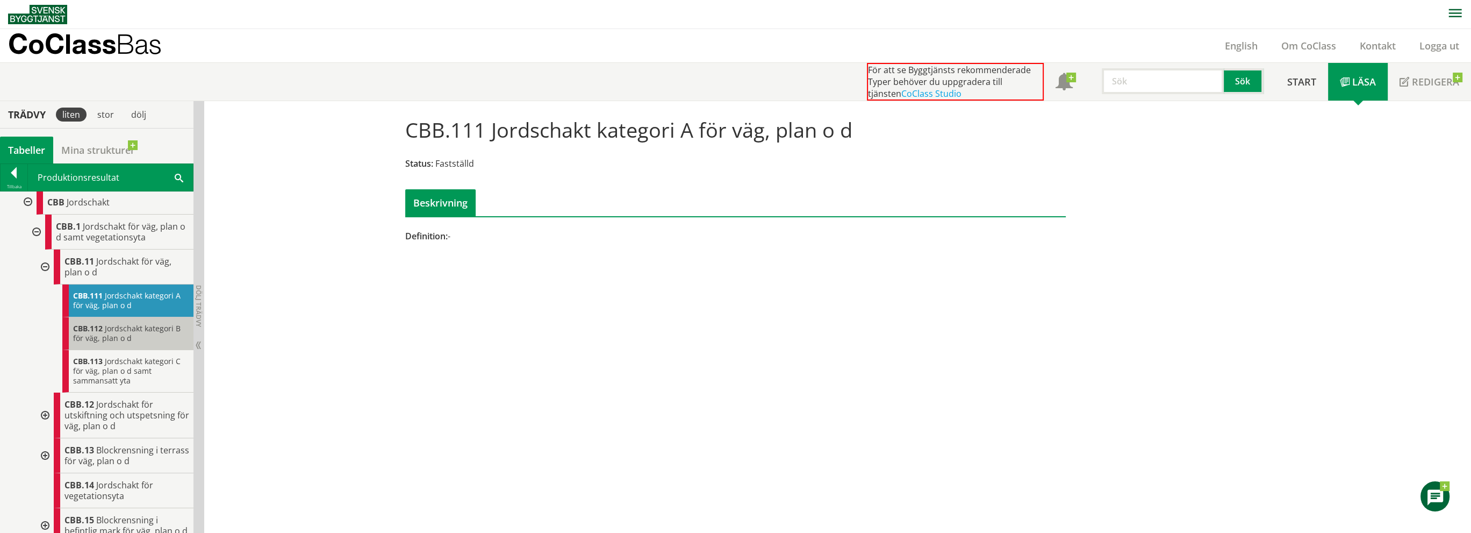
click at [95, 331] on span "Jordschakt kategori B för väg, plan o d" at bounding box center [126, 333] width 107 height 20
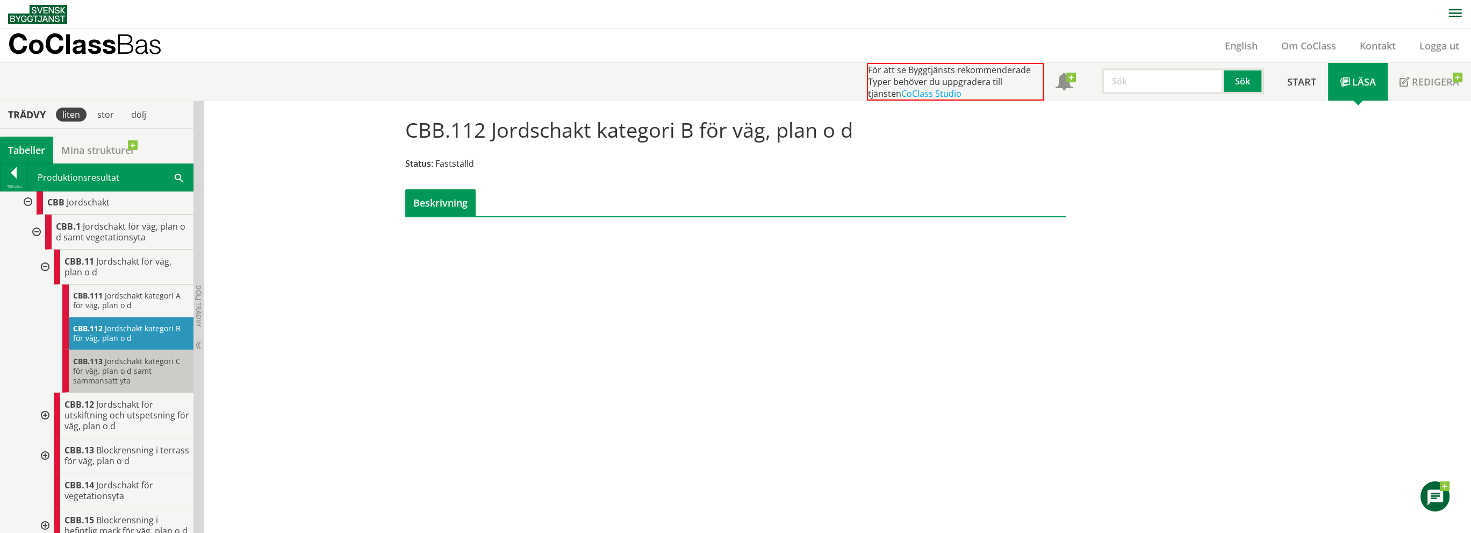
click at [99, 371] on span "Jordschakt kategori C för väg, plan o d samt sammansatt yta" at bounding box center [126, 371] width 107 height 30
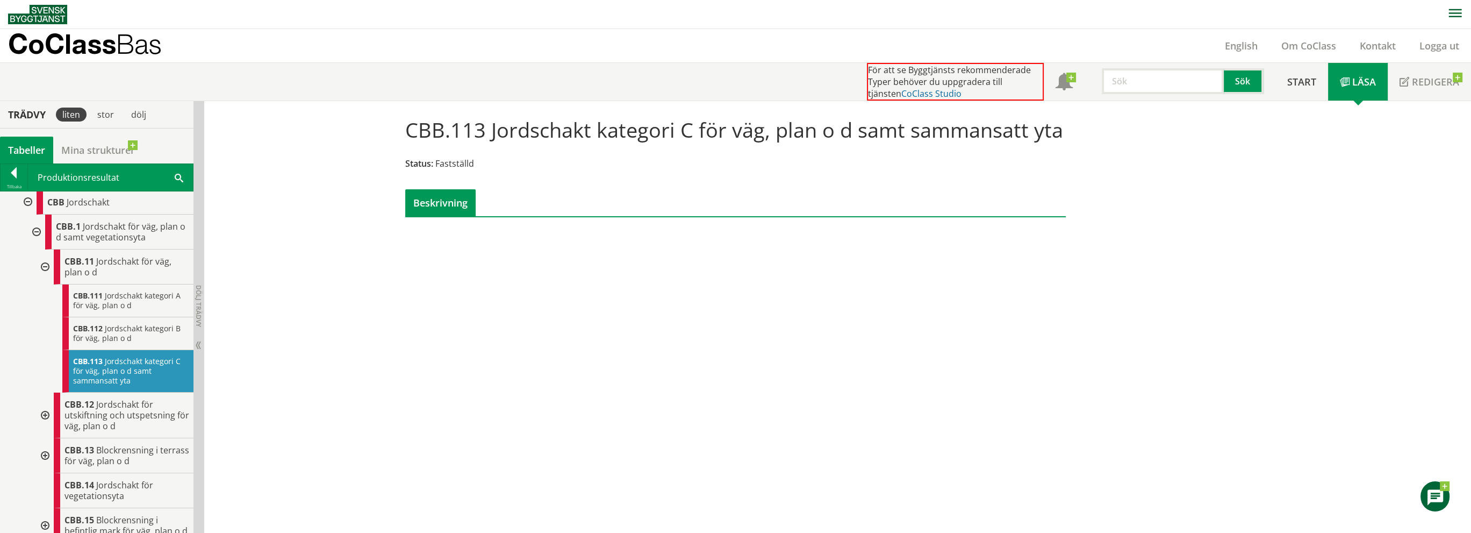
click at [904, 90] on link "CoClass Studio" at bounding box center [931, 94] width 60 height 12
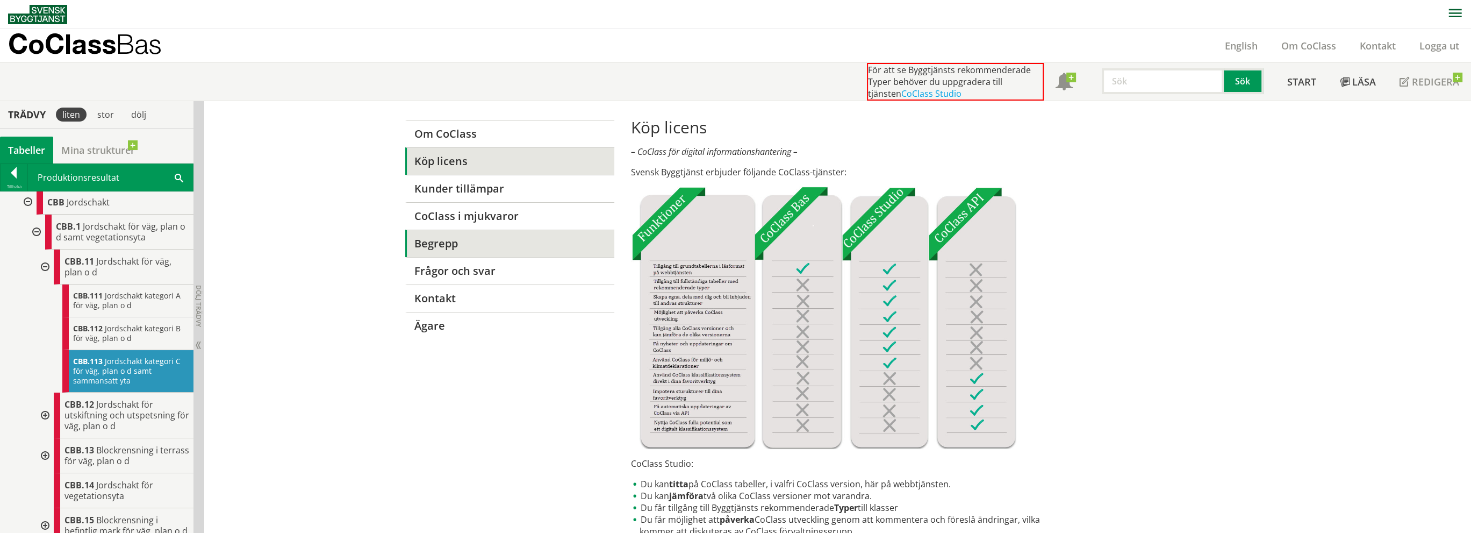
click at [442, 246] on link "Begrepp" at bounding box center [509, 242] width 209 height 27
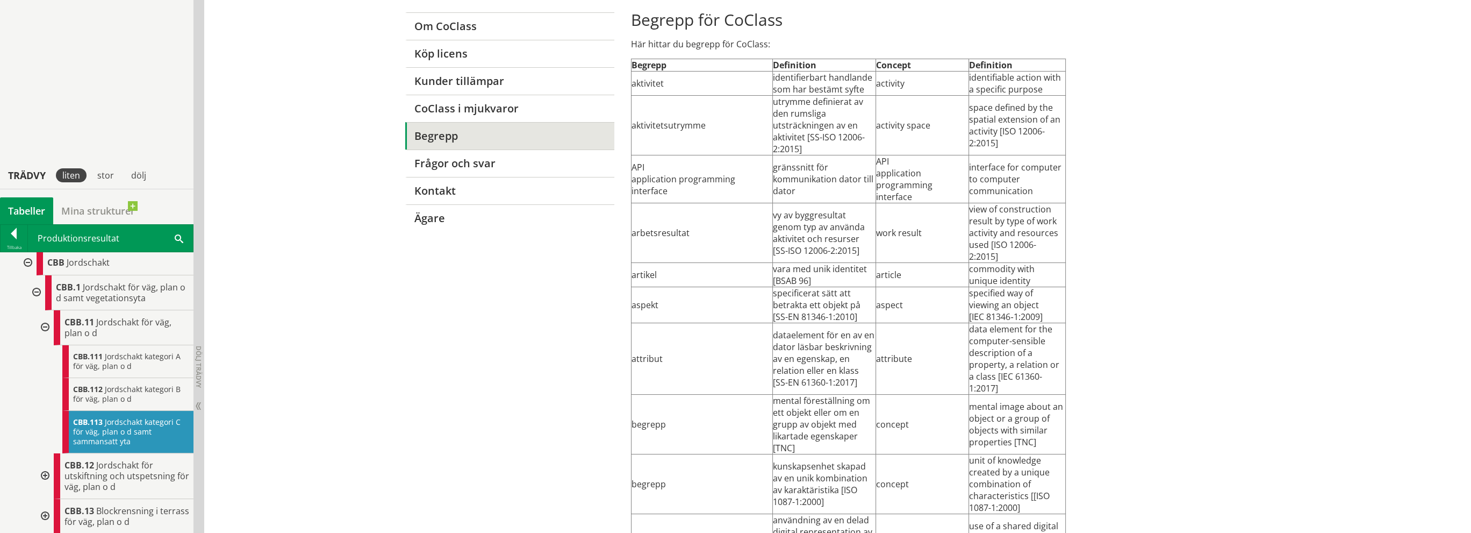
scroll to position [430, 0]
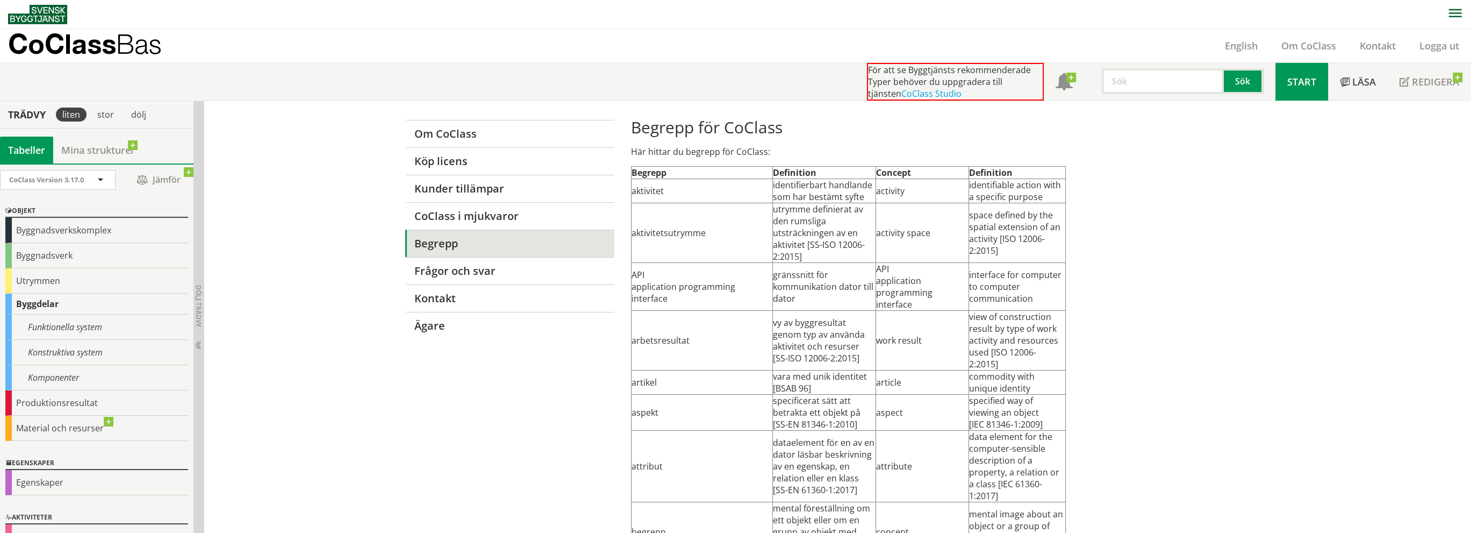
click at [1309, 83] on span "Start" at bounding box center [1301, 81] width 29 height 13
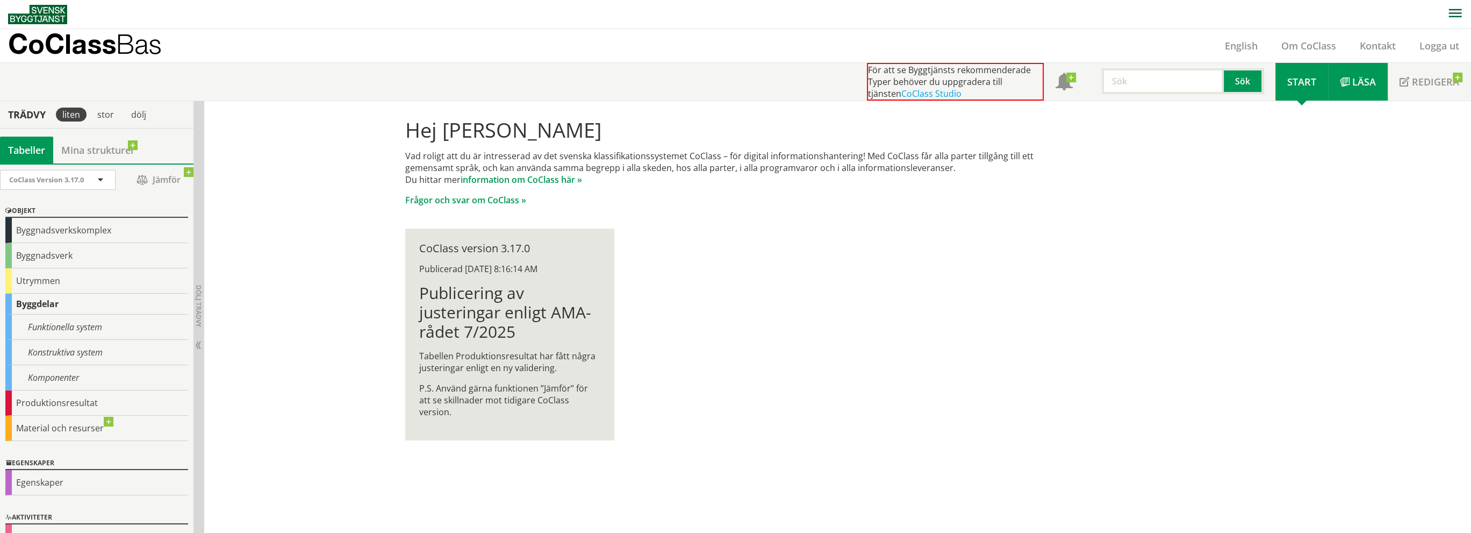
click at [1365, 83] on span "Läsa" at bounding box center [1364, 81] width 24 height 13
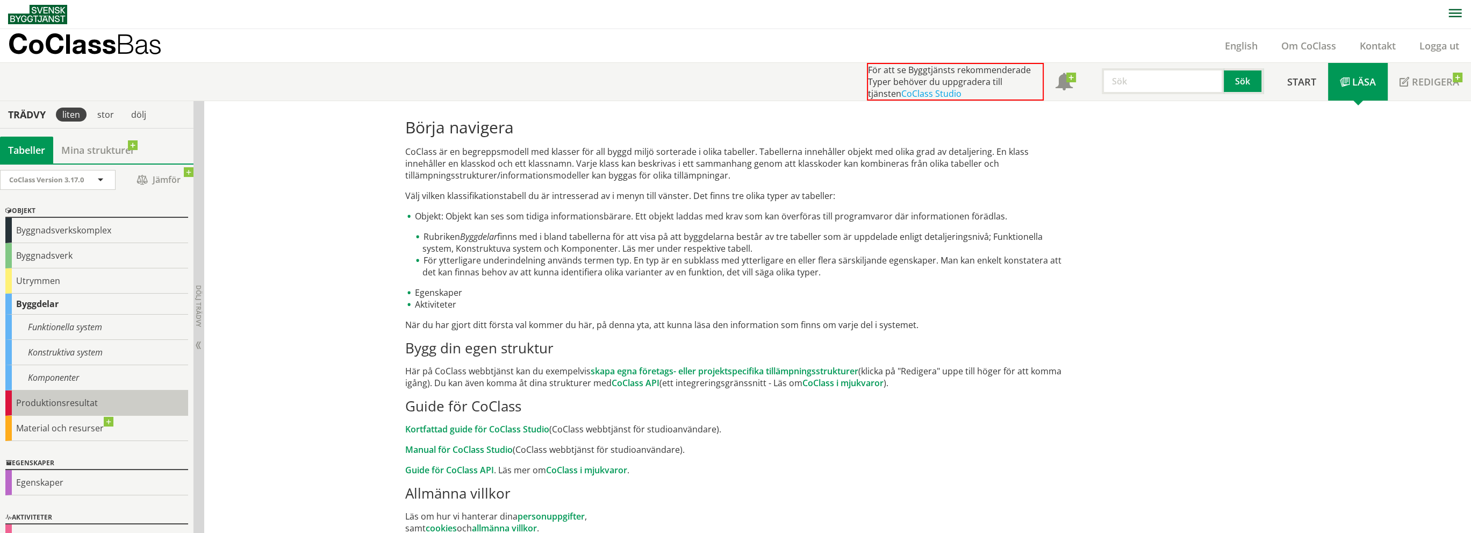
click at [53, 399] on div "Produktionsresultat" at bounding box center [96, 402] width 183 height 25
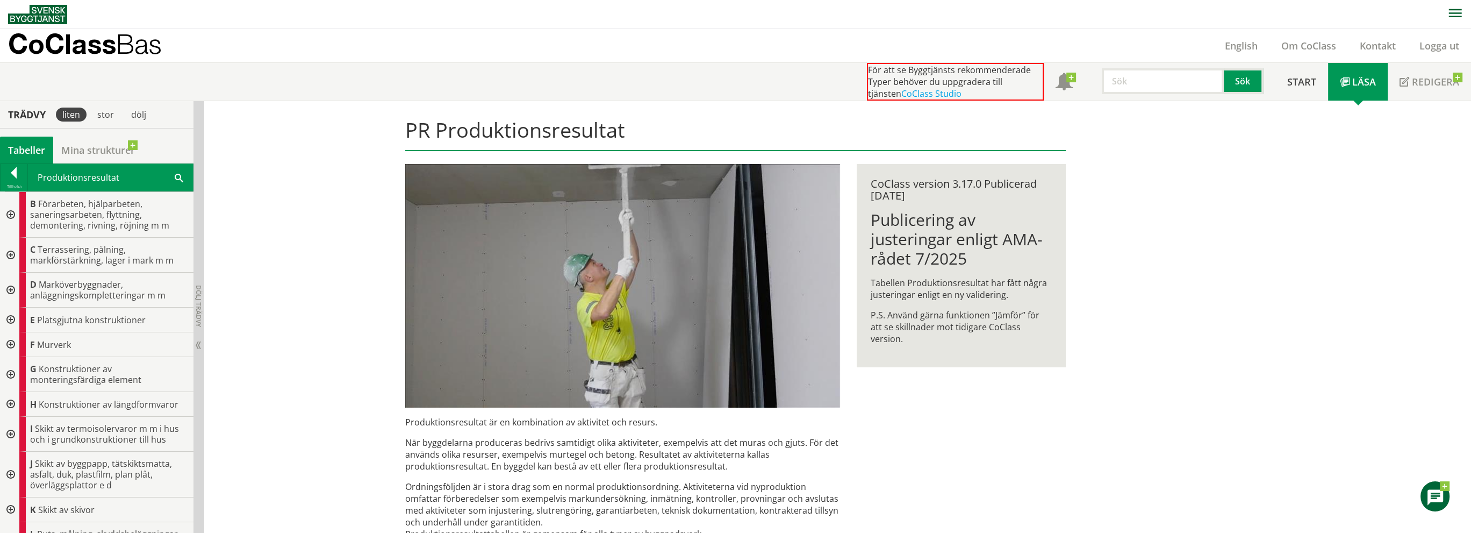
click at [9, 255] on div at bounding box center [9, 255] width 19 height 35
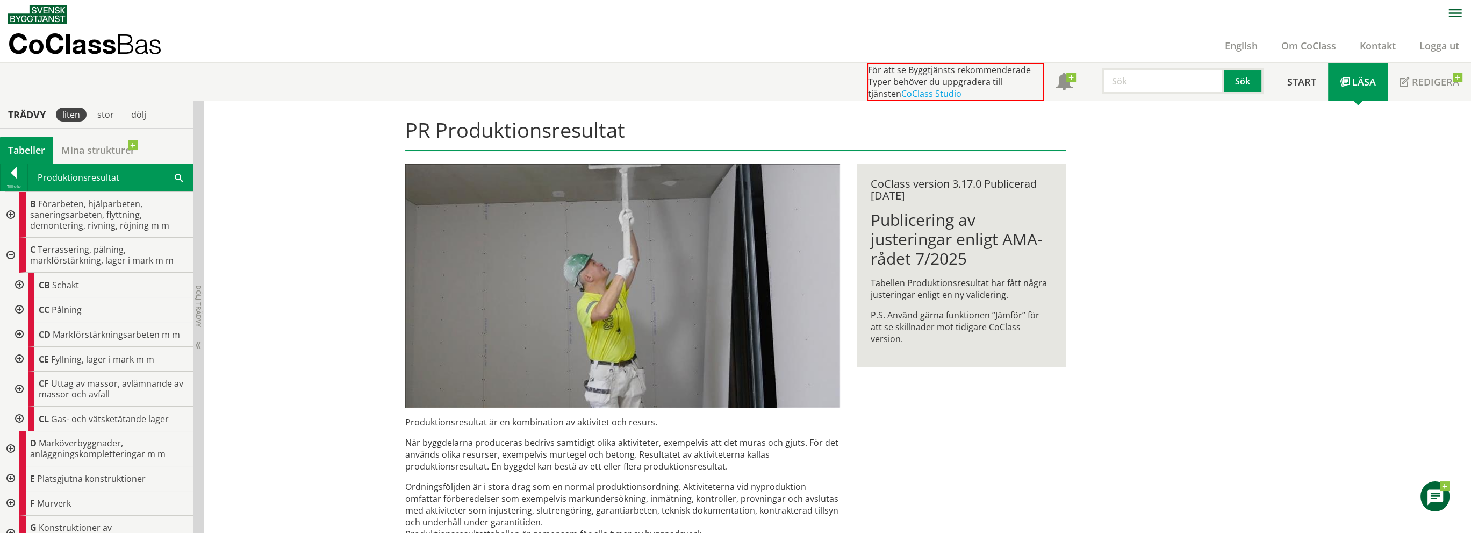
click at [18, 284] on div at bounding box center [18, 284] width 19 height 25
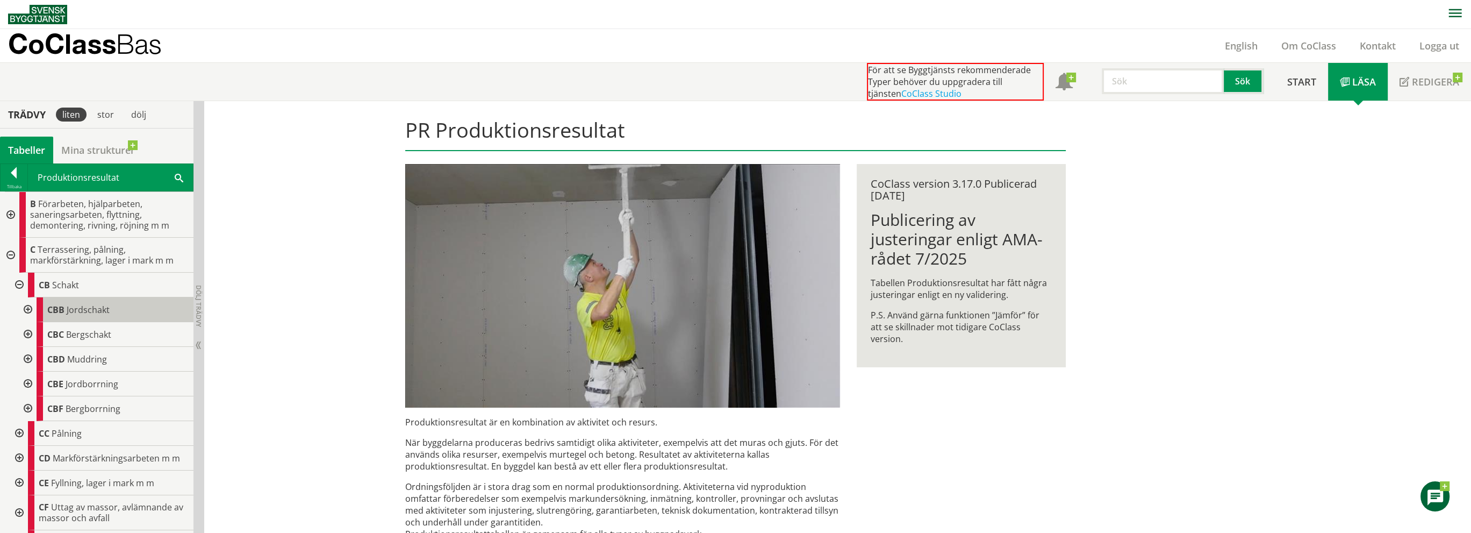
click at [81, 308] on span "Jordschakt" at bounding box center [88, 310] width 43 height 12
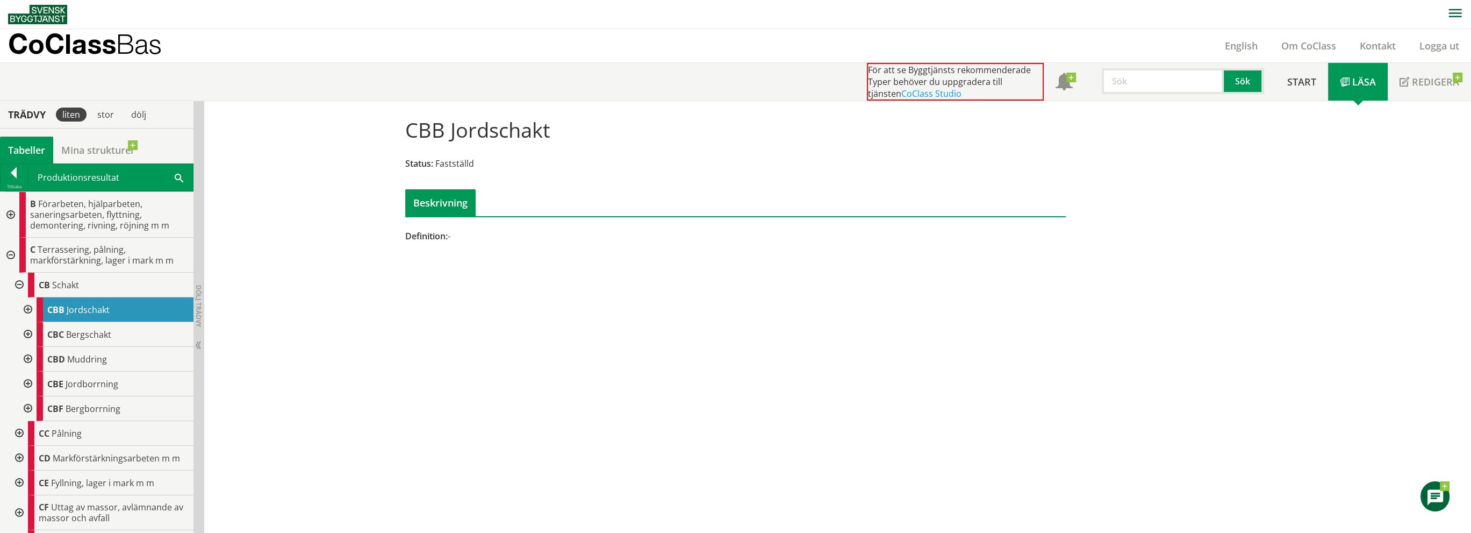
click at [1361, 81] on span "Läsa" at bounding box center [1364, 81] width 24 height 13
click at [452, 201] on div "Beskrivning" at bounding box center [440, 202] width 70 height 27
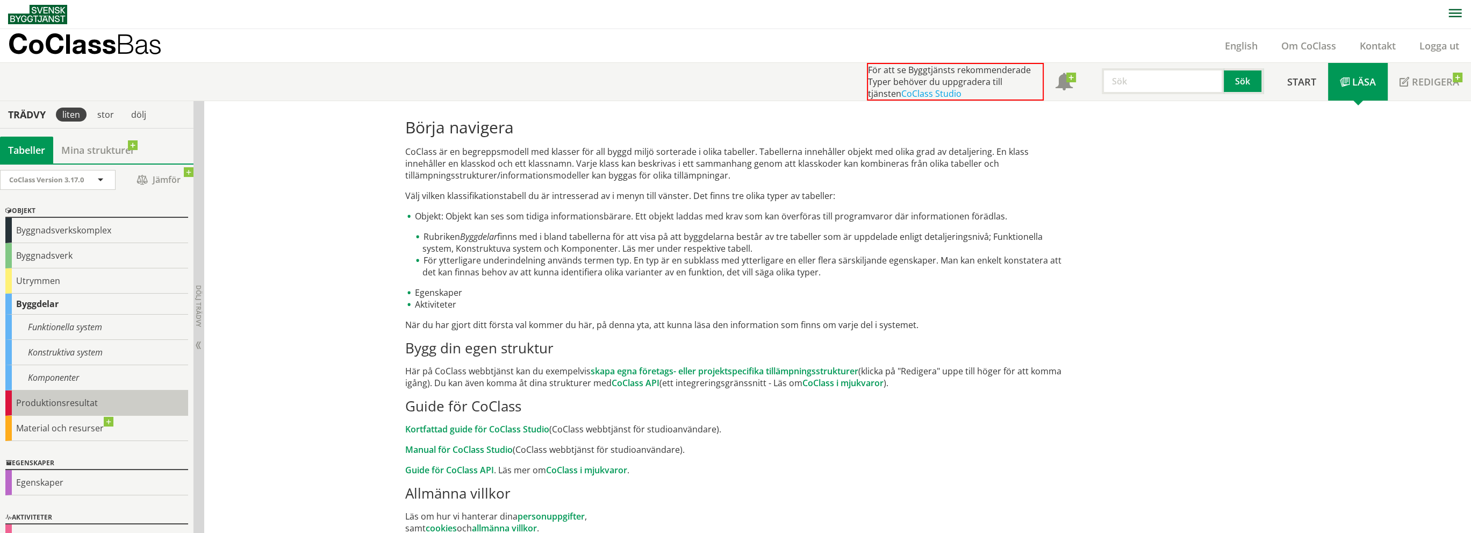
click at [44, 399] on div "Produktionsresultat" at bounding box center [96, 402] width 183 height 25
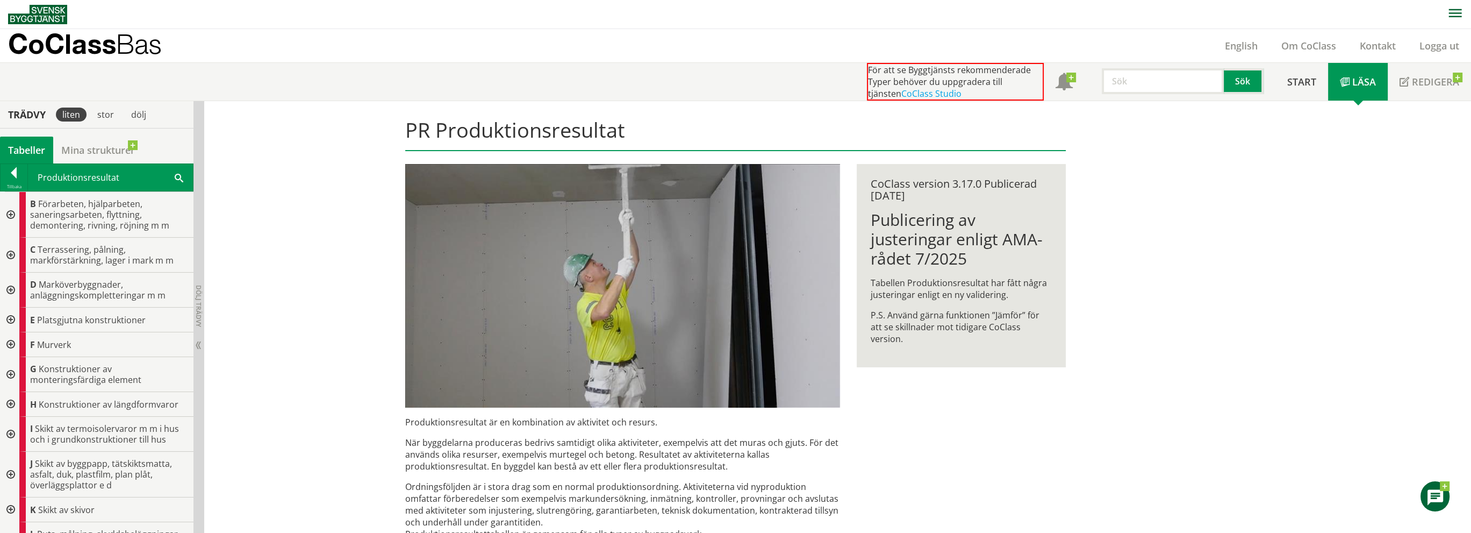
click at [8, 255] on div at bounding box center [9, 255] width 19 height 35
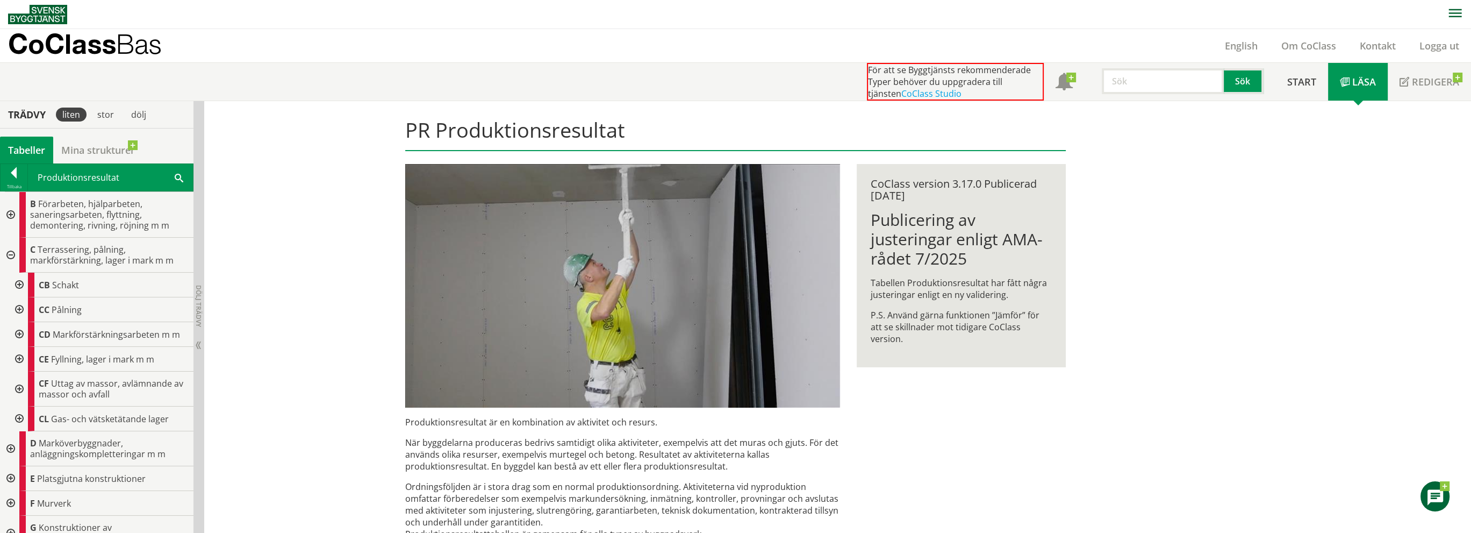
click at [19, 283] on div at bounding box center [18, 284] width 19 height 25
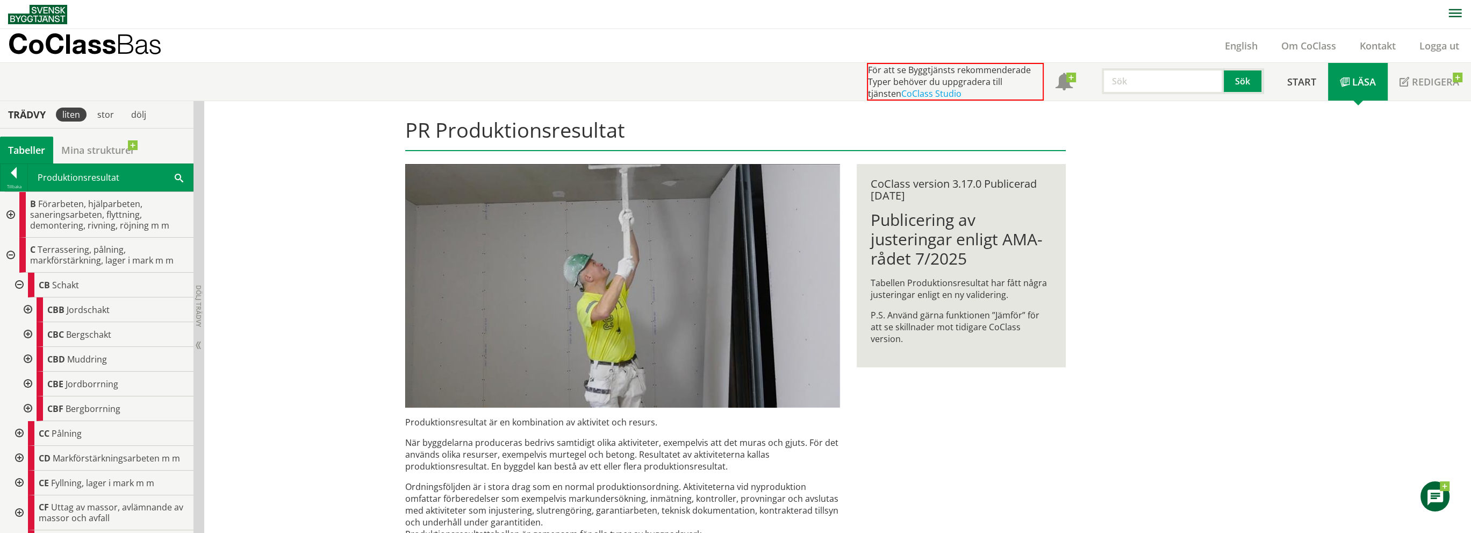
click at [28, 308] on div at bounding box center [26, 309] width 19 height 25
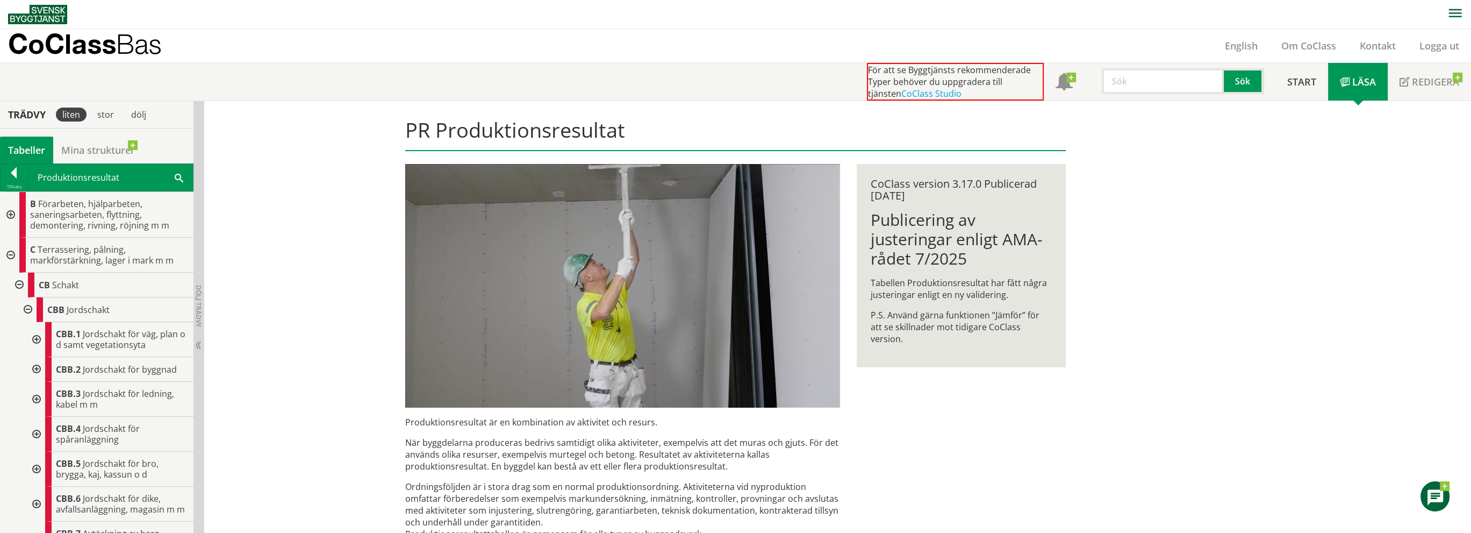
click at [37, 336] on div at bounding box center [35, 339] width 19 height 35
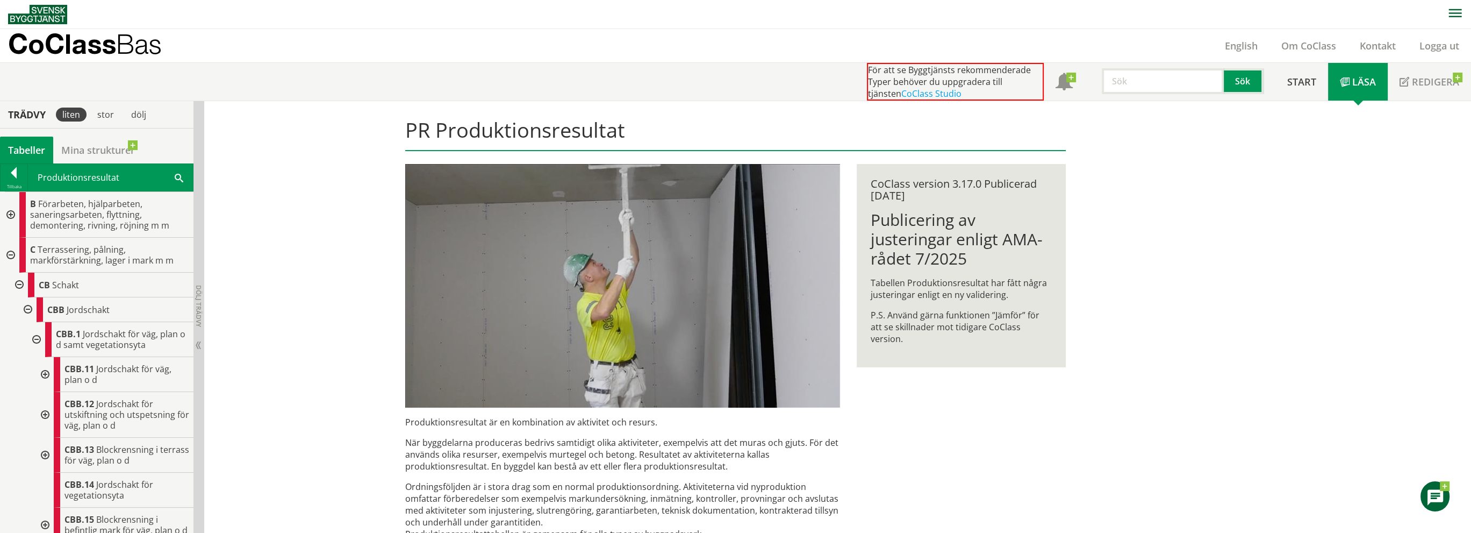
click at [45, 371] on div at bounding box center [43, 374] width 19 height 35
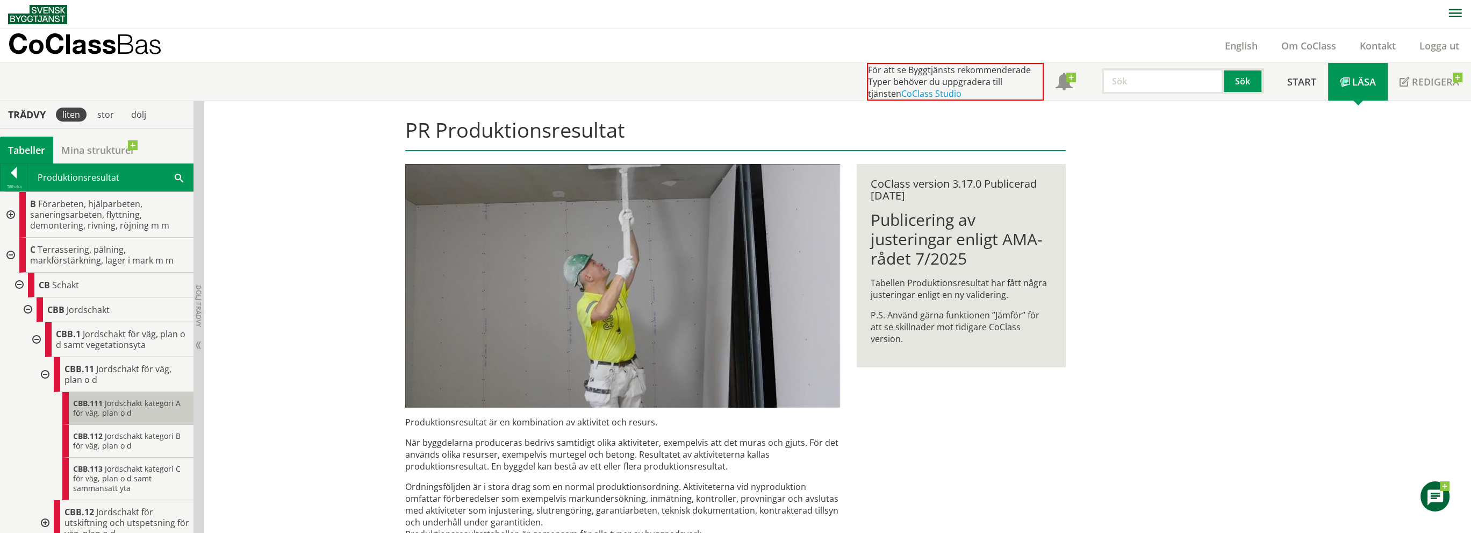
click at [101, 405] on span "CBB.111" at bounding box center [88, 403] width 30 height 10
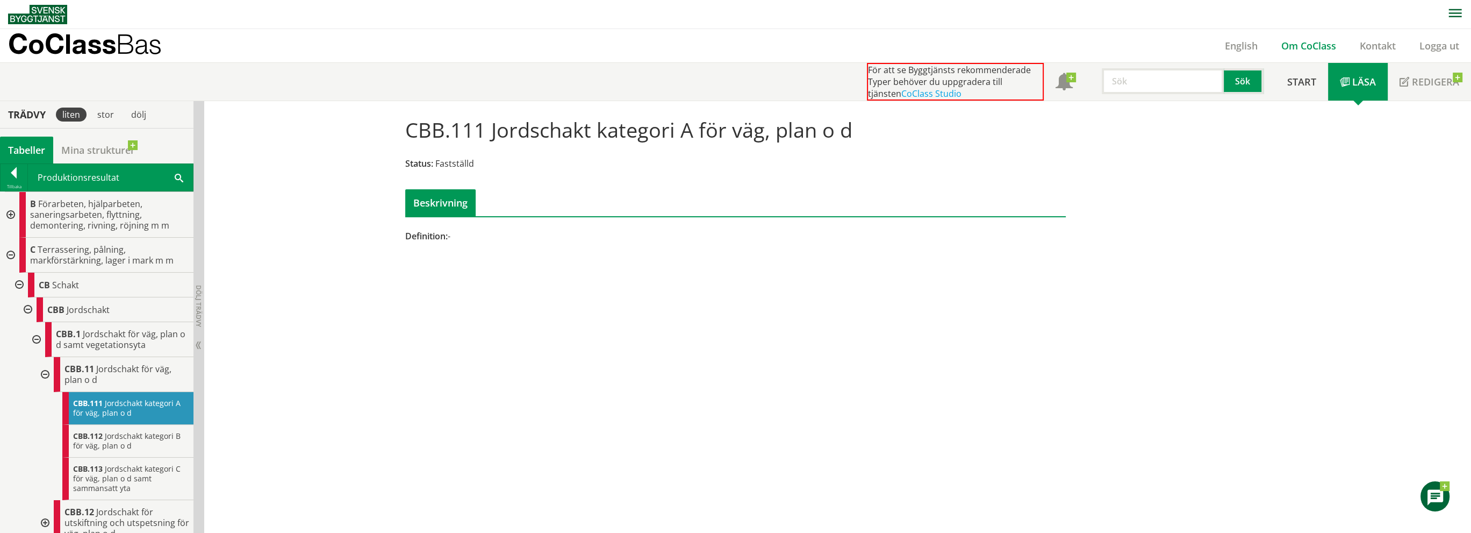
click at [1327, 42] on link "Om CoClass" at bounding box center [1308, 45] width 78 height 13
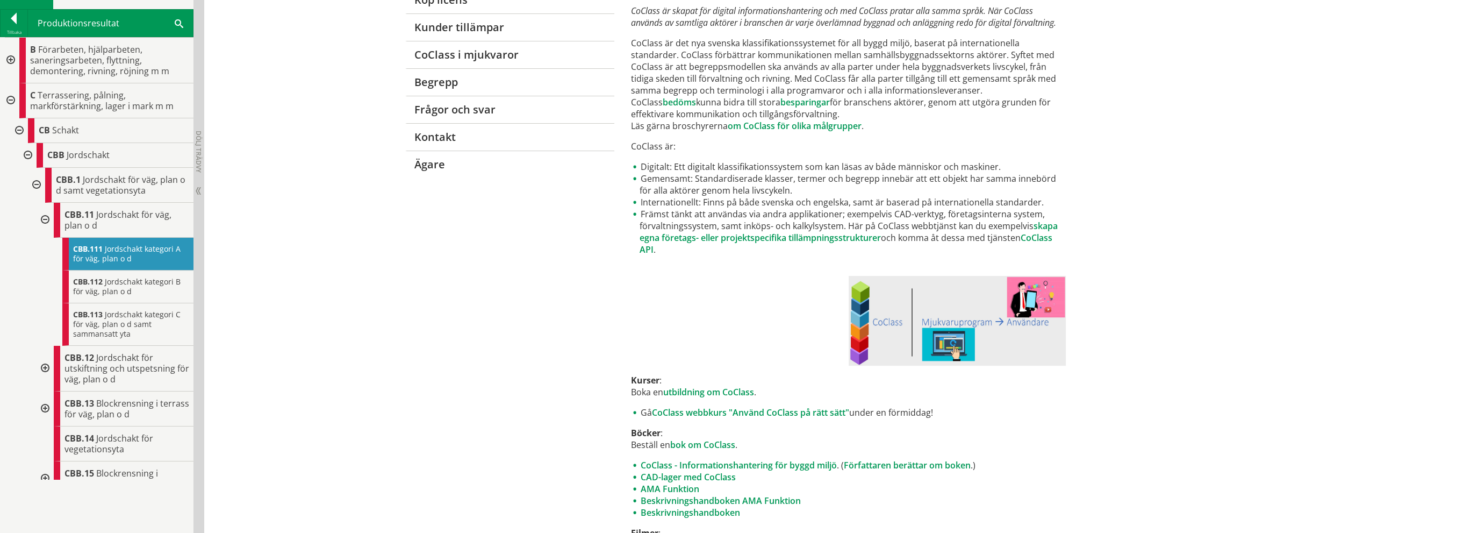
scroll to position [322, 0]
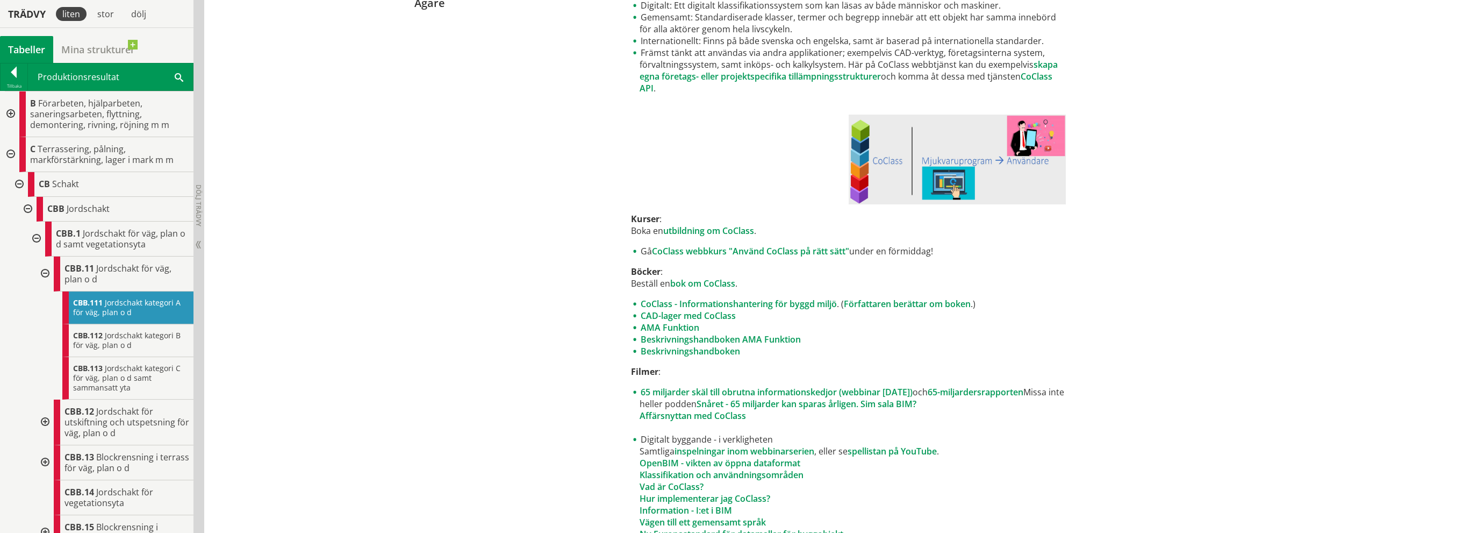
click at [946, 159] on img at bounding box center [958, 159] width 218 height 90
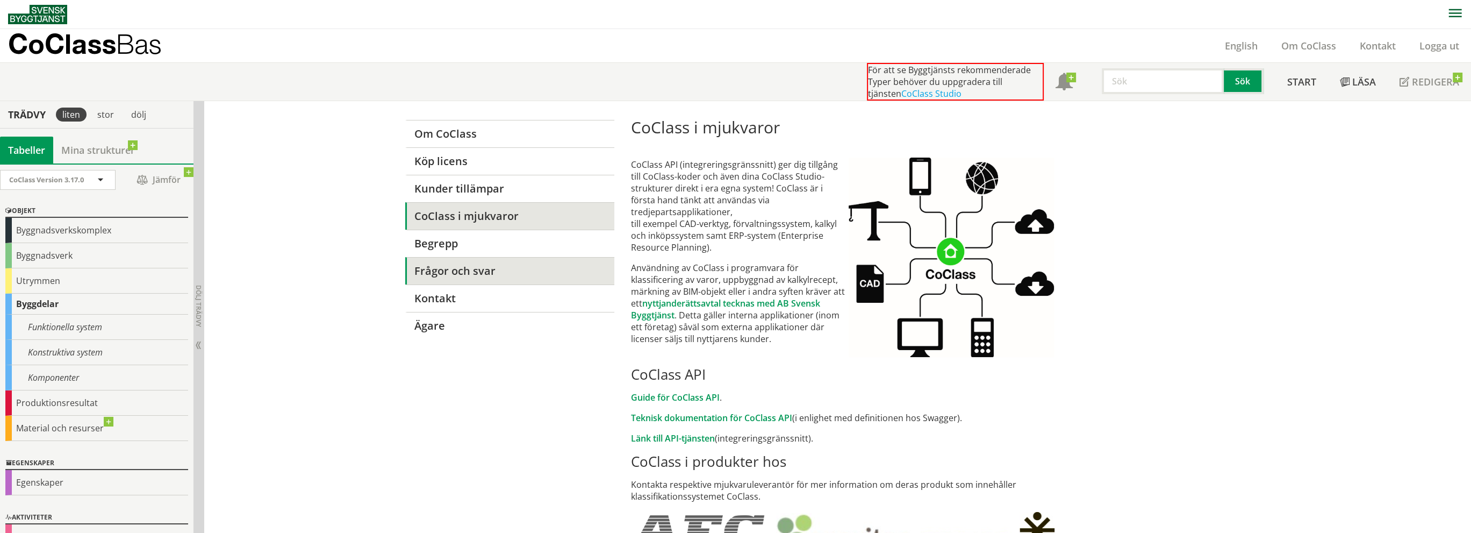
click at [458, 270] on link "Frågor och svar" at bounding box center [509, 270] width 209 height 27
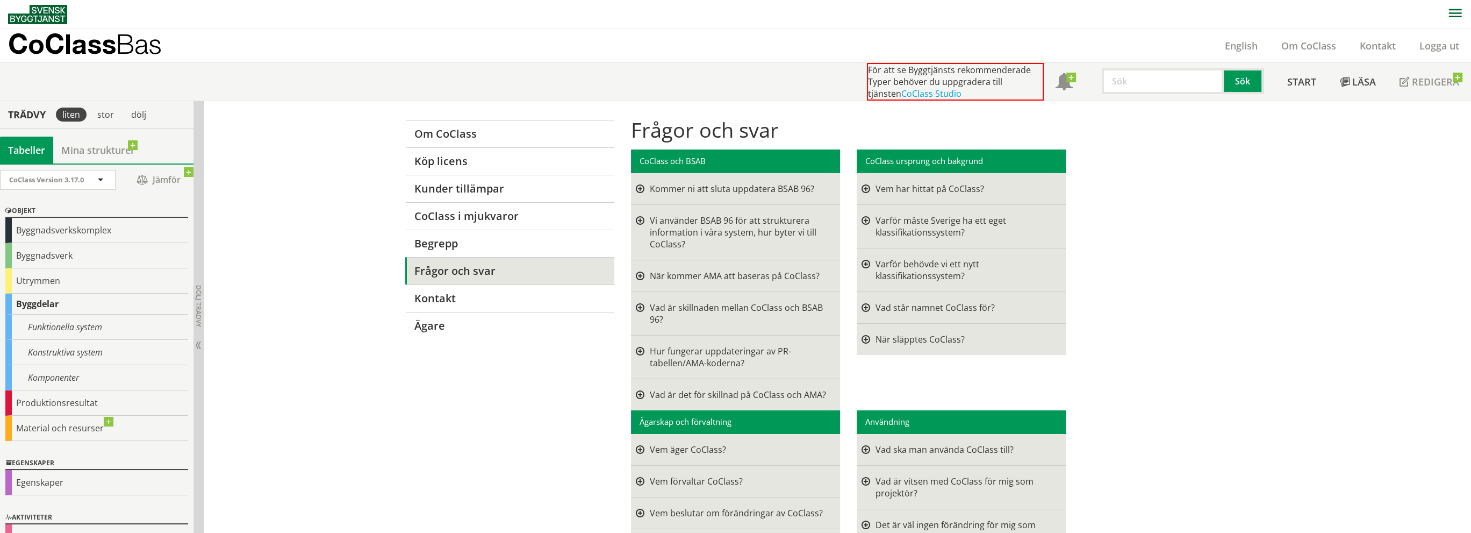
click at [735, 186] on div "Kommer ni att sluta uppdatera BSAB 96?" at bounding box center [739, 189] width 179 height 12
click at [636, 189] on div at bounding box center [640, 189] width 9 height 12
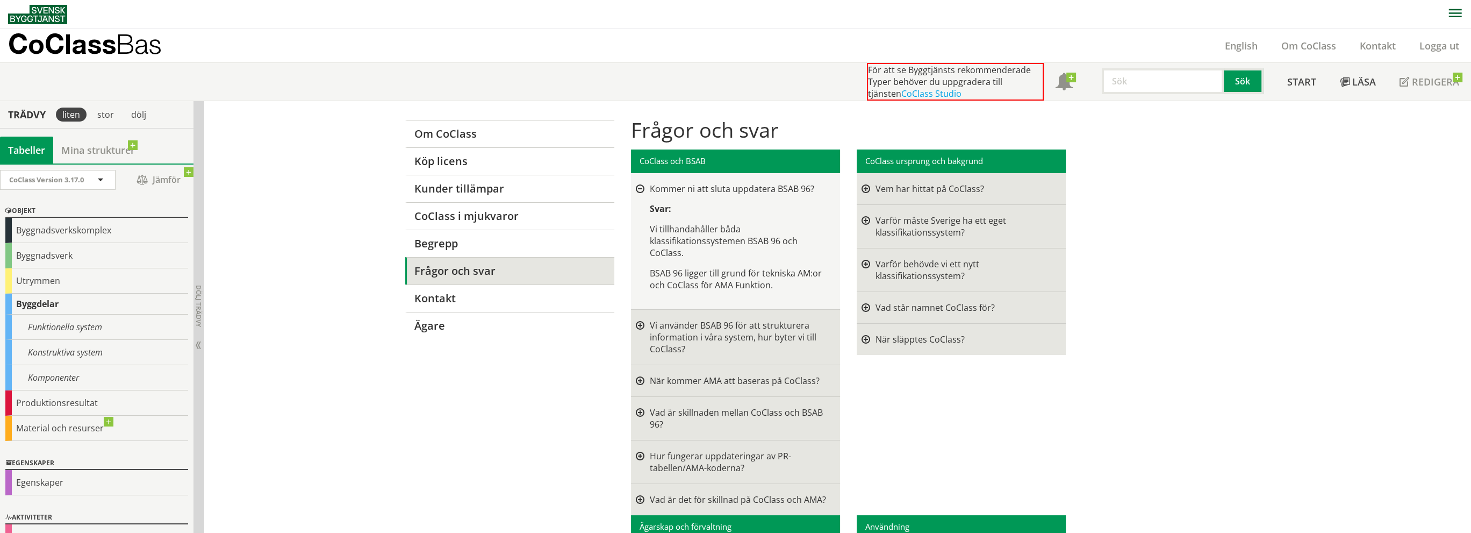
click at [44, 19] on img at bounding box center [37, 14] width 59 height 19
